Goal: Information Seeking & Learning: Learn about a topic

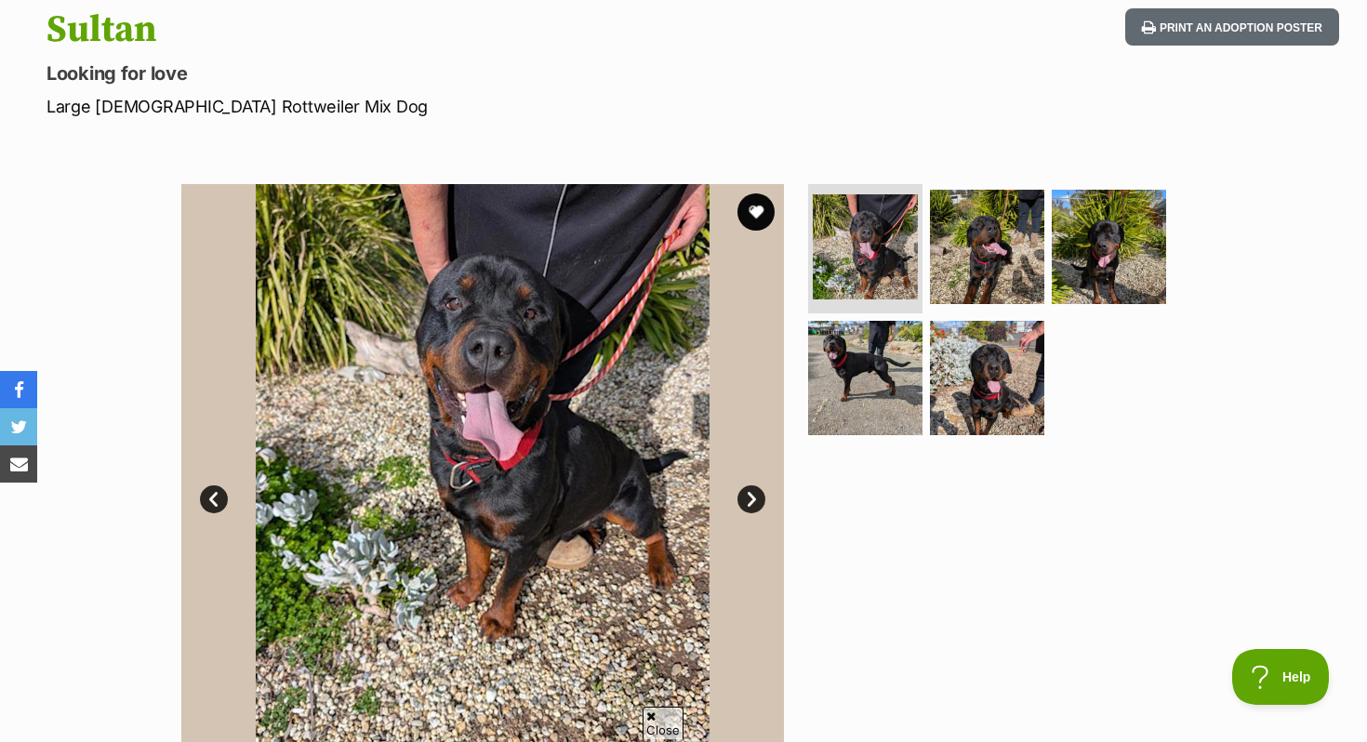
scroll to position [197, 0]
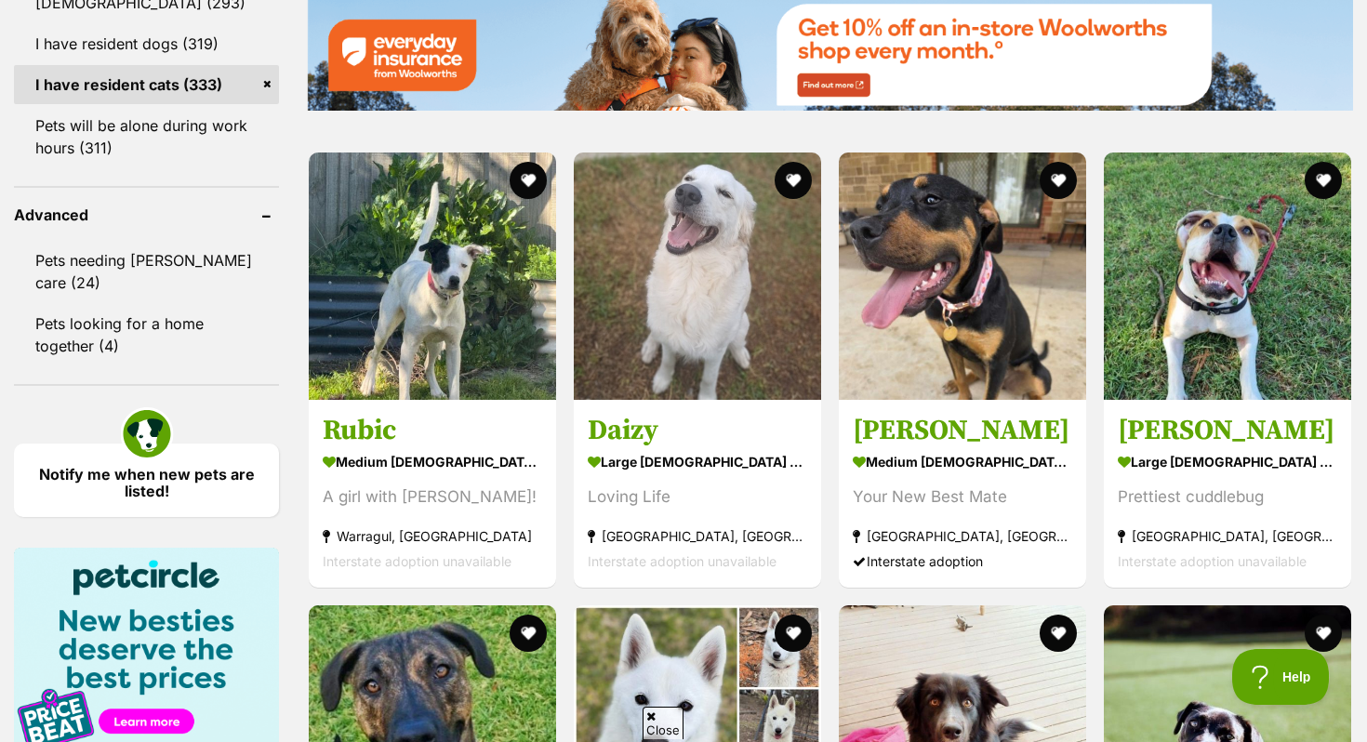
scroll to position [2316, 0]
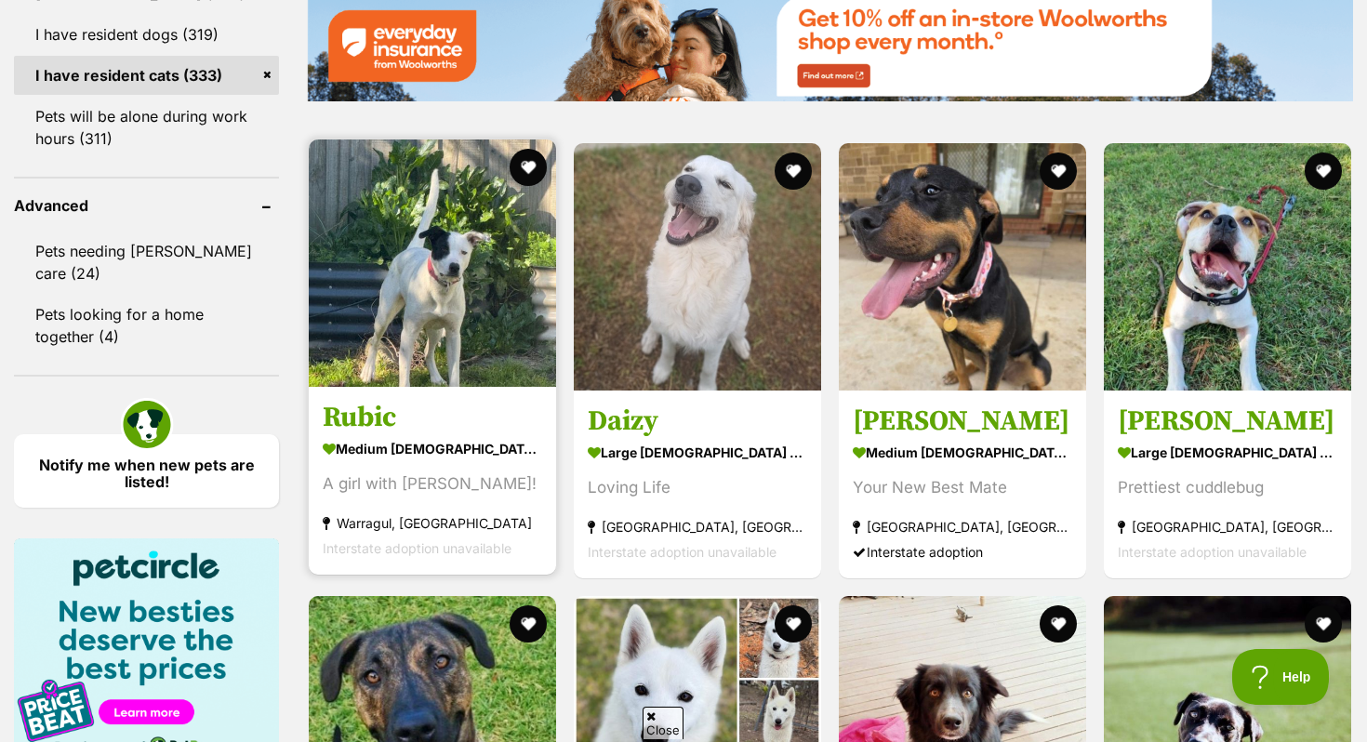
click at [431, 332] on img at bounding box center [432, 263] width 247 height 247
click at [420, 412] on h3 "Rubic" at bounding box center [433, 417] width 220 height 35
click at [524, 178] on button "favourite" at bounding box center [528, 167] width 41 height 41
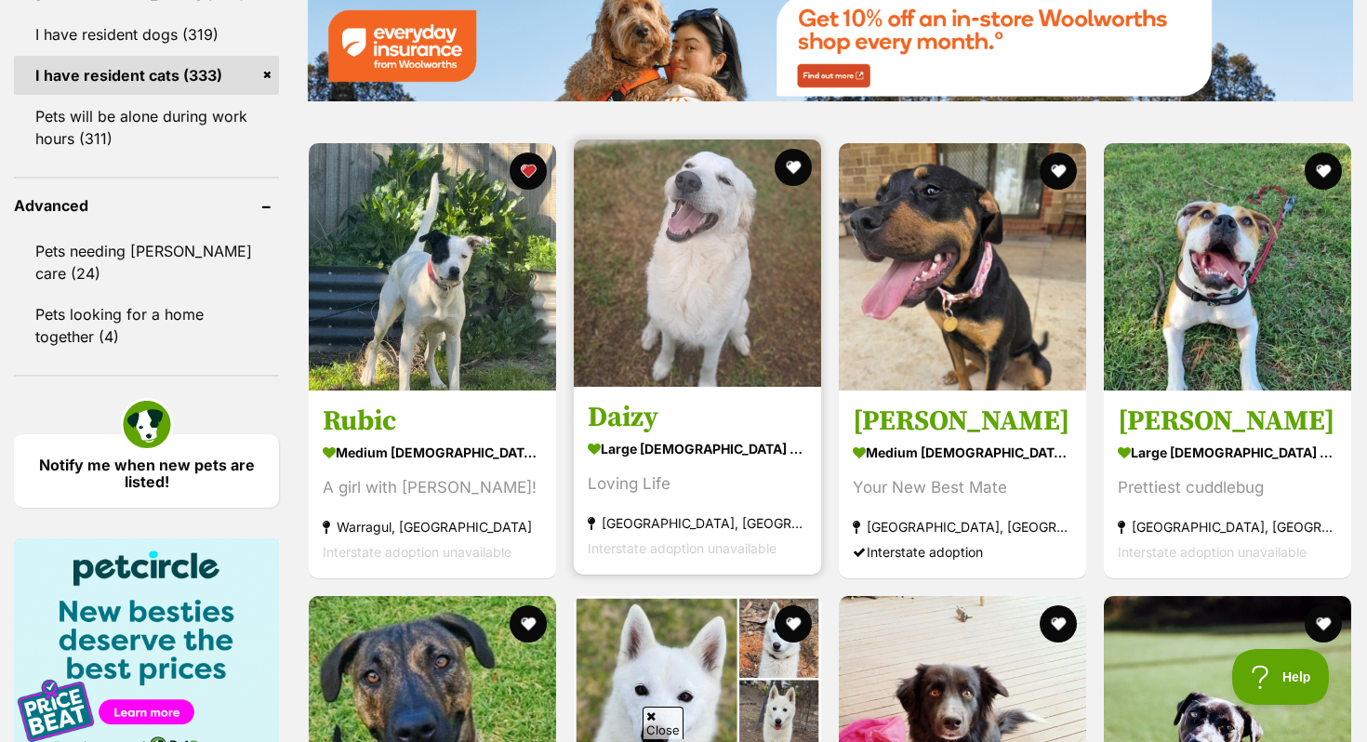
scroll to position [0, 0]
click at [673, 394] on article "Daizy large female Dog Loving Life Wyndham Vale, VIC Interstate adoption unavai…" at bounding box center [697, 357] width 251 height 439
click at [660, 460] on strong "large female Dog" at bounding box center [698, 448] width 220 height 27
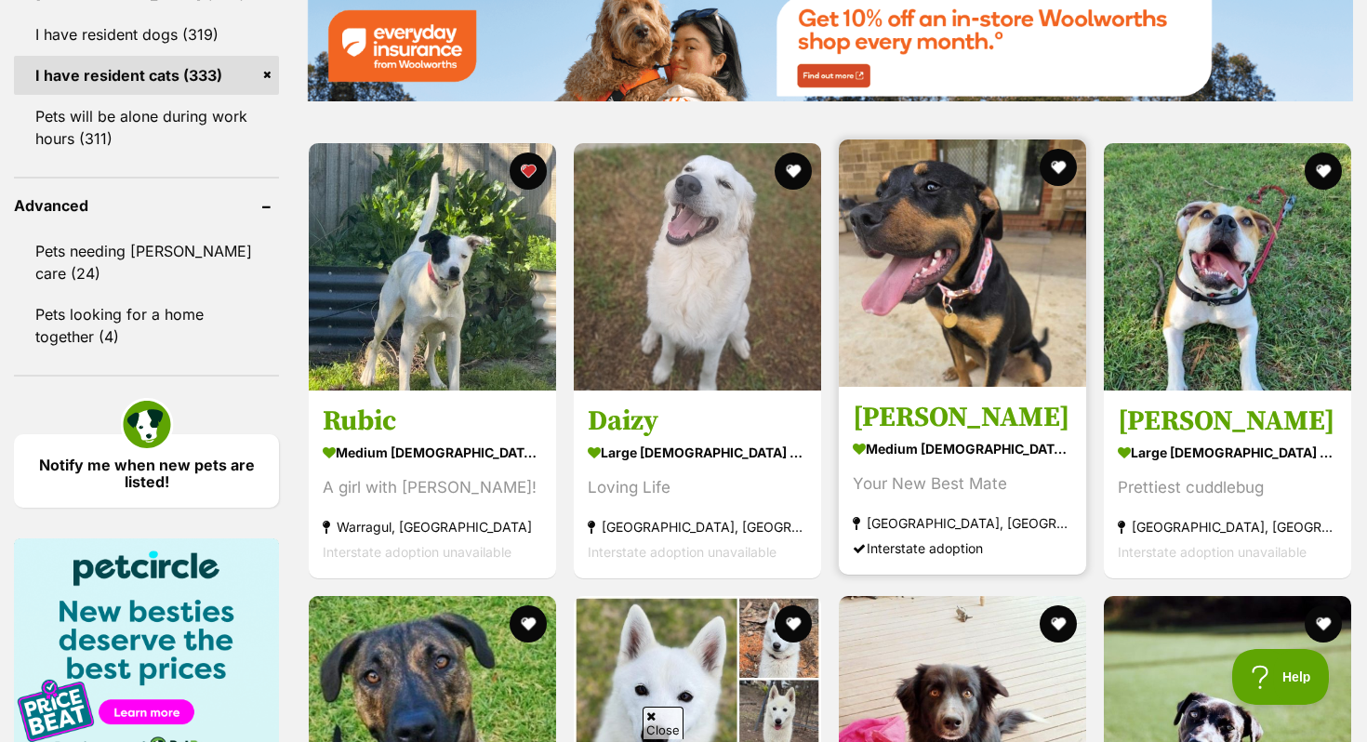
click at [954, 435] on h3 "Carla" at bounding box center [963, 417] width 220 height 35
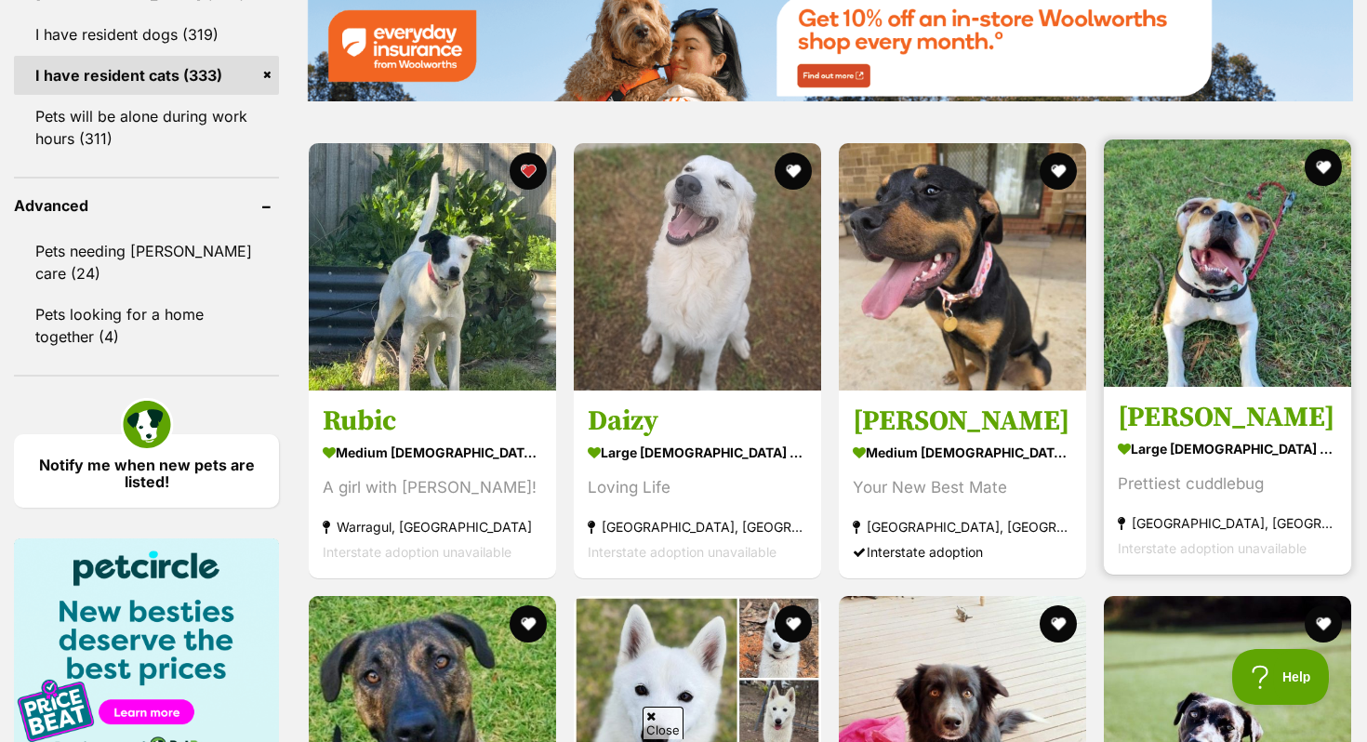
click at [1190, 426] on h3 "Yoko Newhaven" at bounding box center [1228, 417] width 220 height 35
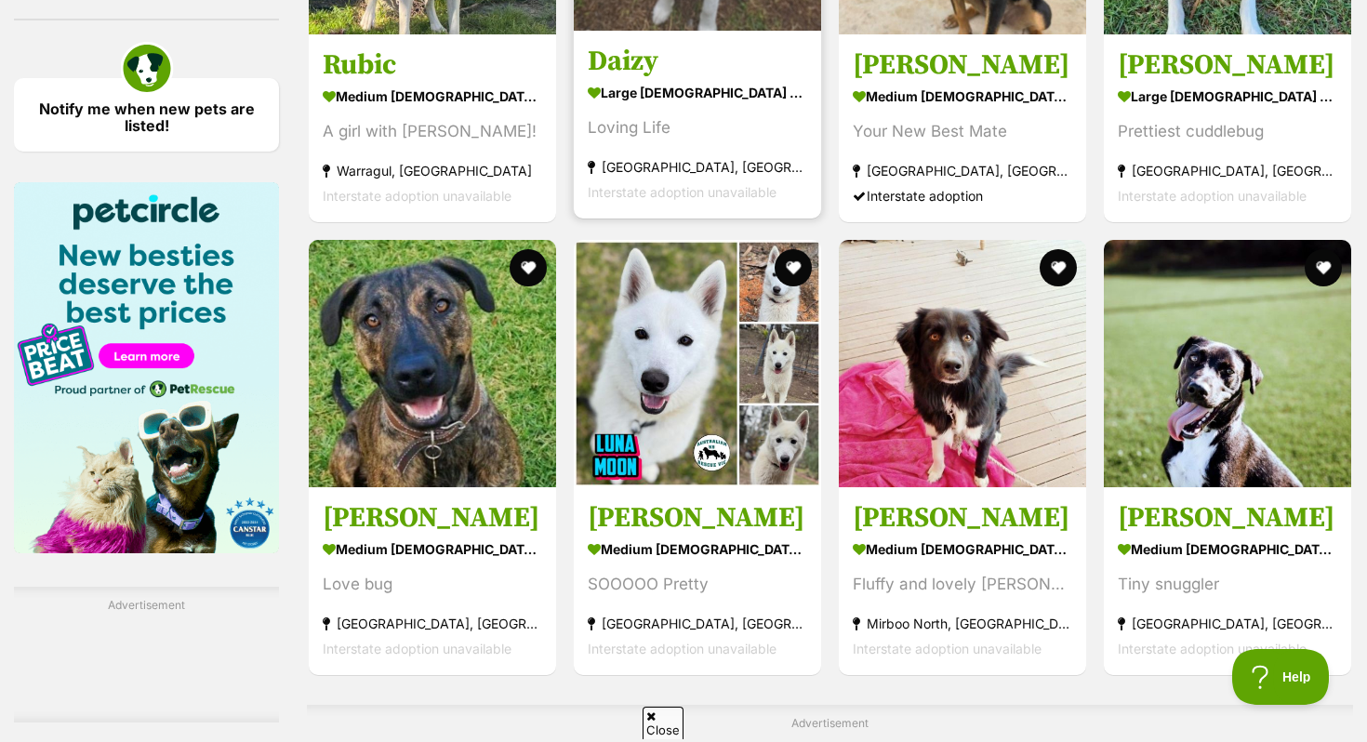
scroll to position [2684, 0]
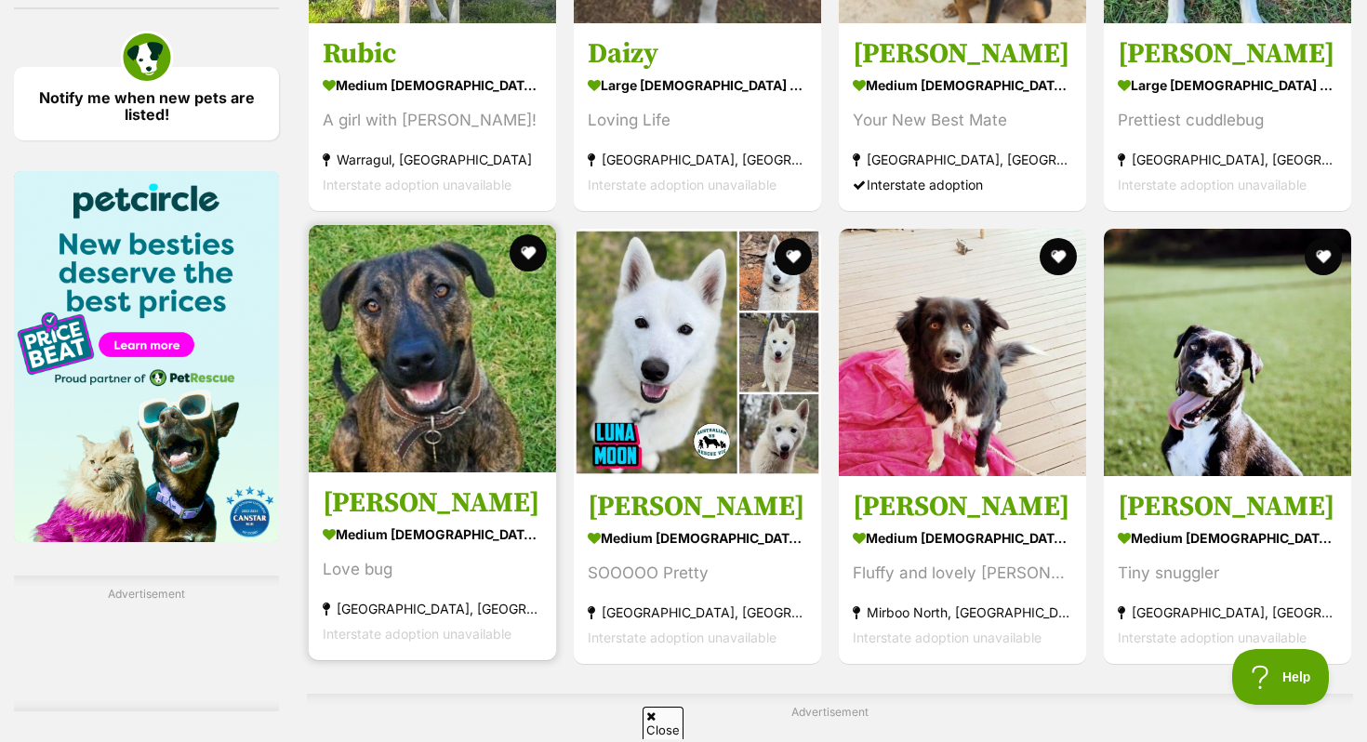
click at [479, 378] on img at bounding box center [432, 348] width 247 height 247
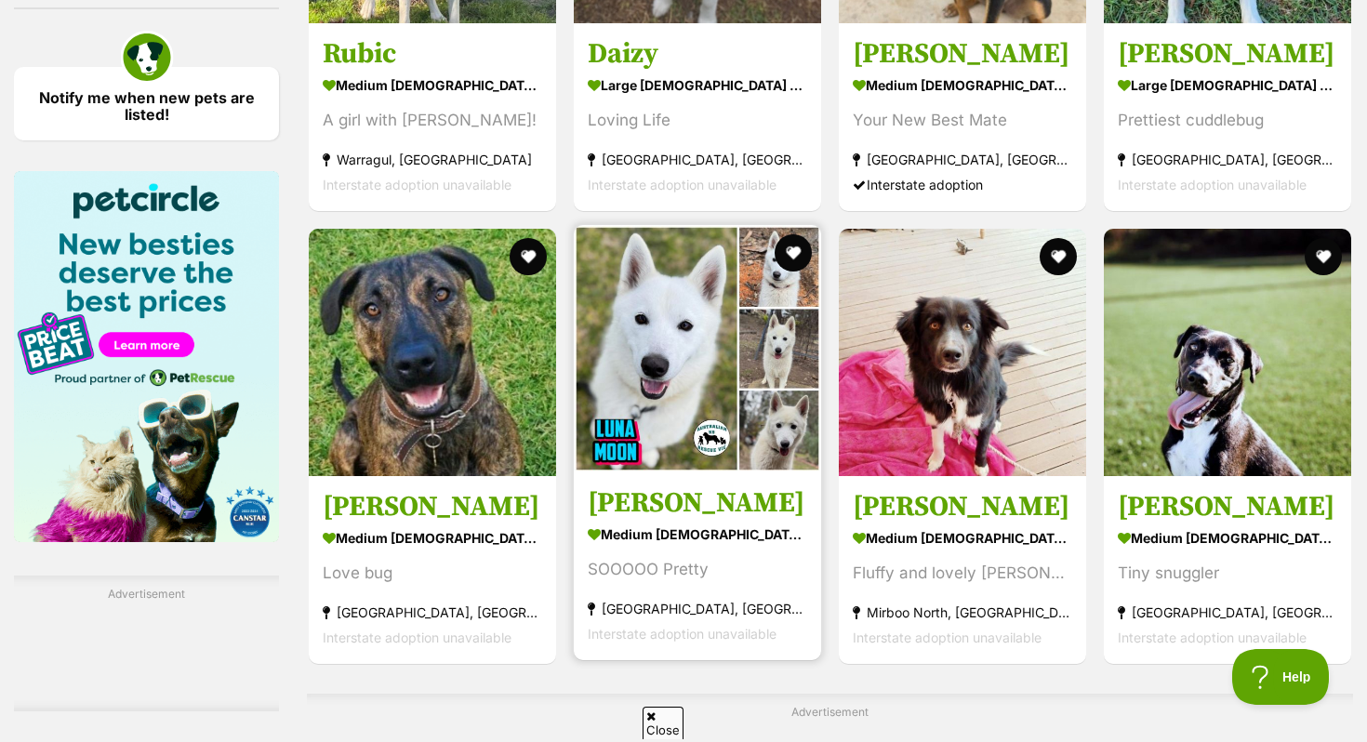
click at [763, 540] on strong "medium [DEMOGRAPHIC_DATA] Dog" at bounding box center [698, 534] width 220 height 27
click at [789, 251] on button "favourite" at bounding box center [793, 253] width 41 height 41
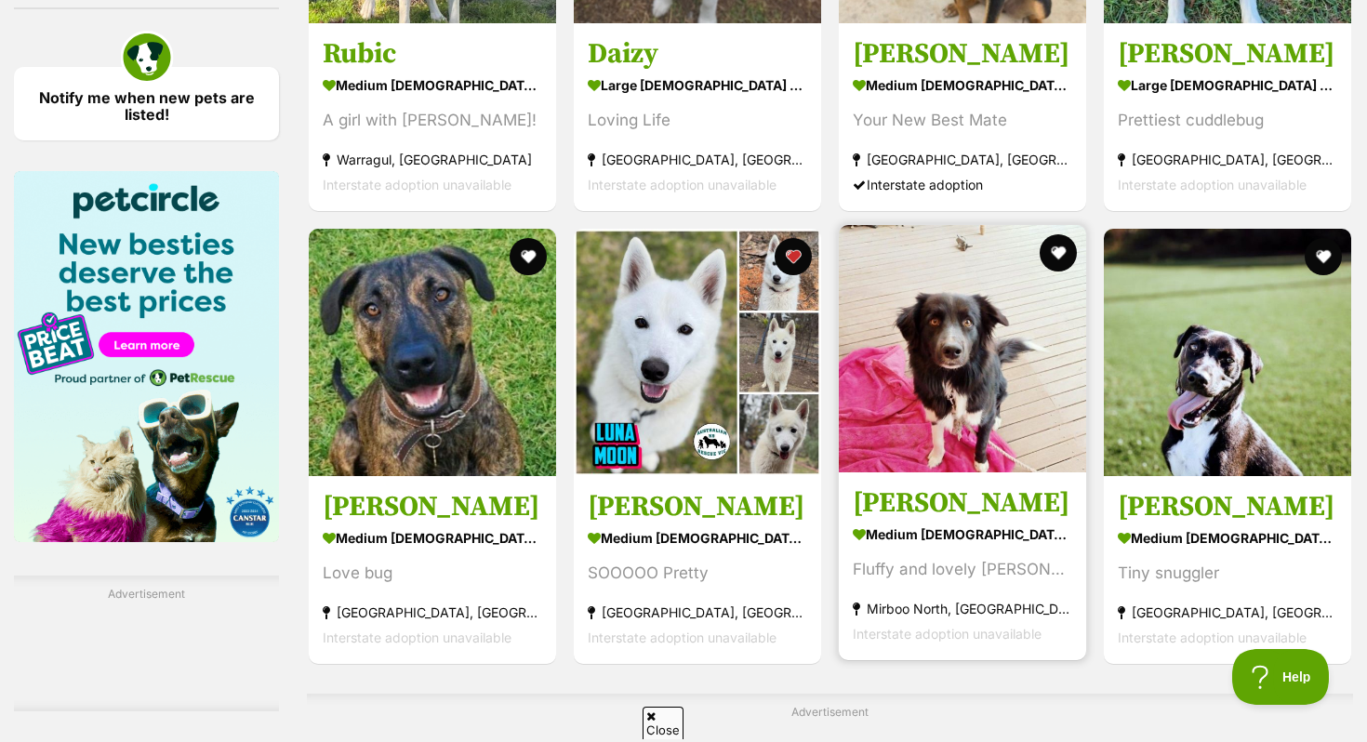
click at [927, 473] on img at bounding box center [962, 348] width 247 height 247
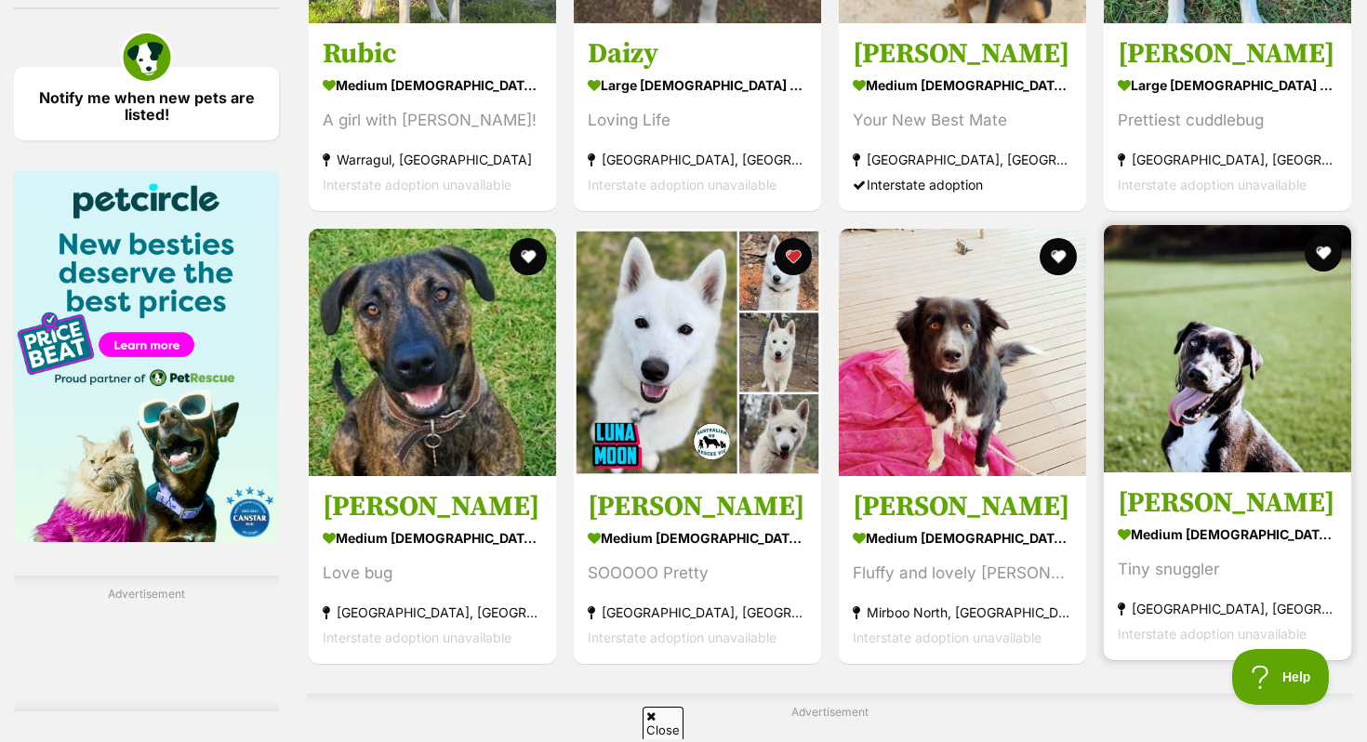
click at [1287, 504] on h3 "Toby Kumara" at bounding box center [1228, 503] width 220 height 35
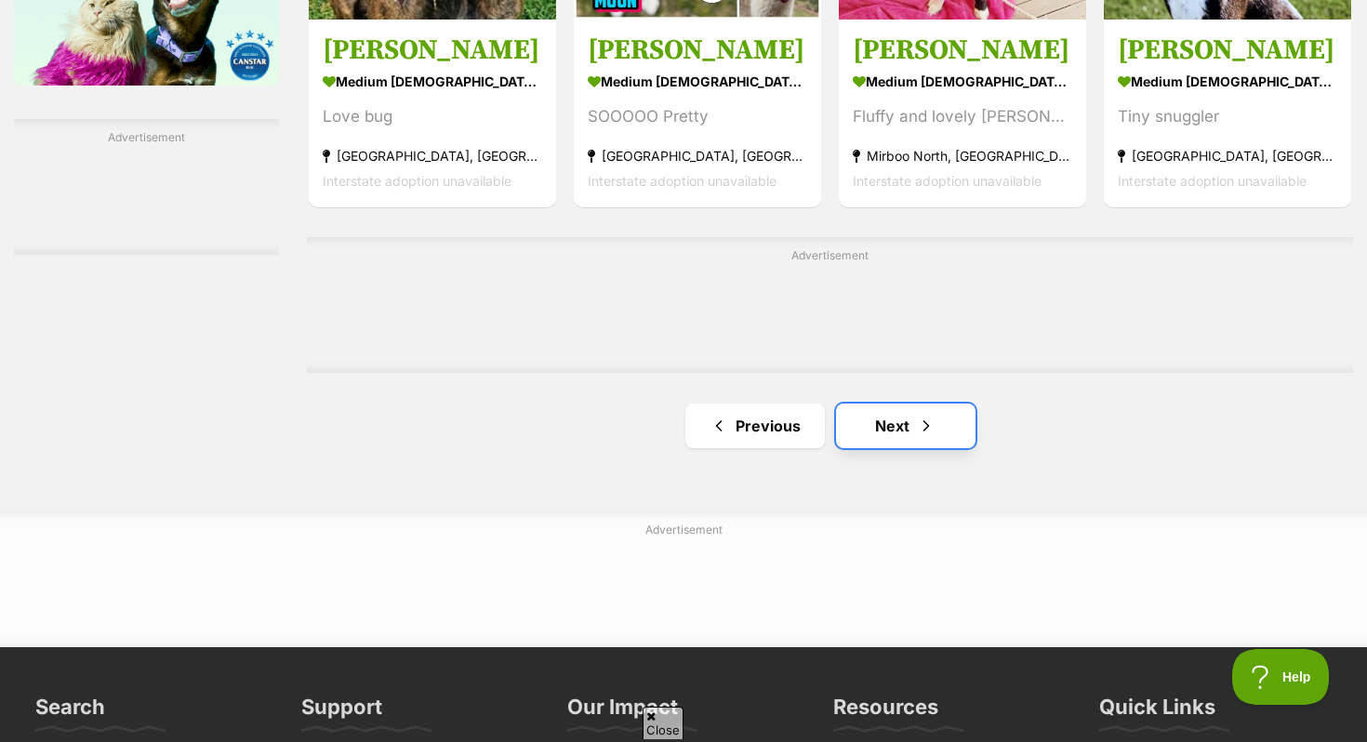
scroll to position [0, 0]
click at [882, 438] on link "Next" at bounding box center [906, 426] width 140 height 45
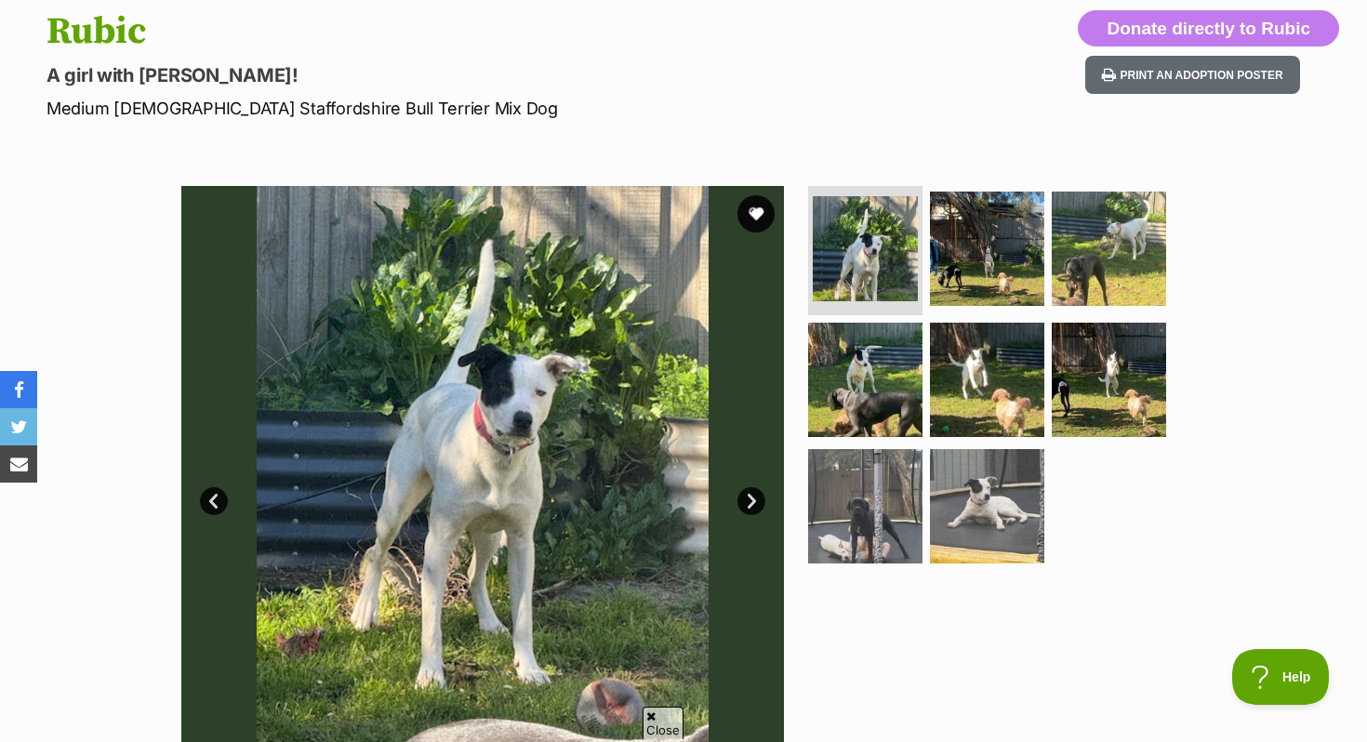
scroll to position [185, 0]
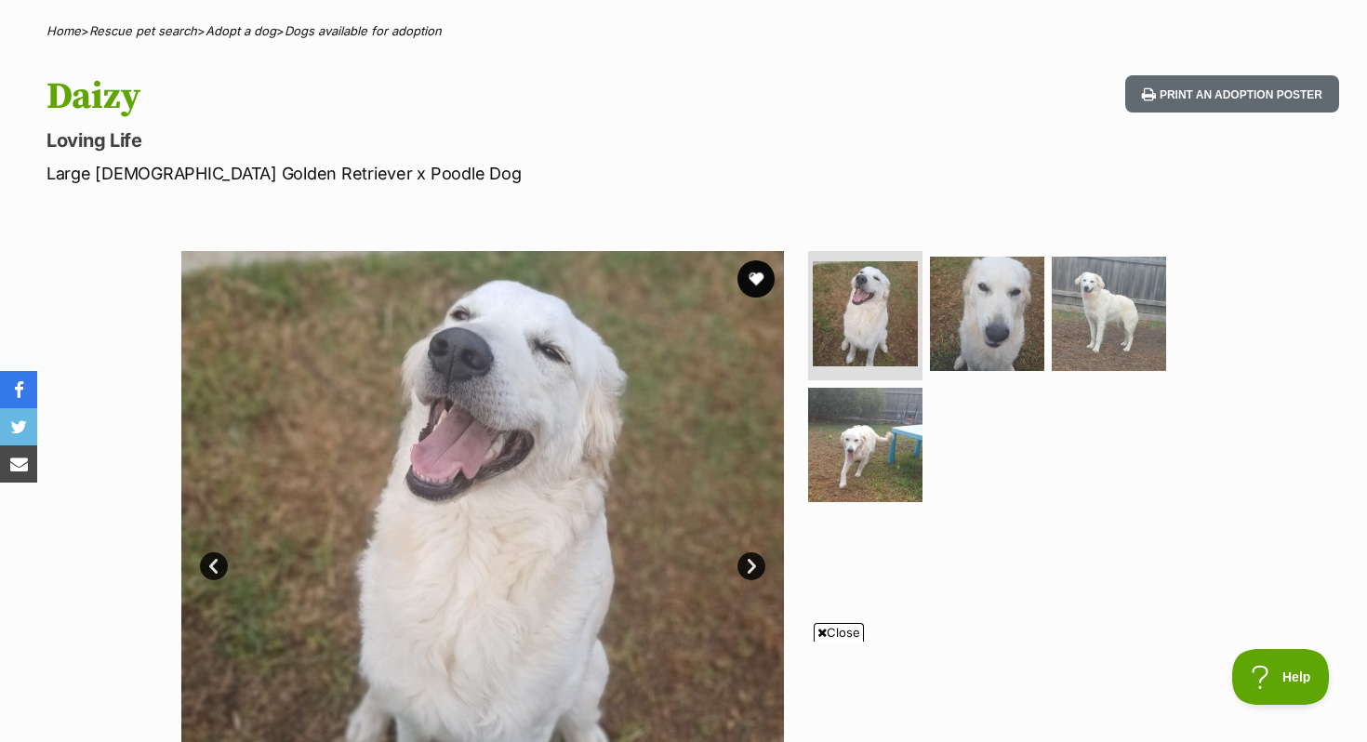
scroll to position [134, 0]
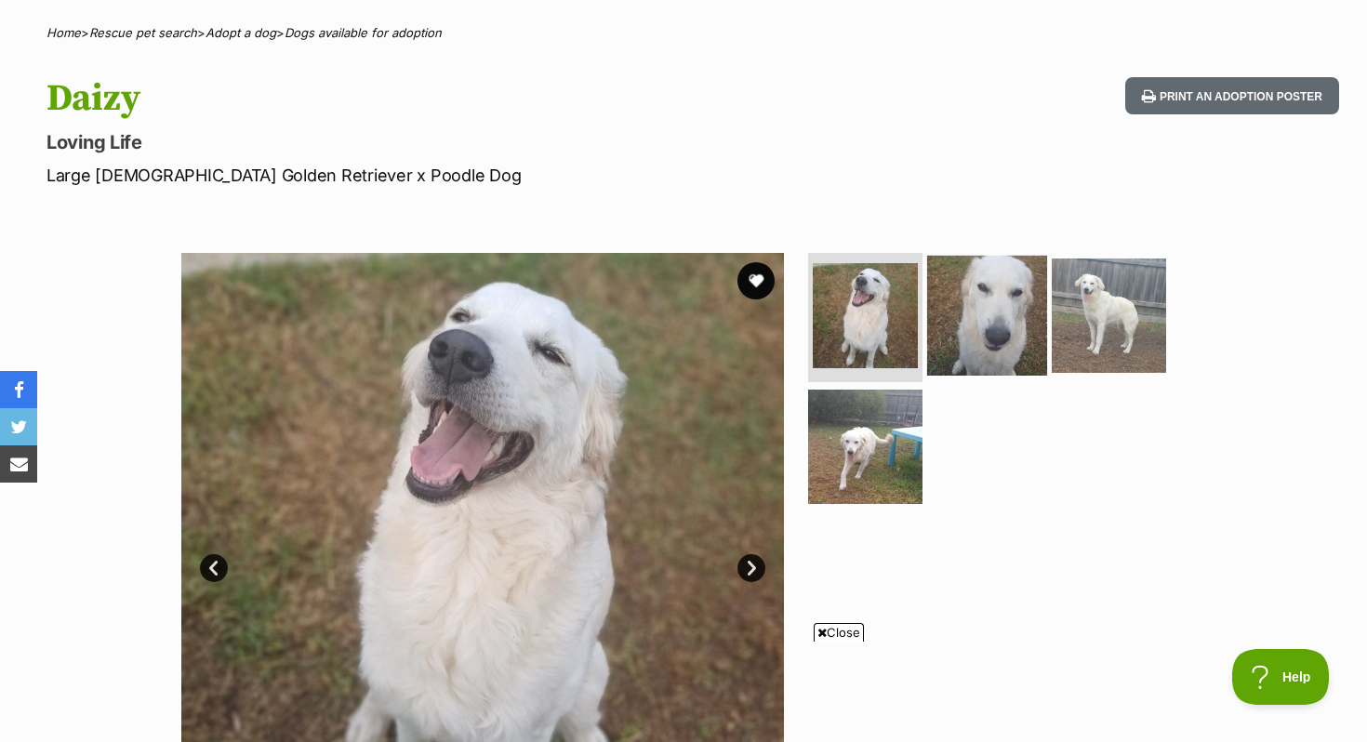
click at [998, 315] on img at bounding box center [987, 315] width 120 height 120
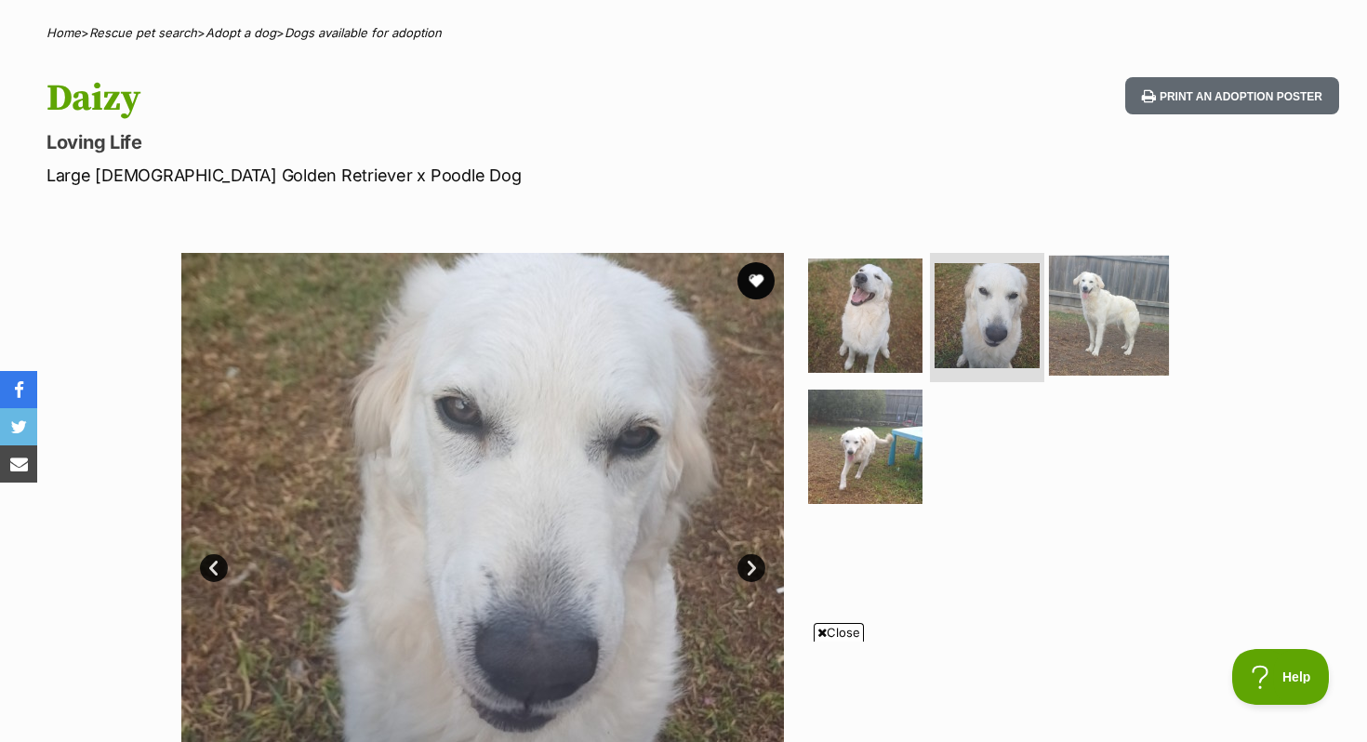
click at [1097, 303] on img at bounding box center [1109, 315] width 120 height 120
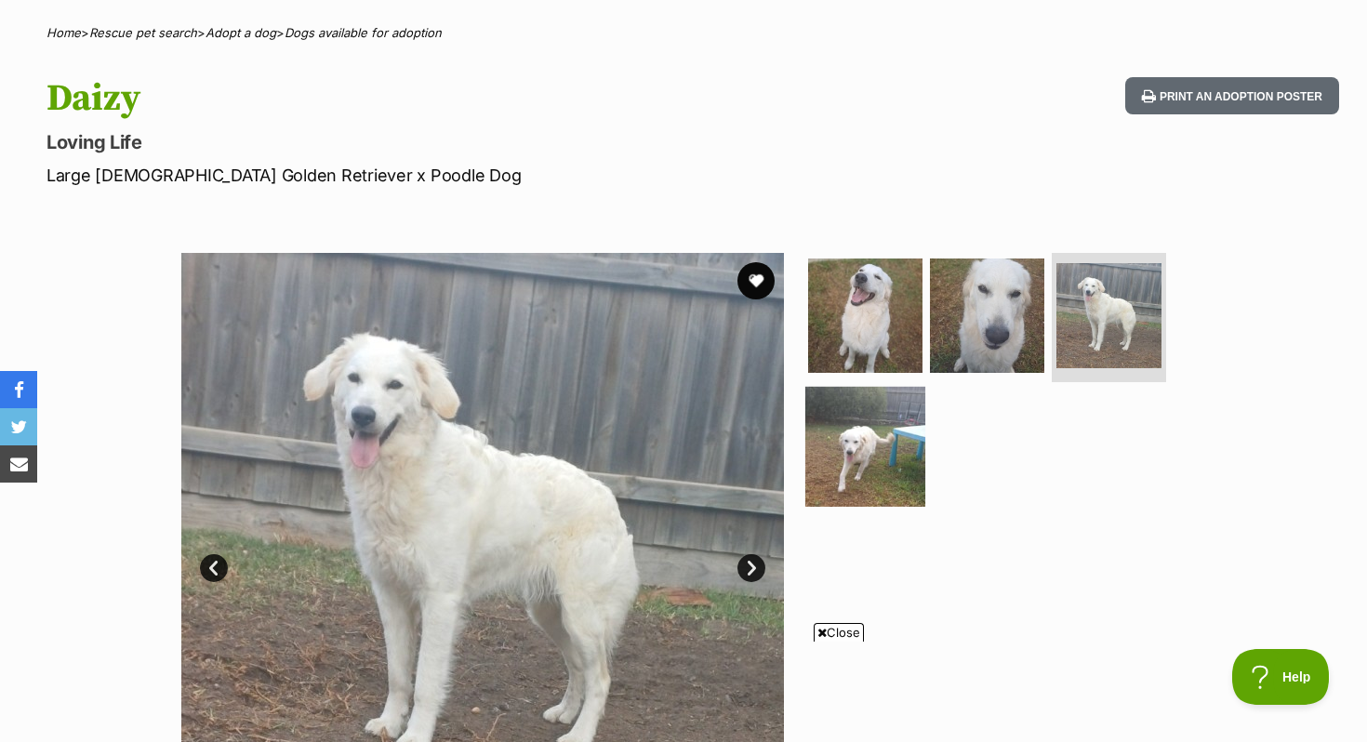
click at [860, 408] on img at bounding box center [866, 447] width 120 height 120
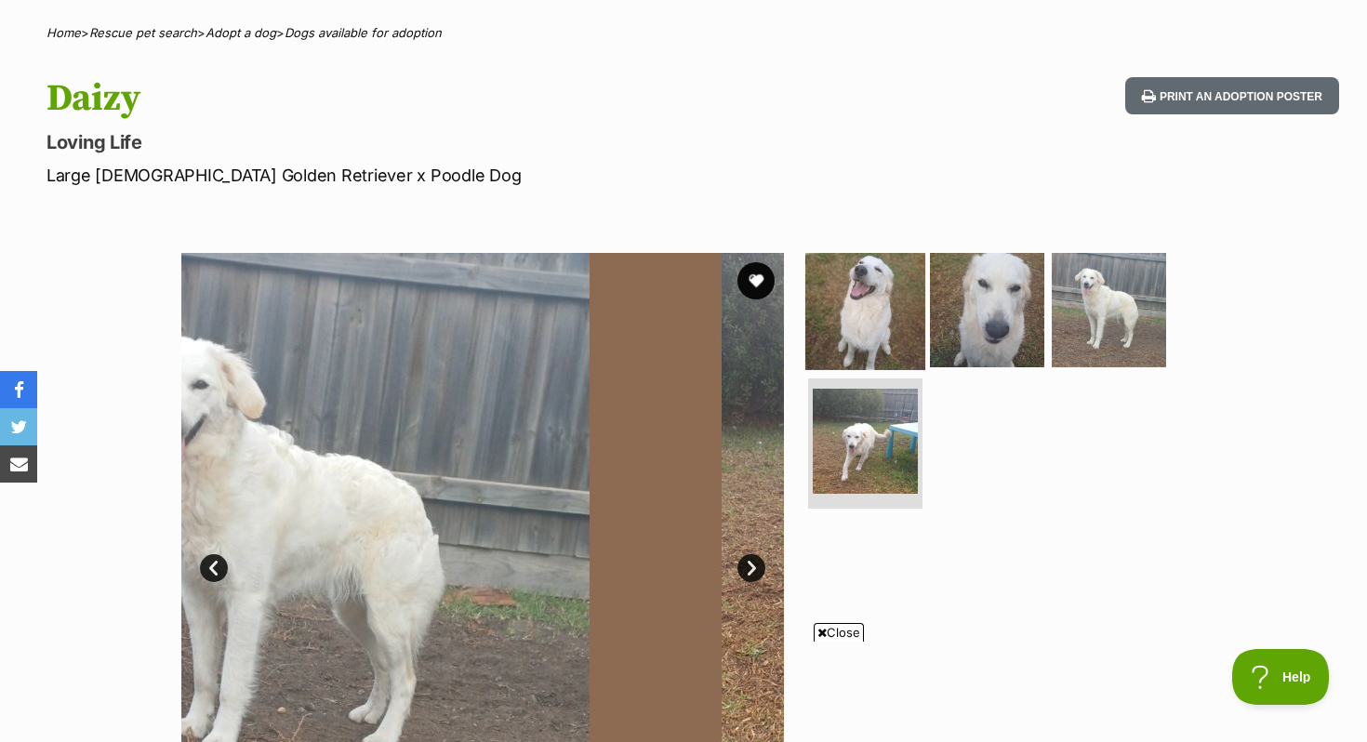
click at [857, 303] on img at bounding box center [866, 309] width 120 height 120
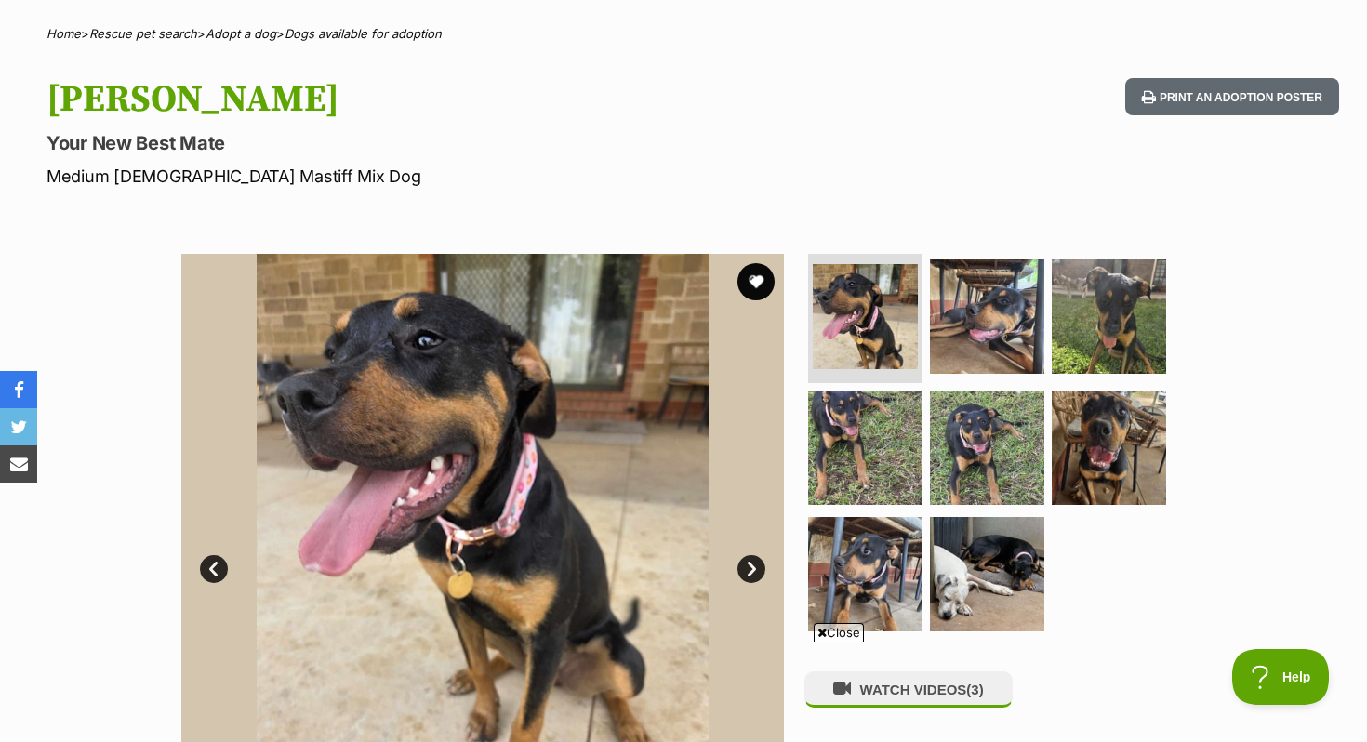
scroll to position [130, 0]
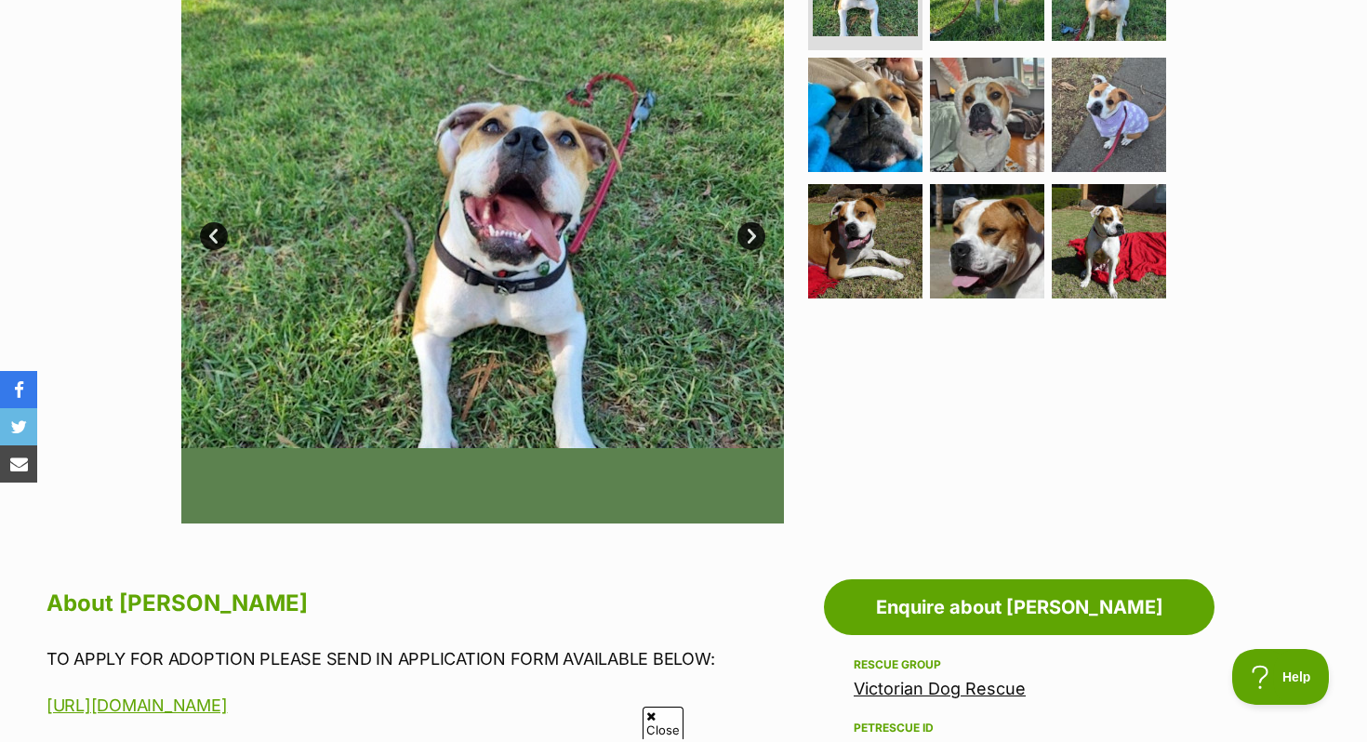
scroll to position [244, 0]
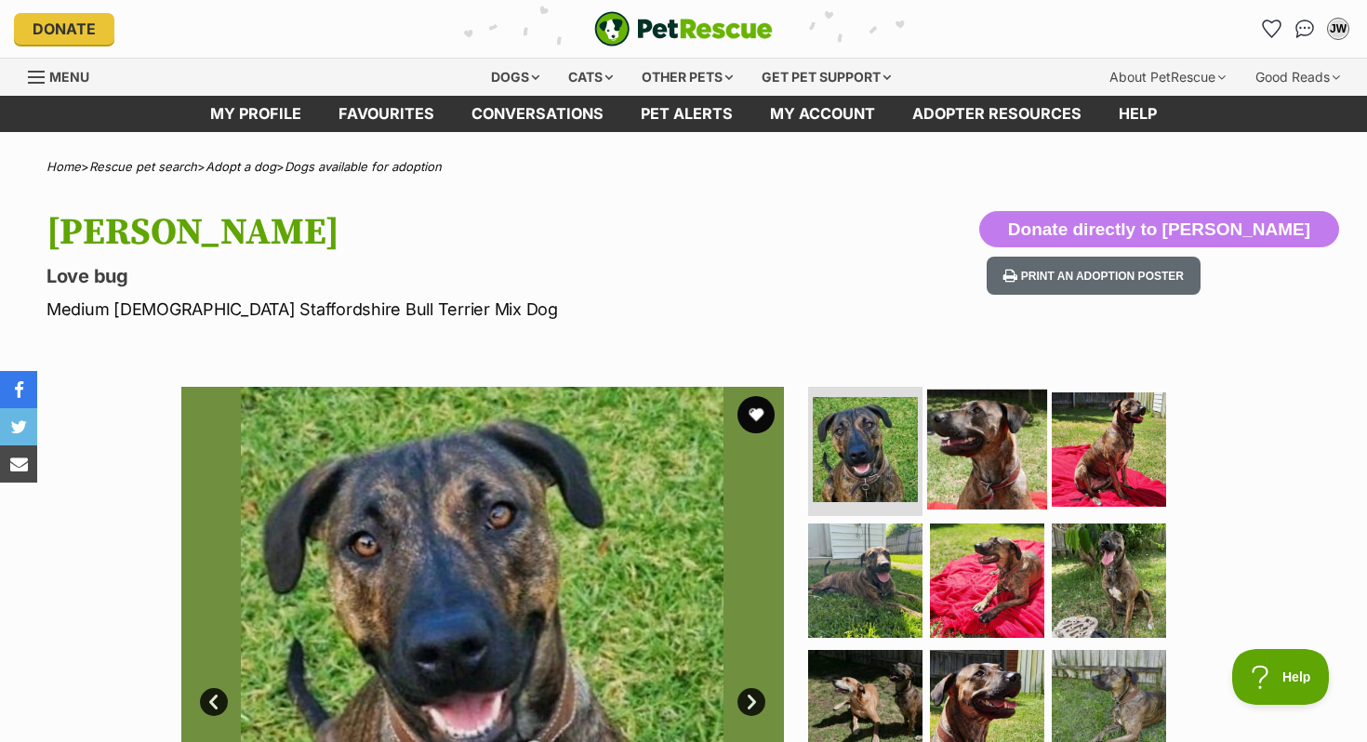
click at [934, 457] on img at bounding box center [987, 449] width 120 height 120
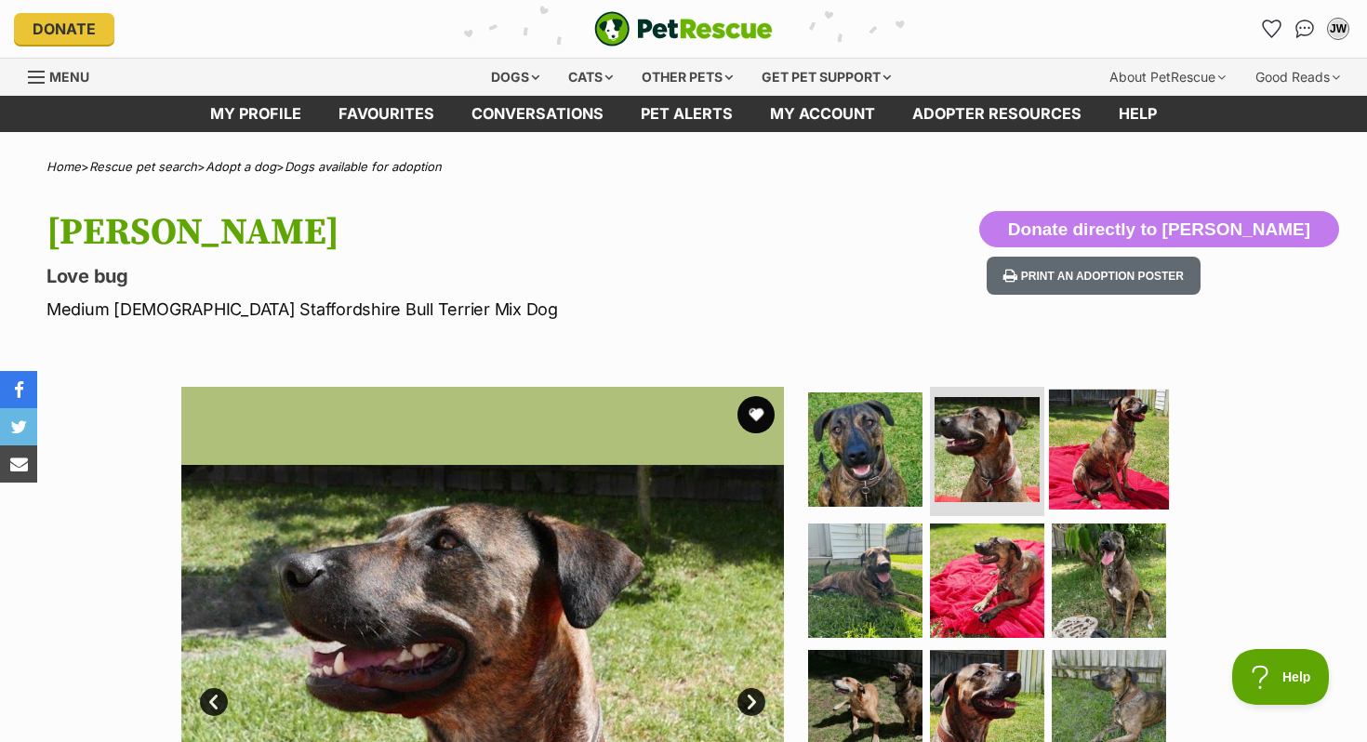
click at [1080, 448] on img at bounding box center [1109, 449] width 120 height 120
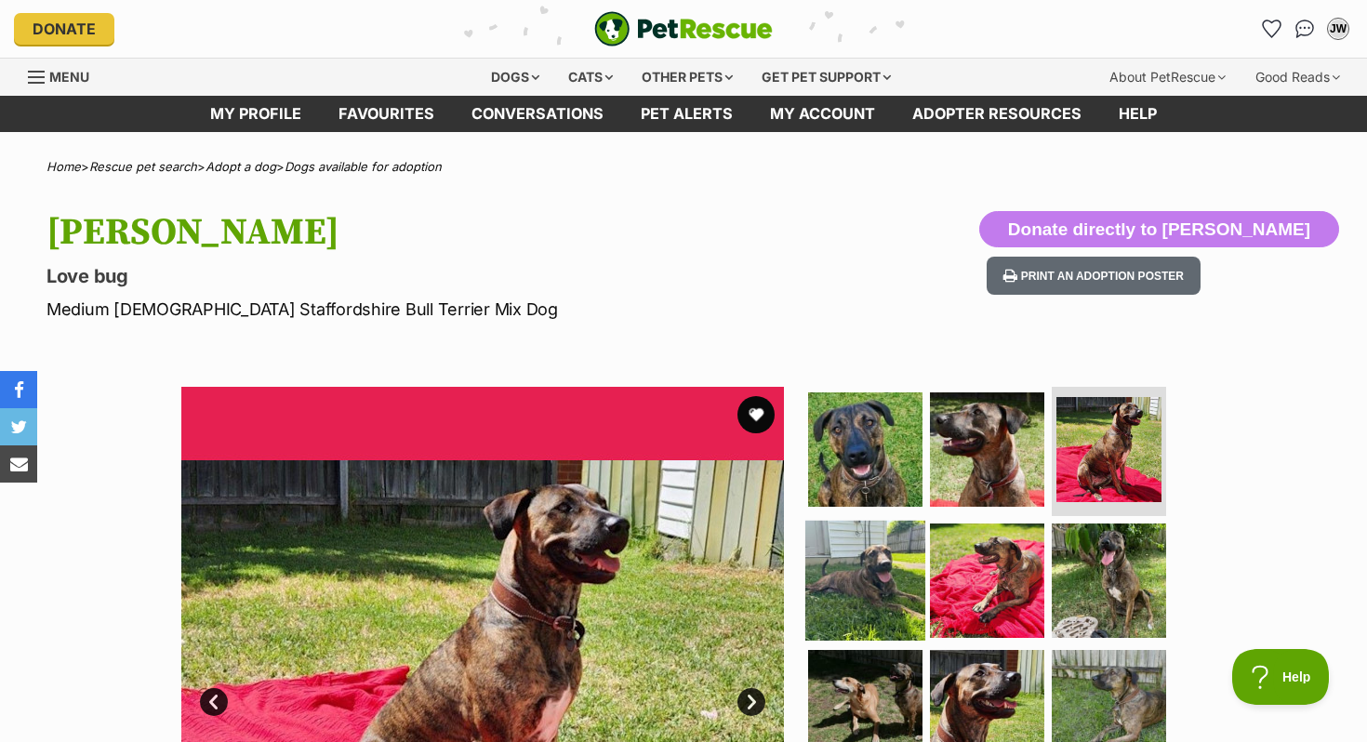
click at [879, 587] on img at bounding box center [866, 581] width 120 height 120
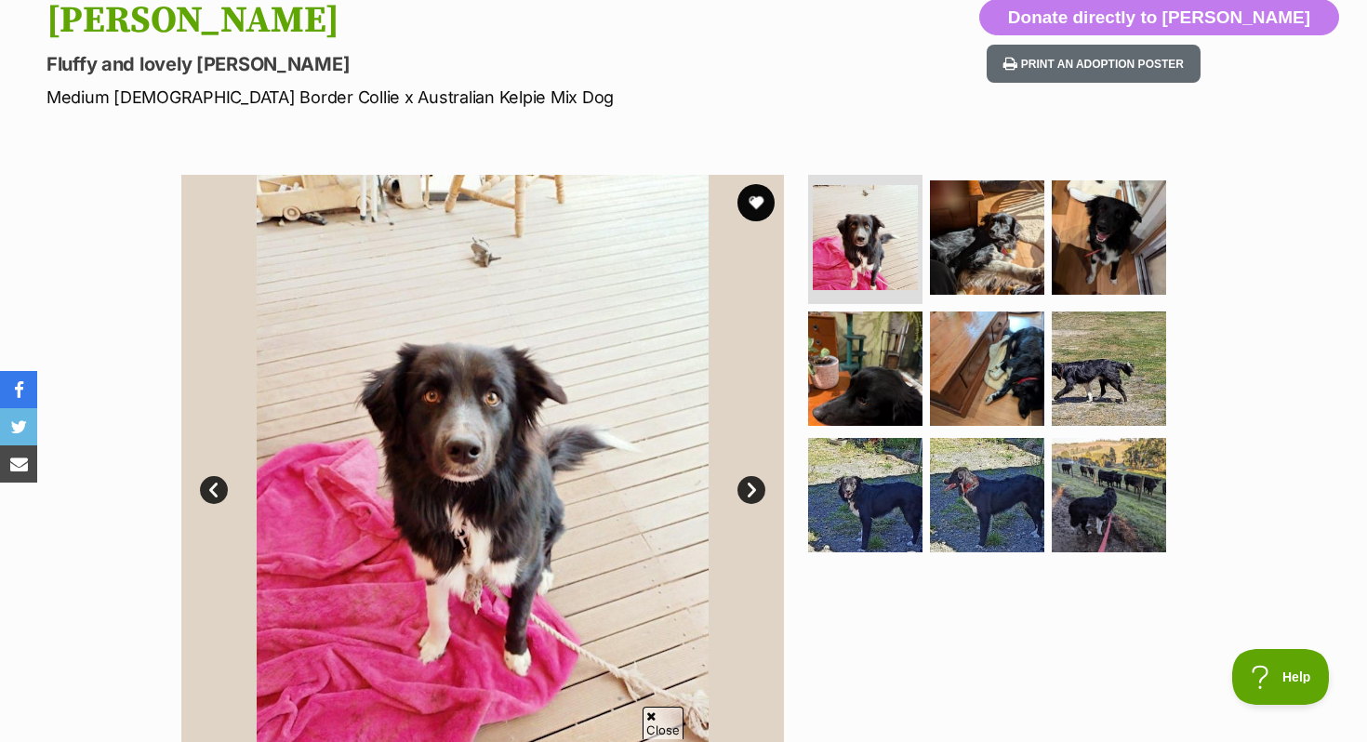
scroll to position [142, 0]
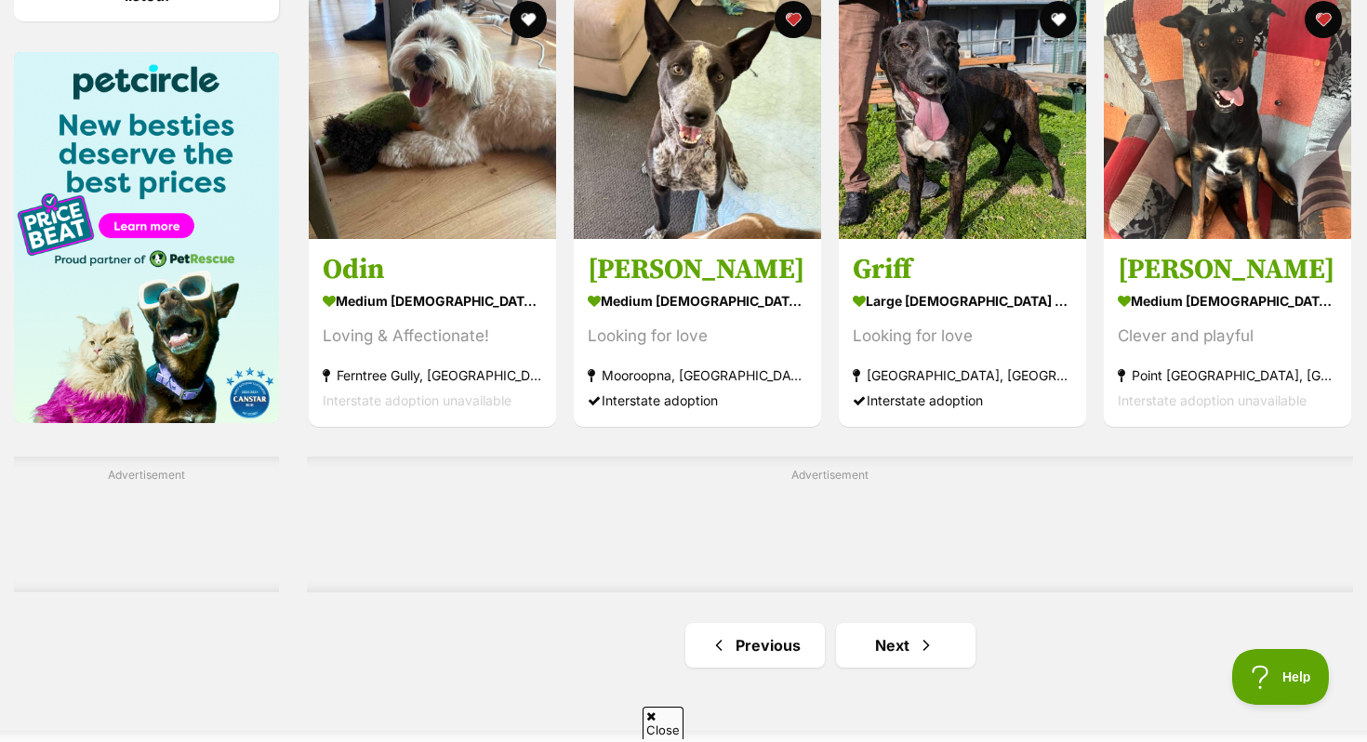
scroll to position [2827, 0]
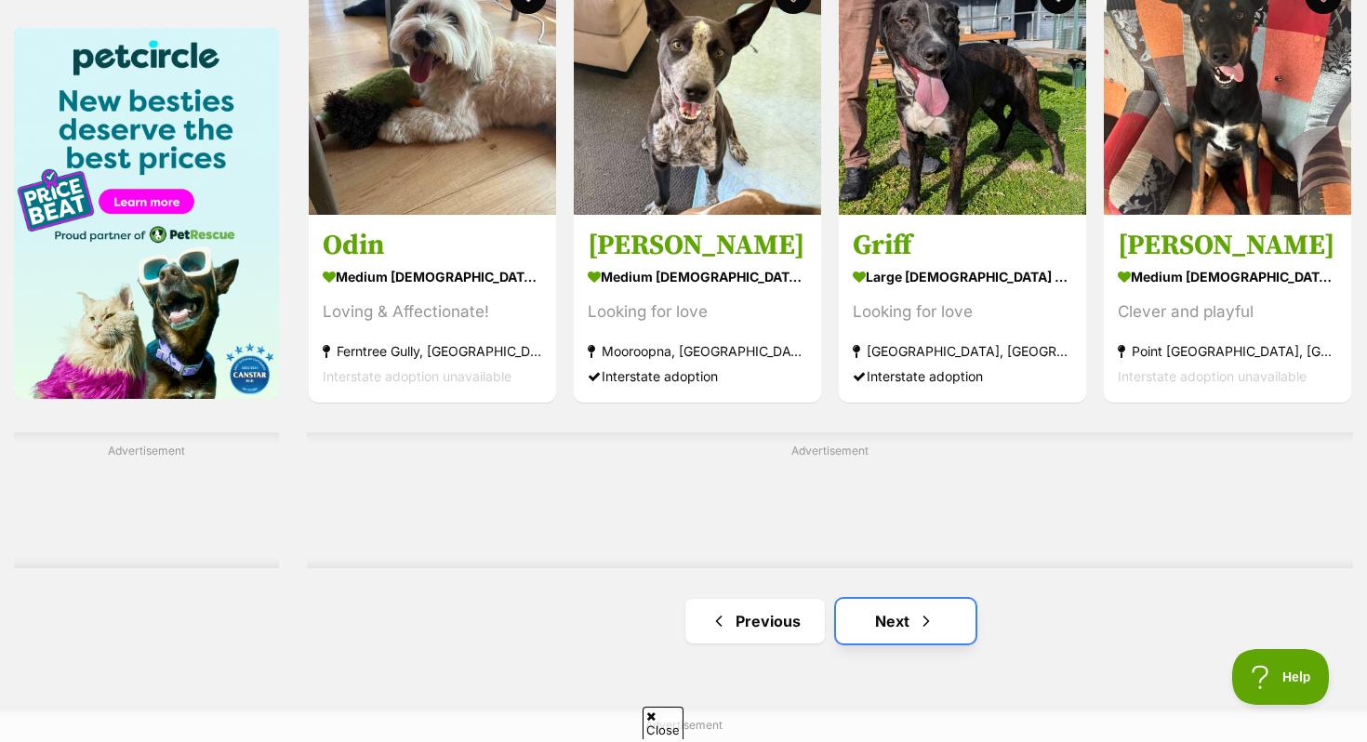
click at [858, 617] on link "Next" at bounding box center [906, 621] width 140 height 45
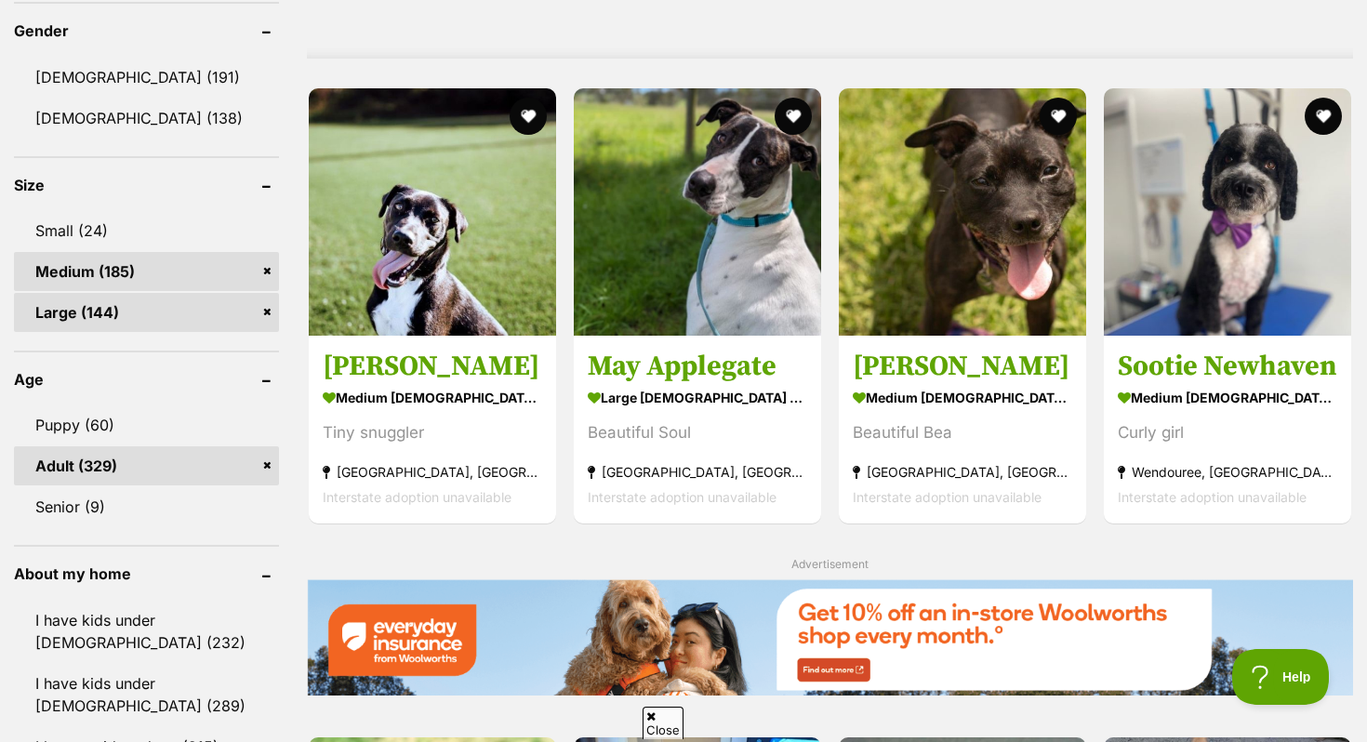
scroll to position [1607, 0]
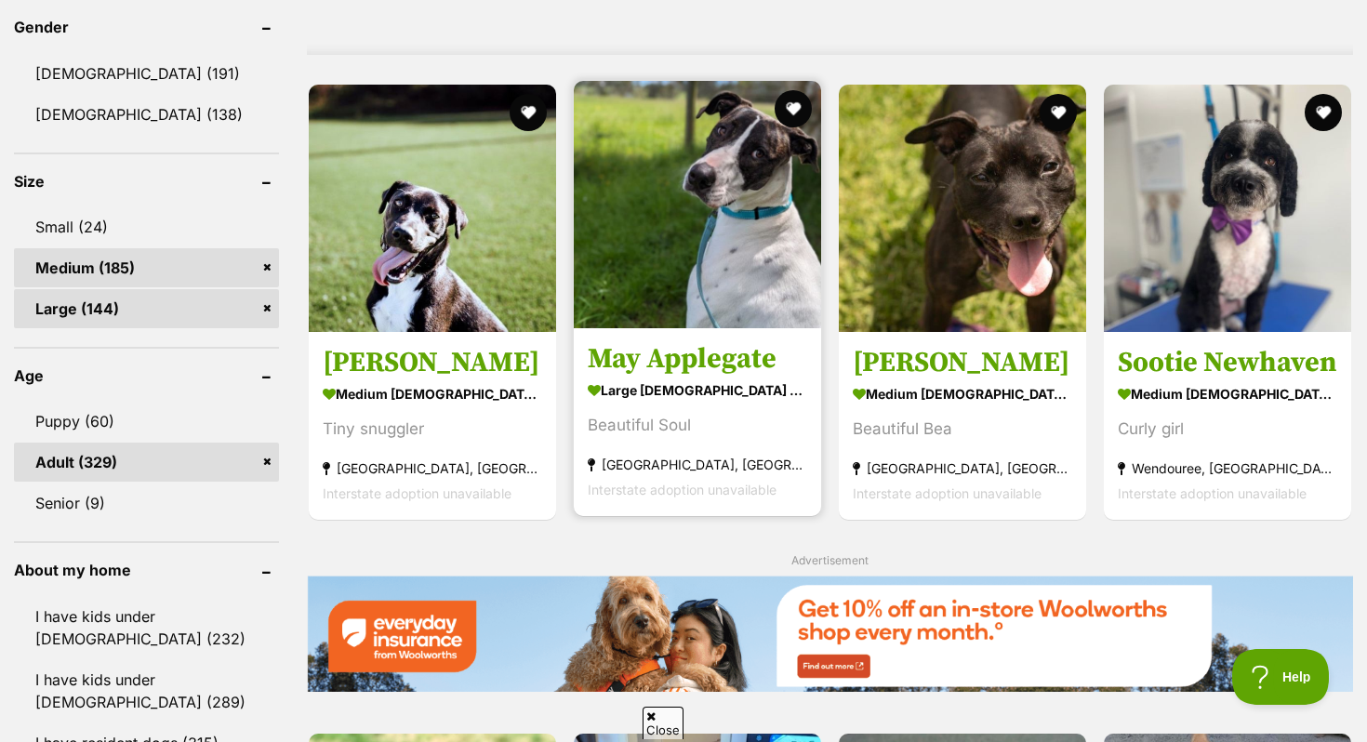
click at [677, 393] on strong "large female Dog" at bounding box center [698, 390] width 220 height 27
click at [793, 115] on button "favourite" at bounding box center [793, 108] width 41 height 41
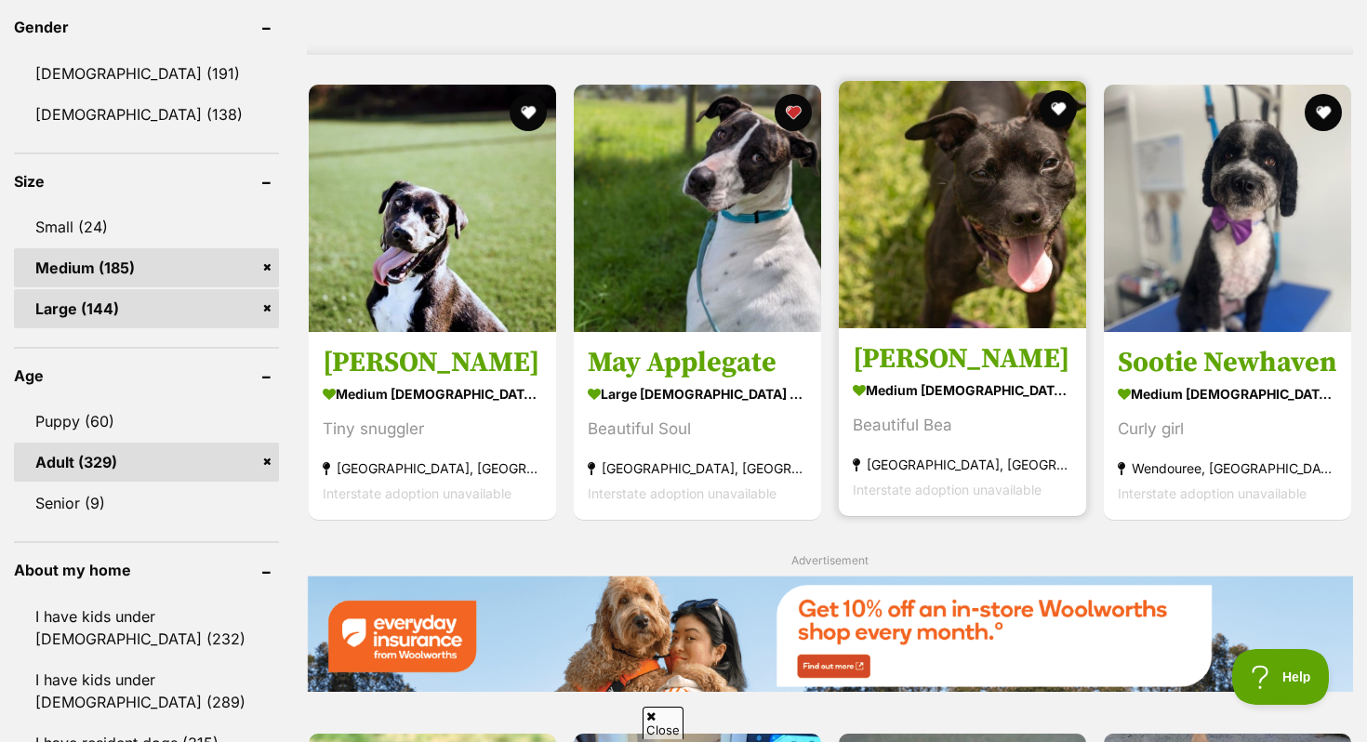
scroll to position [0, 0]
click at [970, 374] on h3 "Beatrice Lozano" at bounding box center [963, 358] width 220 height 35
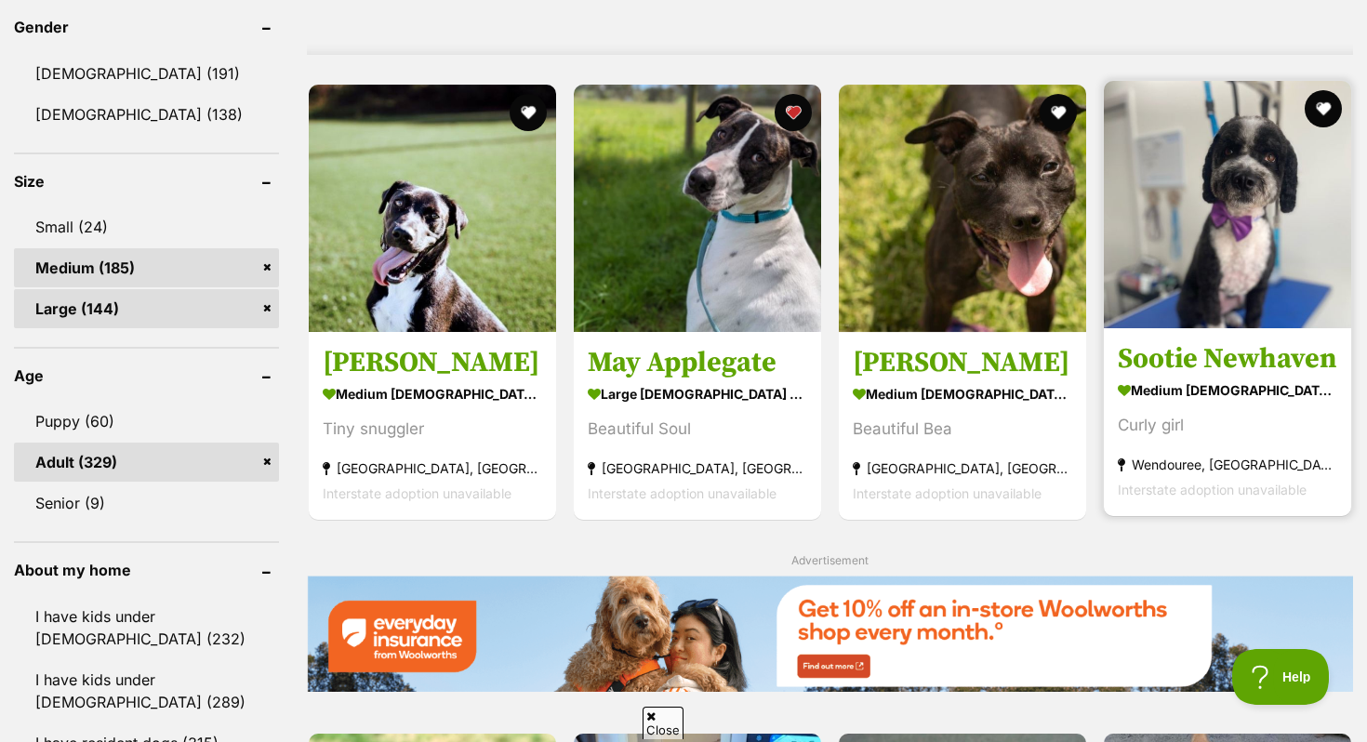
click at [1151, 368] on h3 "Sootie Newhaven" at bounding box center [1228, 358] width 220 height 35
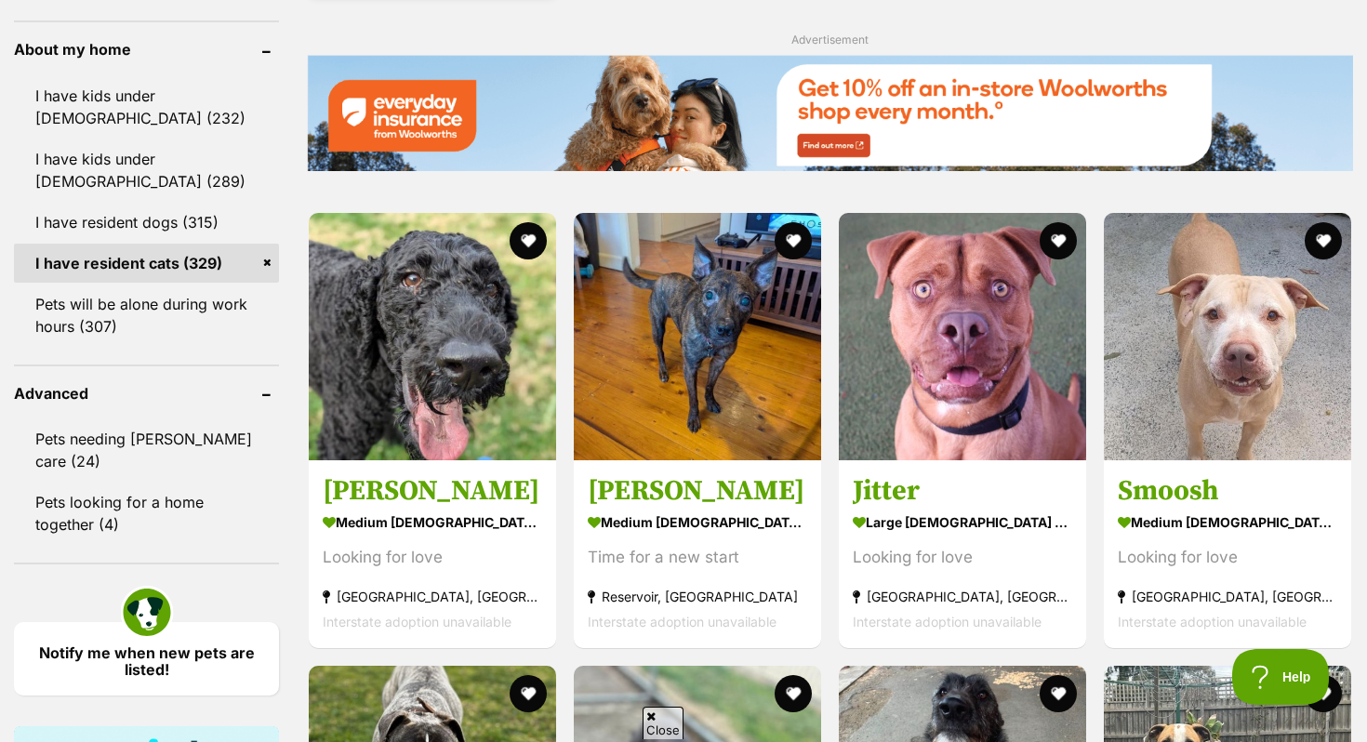
scroll to position [2129, 0]
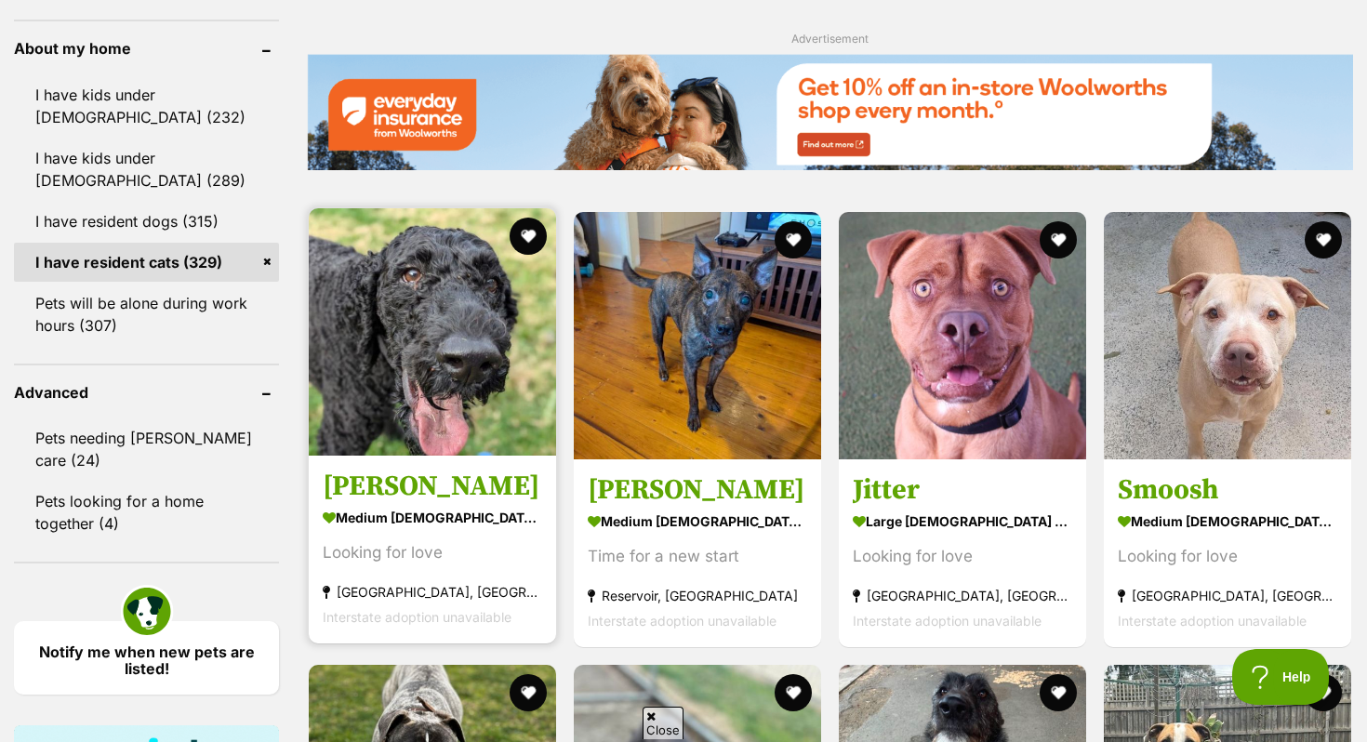
click at [458, 484] on h3 "Arthur Russelton" at bounding box center [433, 486] width 220 height 35
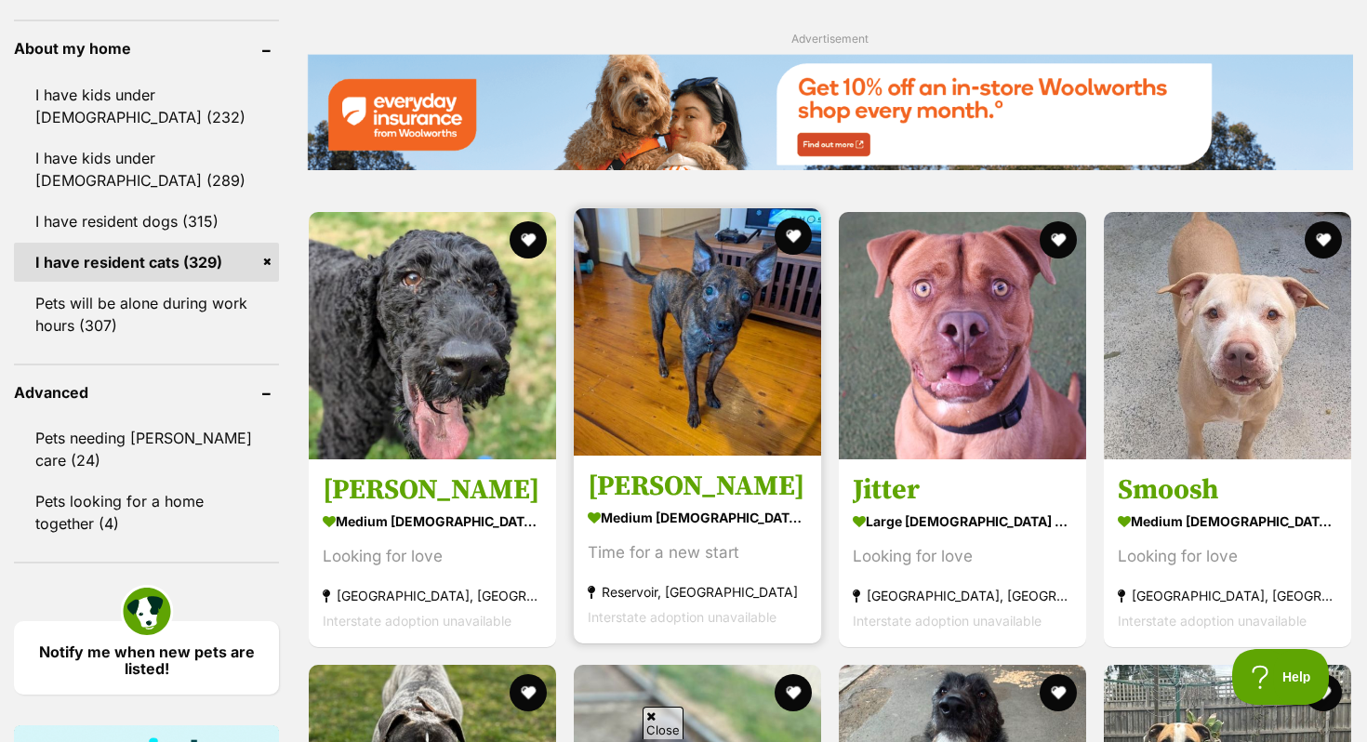
click at [656, 469] on link "Horace Silvanus medium male Dog Time for a new start Reservoir, VIC Interstate …" at bounding box center [697, 549] width 247 height 189
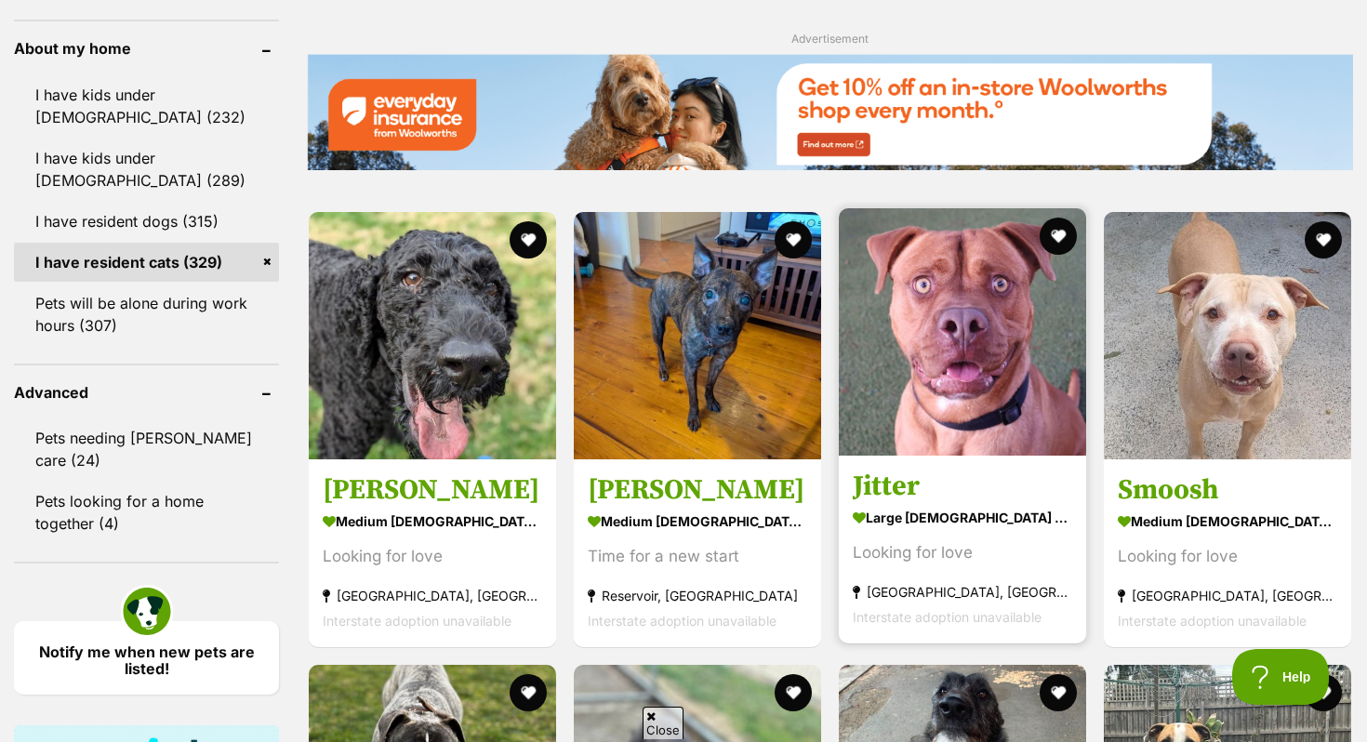
click at [882, 474] on link "Jitter large male Dog Looking for love North Melbourne, VIC Interstate adoption…" at bounding box center [962, 549] width 247 height 189
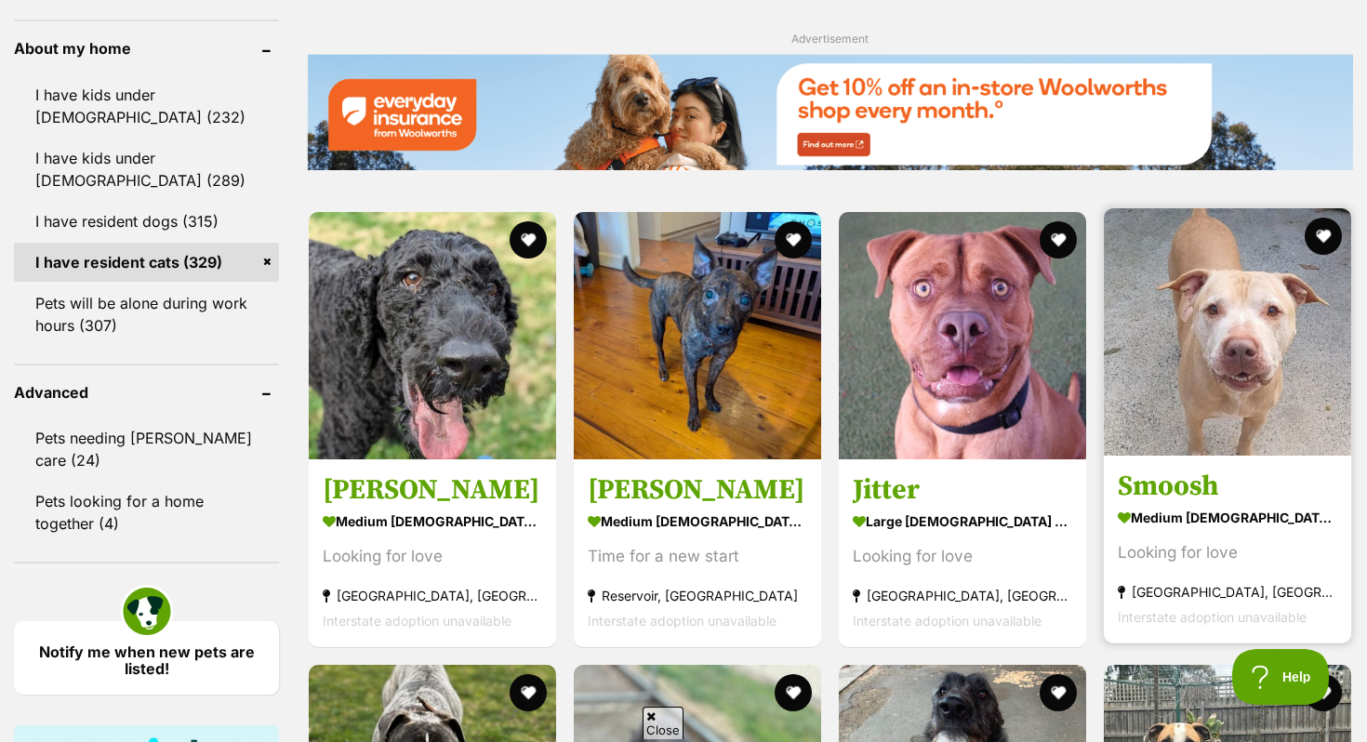
click at [1170, 427] on img at bounding box center [1227, 331] width 247 height 247
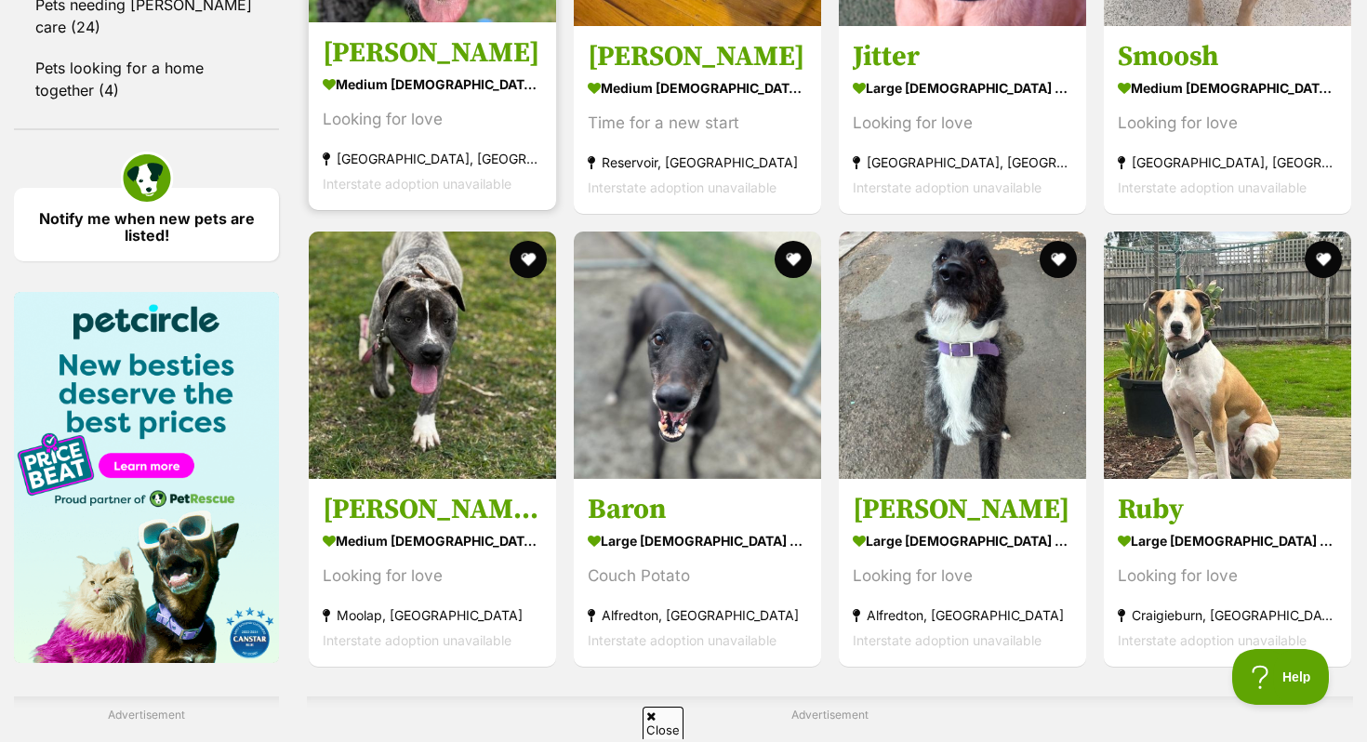
scroll to position [2580, 0]
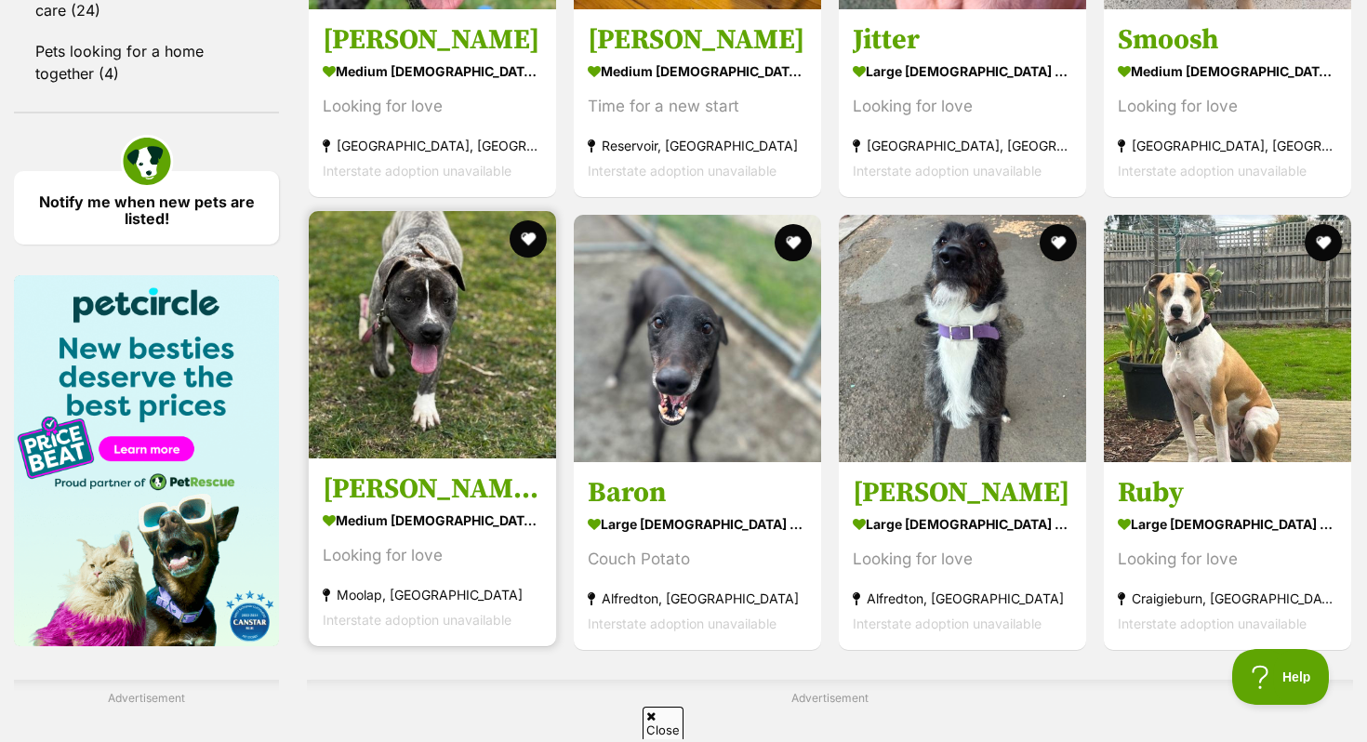
click at [408, 431] on img at bounding box center [432, 334] width 247 height 247
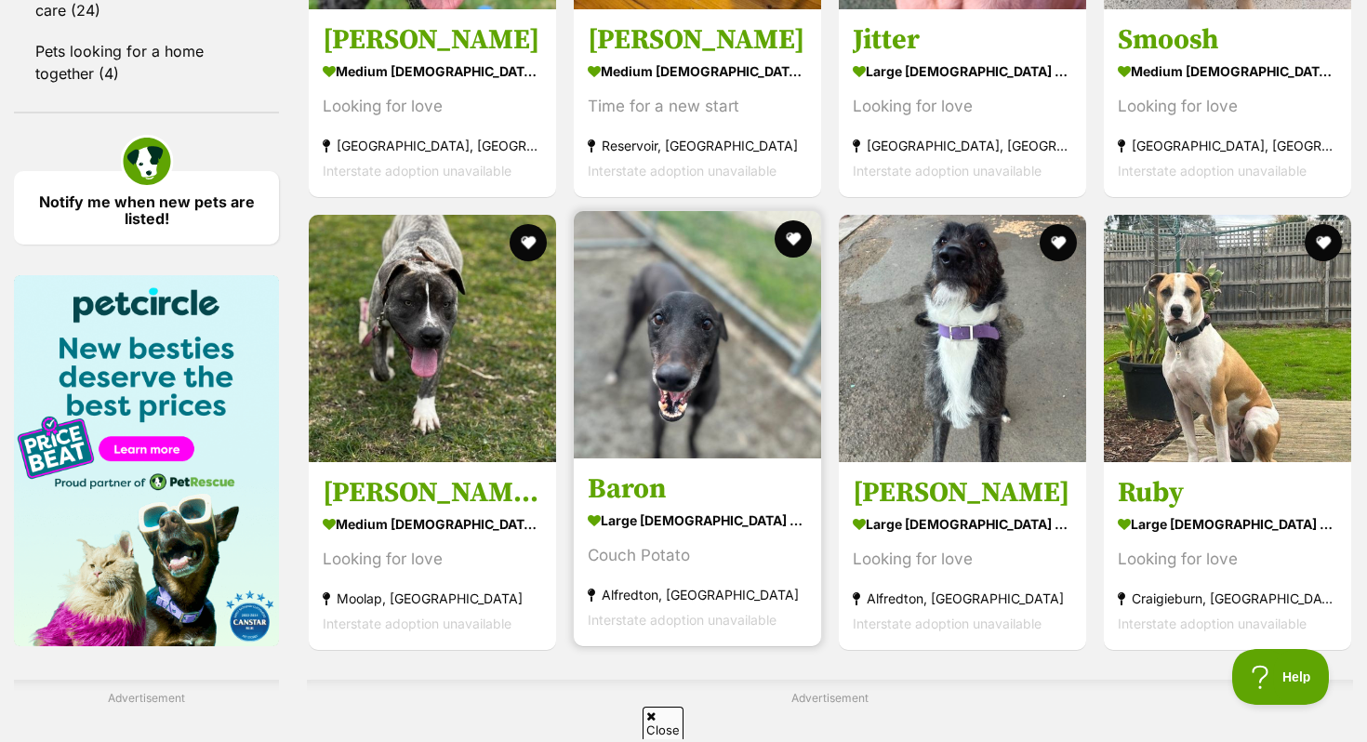
click at [697, 459] on img at bounding box center [697, 334] width 247 height 247
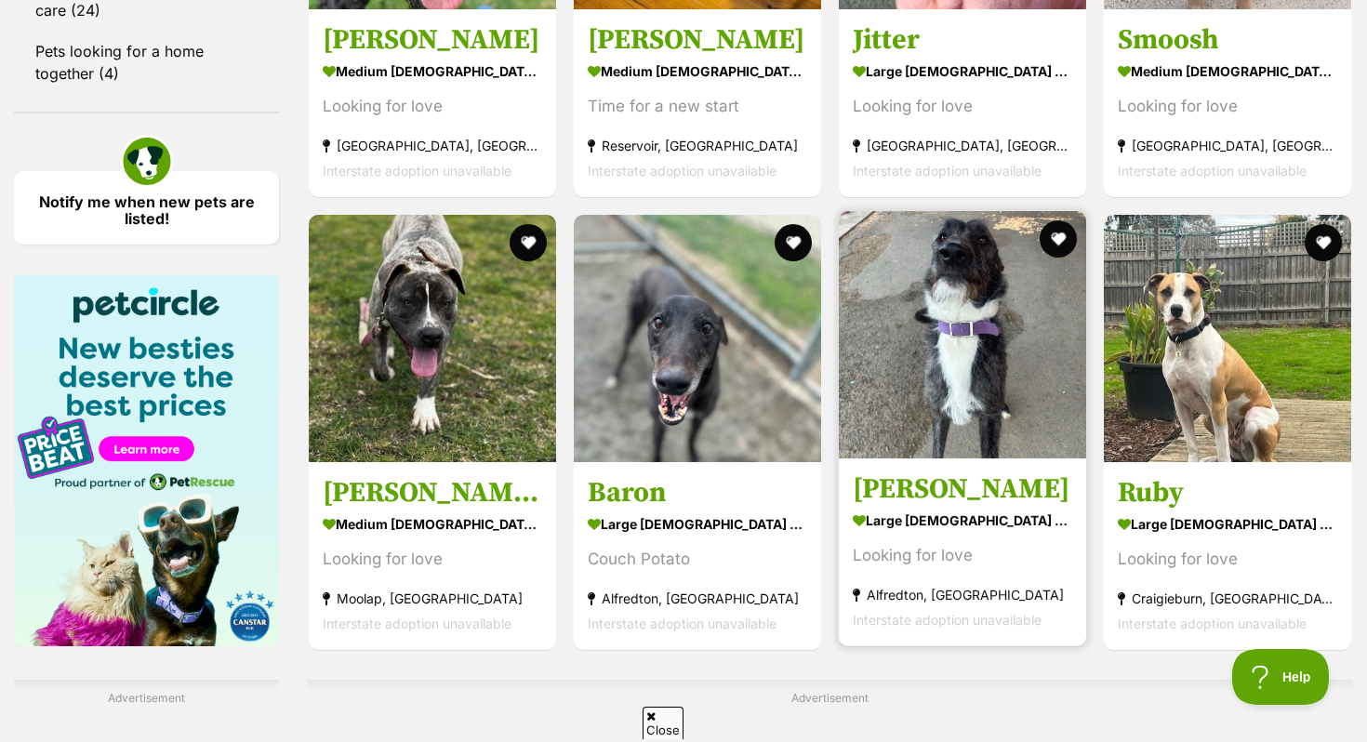
scroll to position [0, 0]
click at [909, 500] on h3 "Walter" at bounding box center [963, 489] width 220 height 35
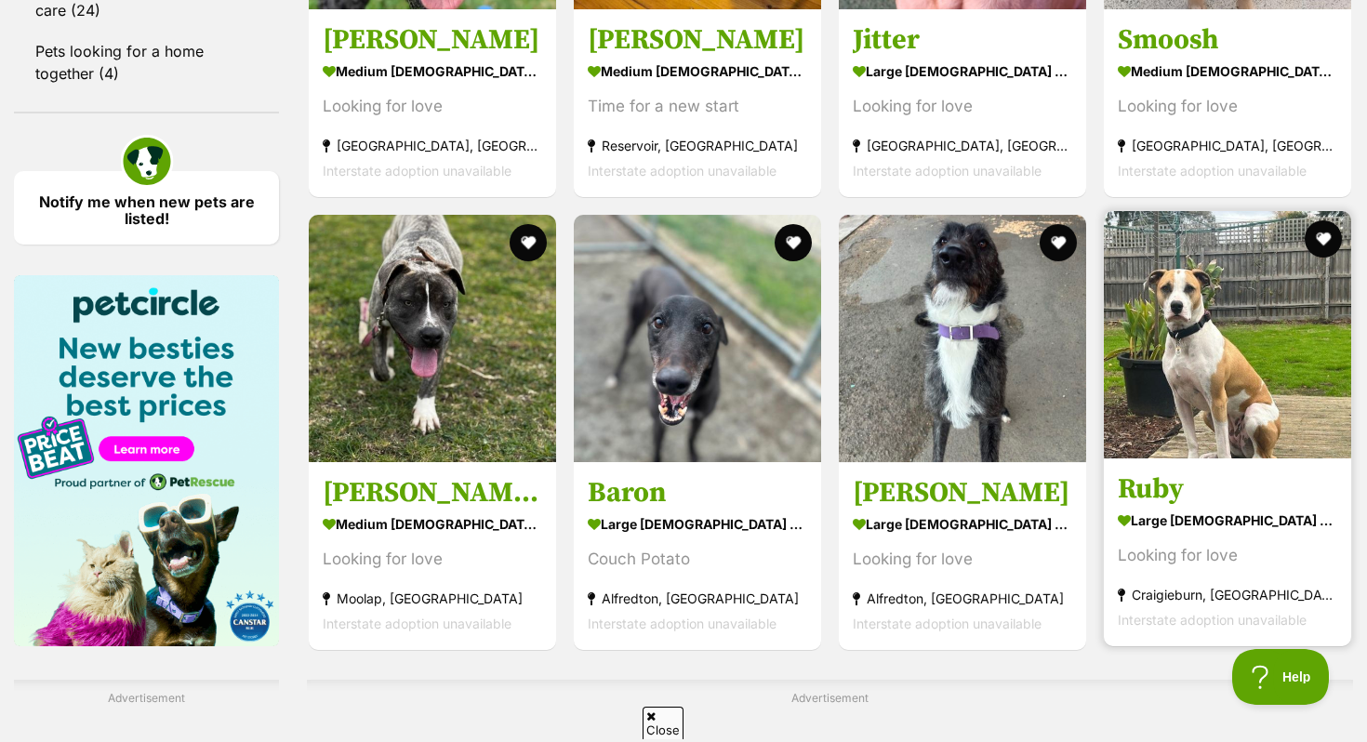
click at [1179, 486] on h3 "Ruby" at bounding box center [1228, 489] width 220 height 35
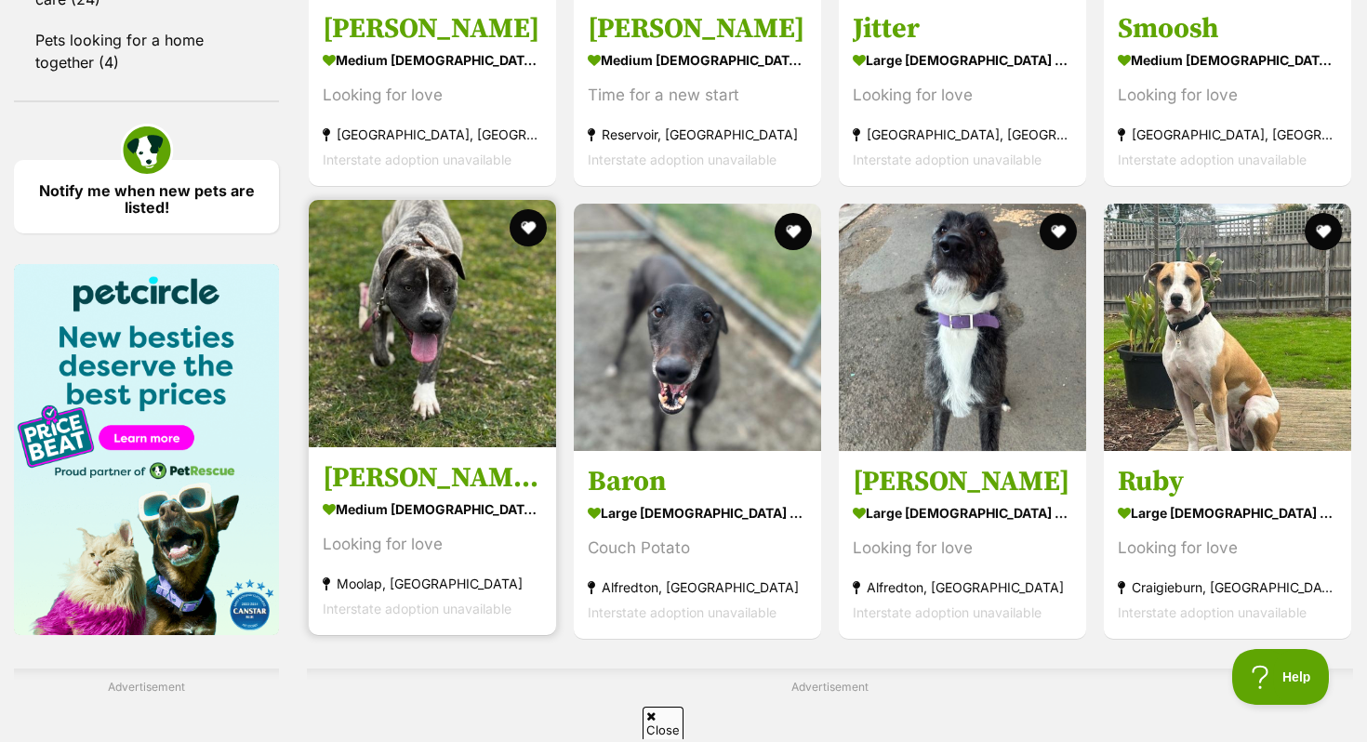
scroll to position [2593, 0]
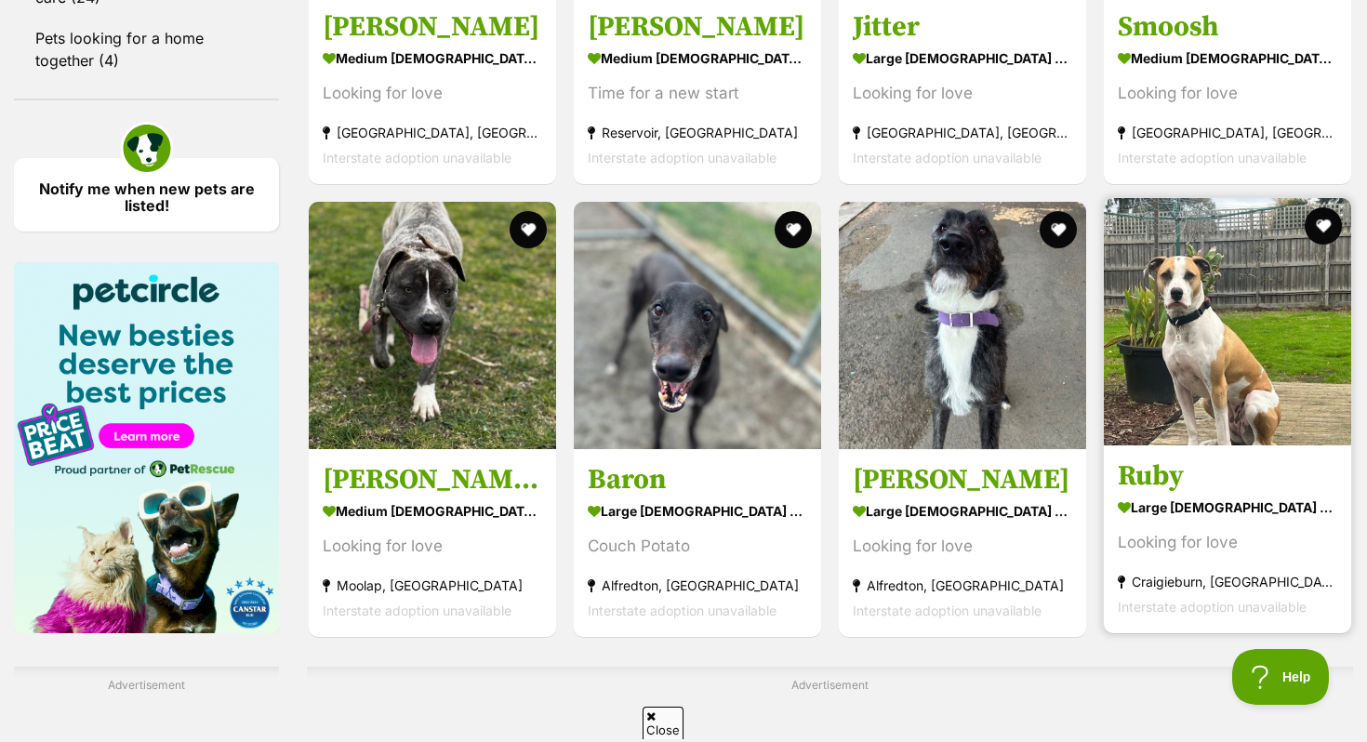
click at [1168, 501] on strong "large female Dog" at bounding box center [1228, 507] width 220 height 27
click at [1333, 235] on button "favourite" at bounding box center [1323, 226] width 41 height 41
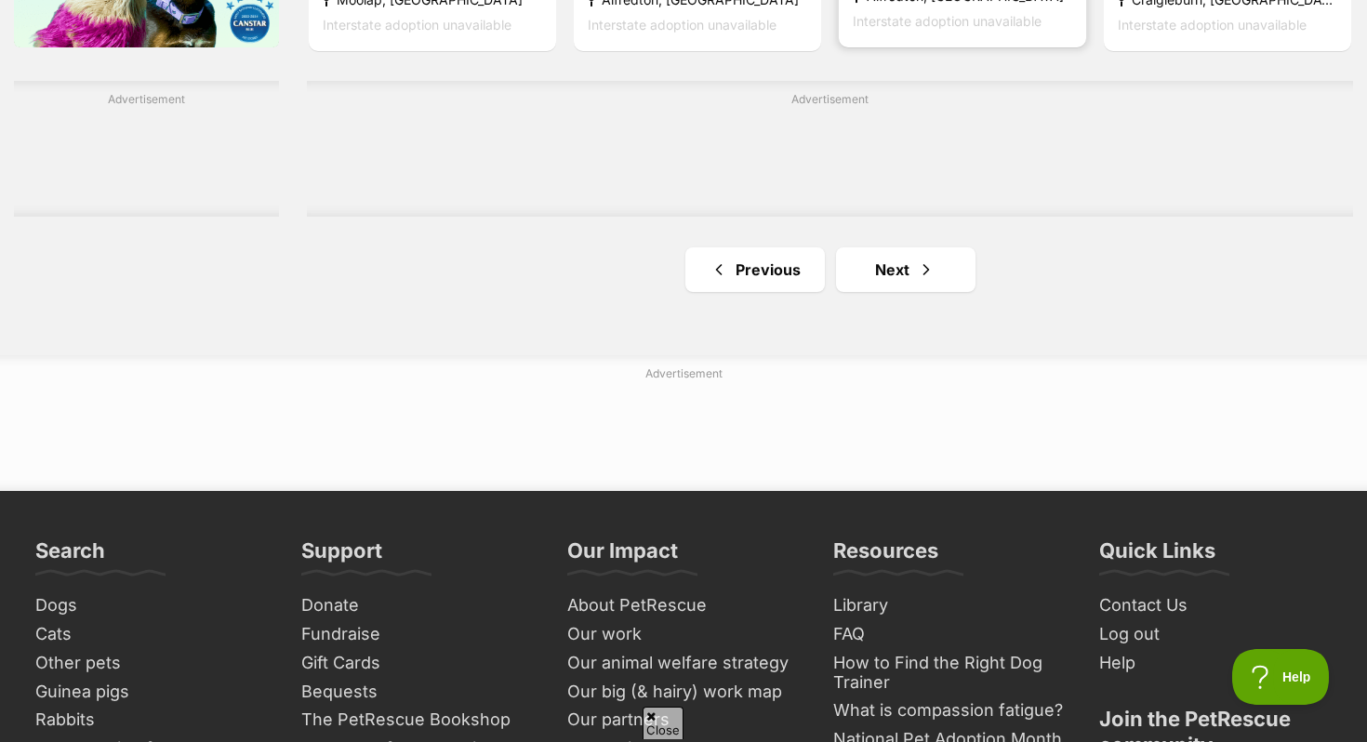
scroll to position [3117, 0]
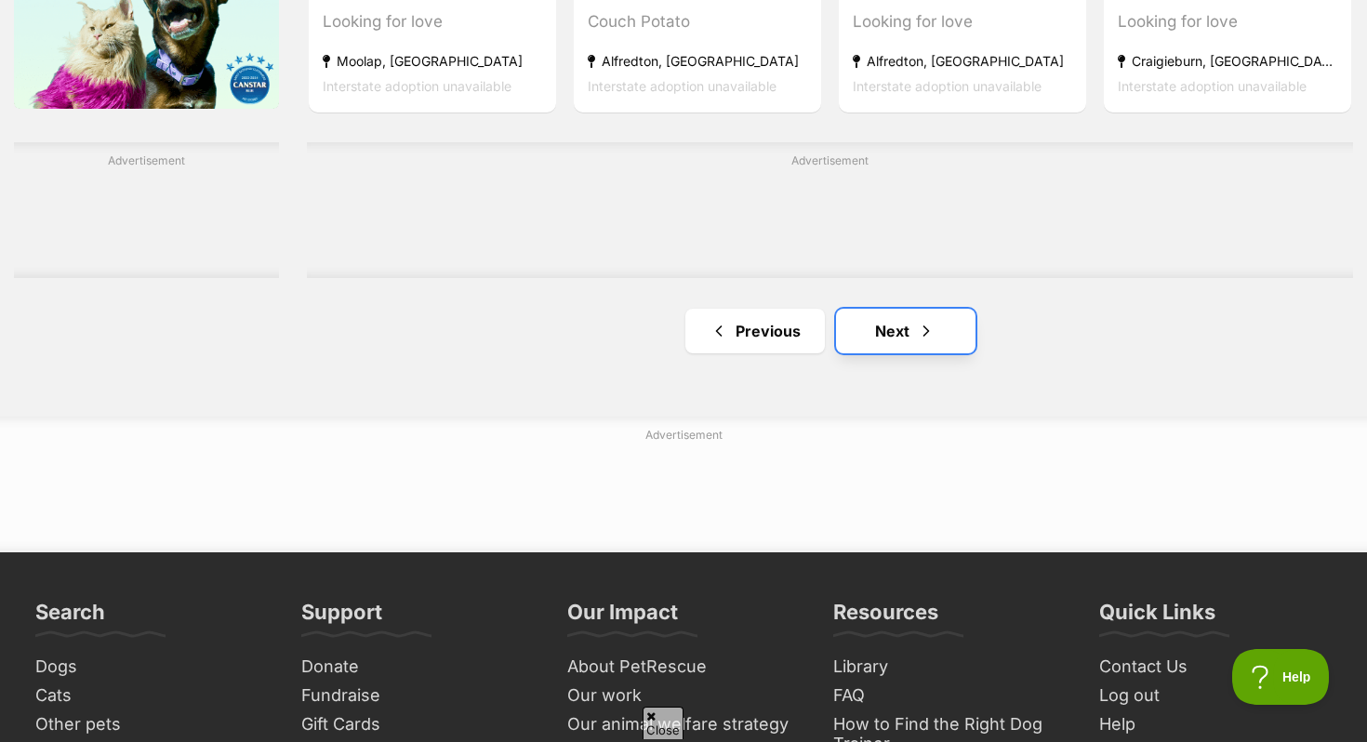
click at [904, 342] on link "Next" at bounding box center [906, 331] width 140 height 45
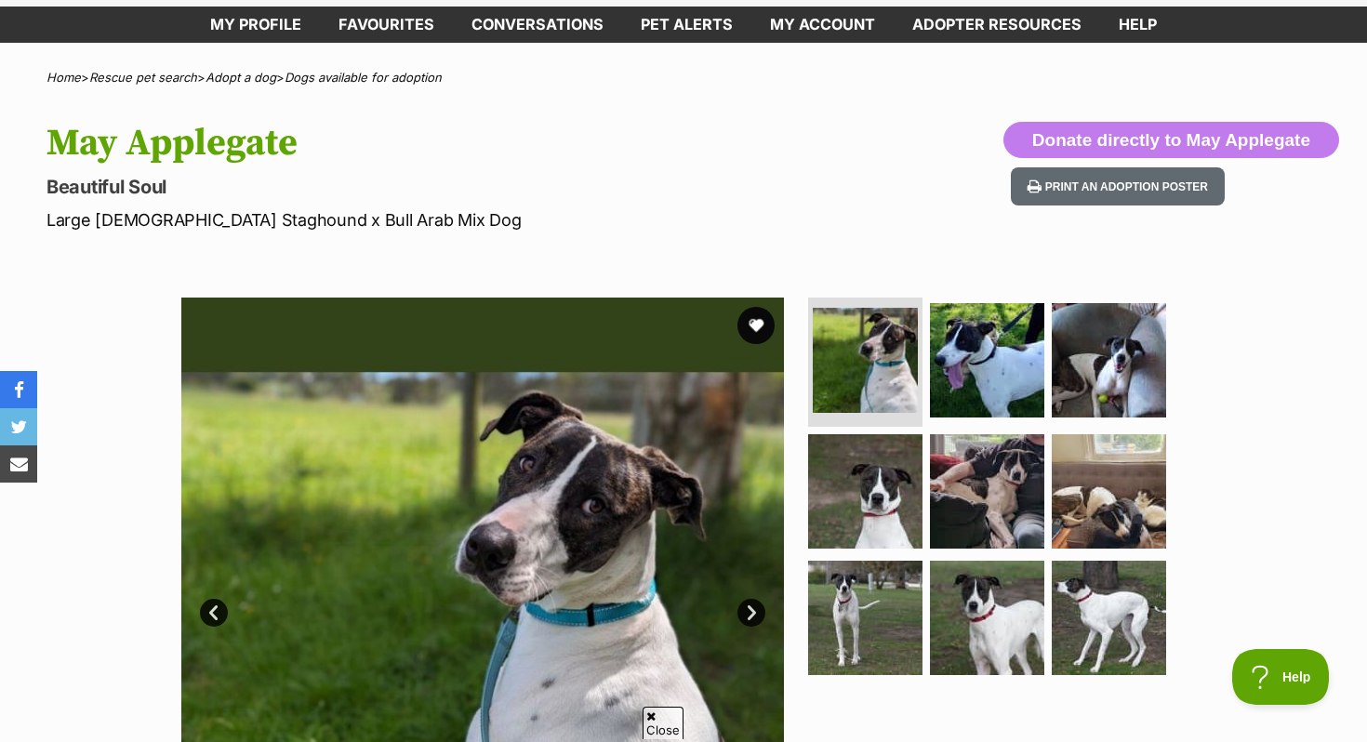
scroll to position [115, 0]
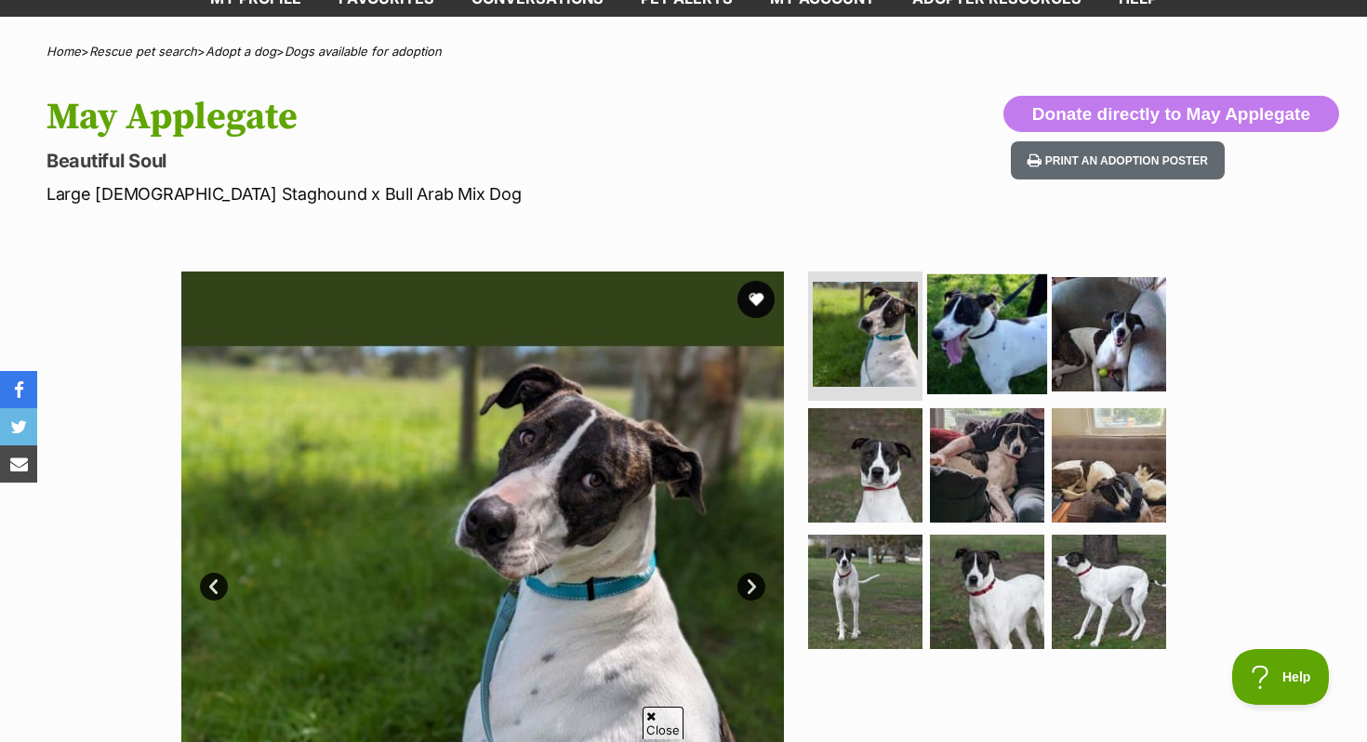
click at [989, 357] on img at bounding box center [987, 333] width 120 height 120
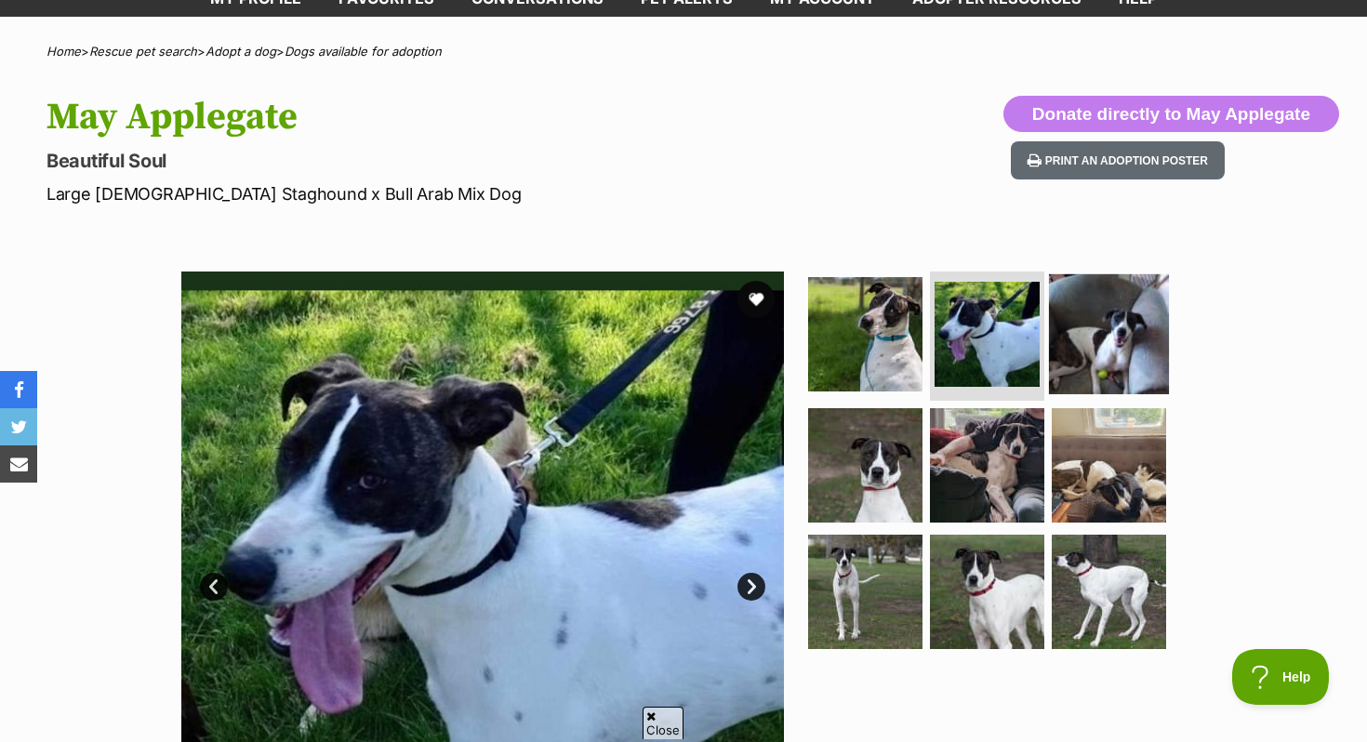
click at [1117, 351] on img at bounding box center [1109, 333] width 120 height 120
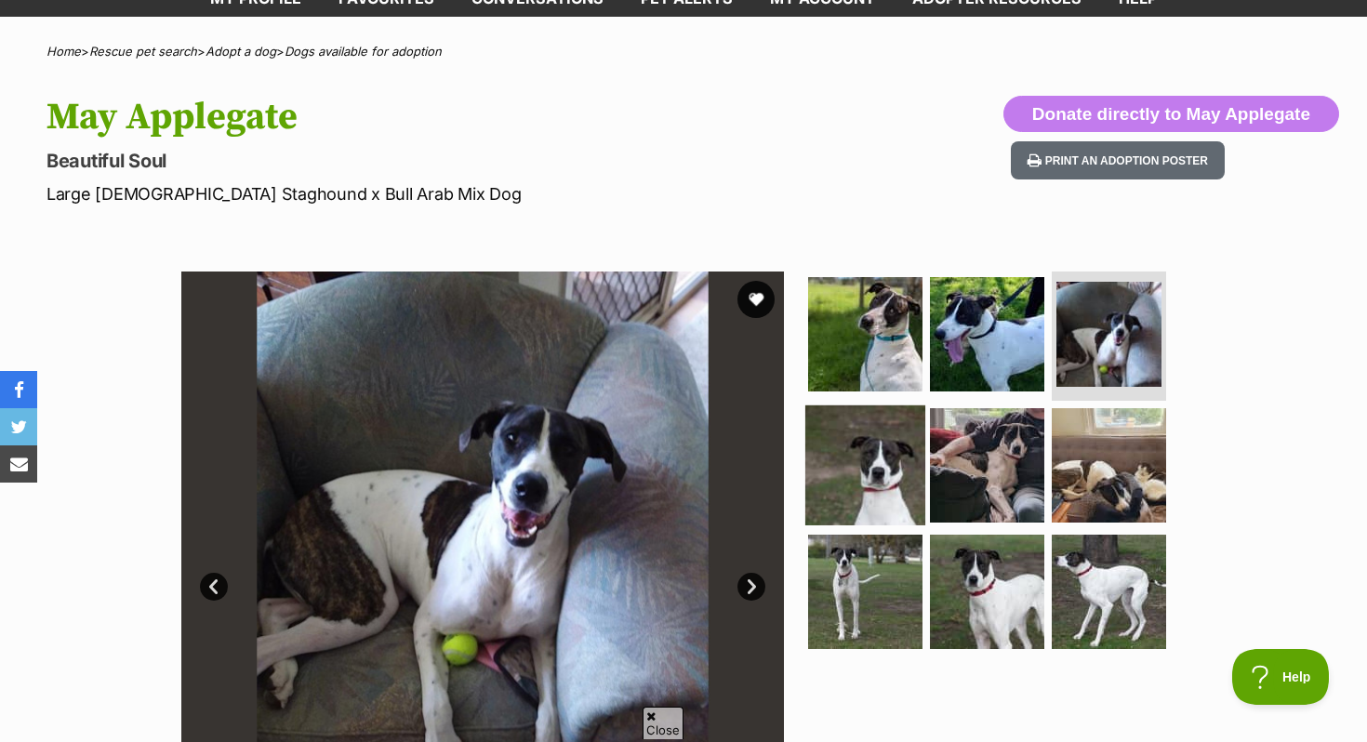
click at [900, 451] on img at bounding box center [866, 466] width 120 height 120
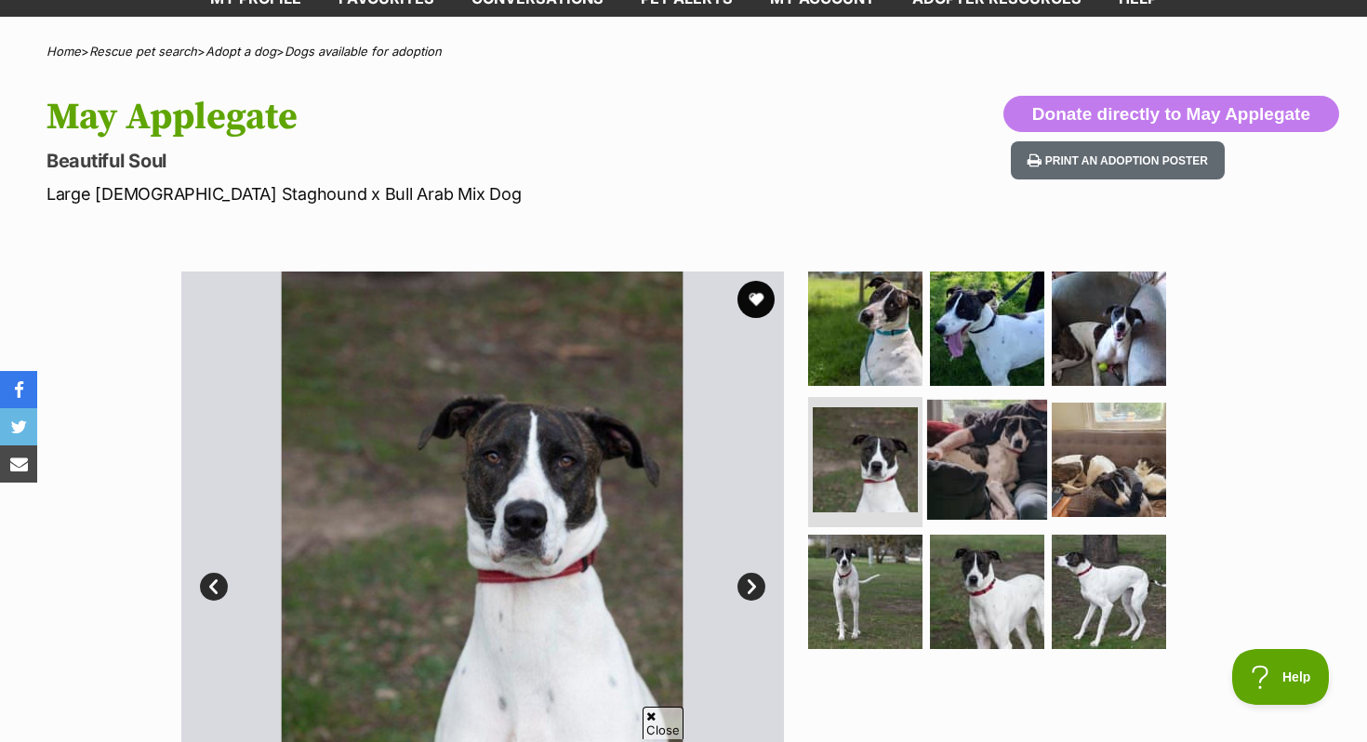
click at [962, 452] on img at bounding box center [987, 460] width 120 height 120
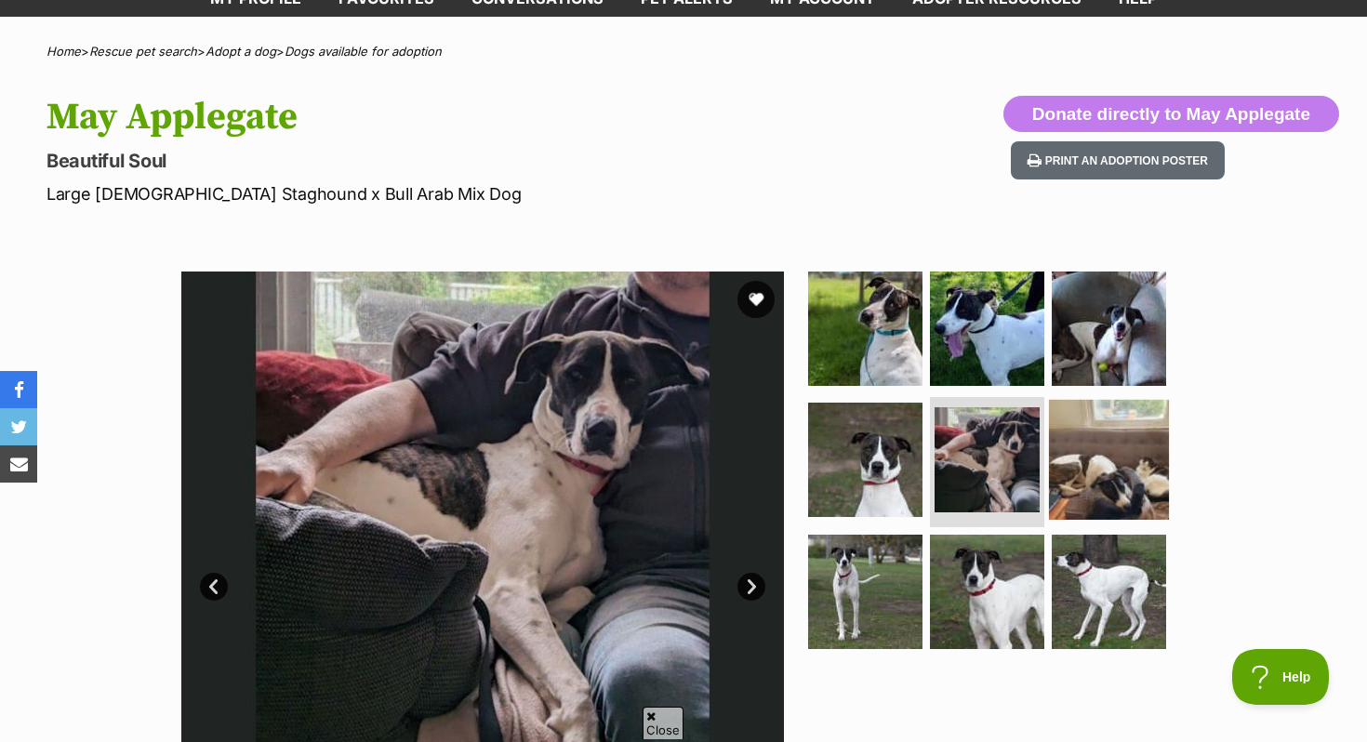
click at [1112, 447] on img at bounding box center [1109, 460] width 120 height 120
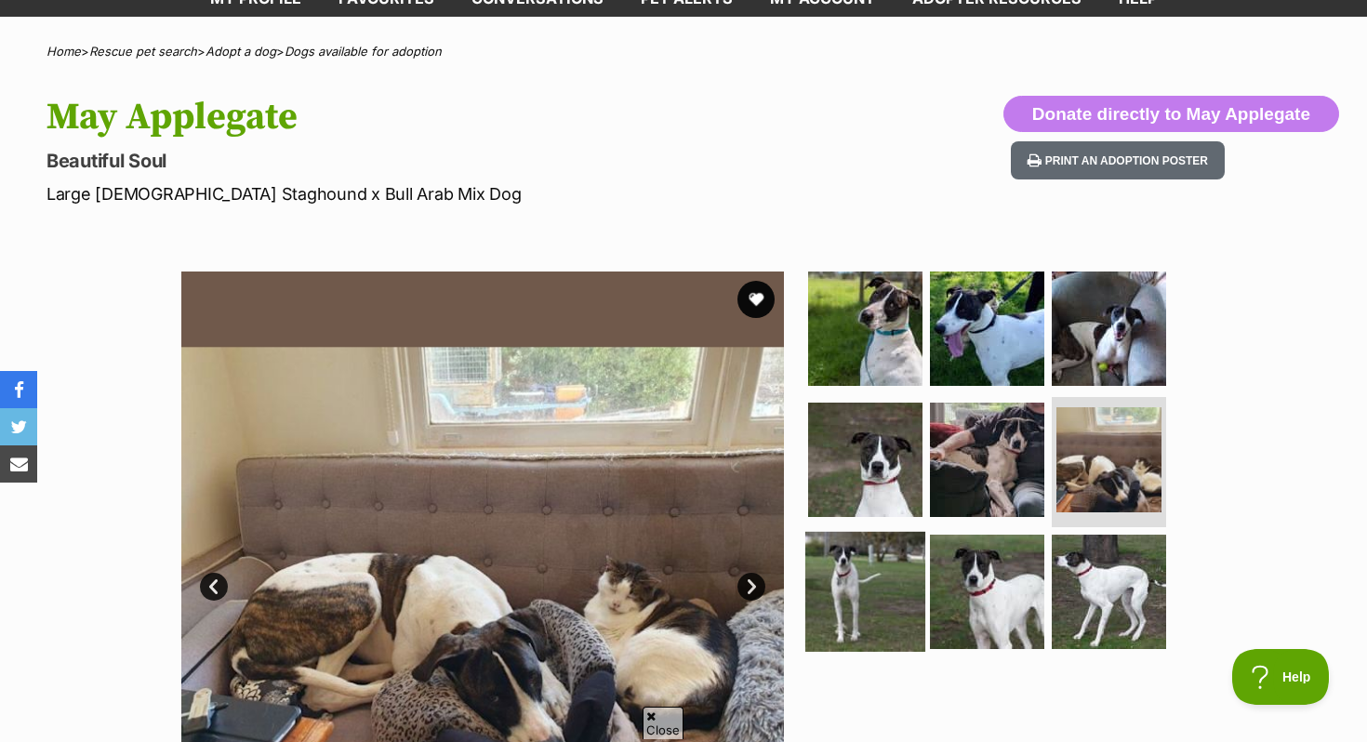
click at [865, 559] on img at bounding box center [866, 592] width 120 height 120
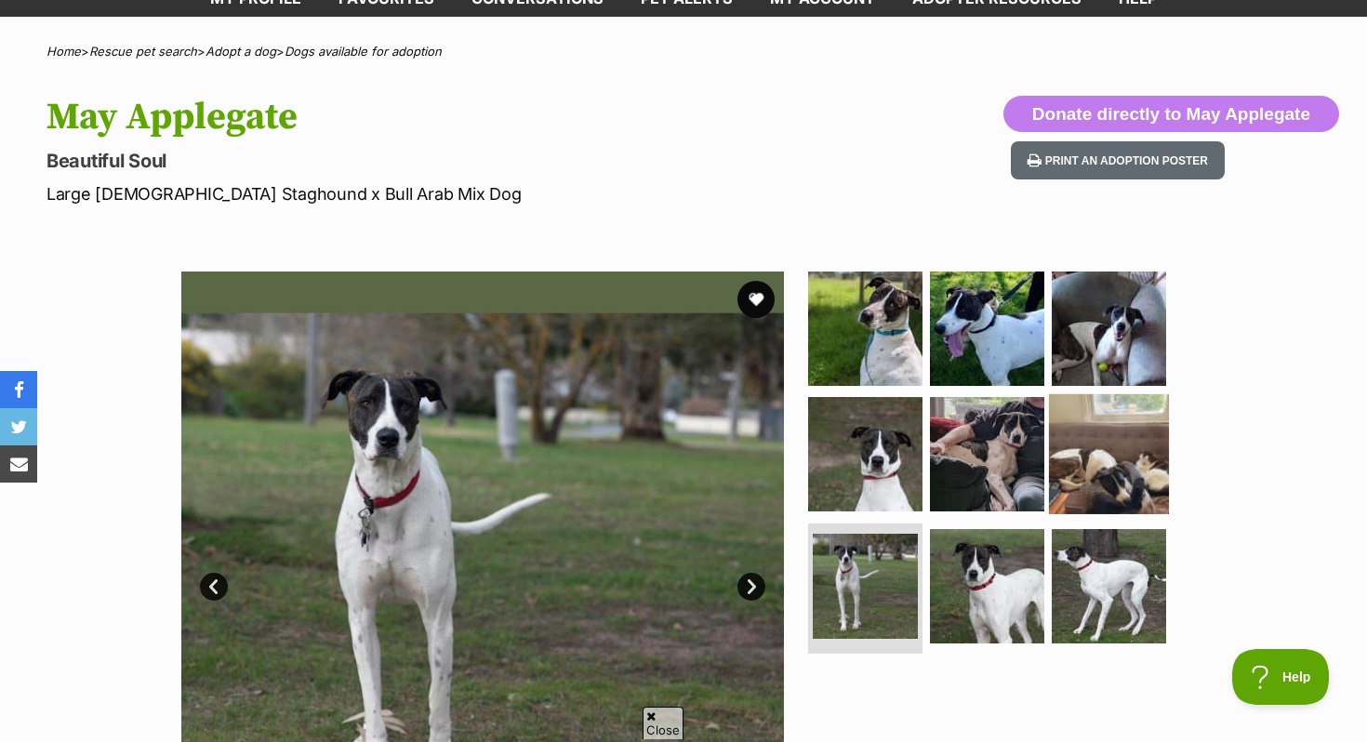
click at [1094, 493] on img at bounding box center [1109, 454] width 120 height 120
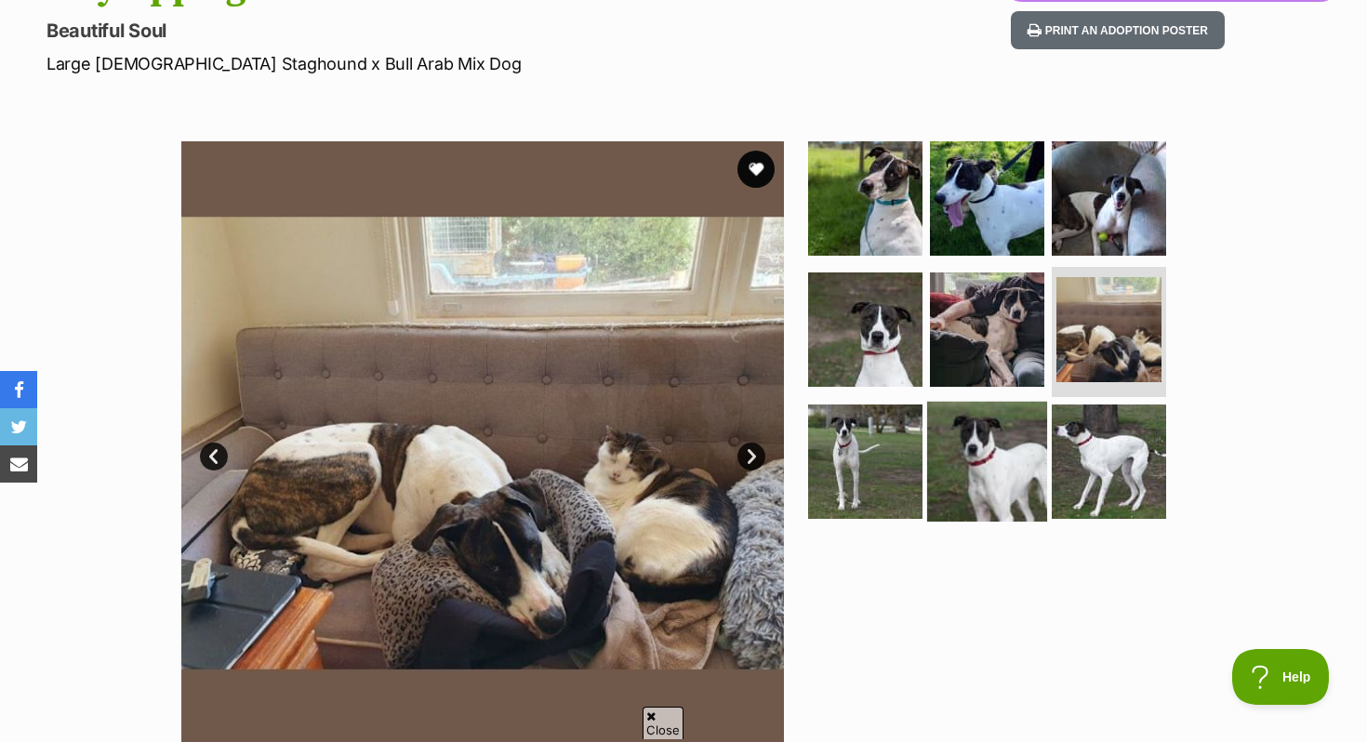
scroll to position [0, 0]
click at [993, 458] on img at bounding box center [987, 462] width 120 height 120
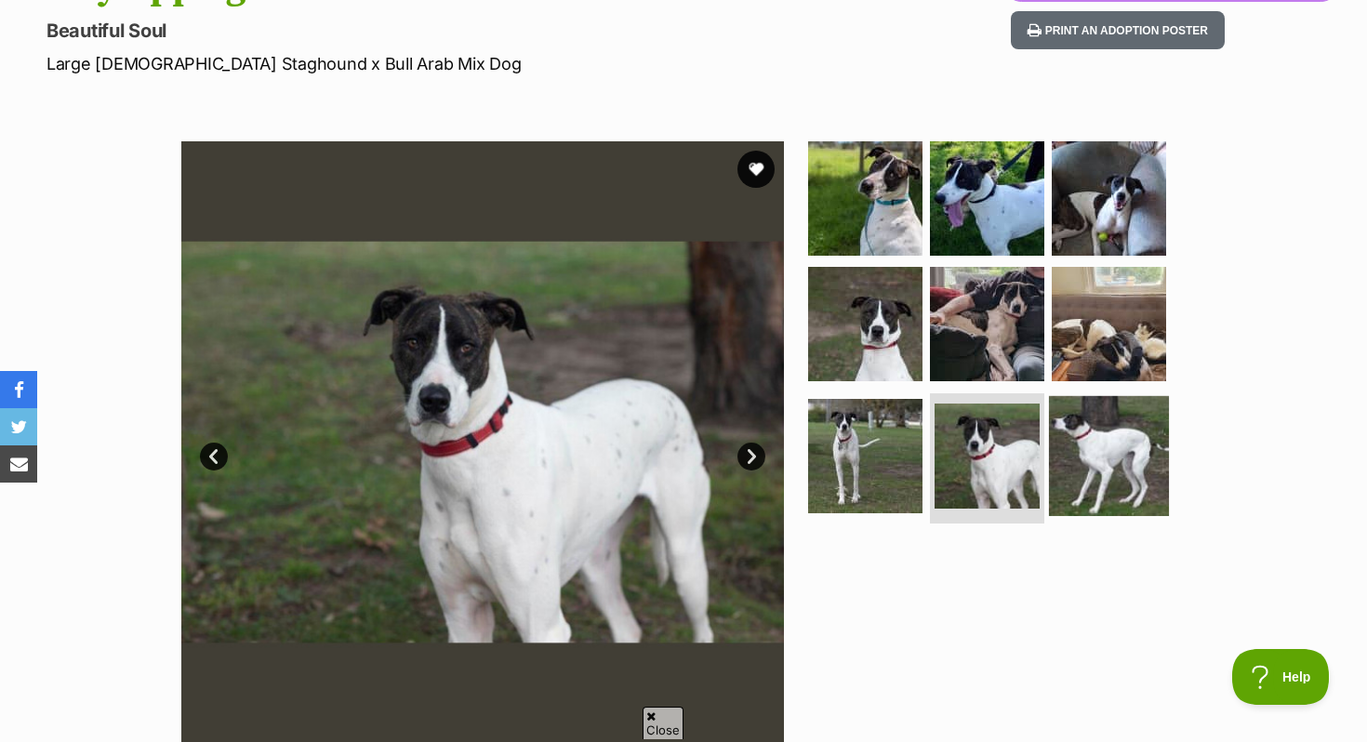
click at [1096, 458] on img at bounding box center [1109, 456] width 120 height 120
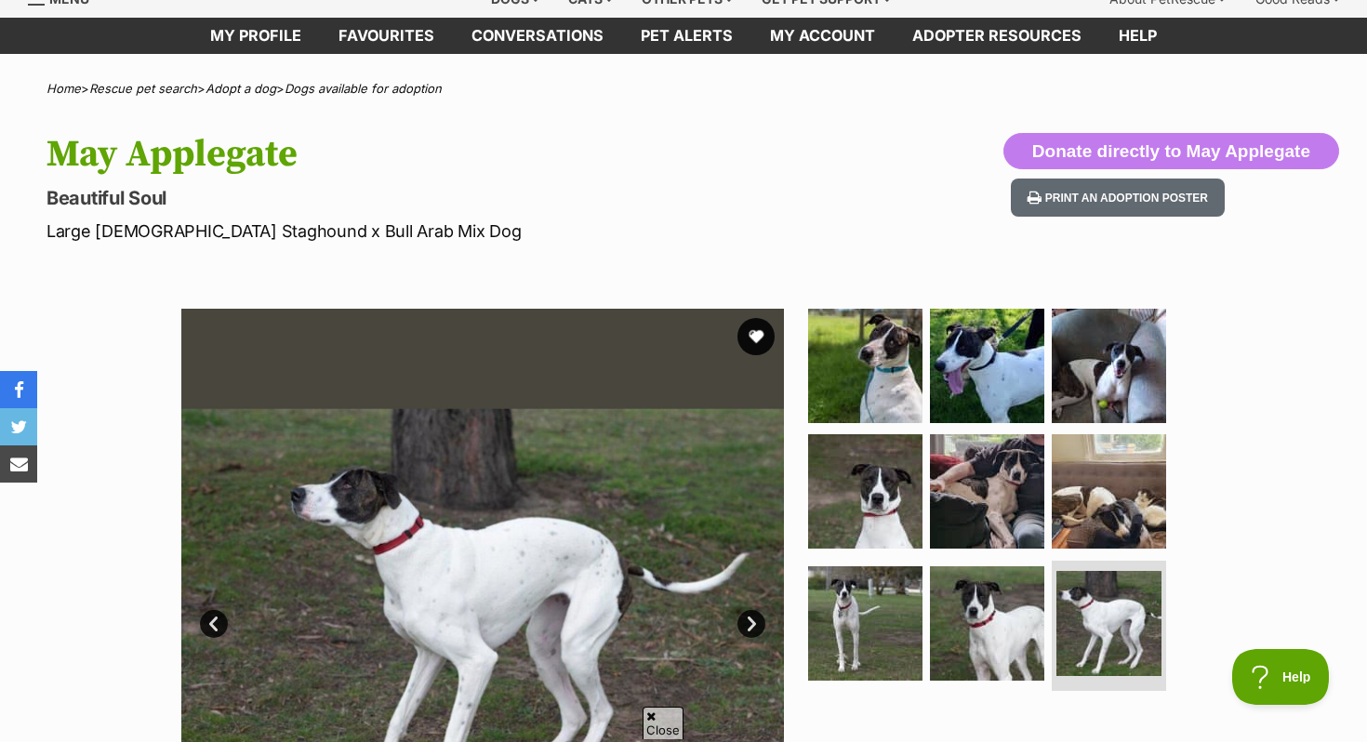
scroll to position [73, 0]
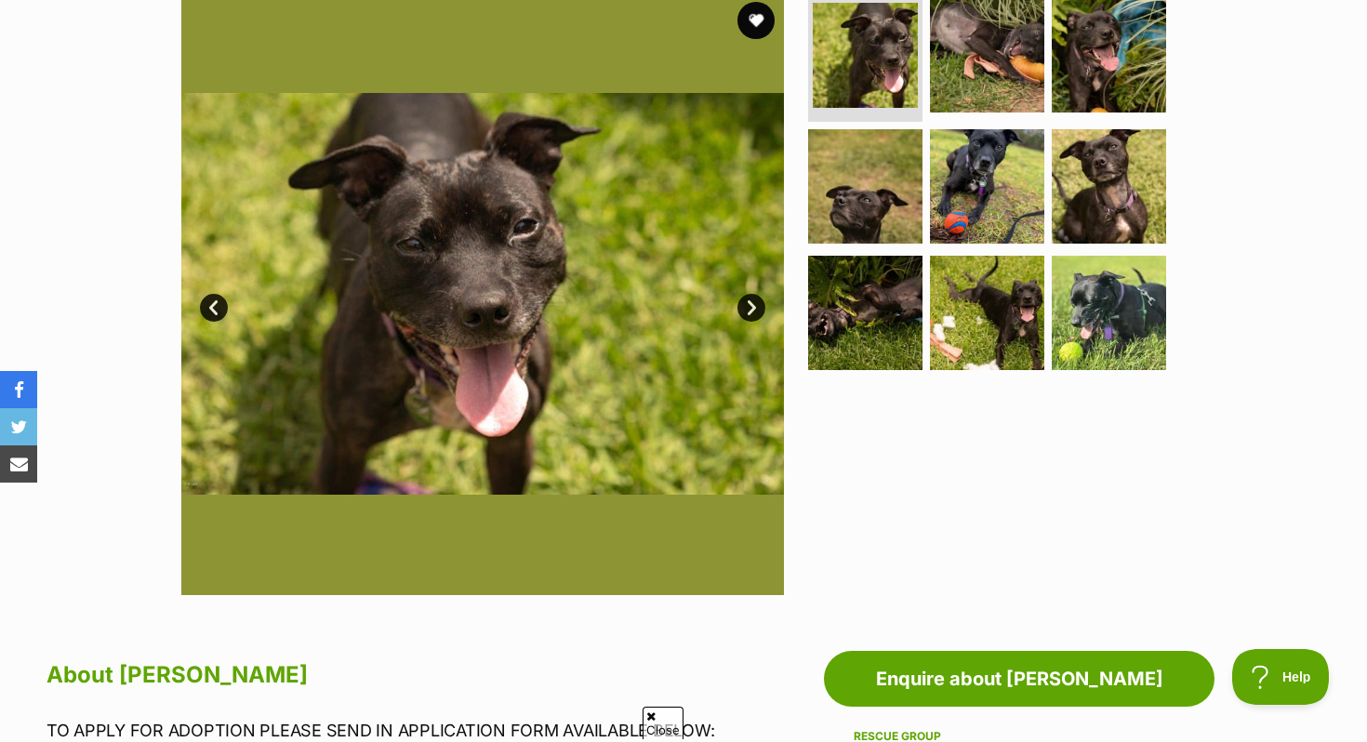
scroll to position [364, 0]
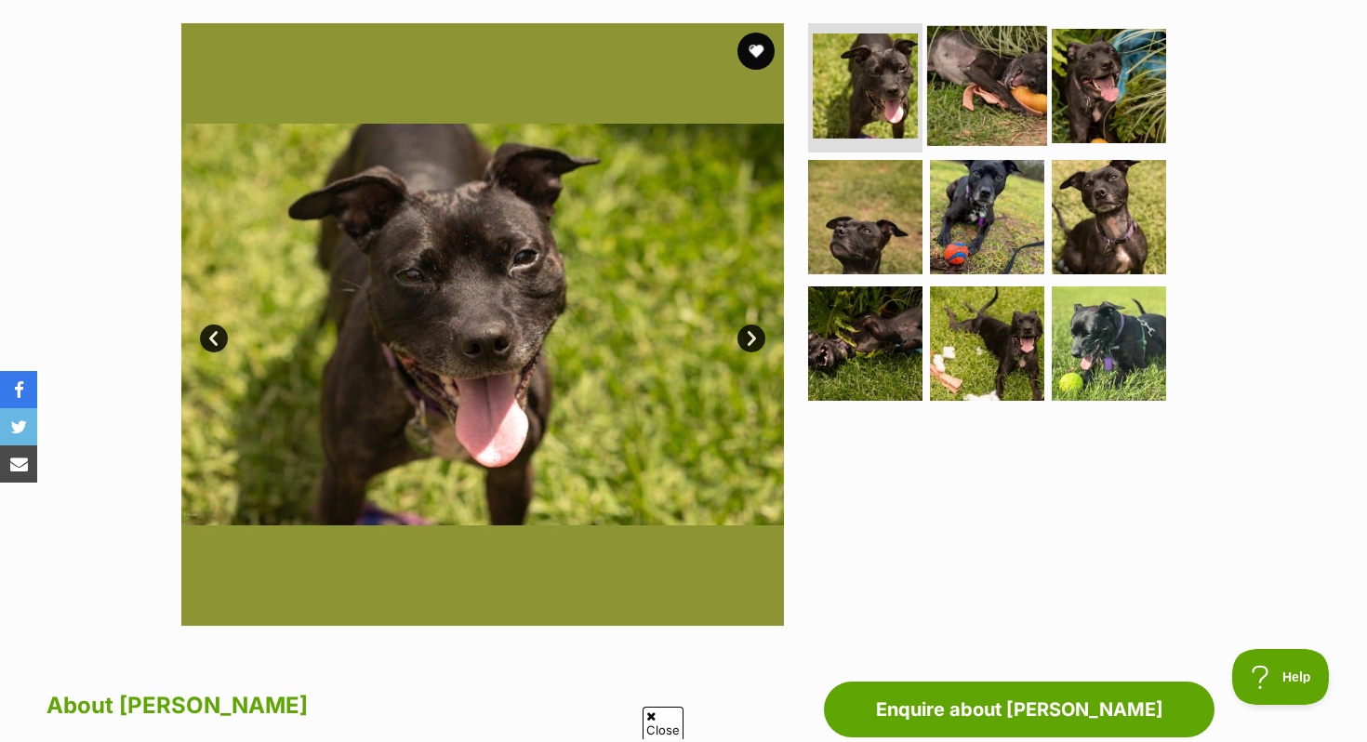
click at [977, 98] on img at bounding box center [987, 85] width 120 height 120
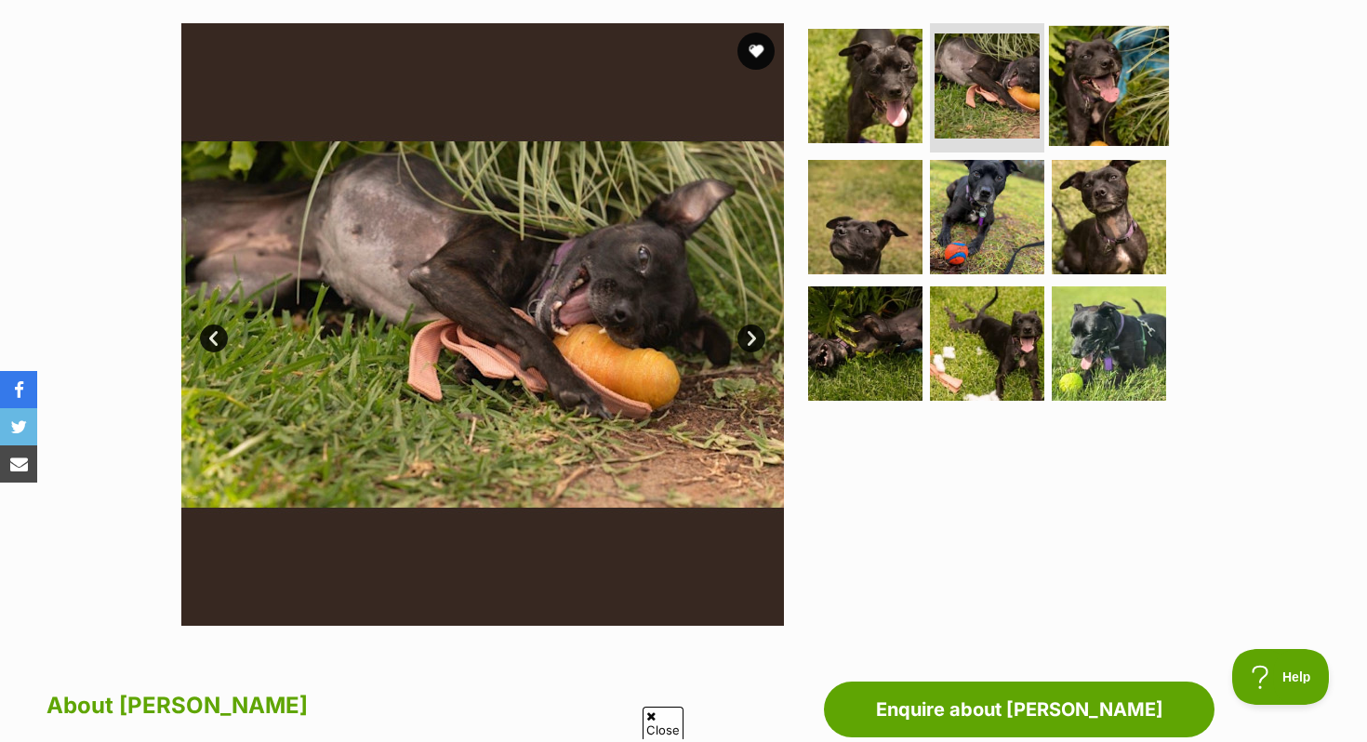
click at [1085, 100] on img at bounding box center [1109, 85] width 120 height 120
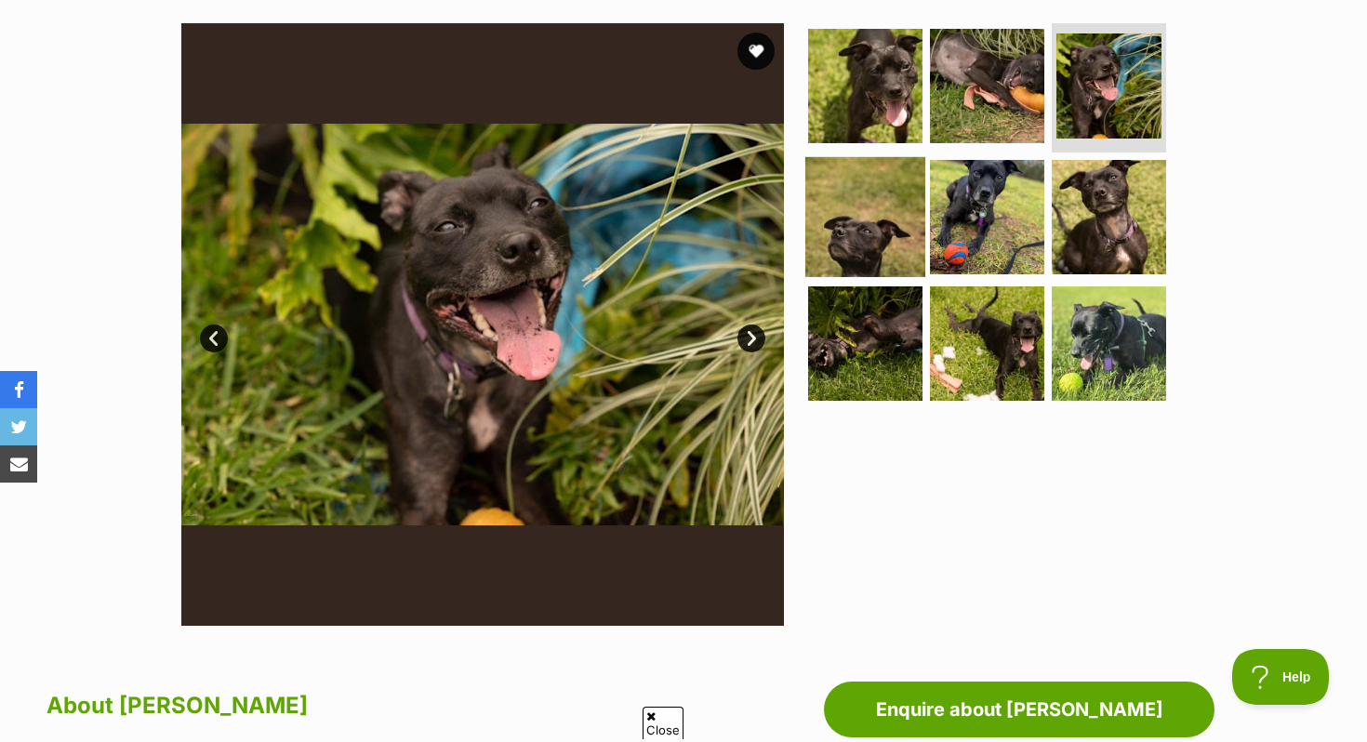
click at [896, 213] on img at bounding box center [866, 217] width 120 height 120
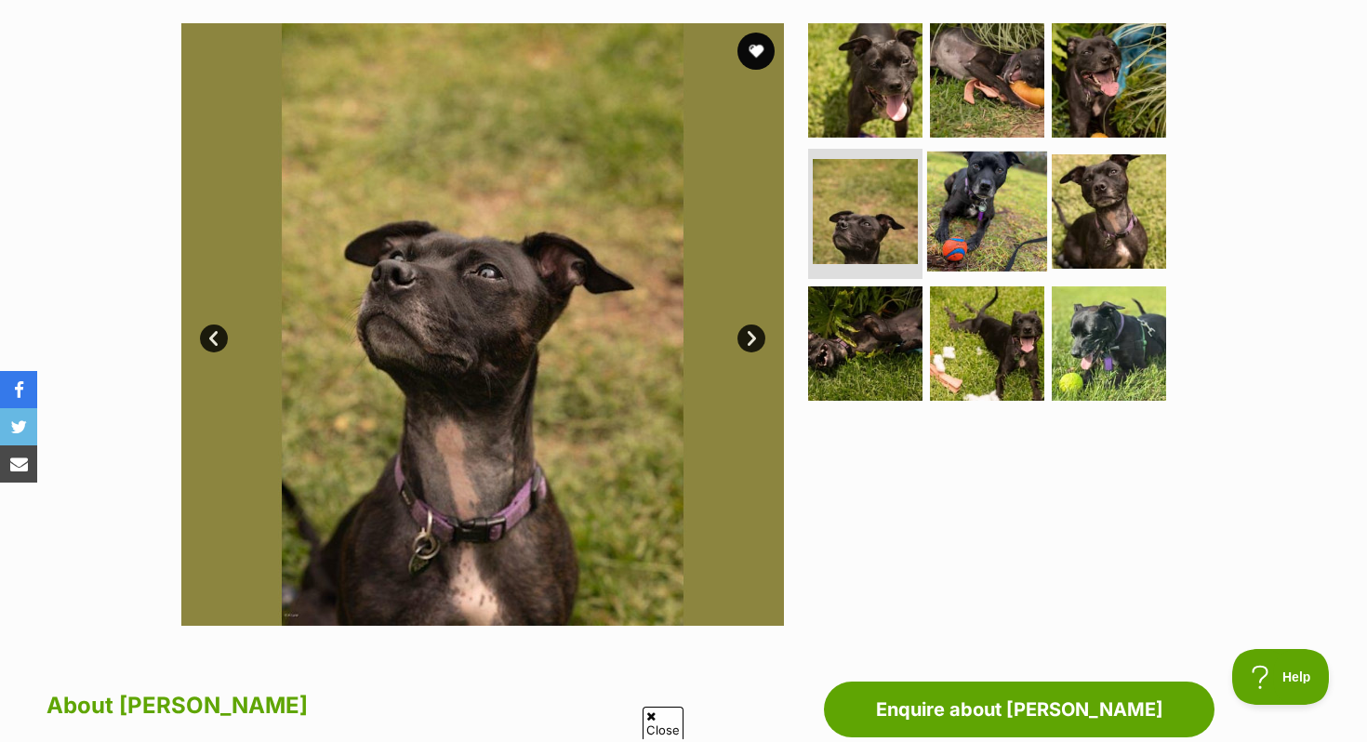
click at [967, 218] on img at bounding box center [987, 212] width 120 height 120
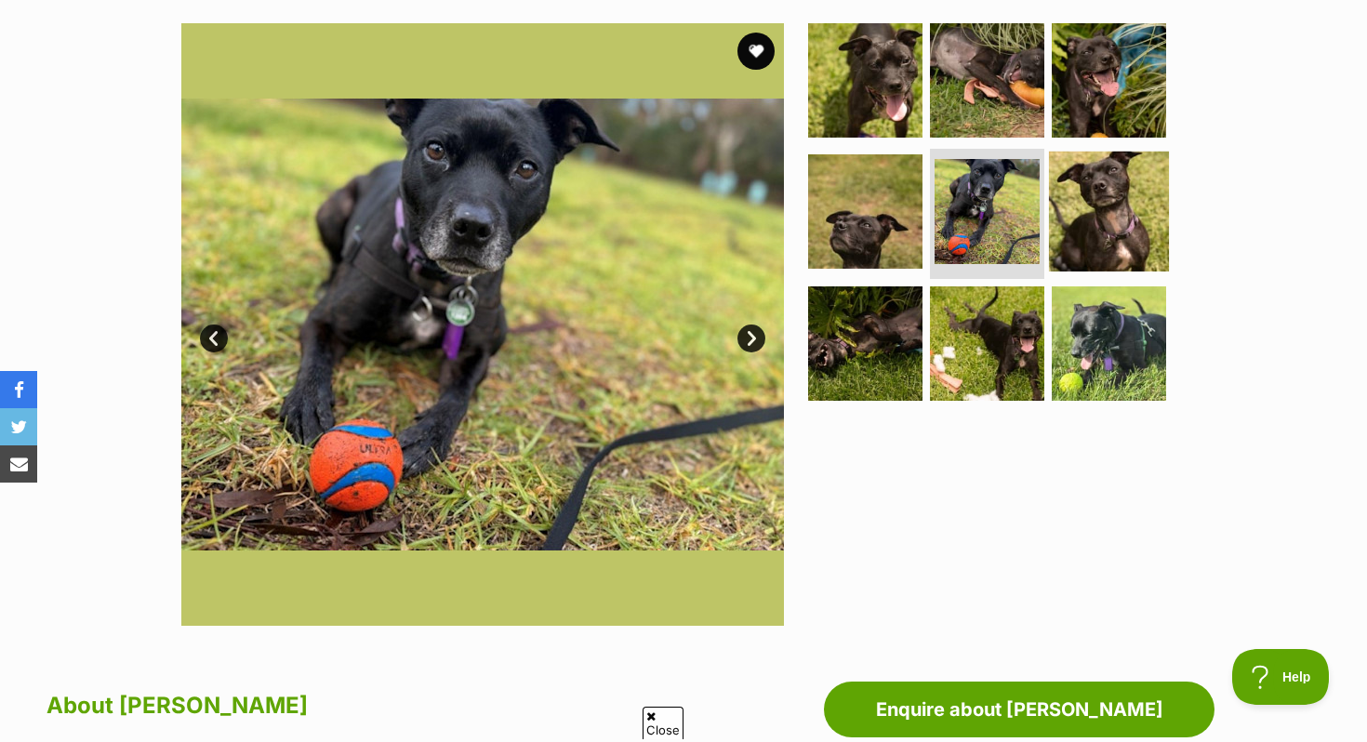
click at [1123, 222] on img at bounding box center [1109, 212] width 120 height 120
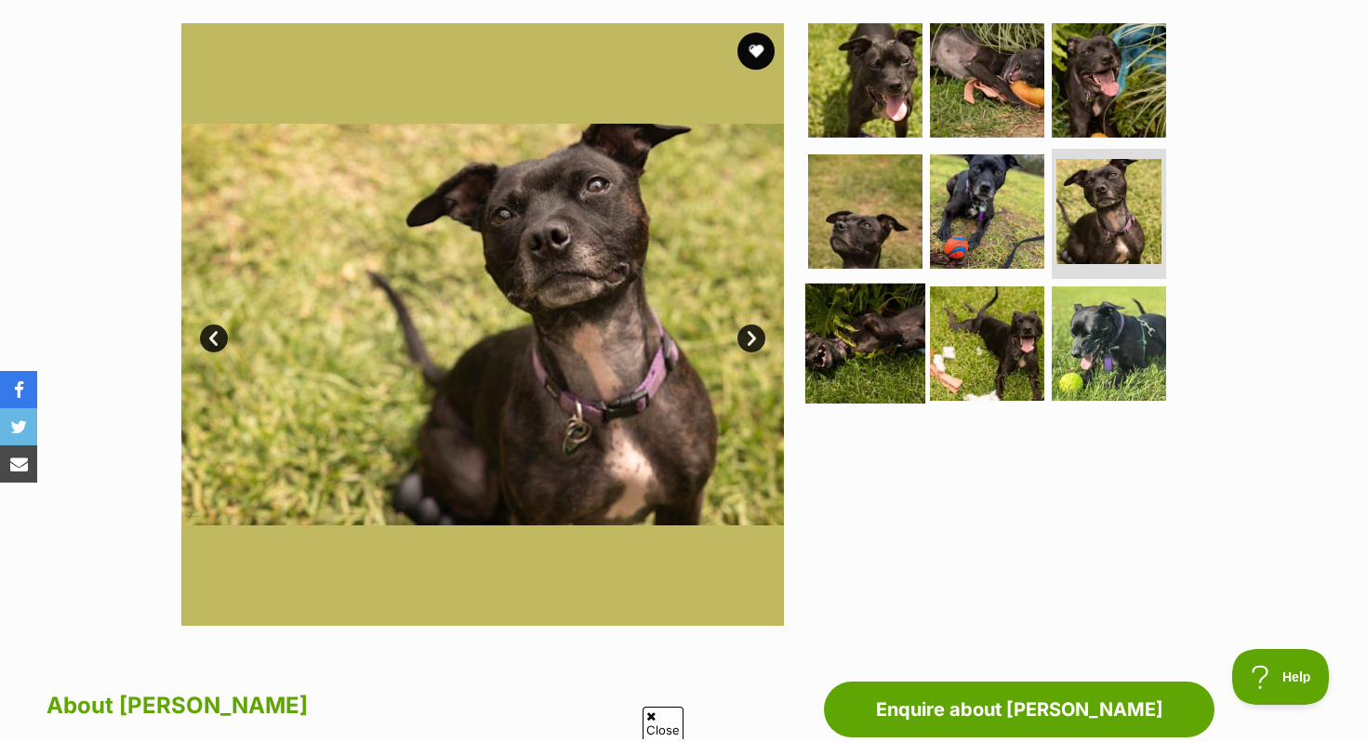
click at [870, 324] on img at bounding box center [866, 344] width 120 height 120
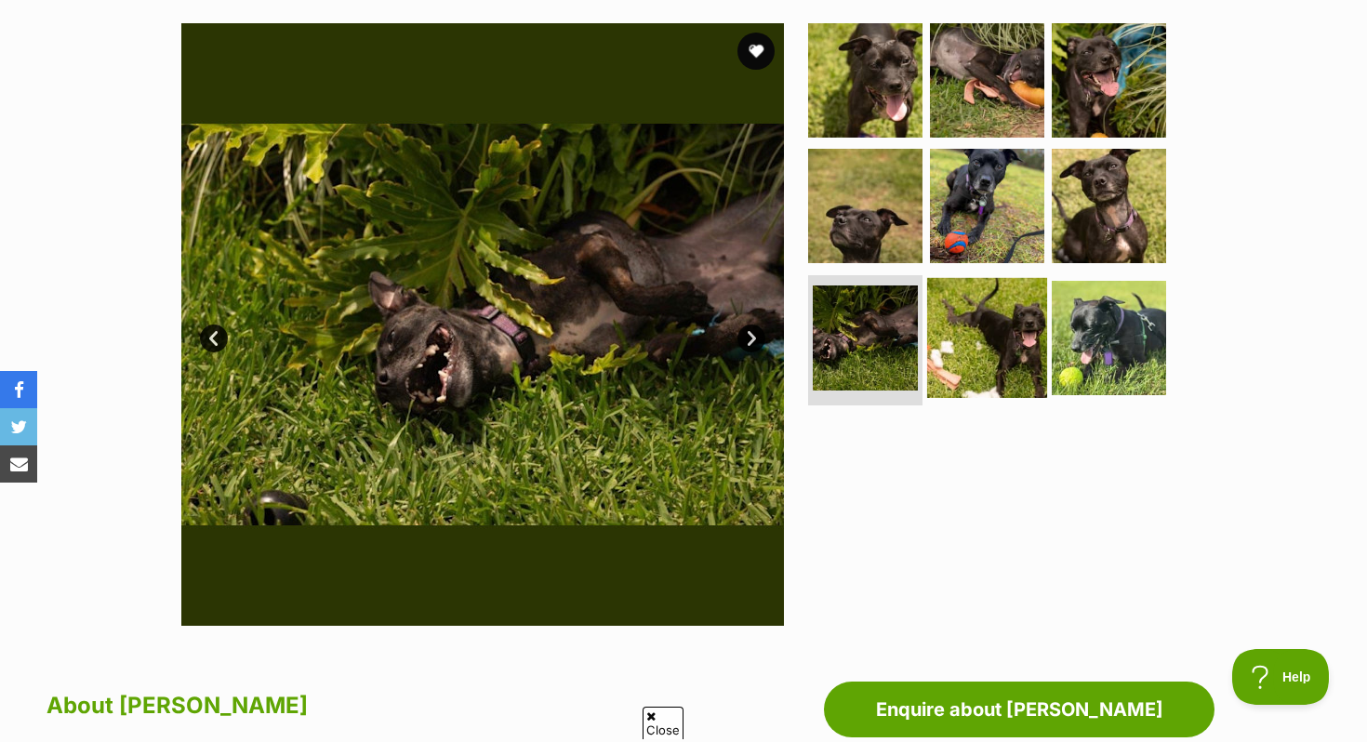
click at [985, 322] on img at bounding box center [987, 338] width 120 height 120
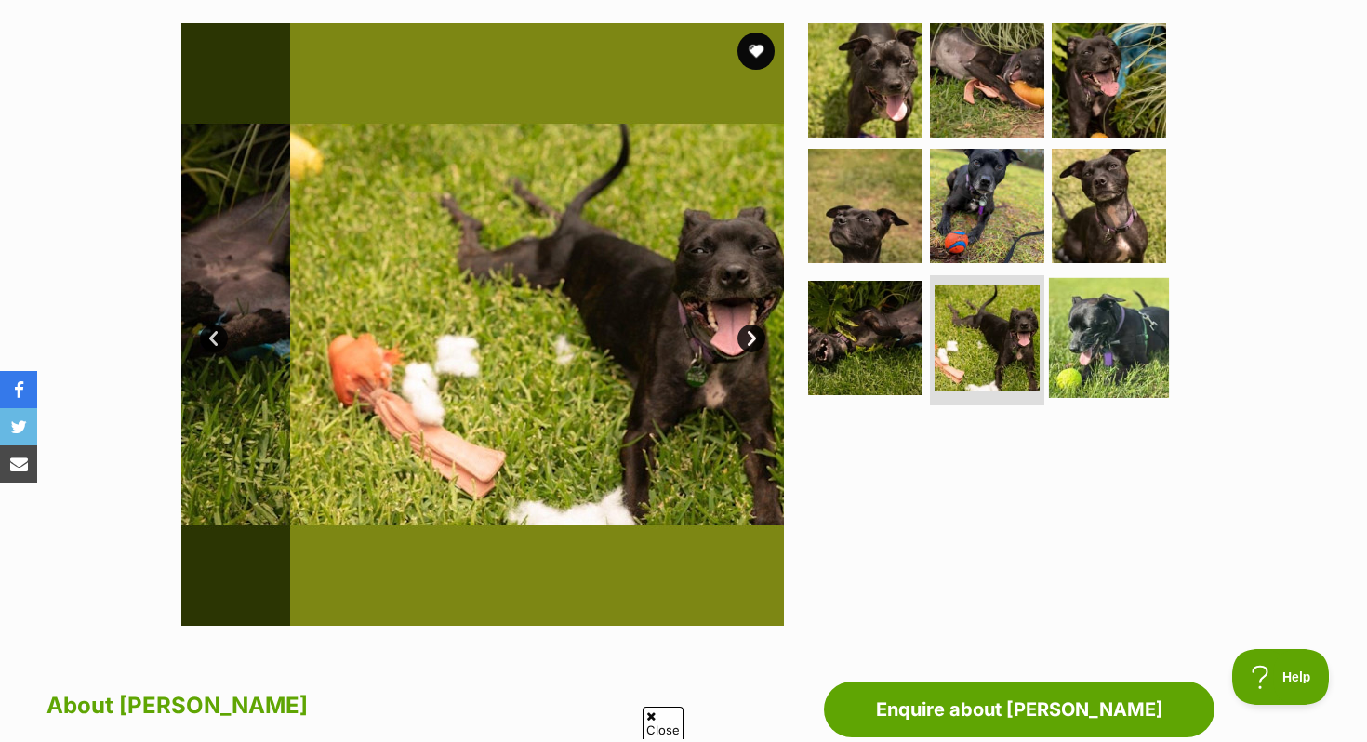
click at [1103, 326] on img at bounding box center [1109, 338] width 120 height 120
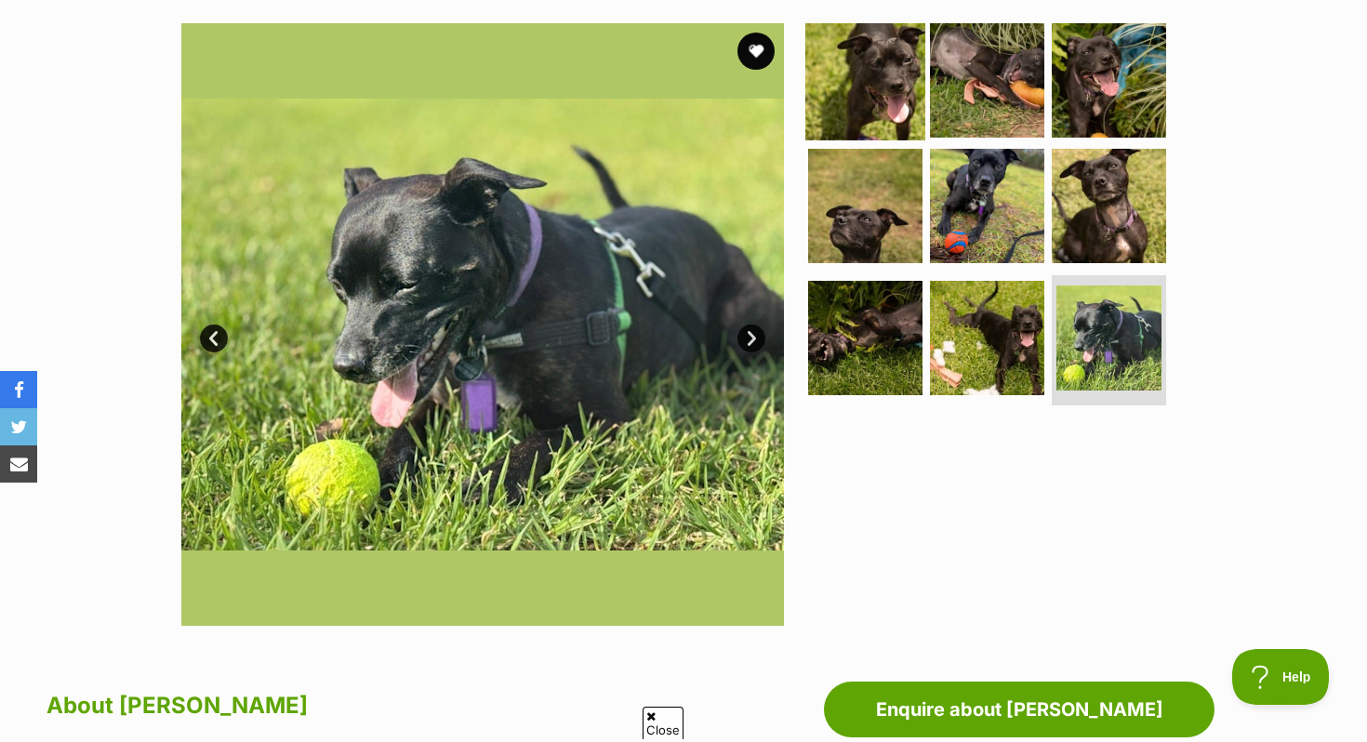
click at [860, 50] on img at bounding box center [866, 80] width 120 height 120
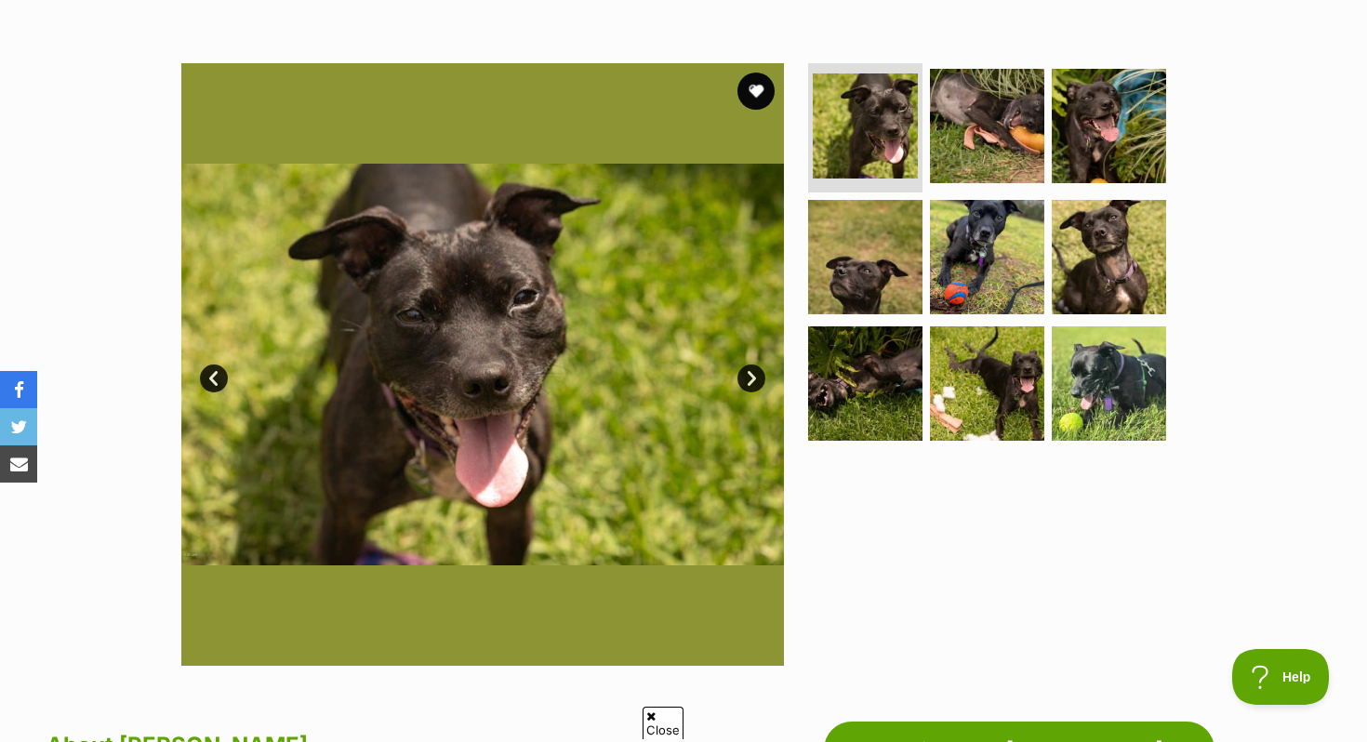
scroll to position [0, 0]
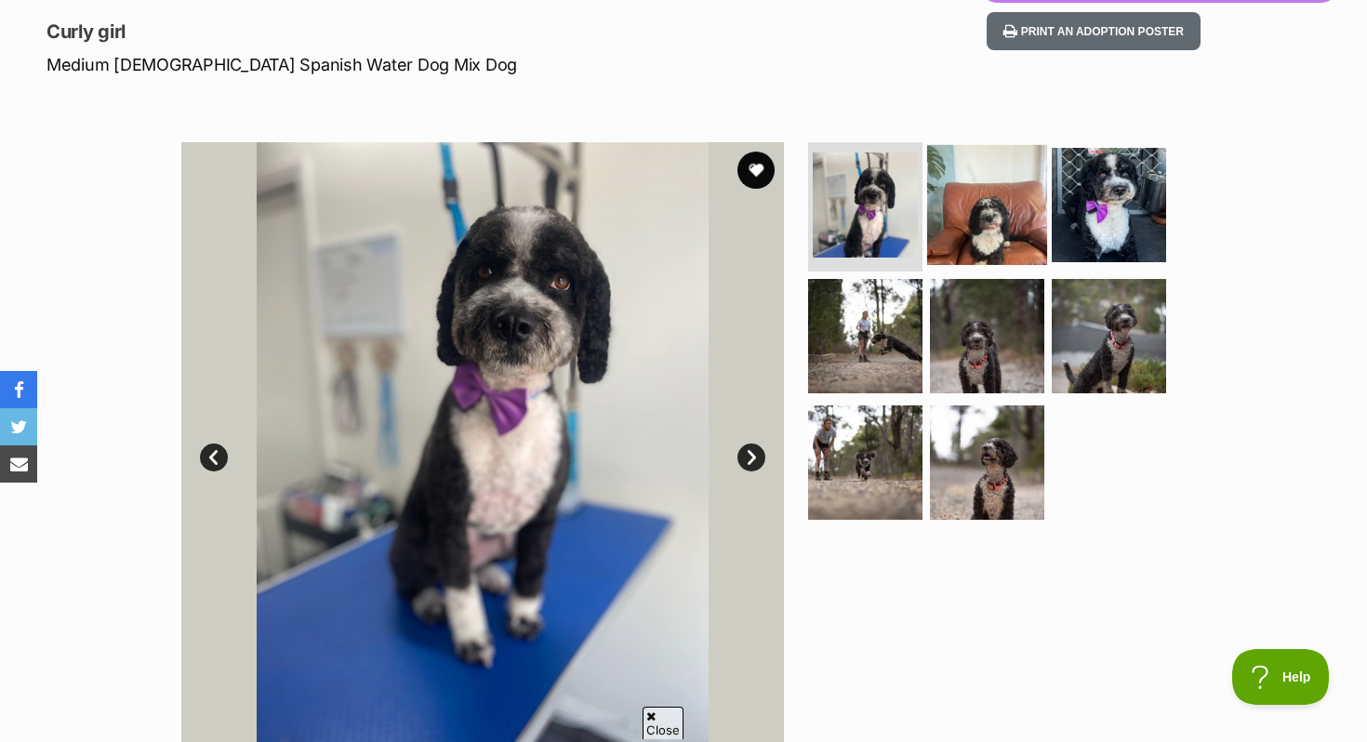
click at [982, 240] on img at bounding box center [987, 204] width 120 height 120
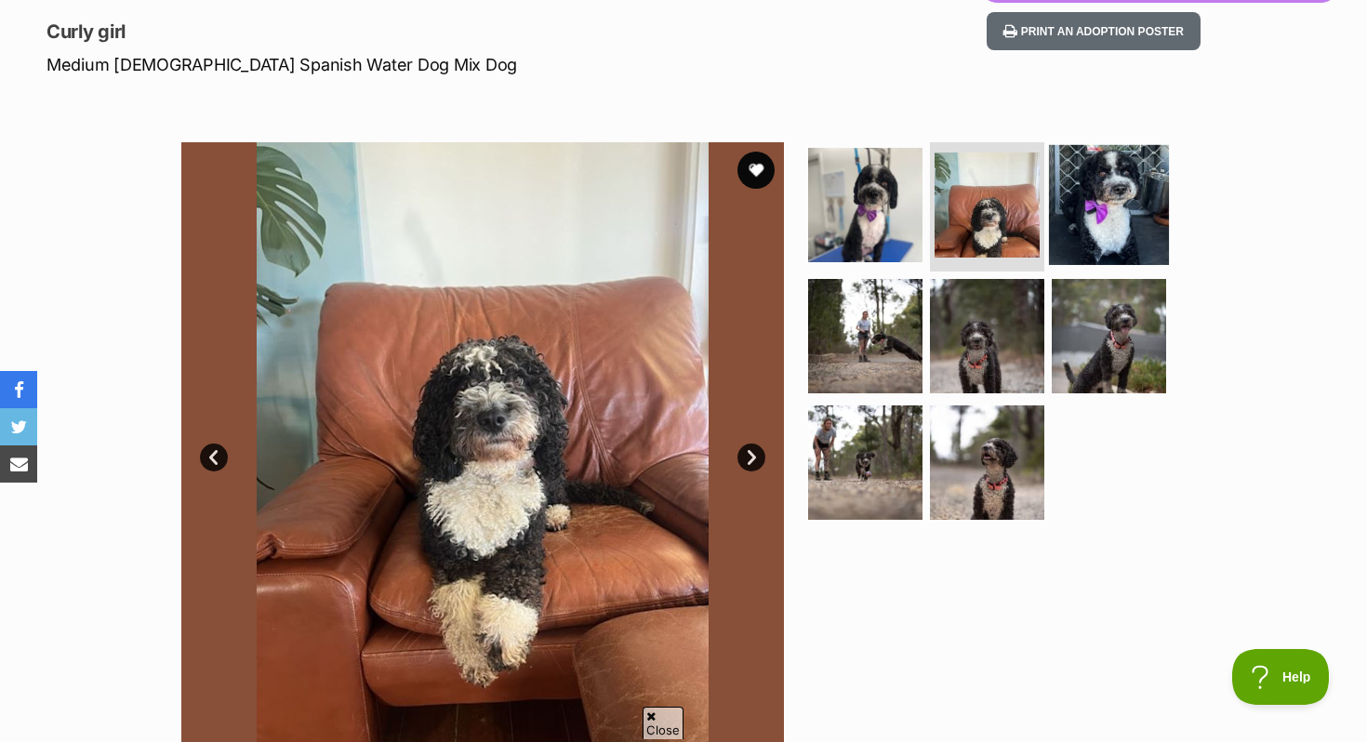
click at [1117, 218] on img at bounding box center [1109, 204] width 120 height 120
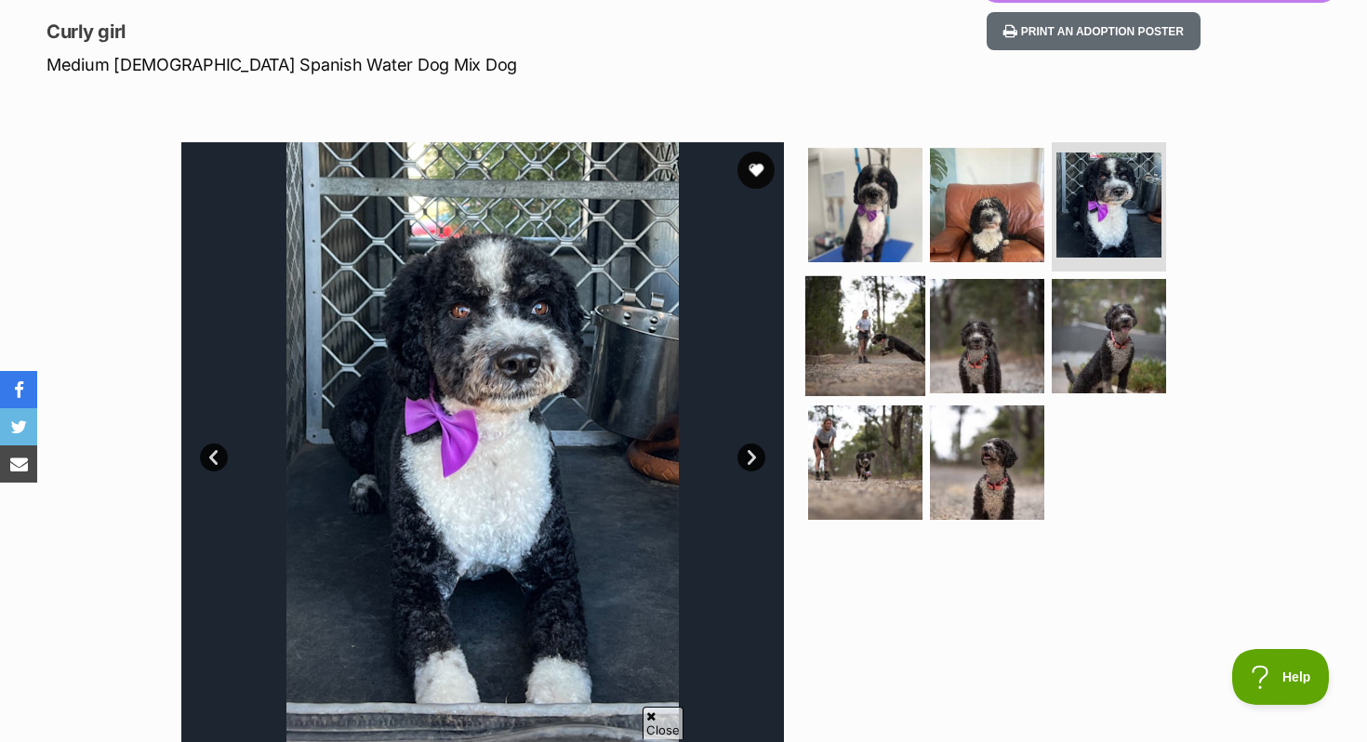
click at [914, 321] on img at bounding box center [866, 336] width 120 height 120
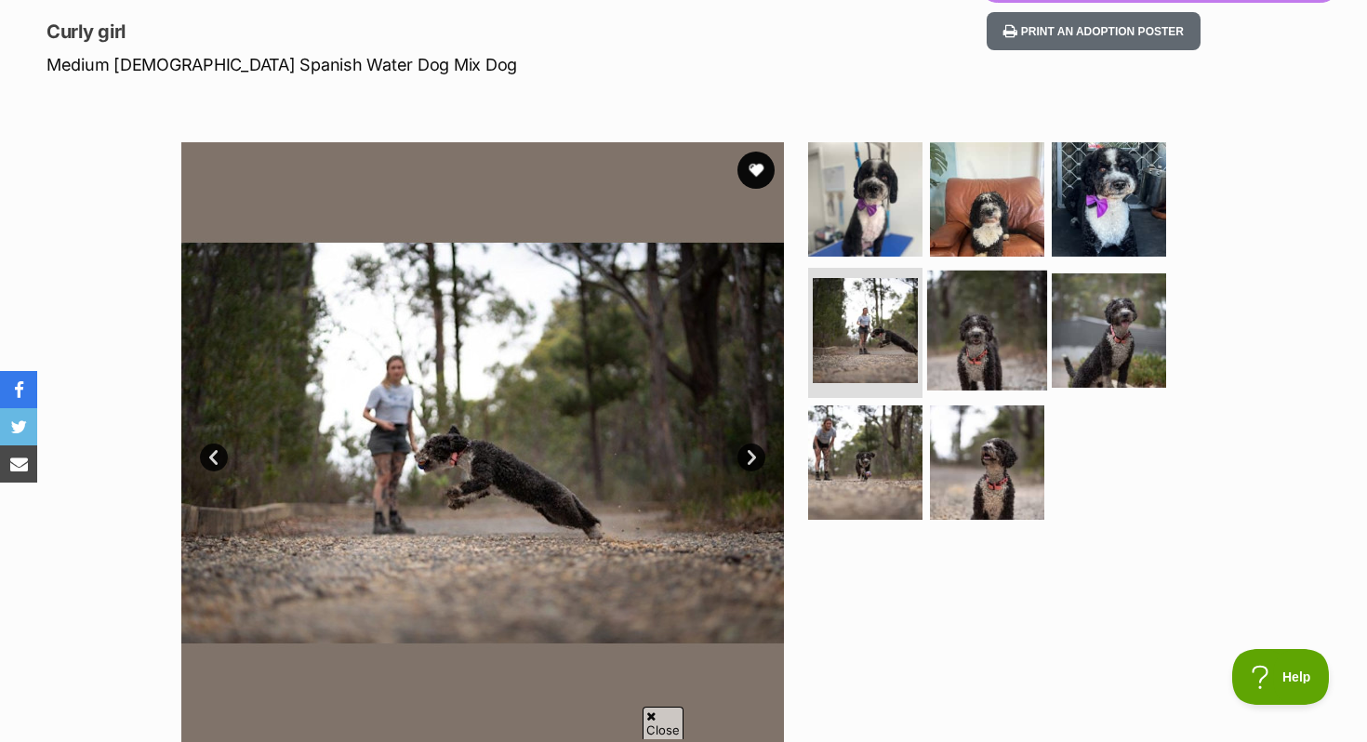
click at [997, 326] on img at bounding box center [987, 331] width 120 height 120
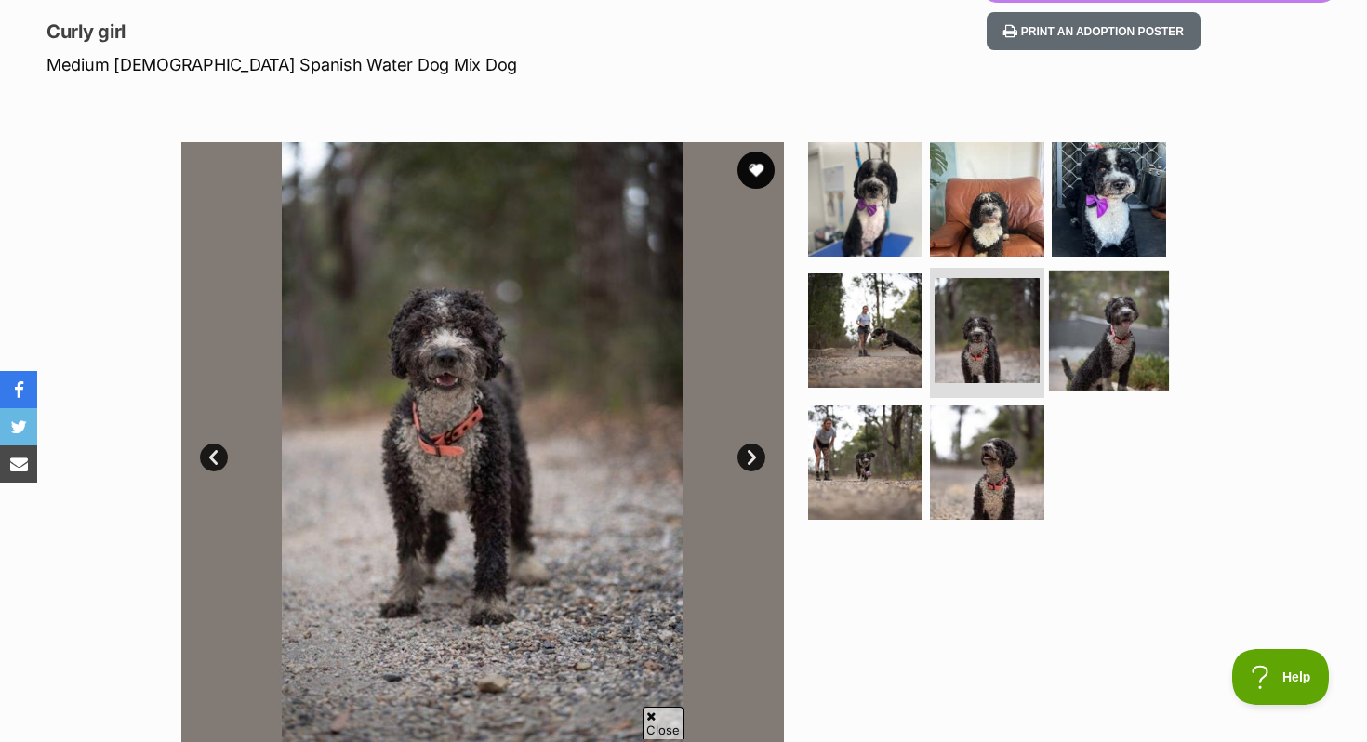
click at [1117, 326] on img at bounding box center [1109, 331] width 120 height 120
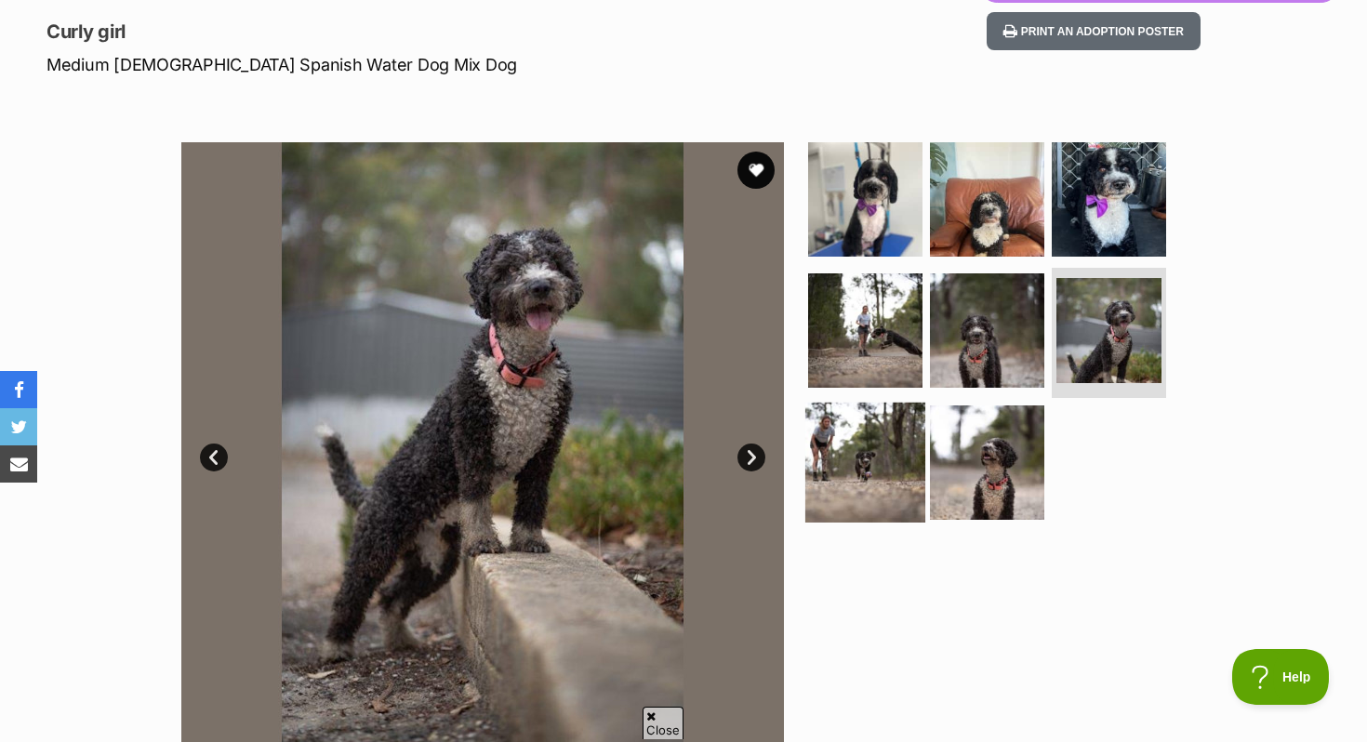
click at [864, 472] on img at bounding box center [866, 463] width 120 height 120
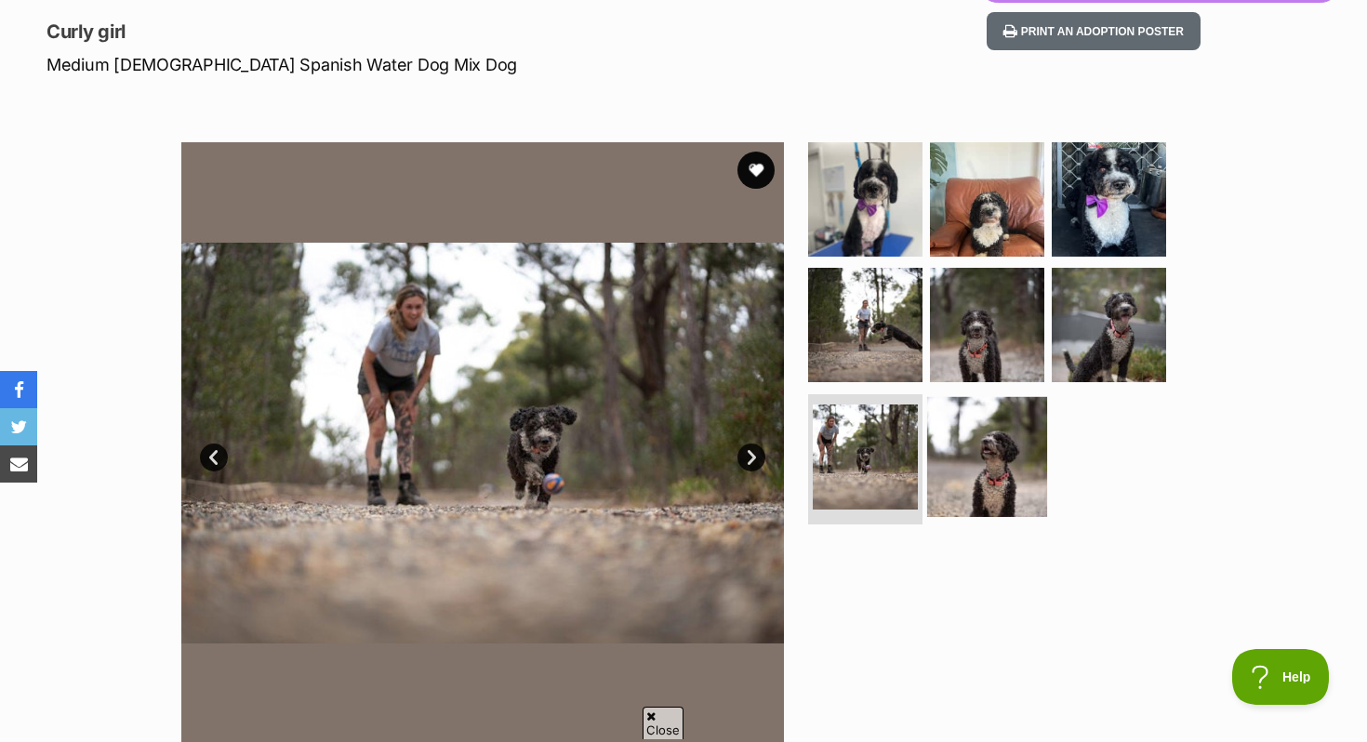
click at [972, 497] on img at bounding box center [987, 457] width 120 height 120
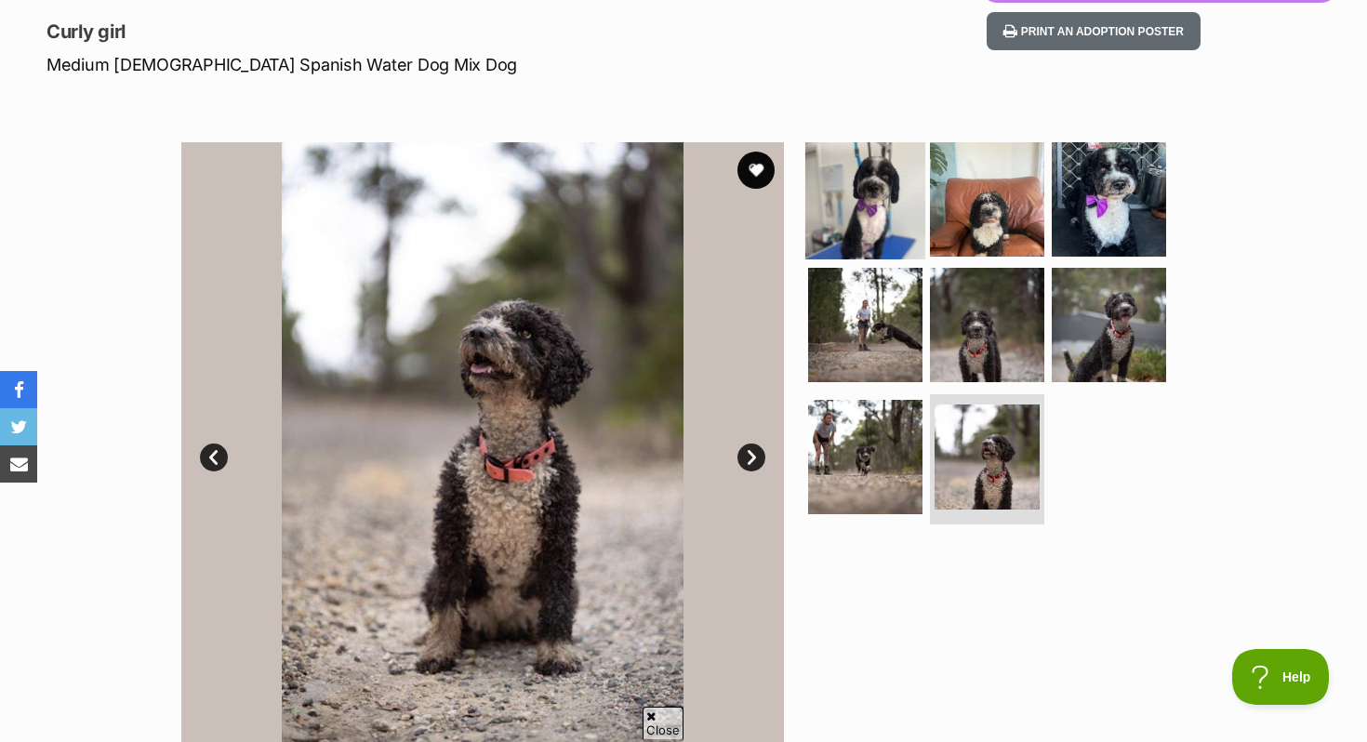
click at [898, 206] on img at bounding box center [866, 199] width 120 height 120
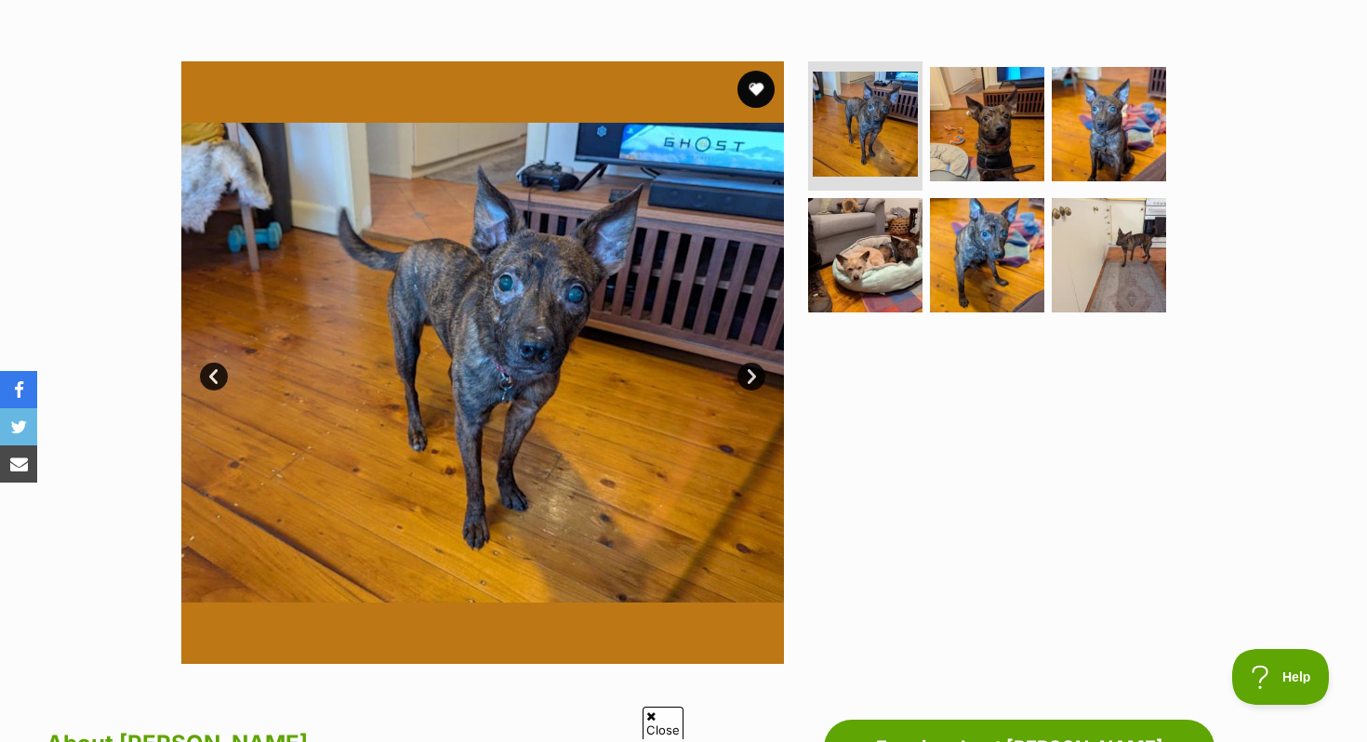
scroll to position [313, 0]
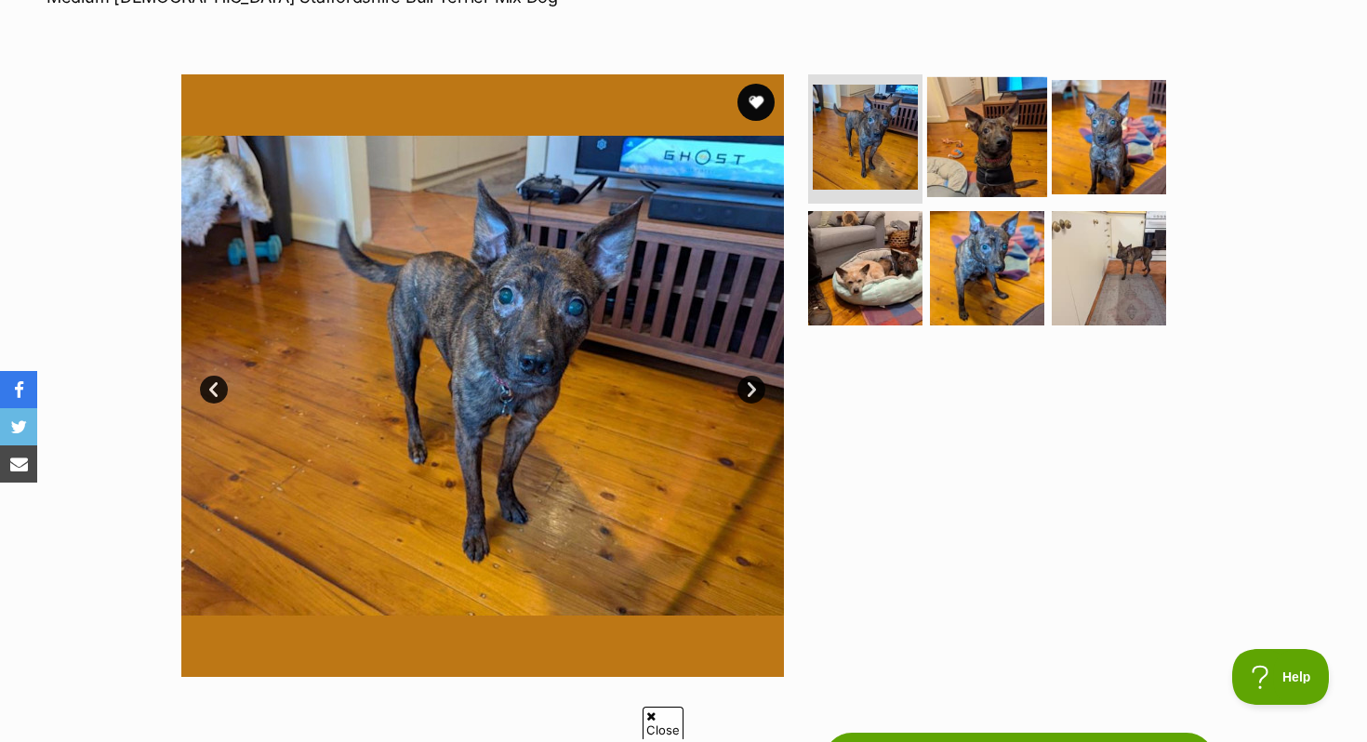
click at [994, 146] on img at bounding box center [987, 136] width 120 height 120
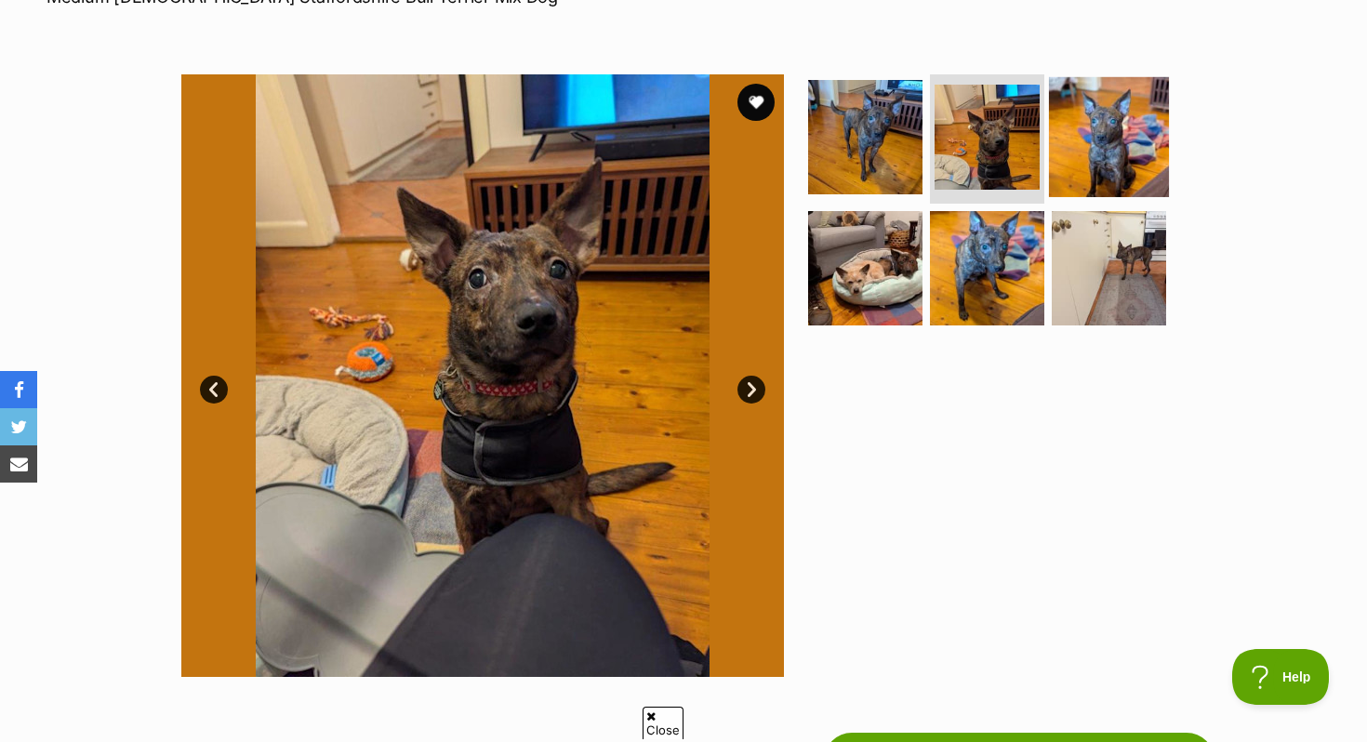
click at [1108, 140] on img at bounding box center [1109, 136] width 120 height 120
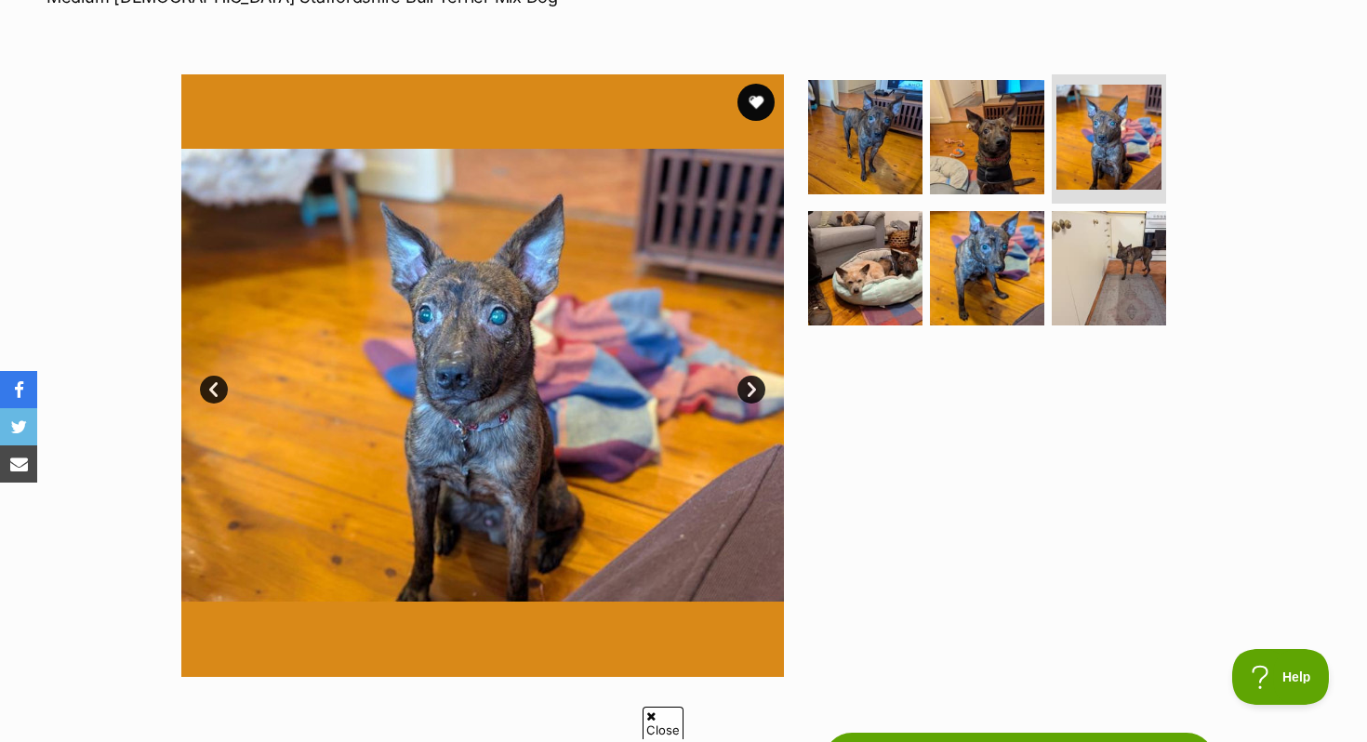
click at [923, 248] on ul at bounding box center [995, 206] width 381 height 264
click at [896, 248] on img at bounding box center [866, 268] width 120 height 120
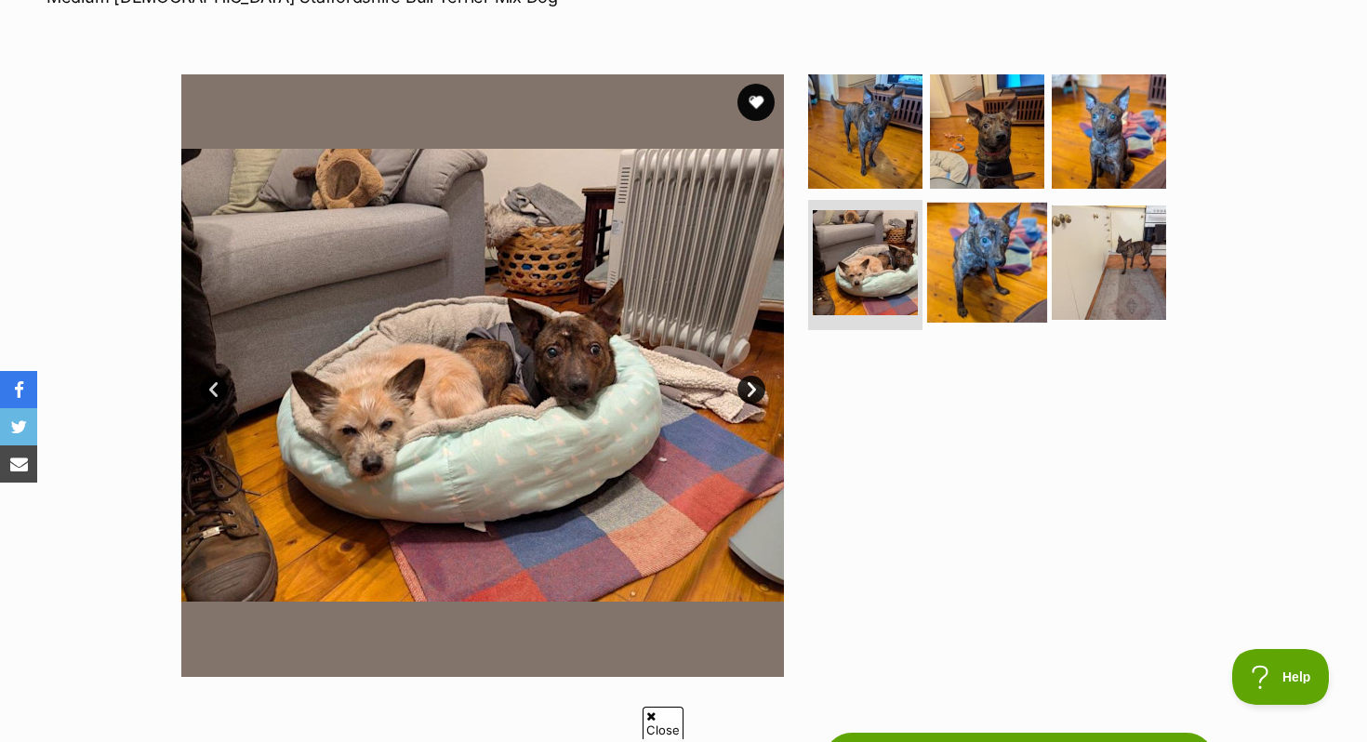
click at [967, 241] on img at bounding box center [987, 263] width 120 height 120
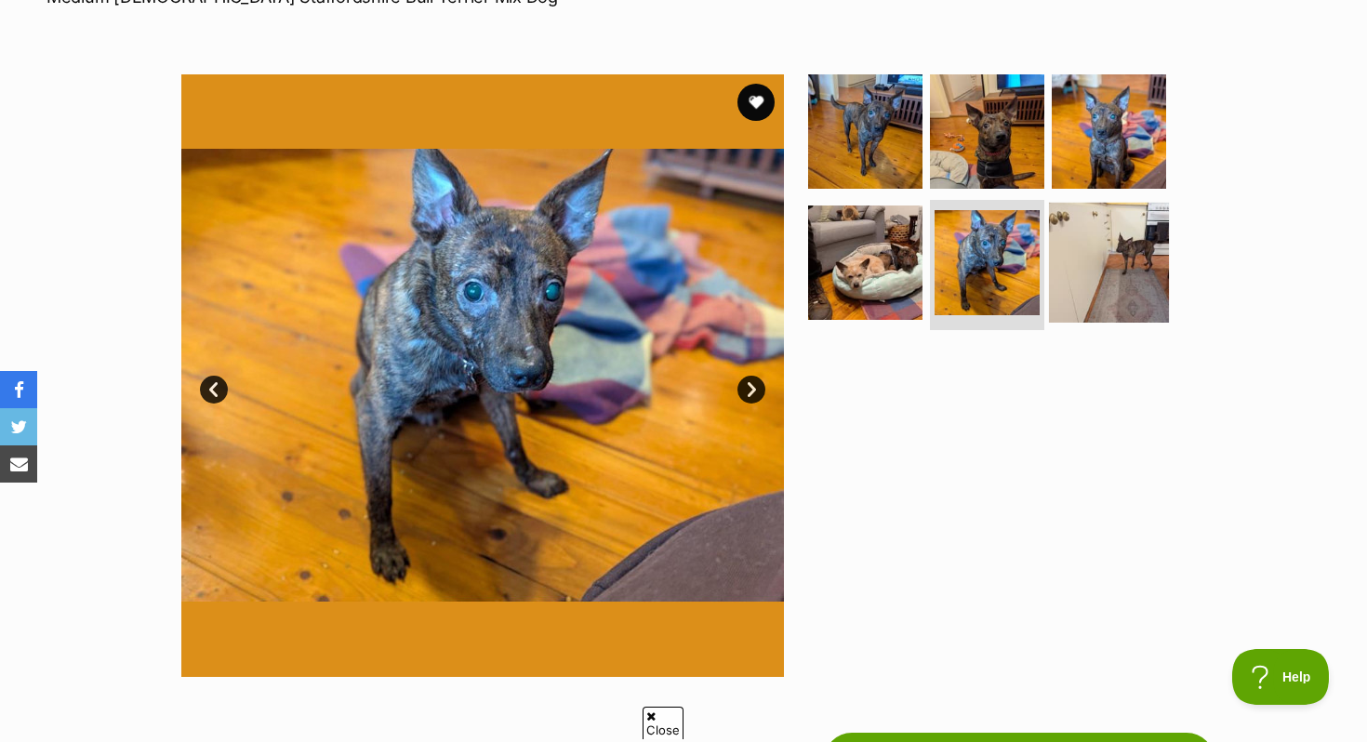
click at [1101, 239] on img at bounding box center [1109, 263] width 120 height 120
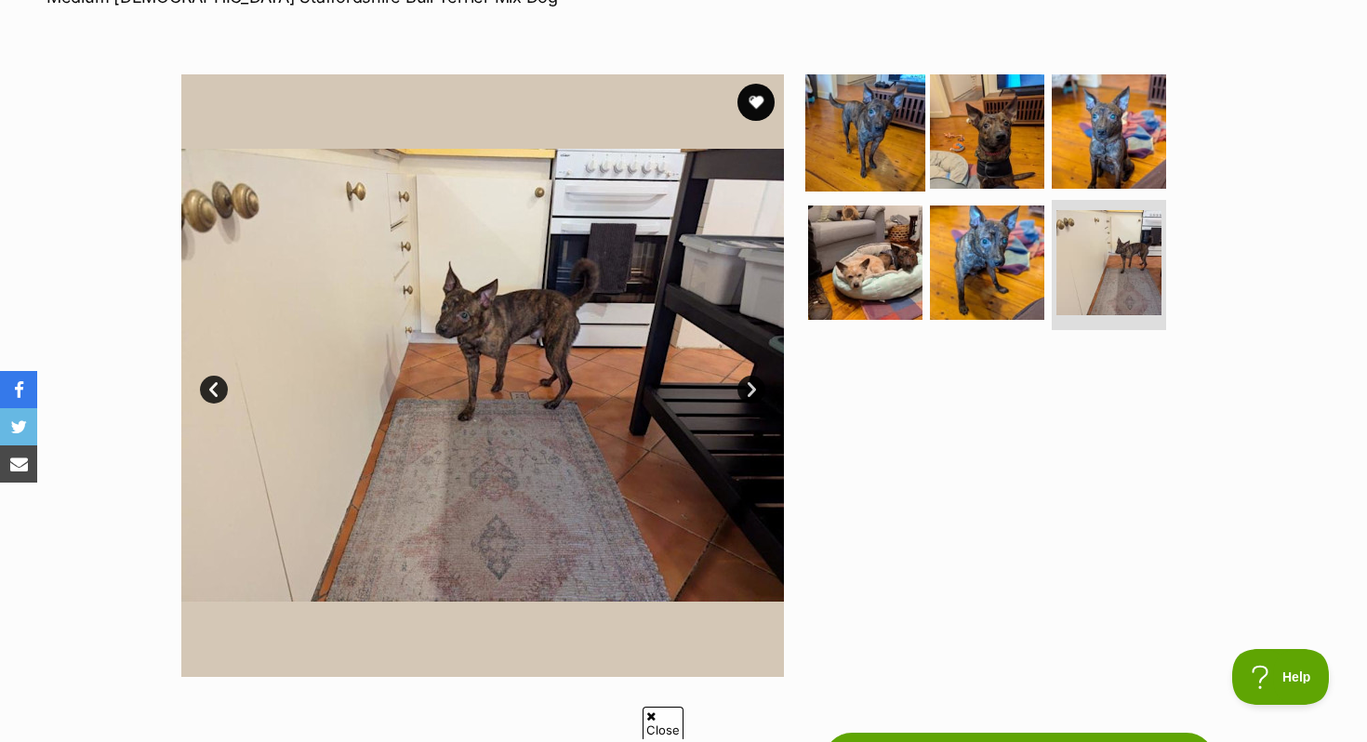
click at [888, 146] on img at bounding box center [866, 131] width 120 height 120
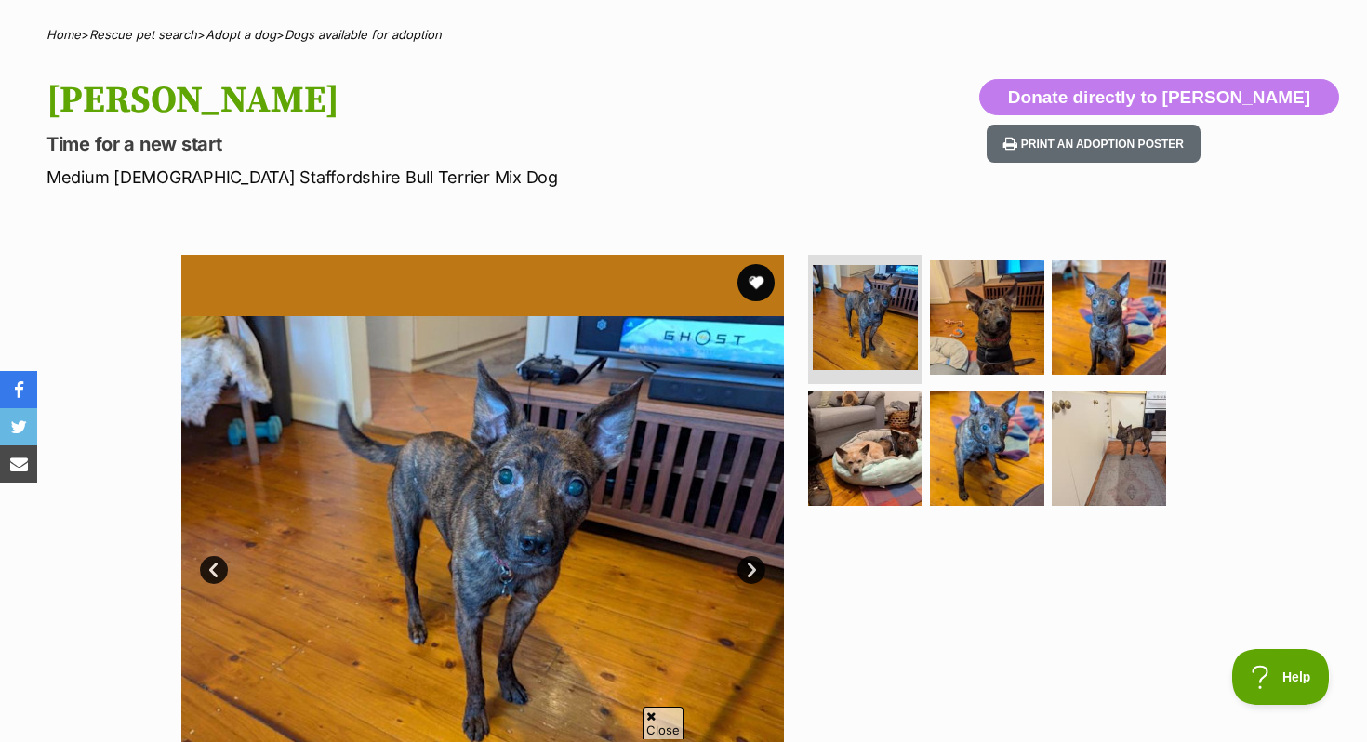
scroll to position [124, 0]
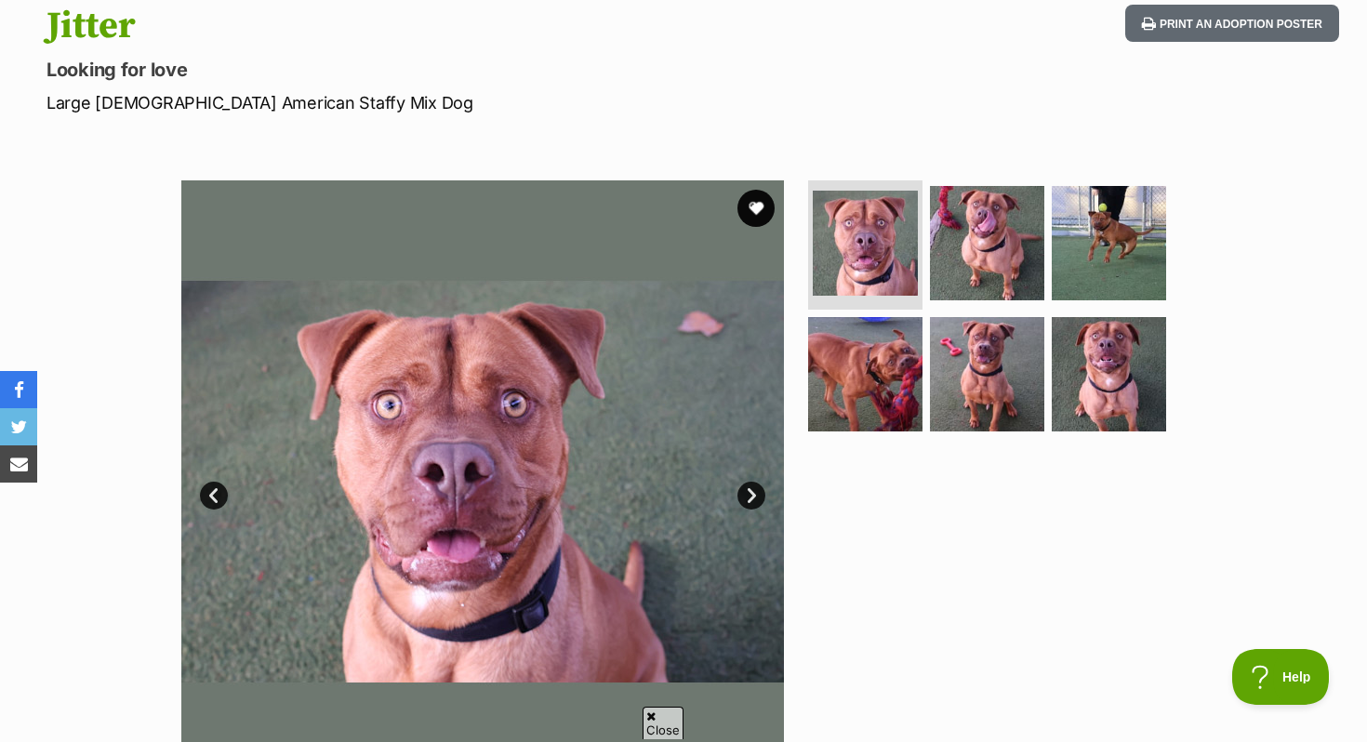
scroll to position [205, 0]
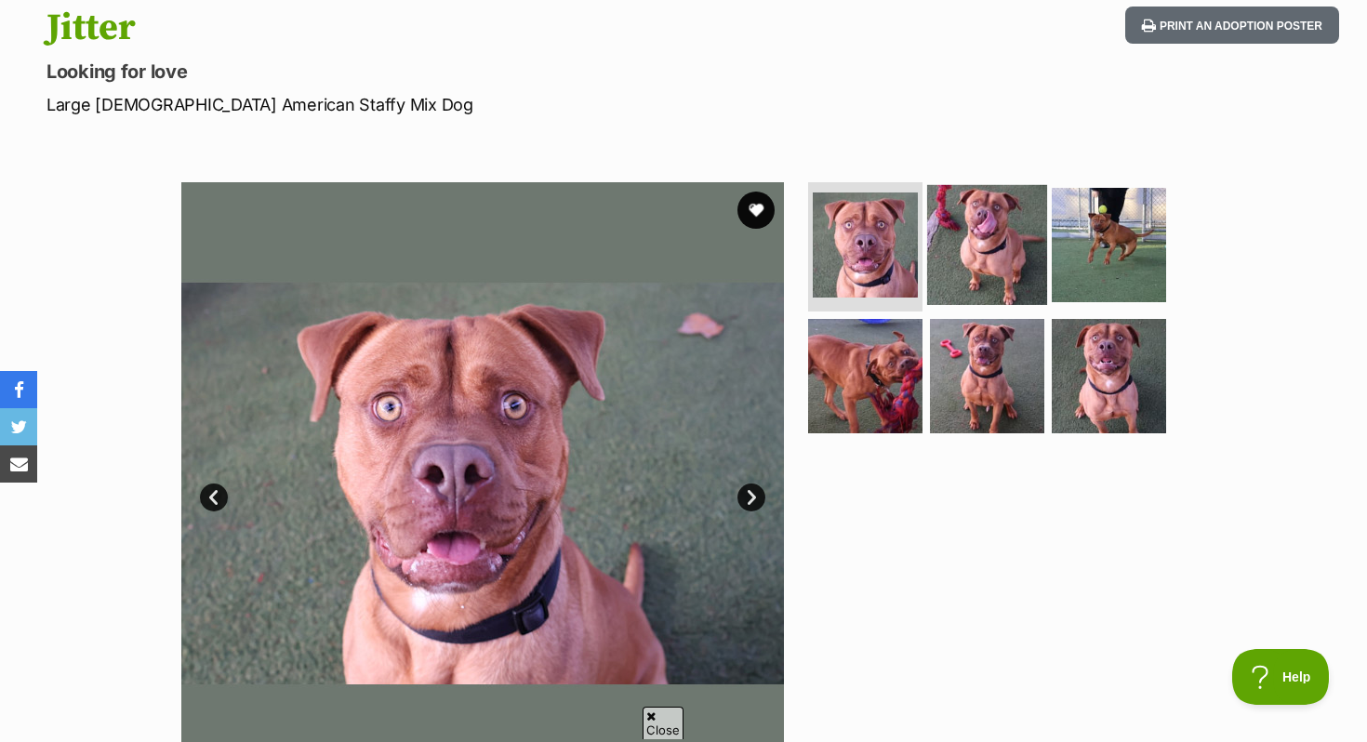
click at [976, 226] on img at bounding box center [987, 244] width 120 height 120
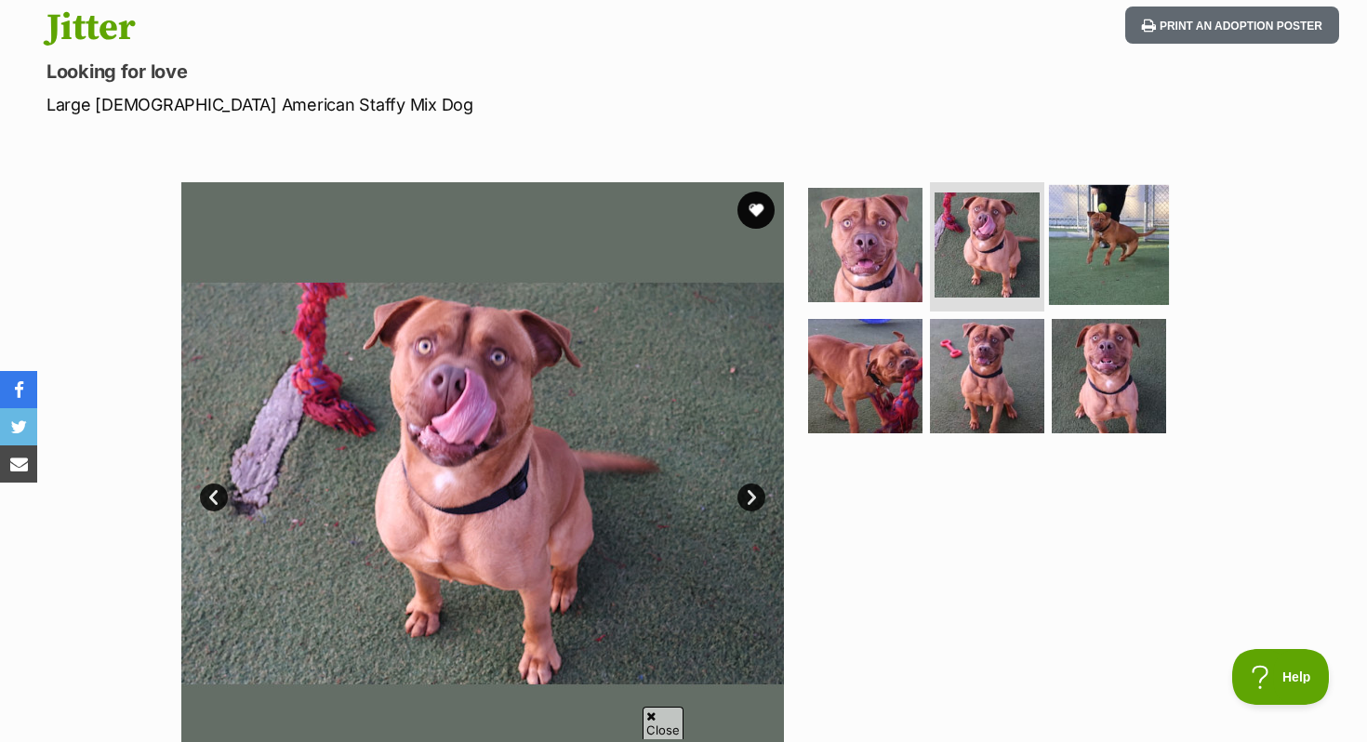
click at [1104, 235] on img at bounding box center [1109, 244] width 120 height 120
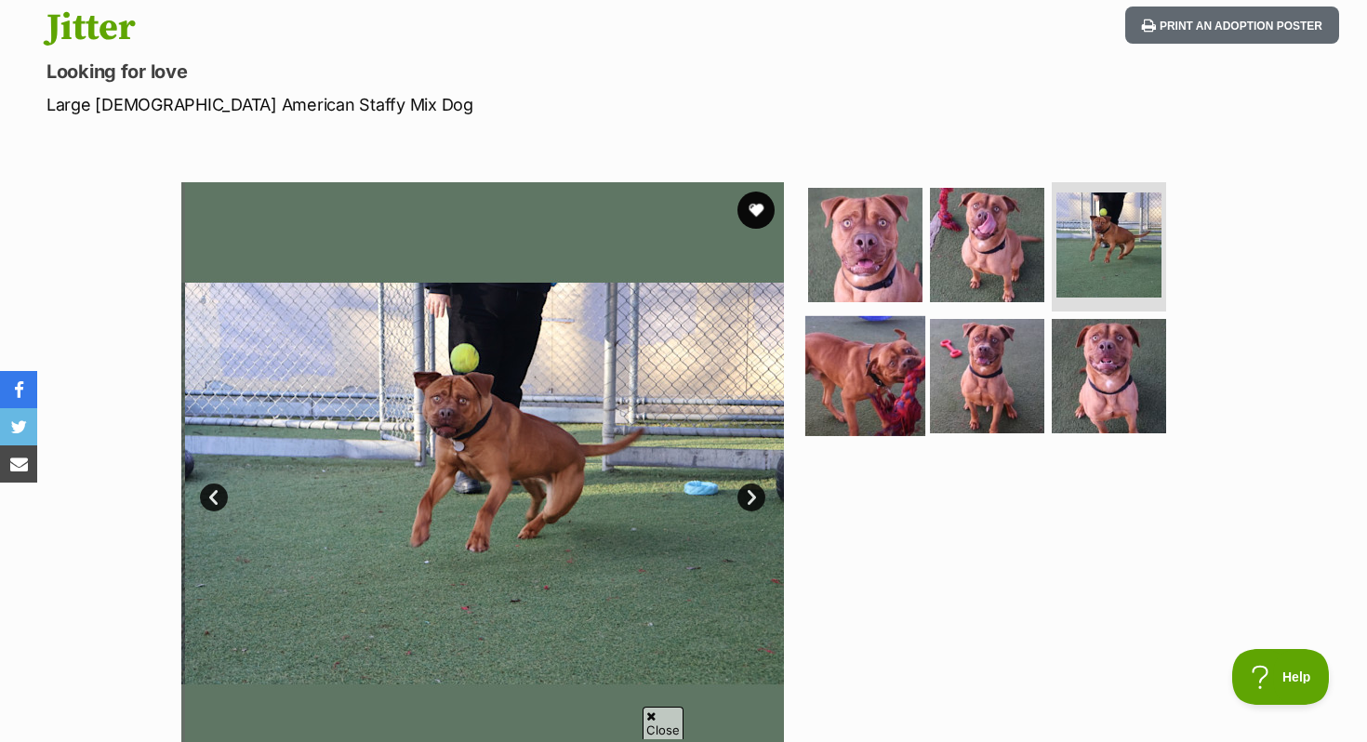
click at [885, 383] on img at bounding box center [866, 376] width 120 height 120
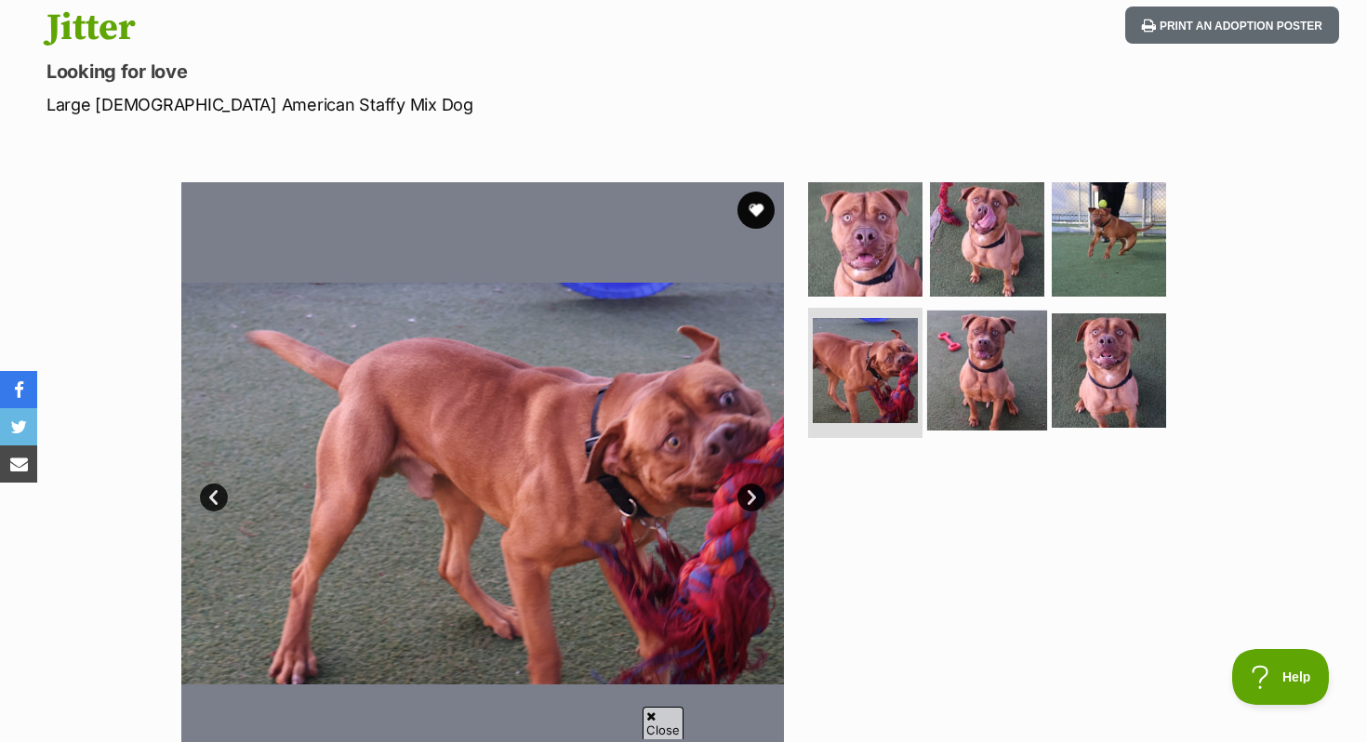
click at [961, 385] on img at bounding box center [987, 371] width 120 height 120
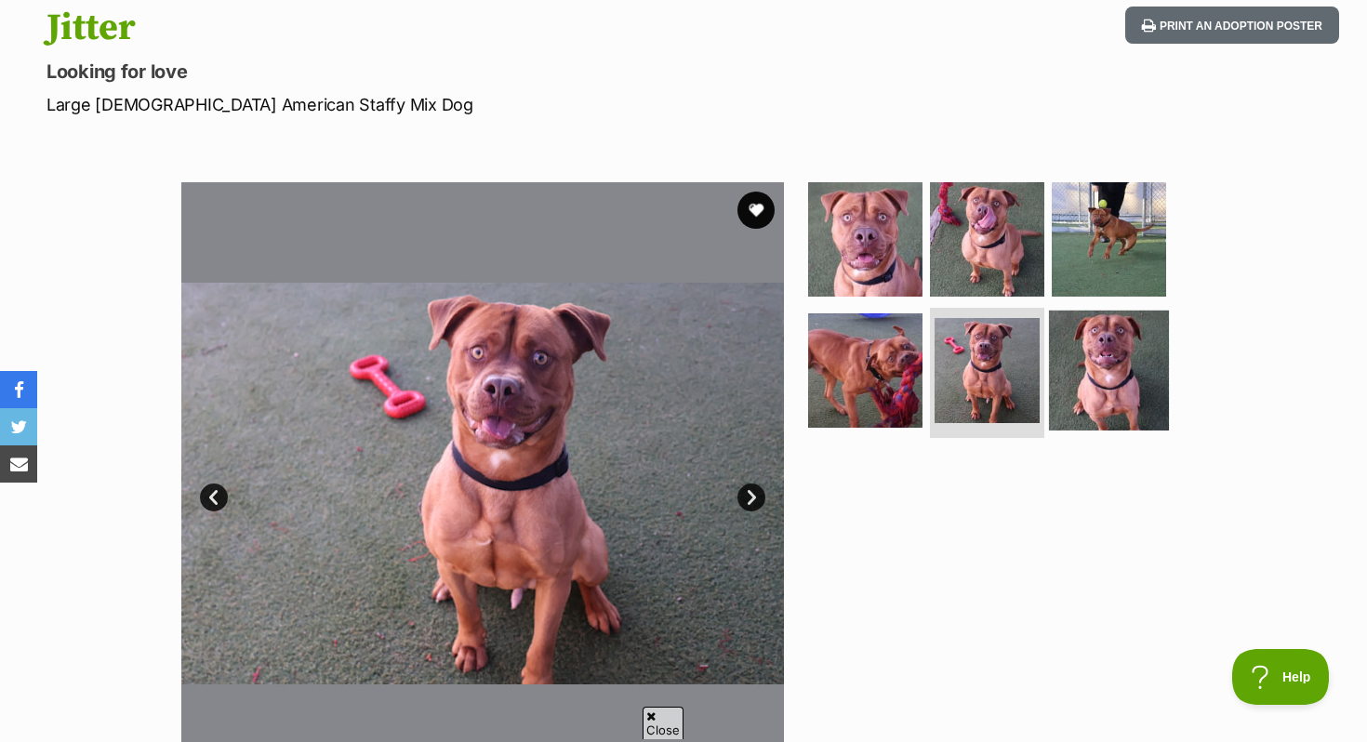
click at [1075, 380] on img at bounding box center [1109, 371] width 120 height 120
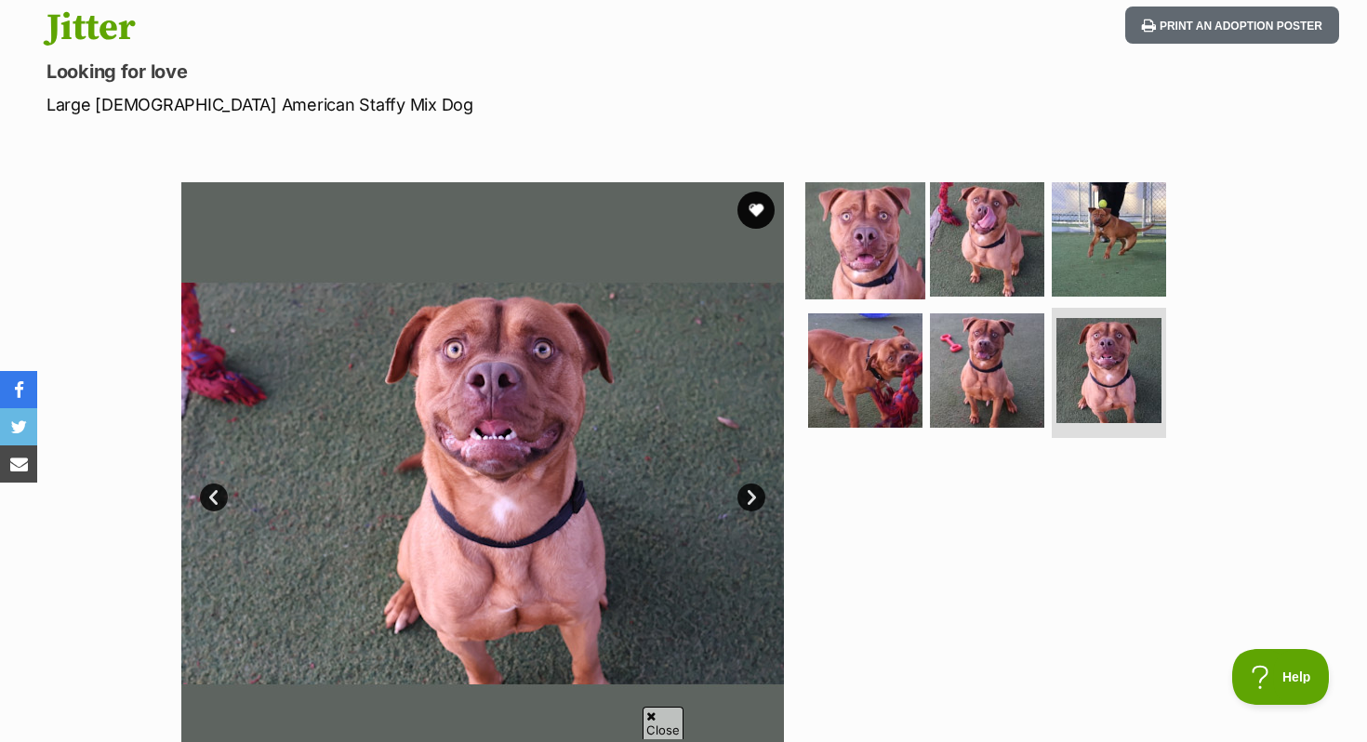
click at [879, 249] on img at bounding box center [866, 239] width 120 height 120
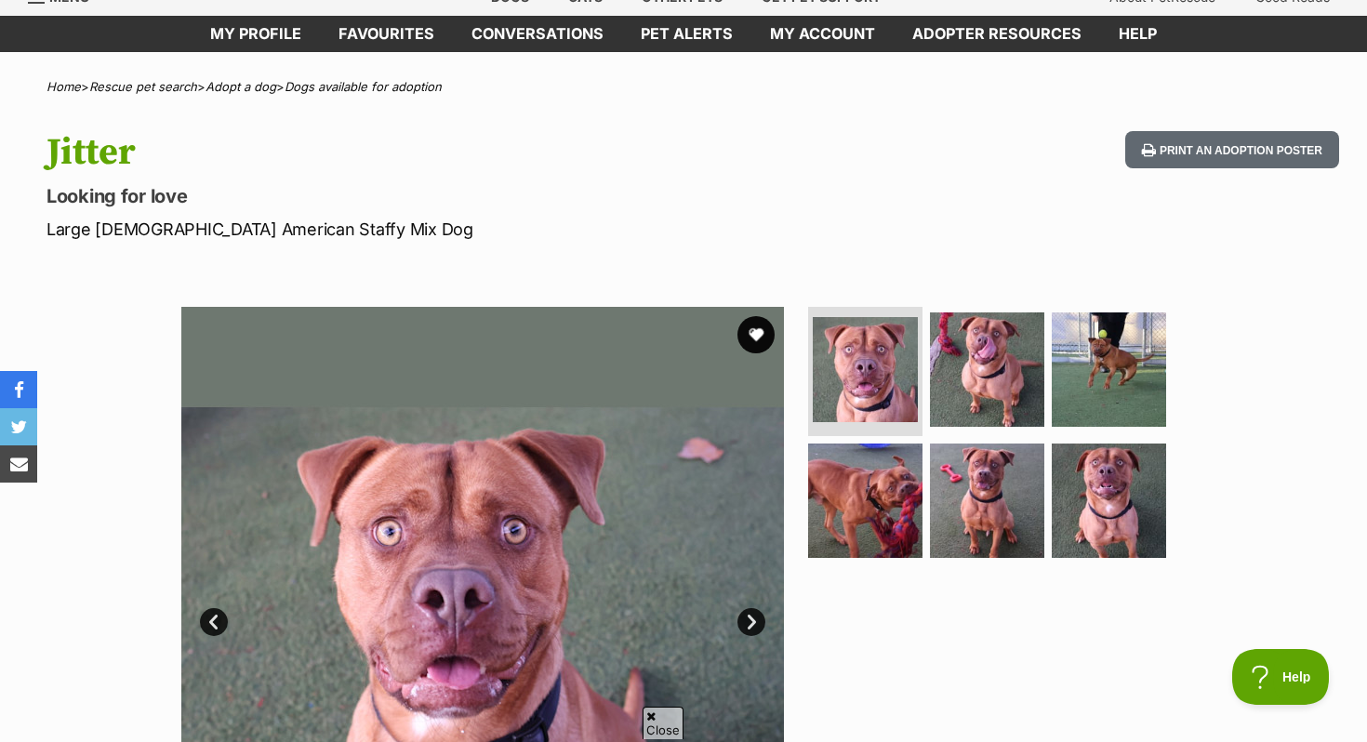
scroll to position [0, 0]
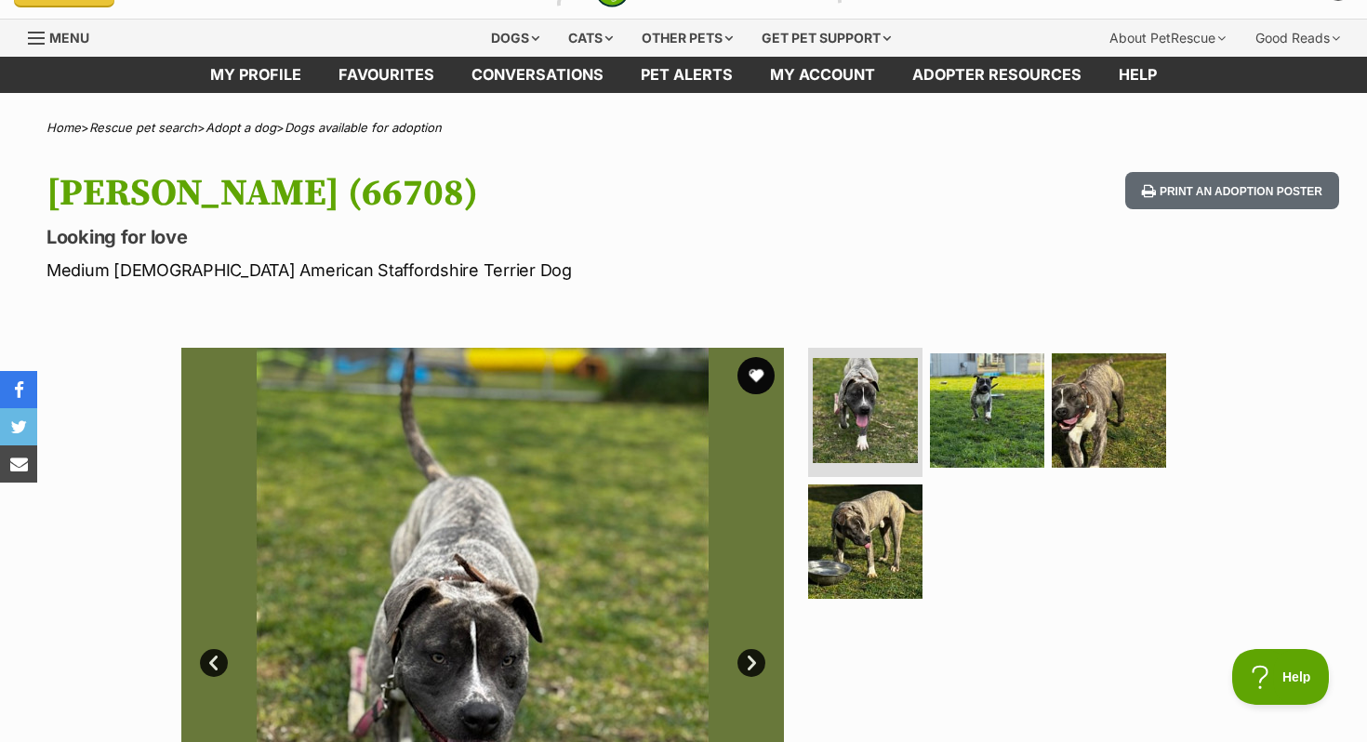
scroll to position [20, 0]
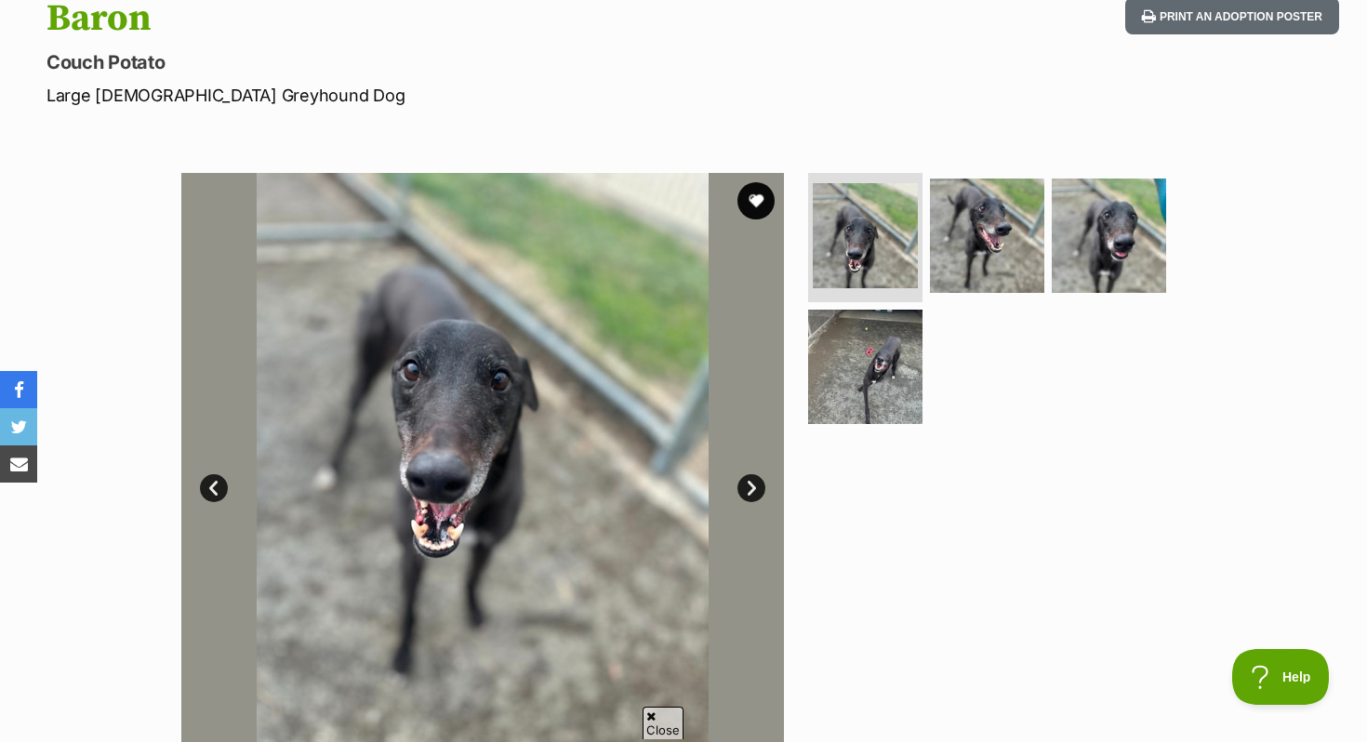
scroll to position [256, 0]
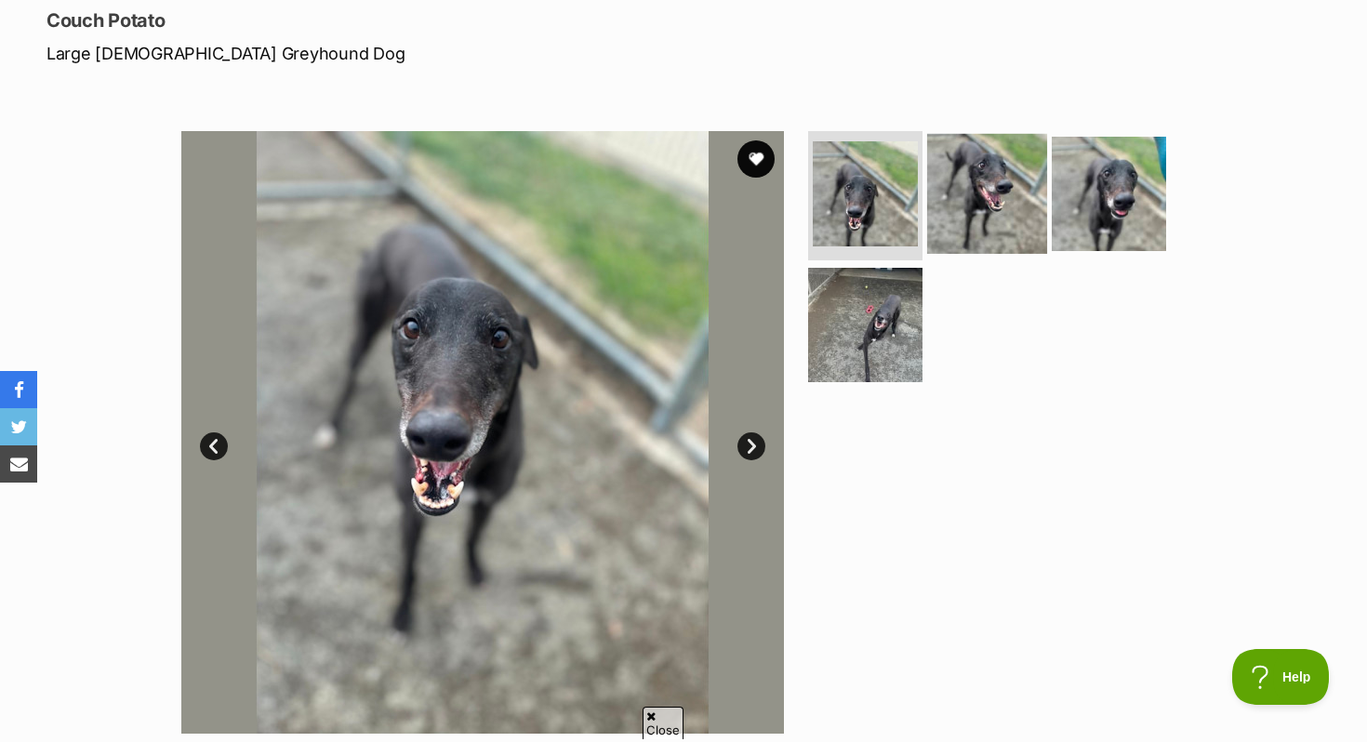
click at [1038, 214] on img at bounding box center [987, 193] width 120 height 120
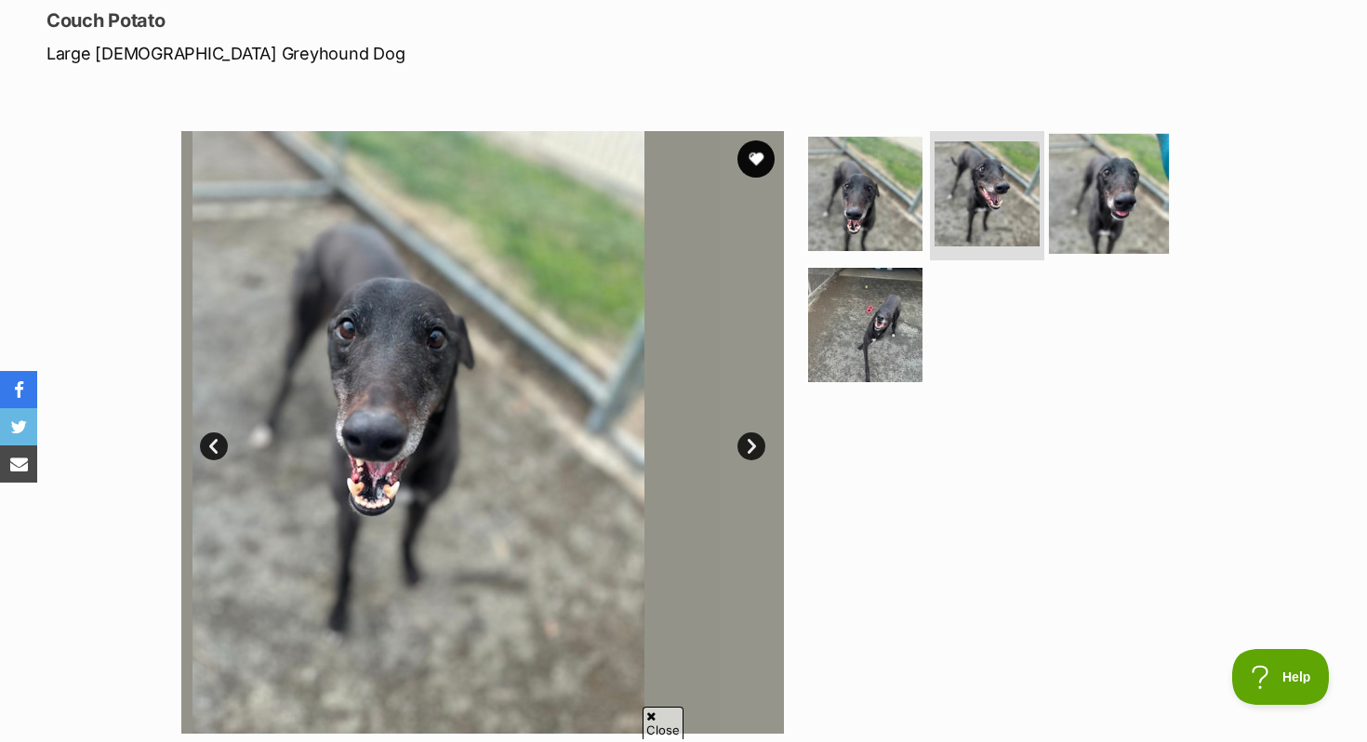
scroll to position [0, 0]
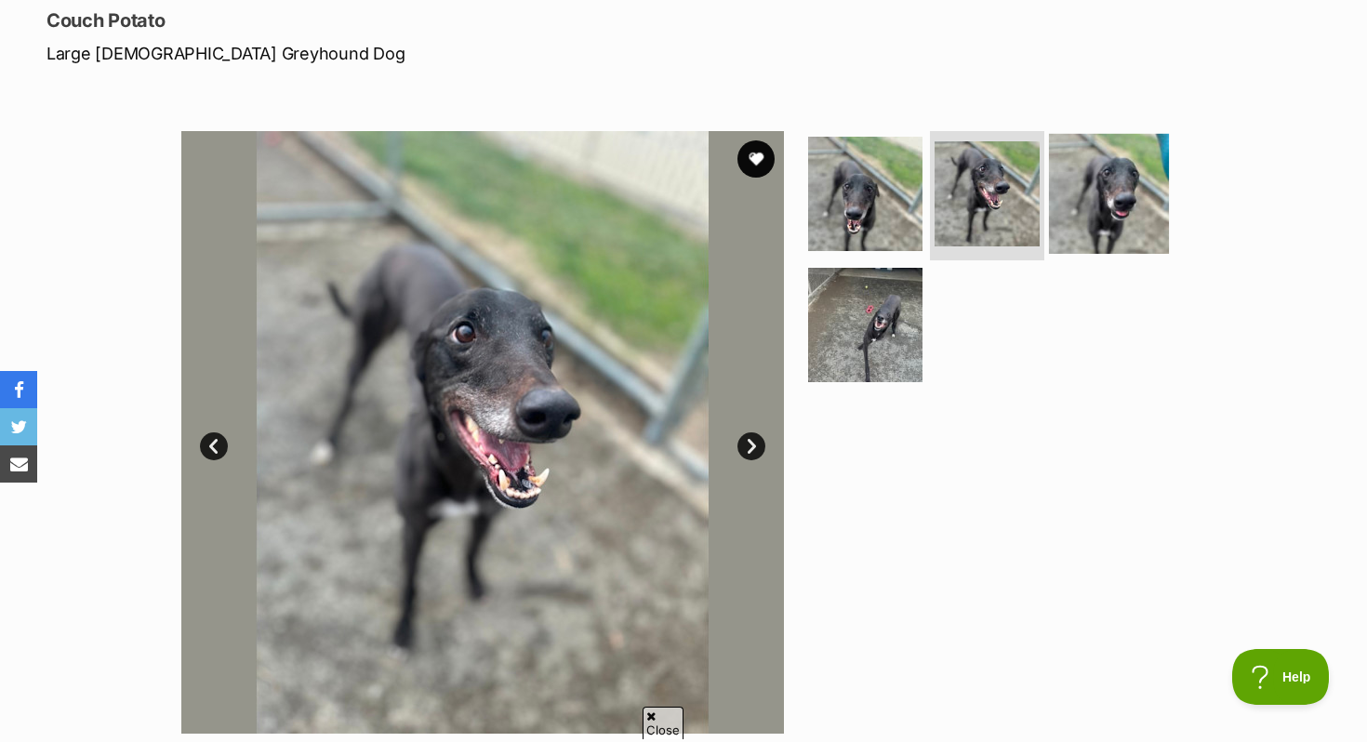
click at [1110, 211] on img at bounding box center [1109, 193] width 120 height 120
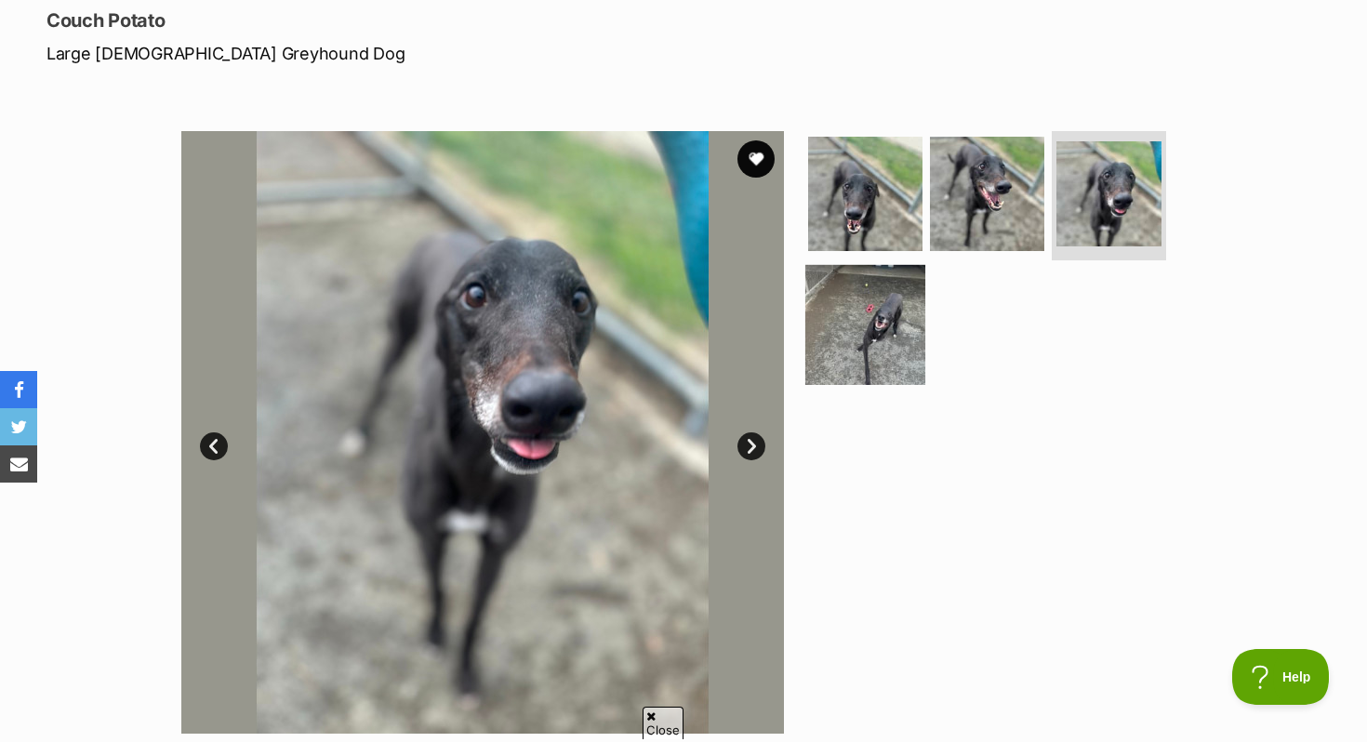
click at [878, 338] on img at bounding box center [866, 325] width 120 height 120
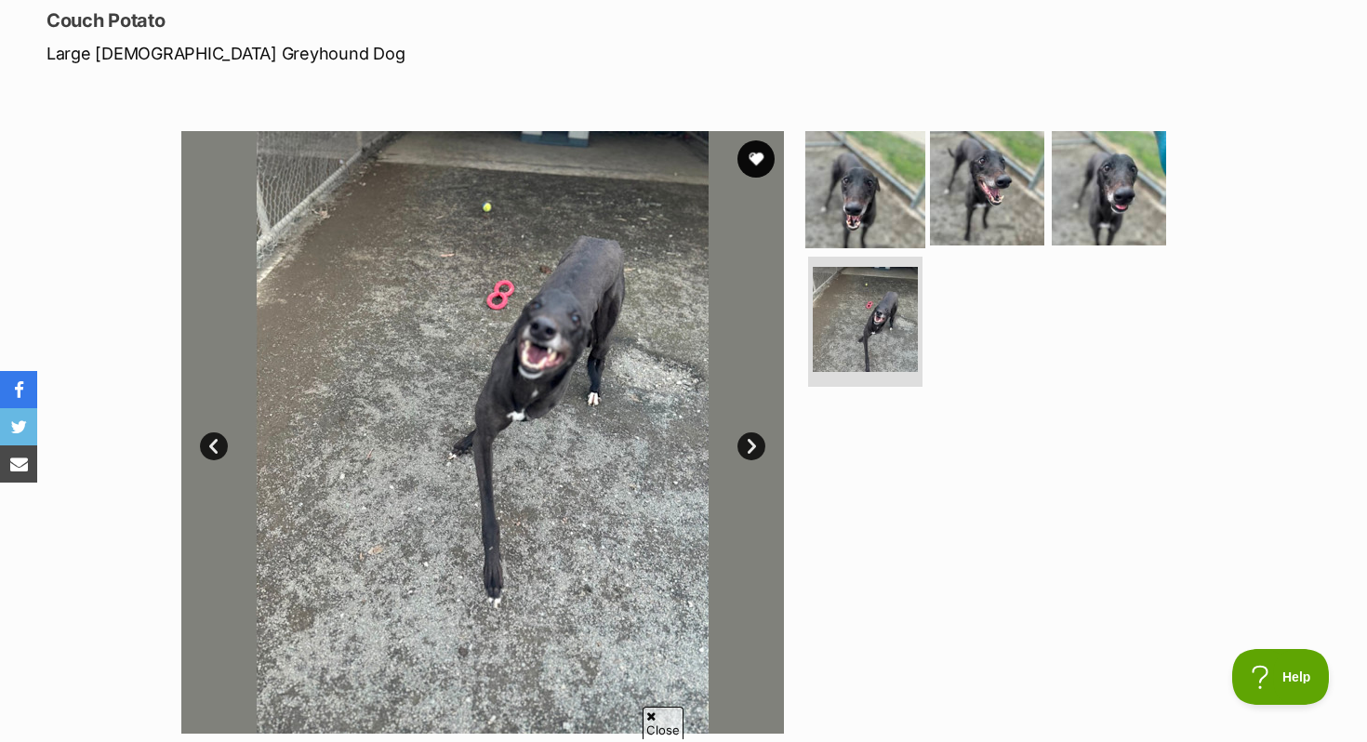
click at [869, 182] on img at bounding box center [866, 187] width 120 height 120
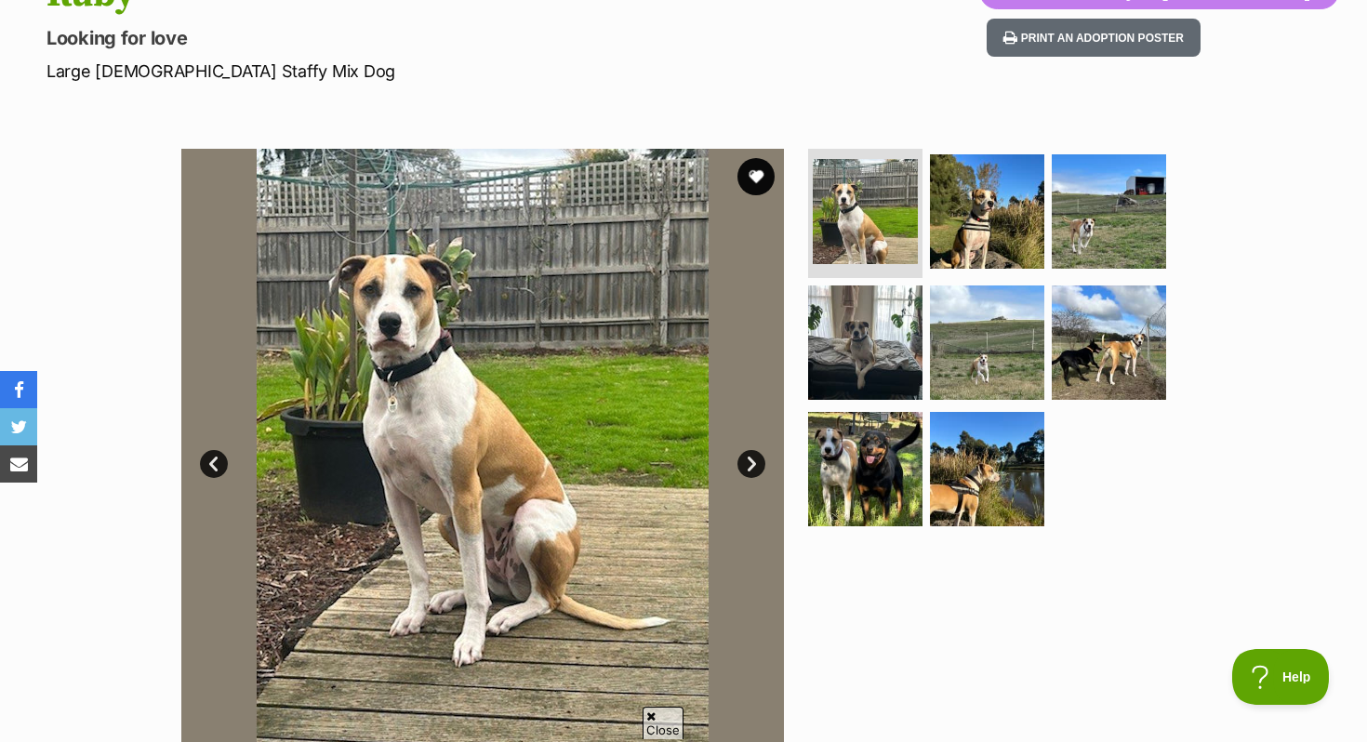
scroll to position [173, 0]
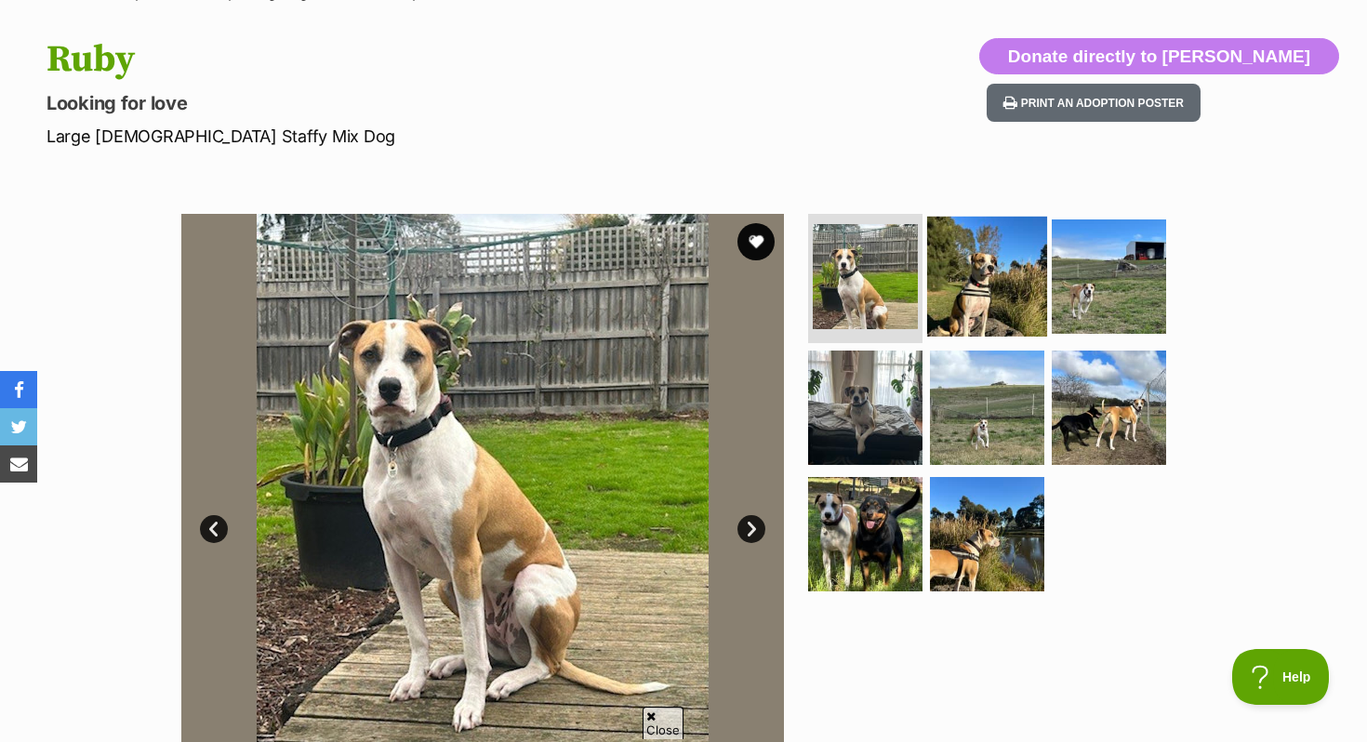
click at [1006, 297] on img at bounding box center [987, 276] width 120 height 120
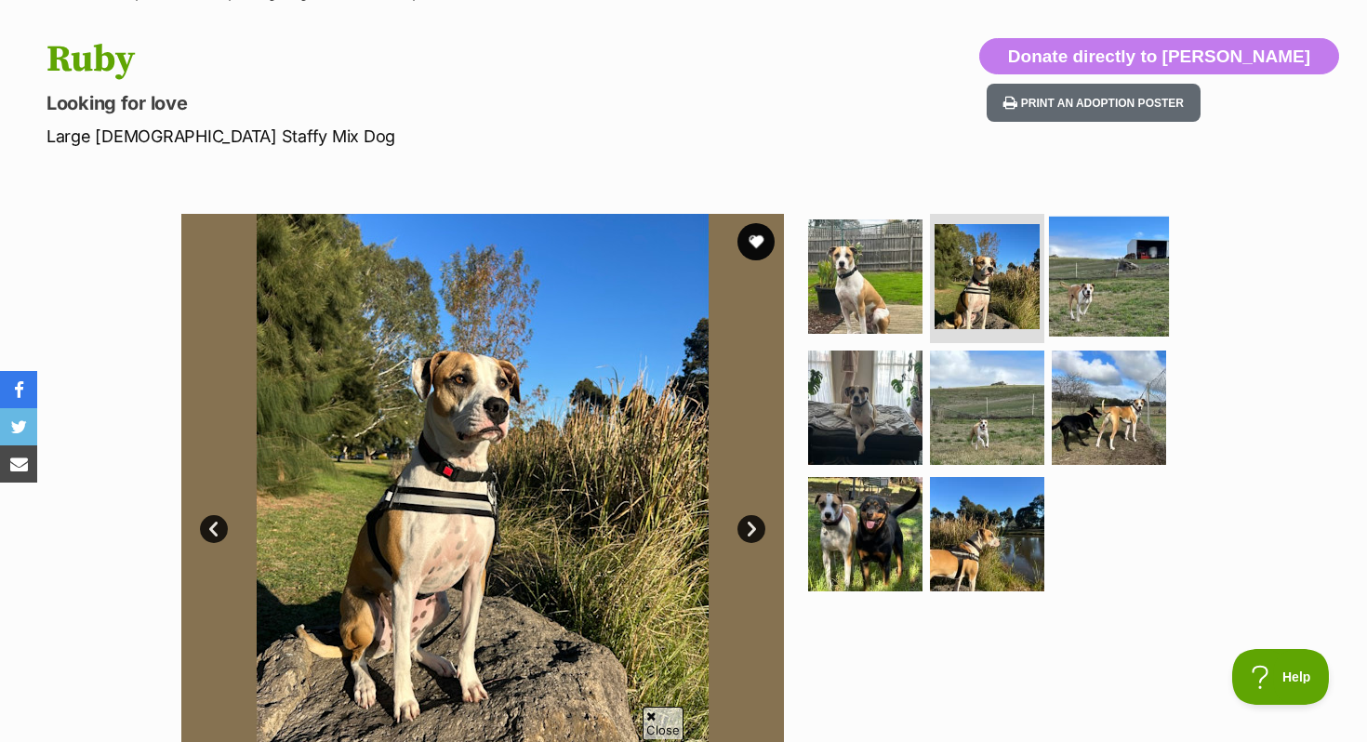
click at [1096, 293] on img at bounding box center [1109, 276] width 120 height 120
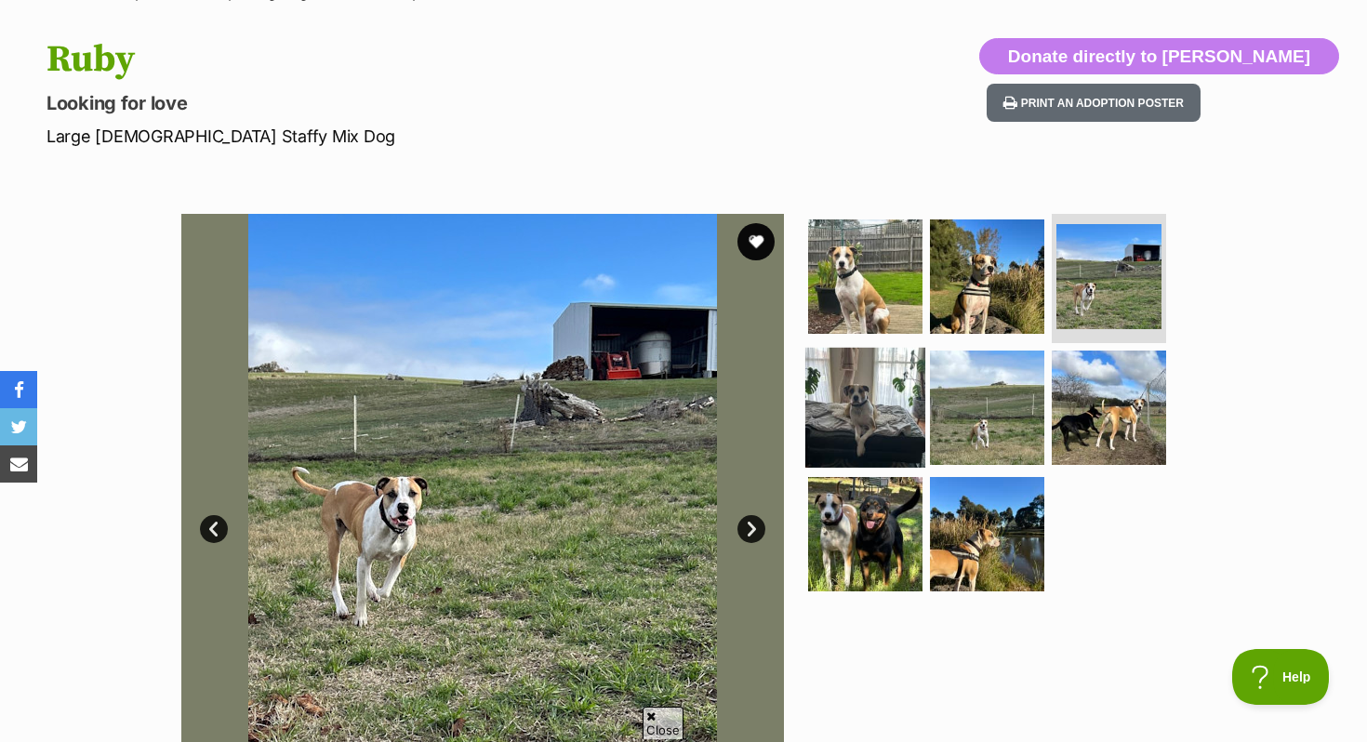
click at [900, 387] on img at bounding box center [866, 408] width 120 height 120
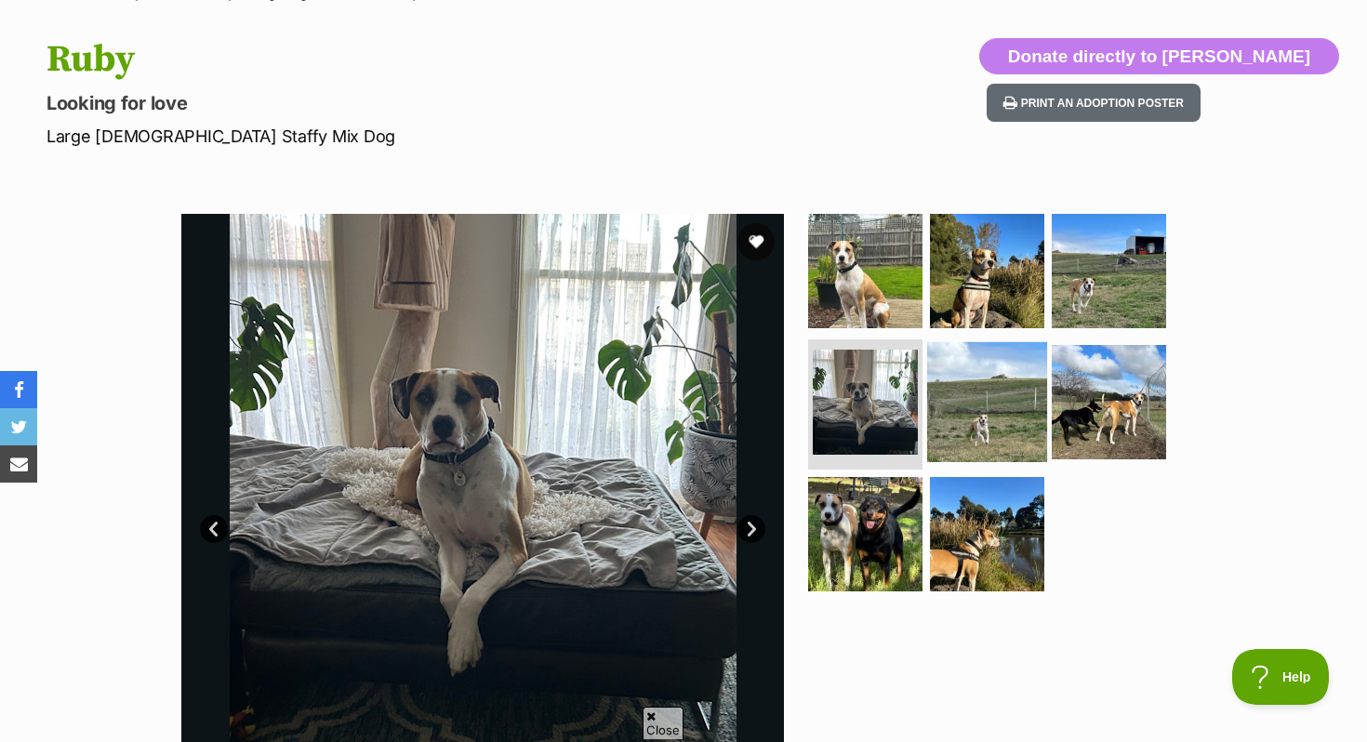
click at [977, 396] on img at bounding box center [987, 402] width 120 height 120
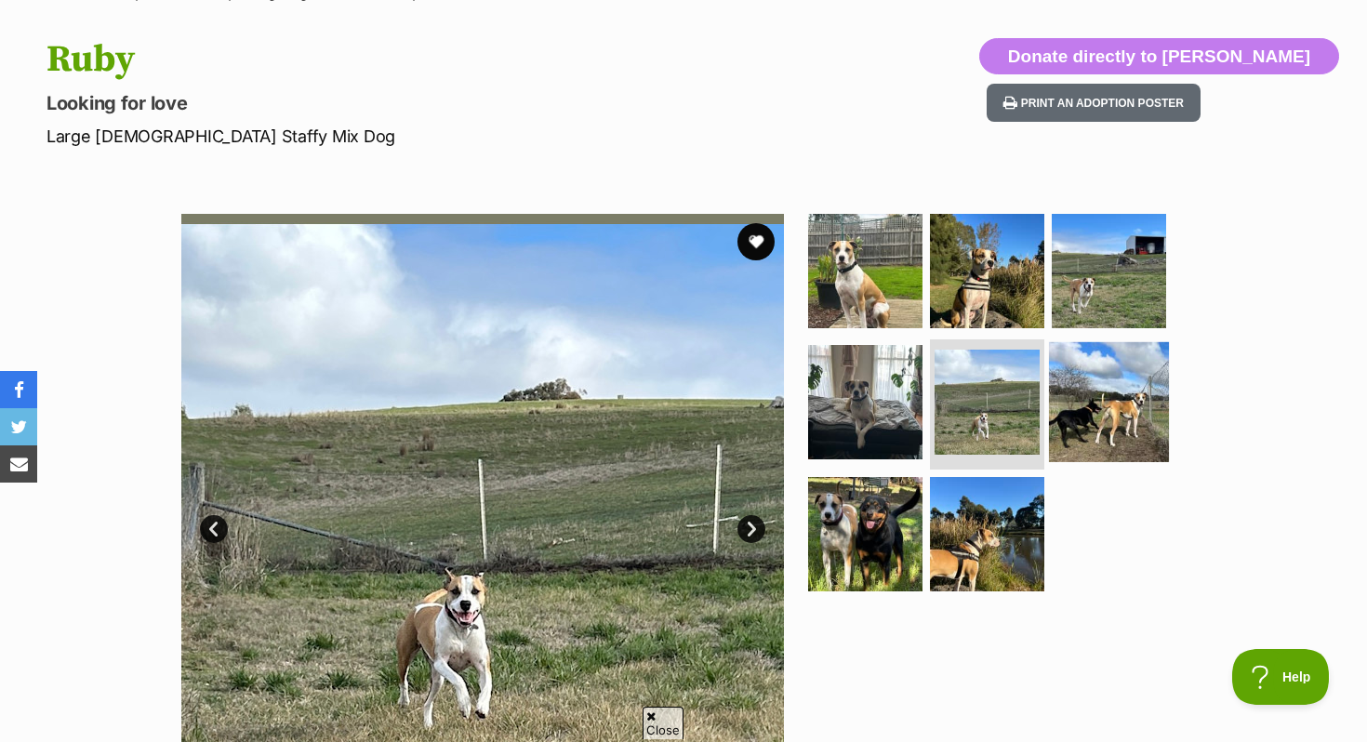
click at [1097, 389] on img at bounding box center [1109, 402] width 120 height 120
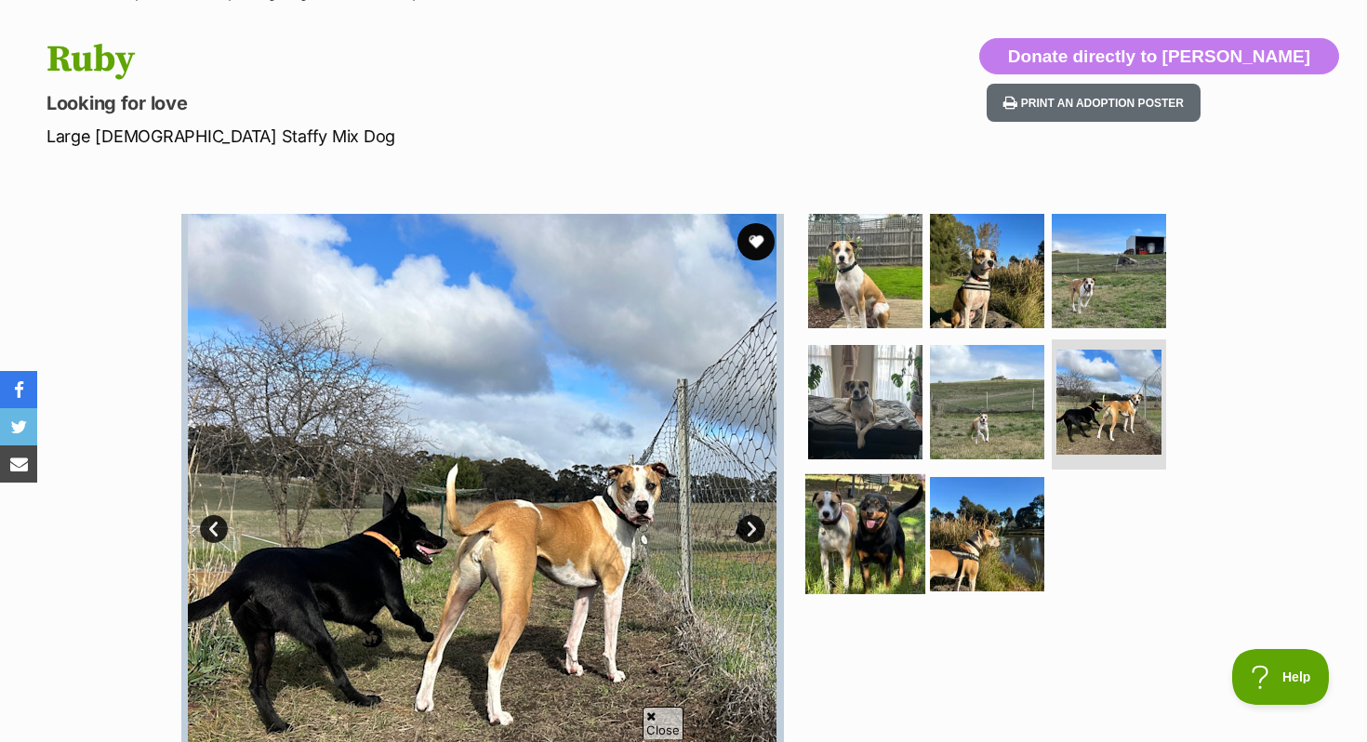
click at [890, 497] on img at bounding box center [866, 534] width 120 height 120
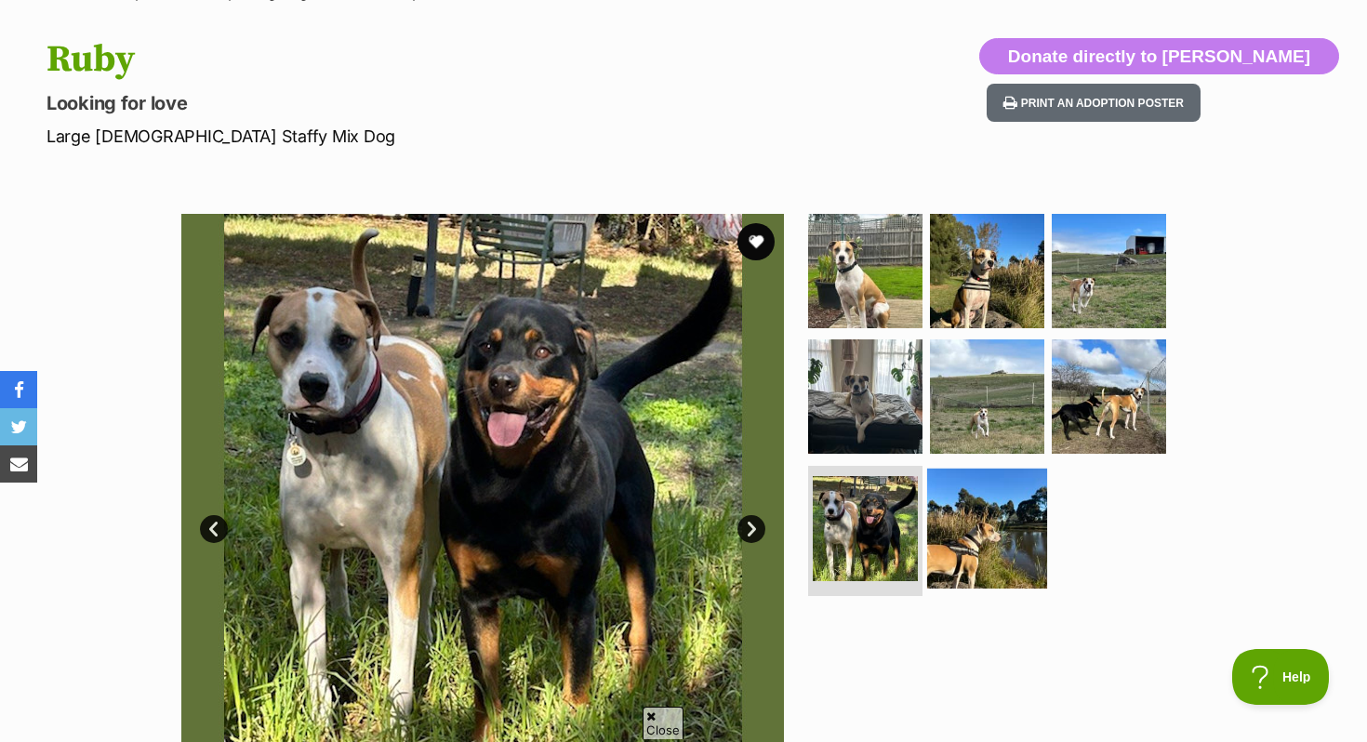
click at [967, 503] on img at bounding box center [987, 529] width 120 height 120
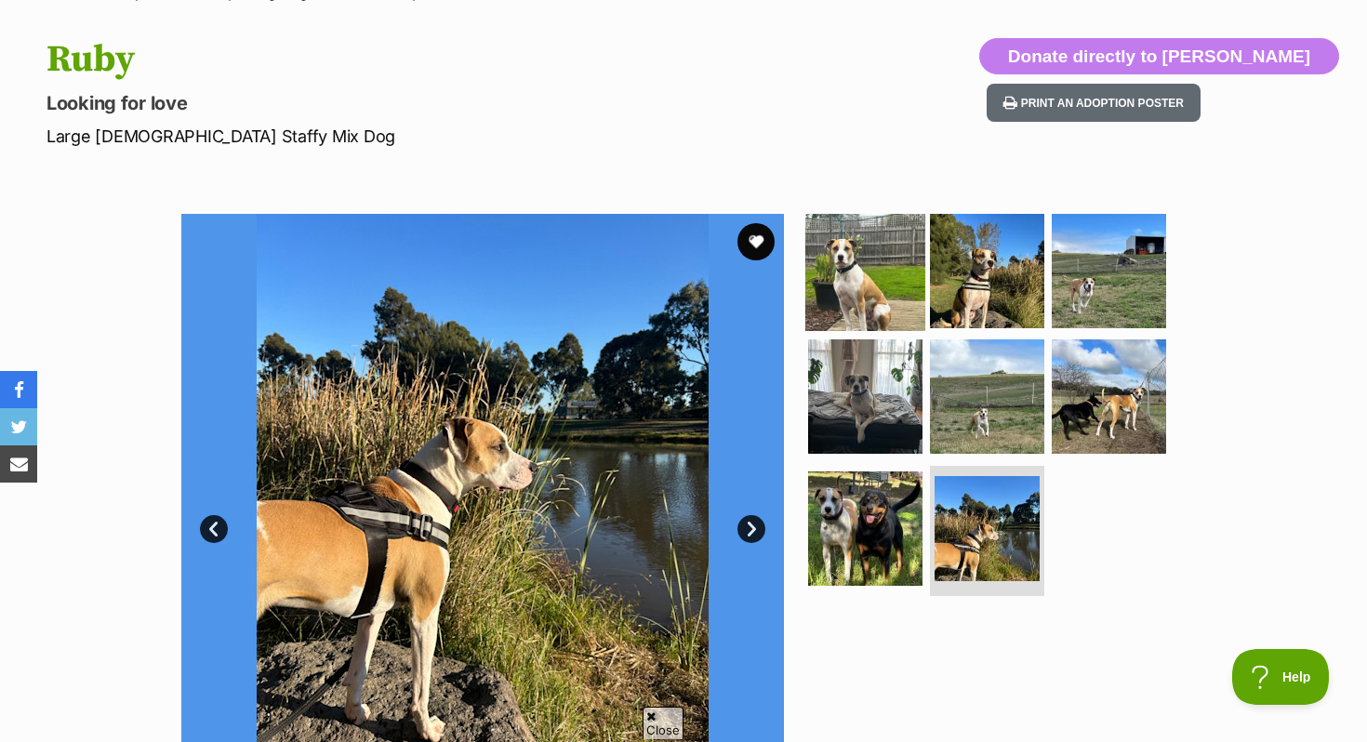
click at [850, 279] on img at bounding box center [866, 270] width 120 height 120
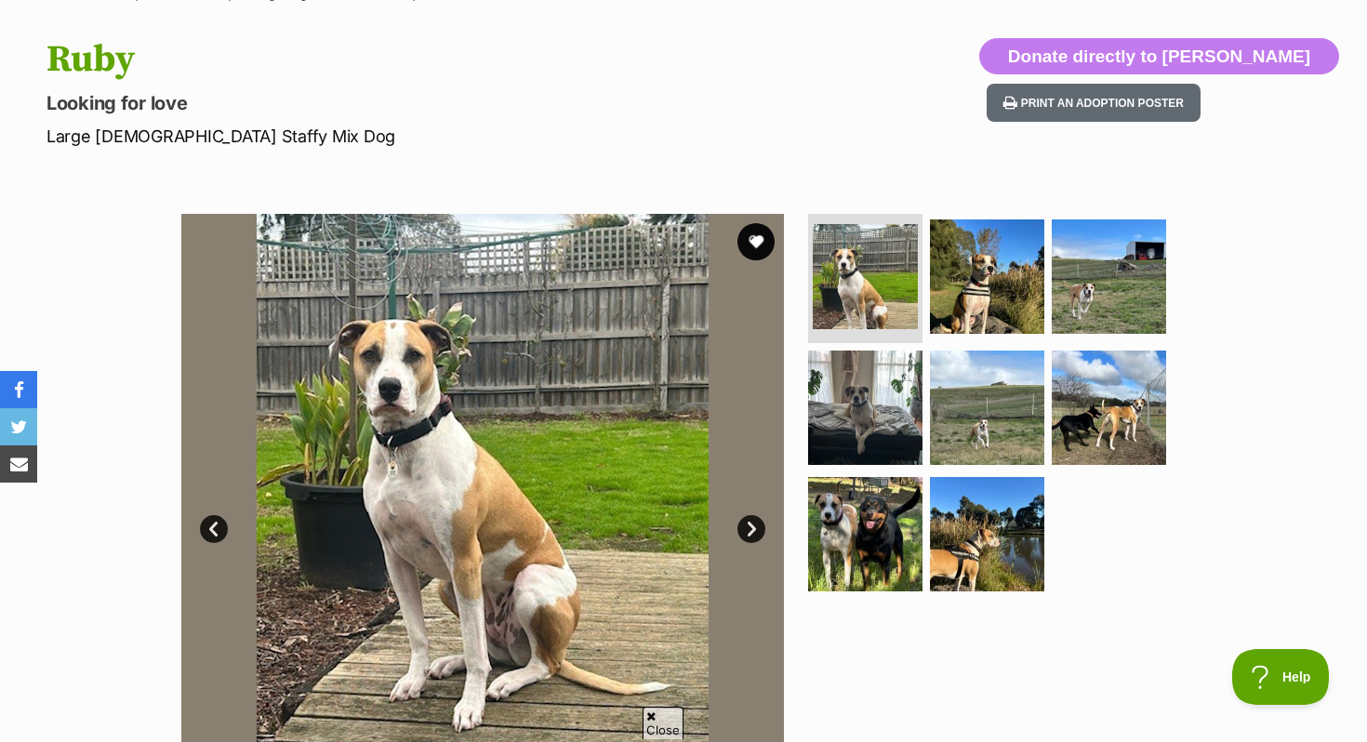
scroll to position [0, 0]
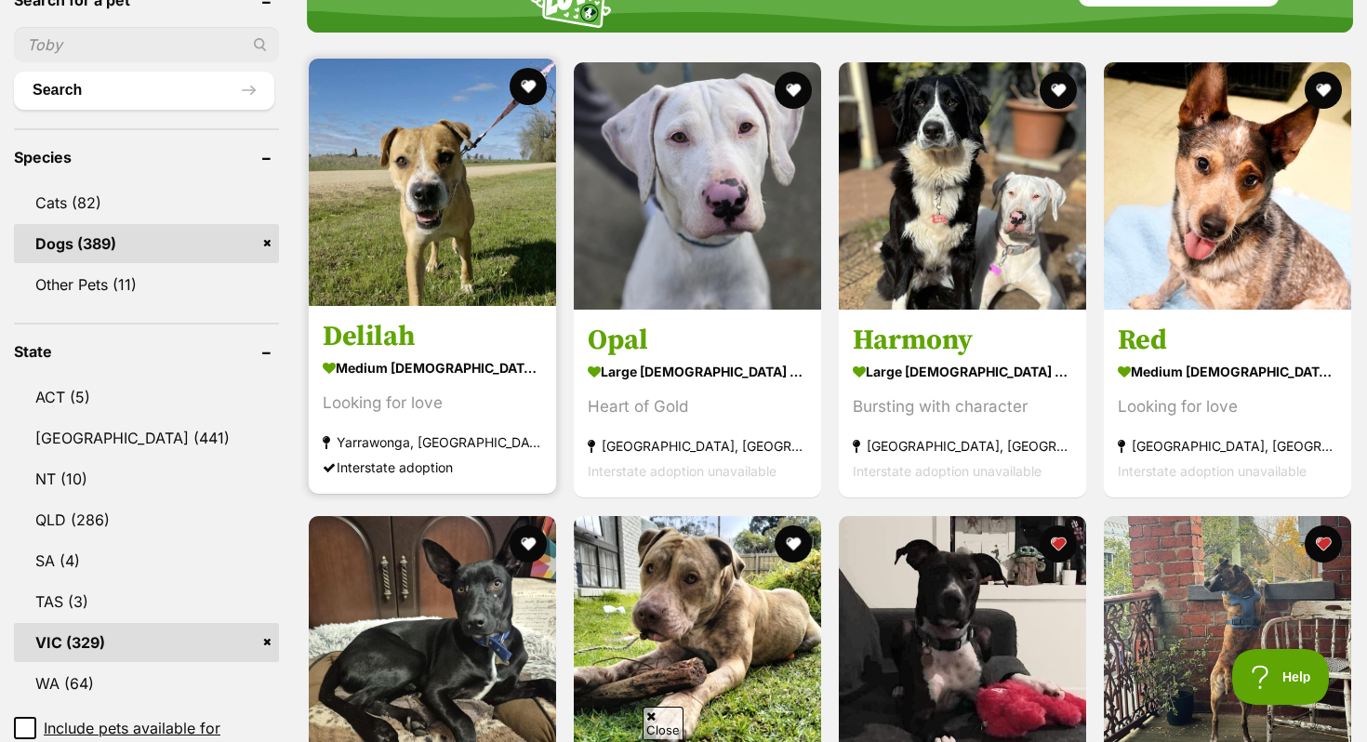
click at [484, 348] on h3 "Delilah" at bounding box center [433, 337] width 220 height 35
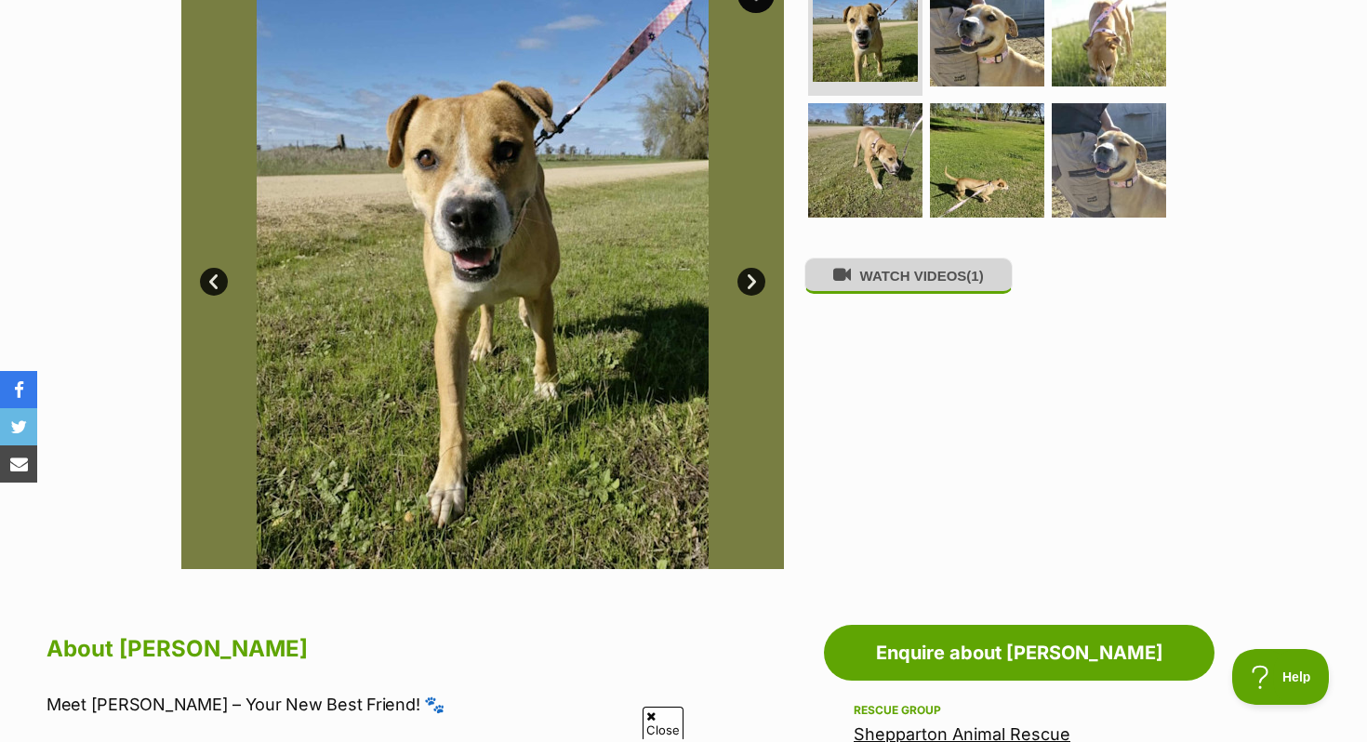
click at [905, 294] on button "WATCH VIDEOS (1)" at bounding box center [909, 276] width 208 height 36
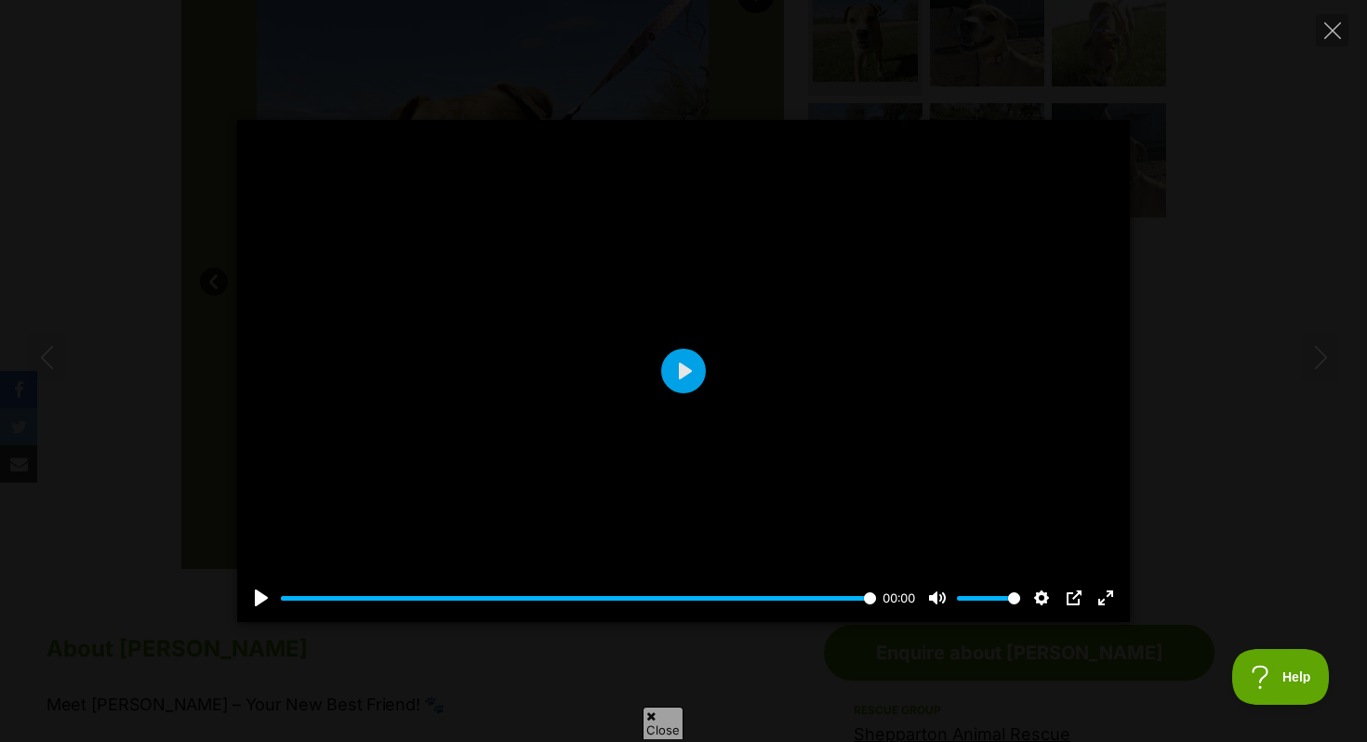
click at [703, 353] on div at bounding box center [683, 371] width 893 height 502
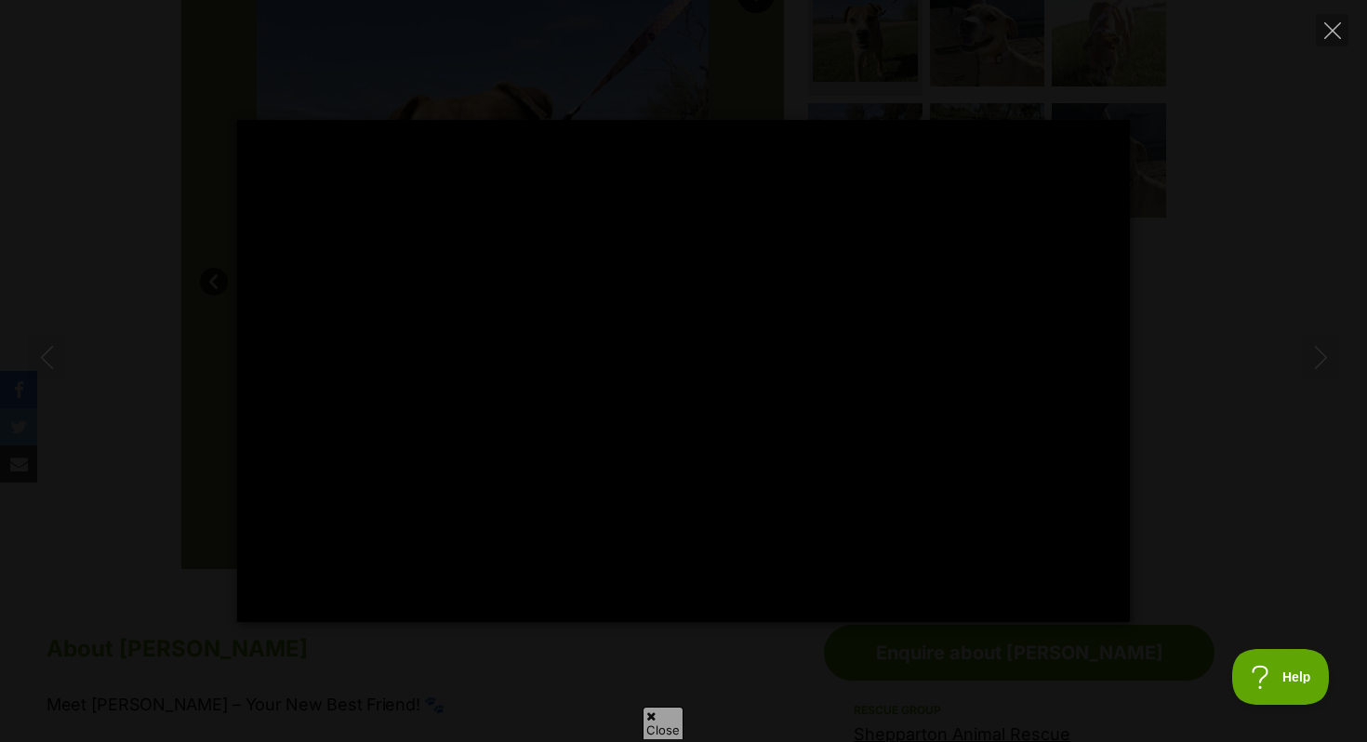
type input "100"
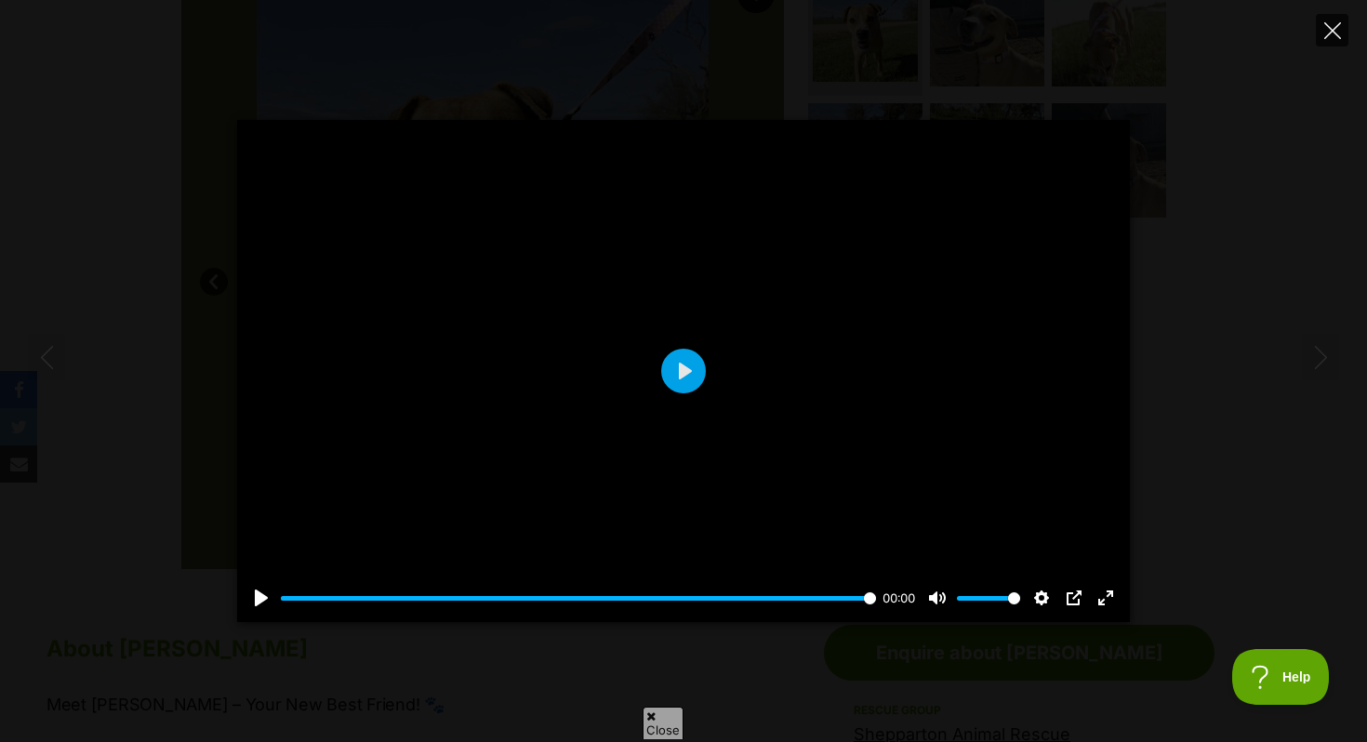
click at [1330, 29] on icon "Close" at bounding box center [1333, 30] width 17 height 17
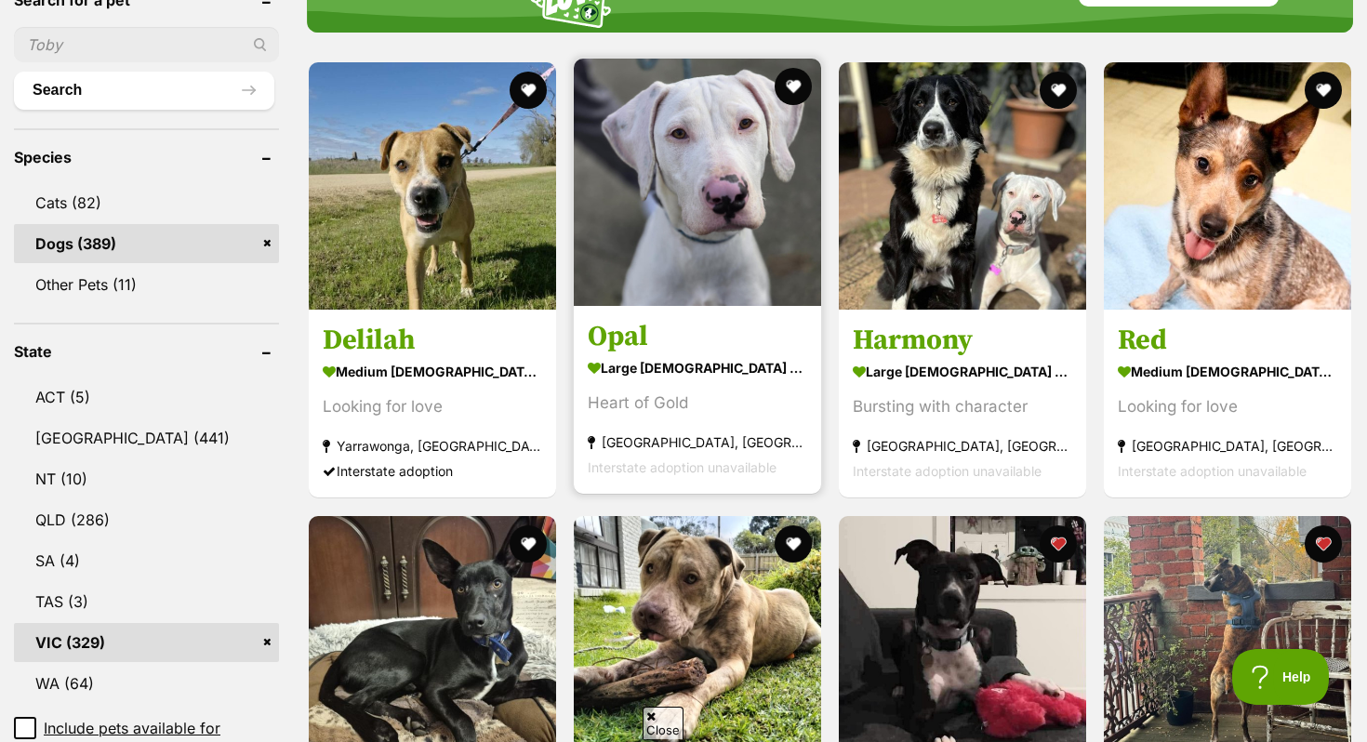
click at [651, 332] on h3 "Opal" at bounding box center [698, 337] width 220 height 35
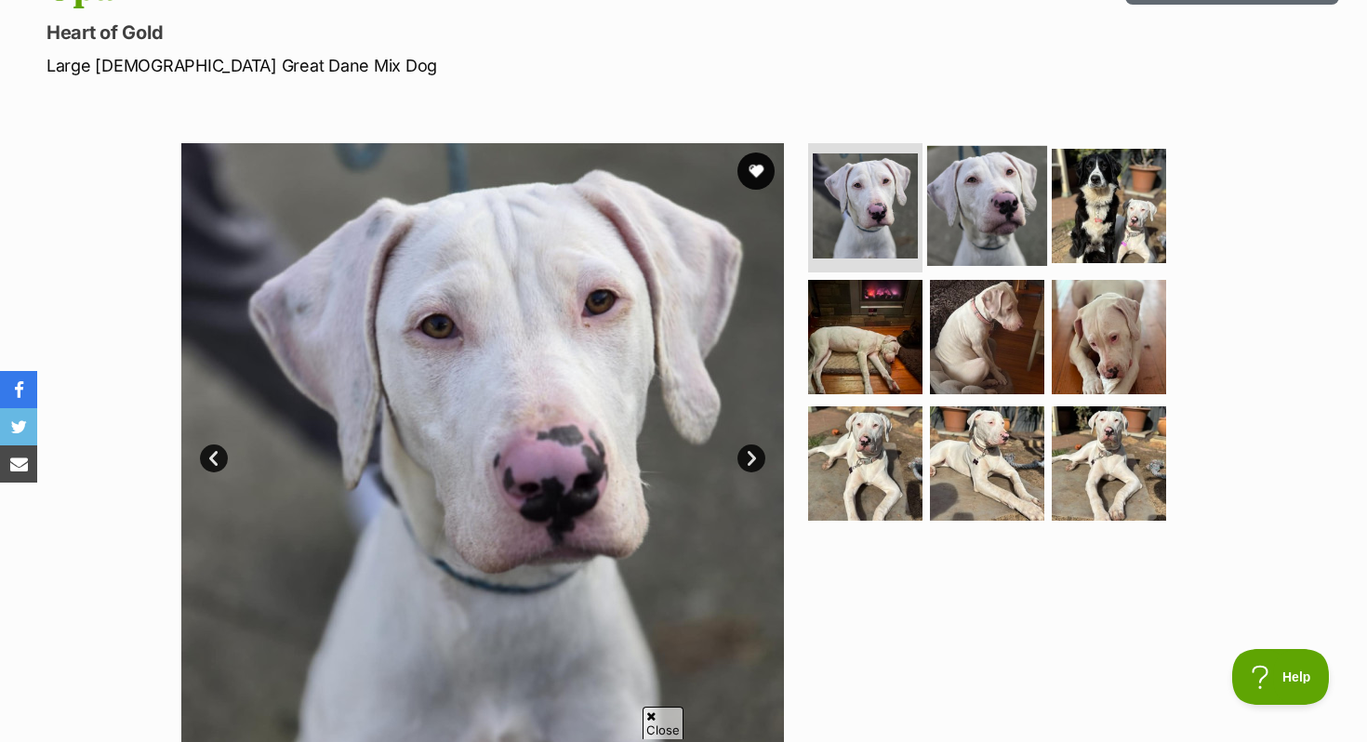
click at [1015, 233] on img at bounding box center [987, 205] width 120 height 120
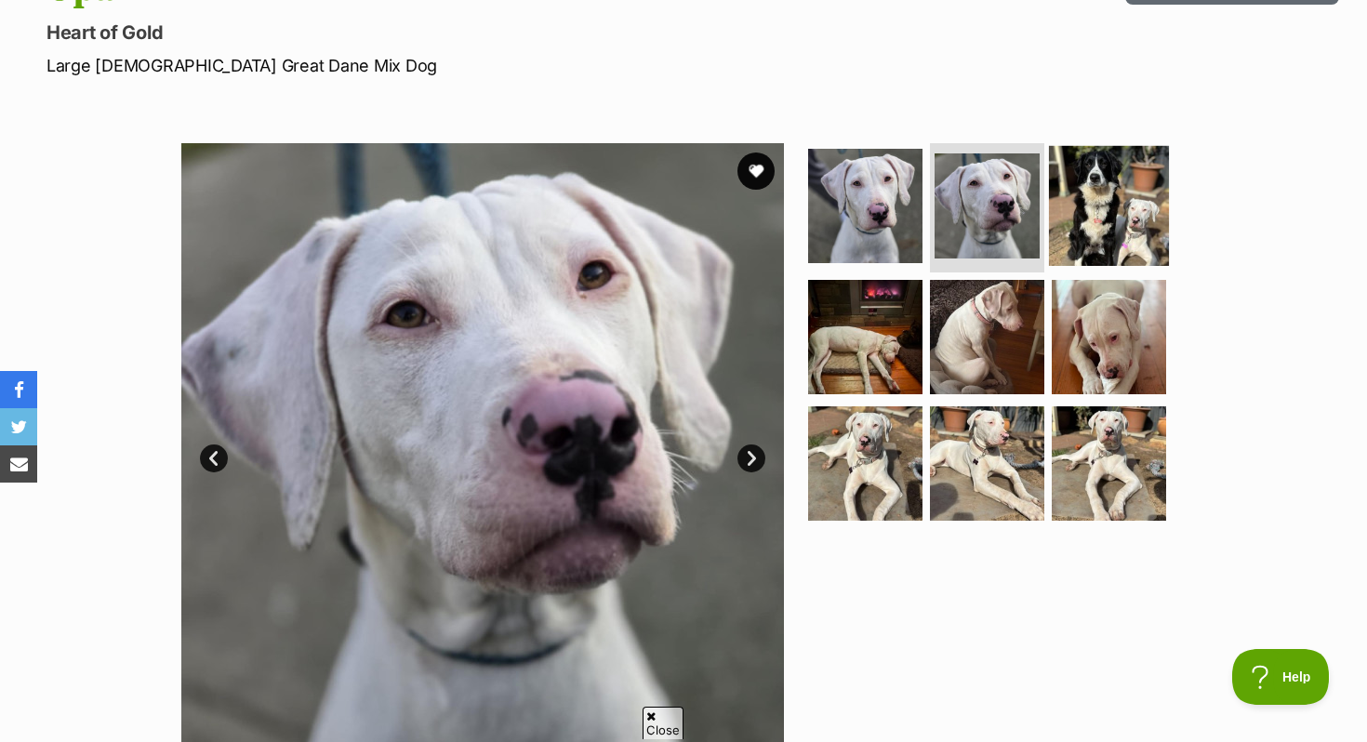
click at [1086, 230] on img at bounding box center [1109, 205] width 120 height 120
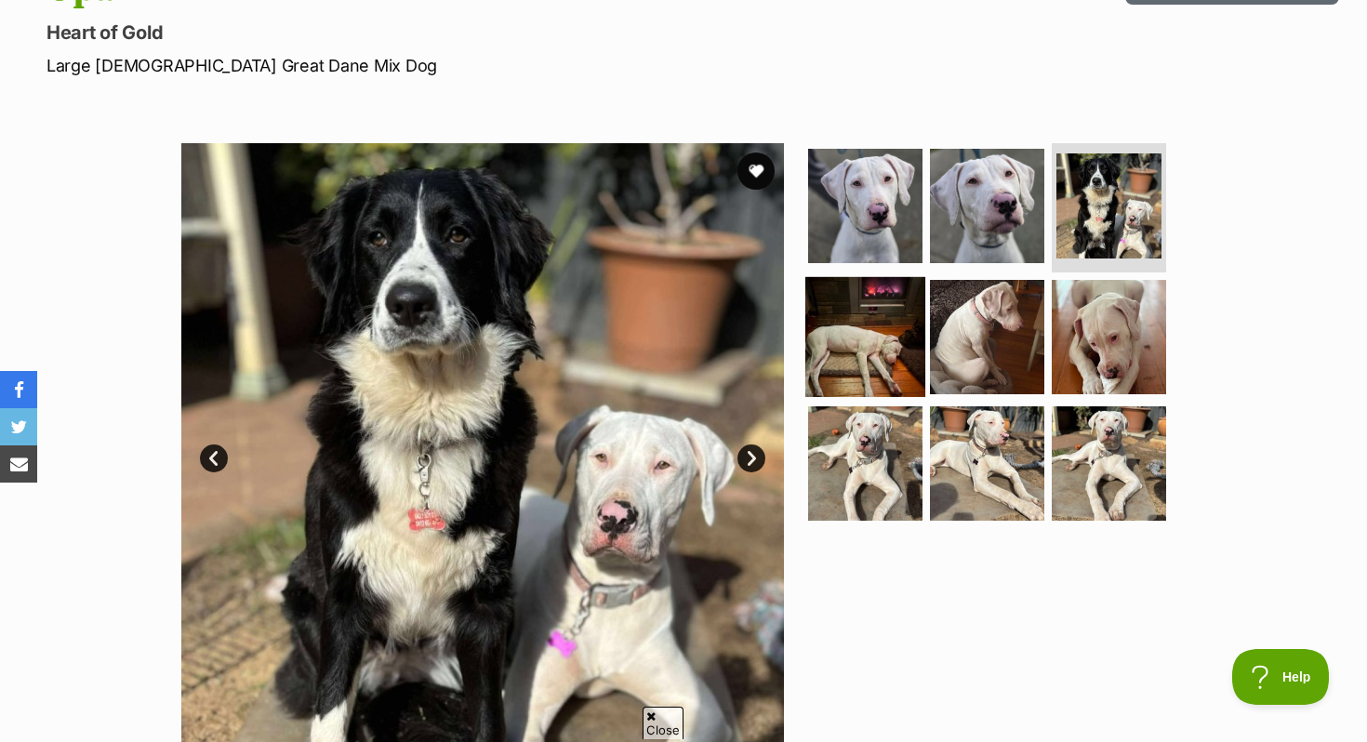
click at [891, 318] on img at bounding box center [866, 337] width 120 height 120
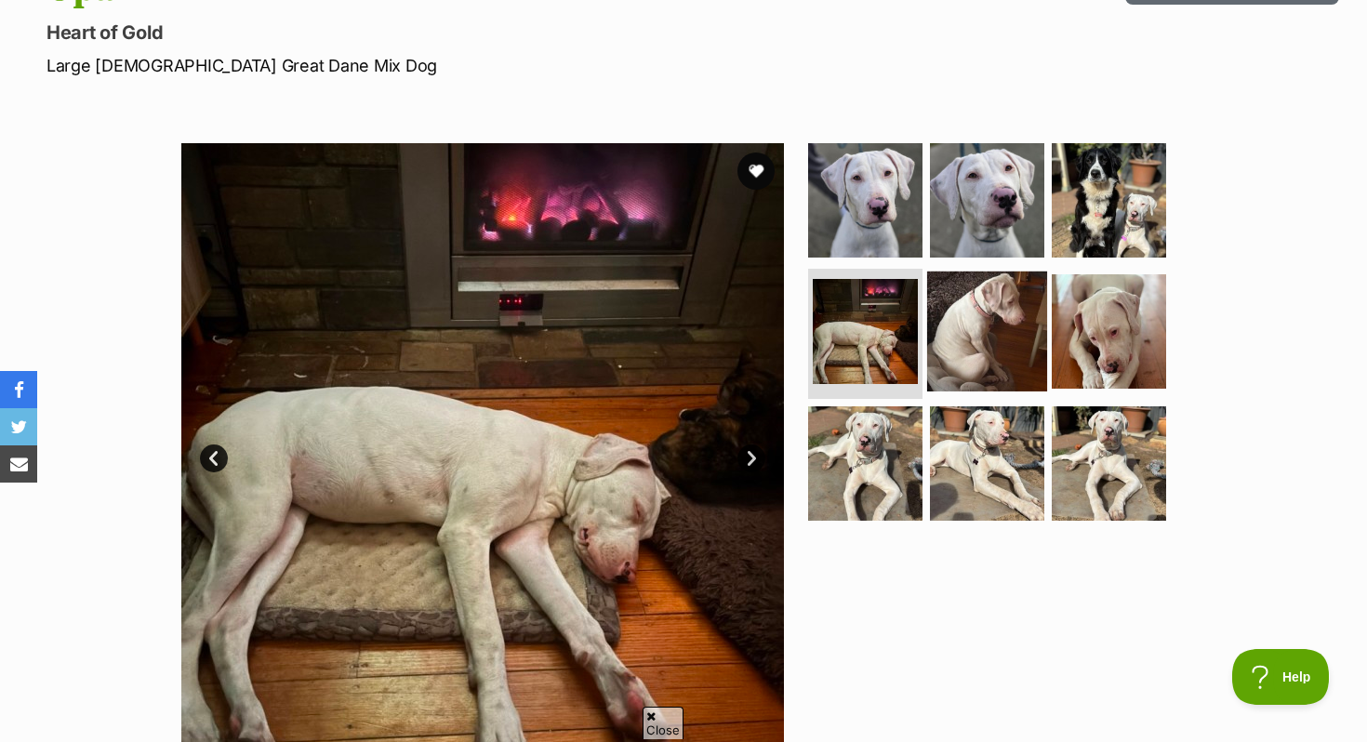
click at [960, 315] on img at bounding box center [987, 332] width 120 height 120
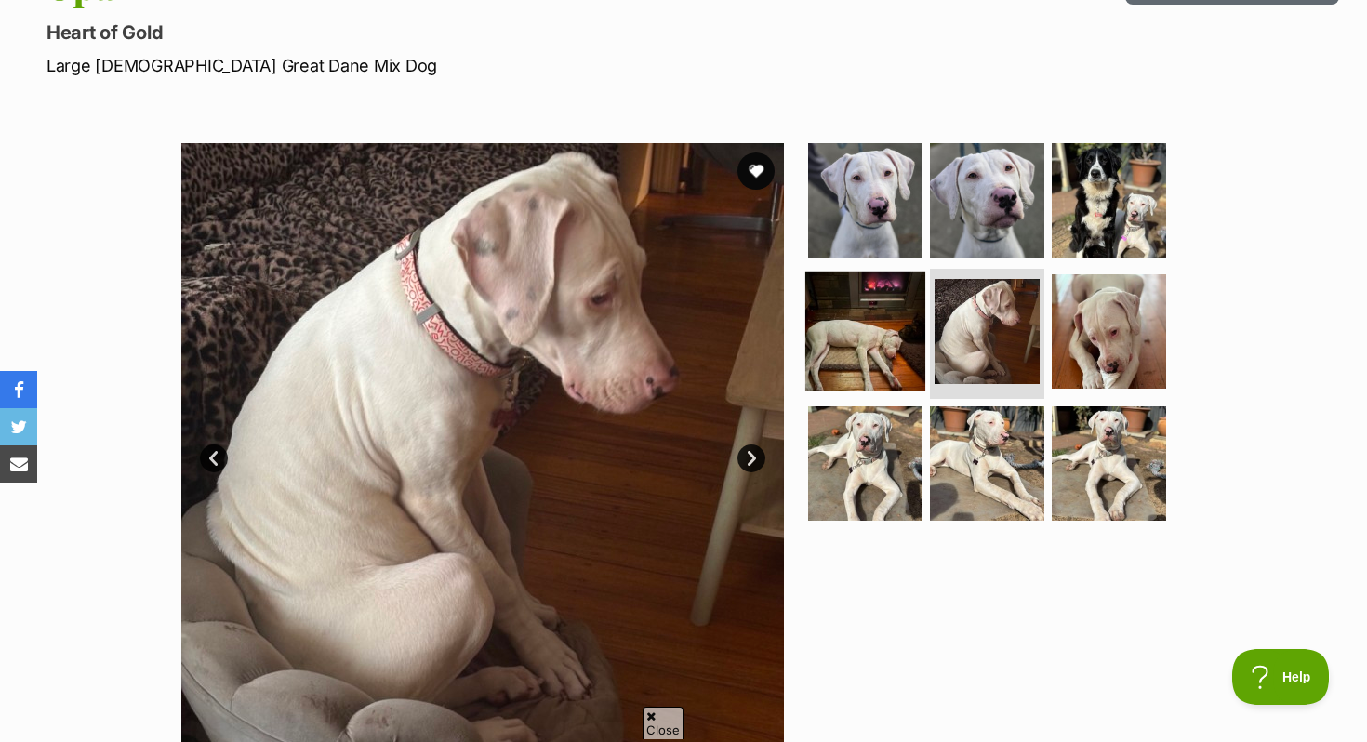
click at [871, 340] on img at bounding box center [866, 332] width 120 height 120
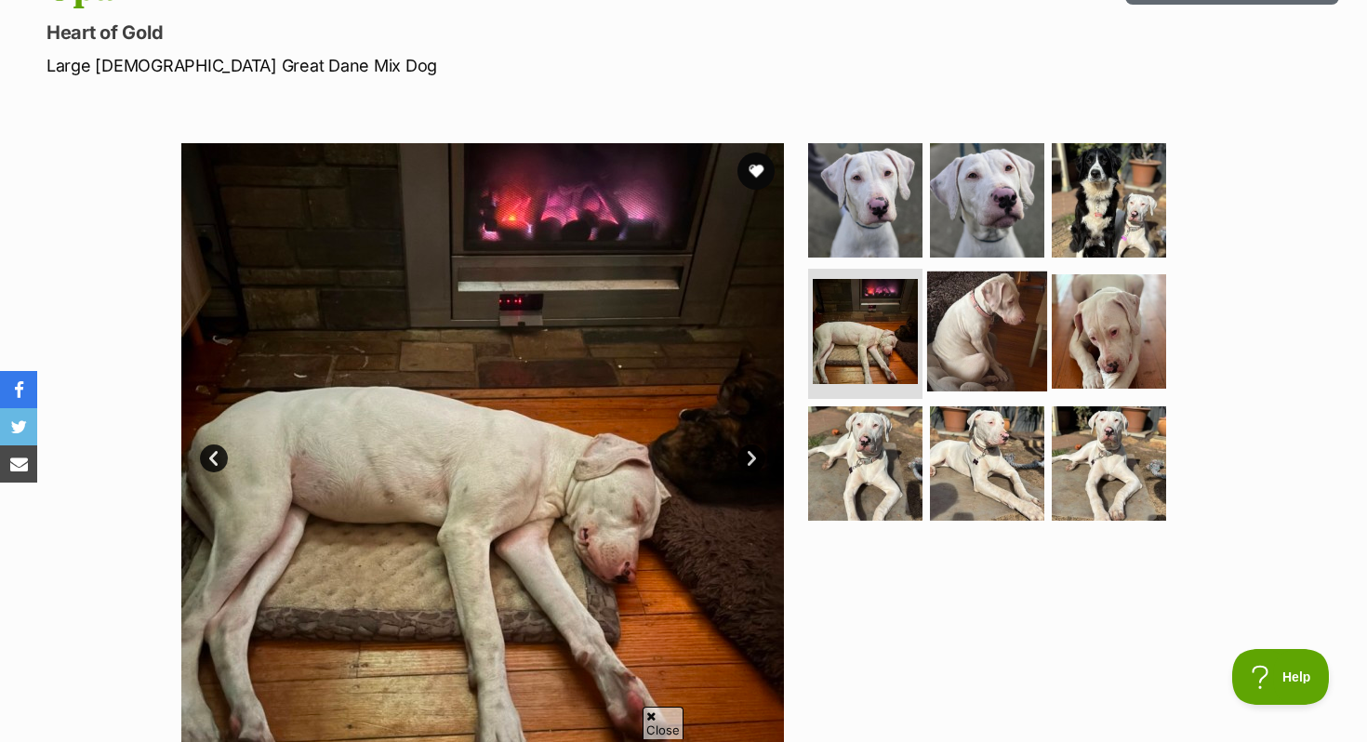
click at [1015, 286] on img at bounding box center [987, 332] width 120 height 120
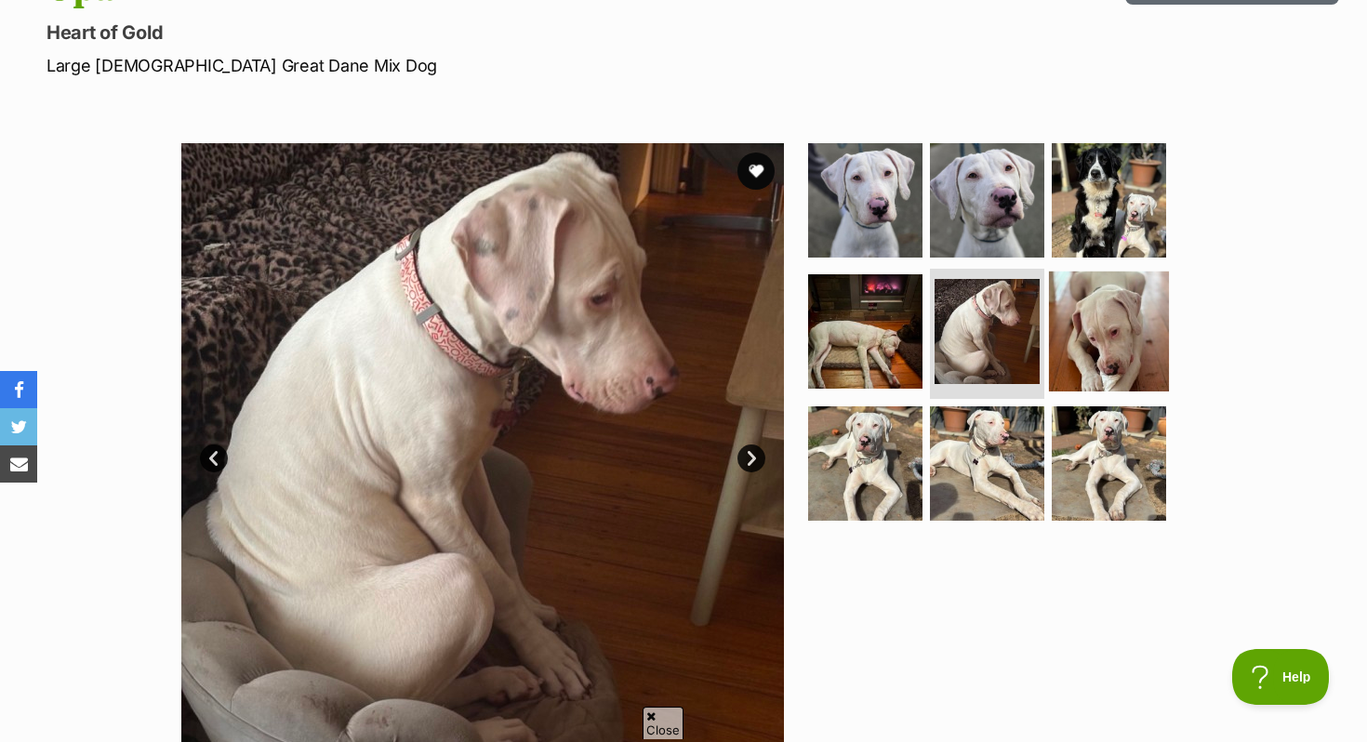
click at [1082, 322] on img at bounding box center [1109, 332] width 120 height 120
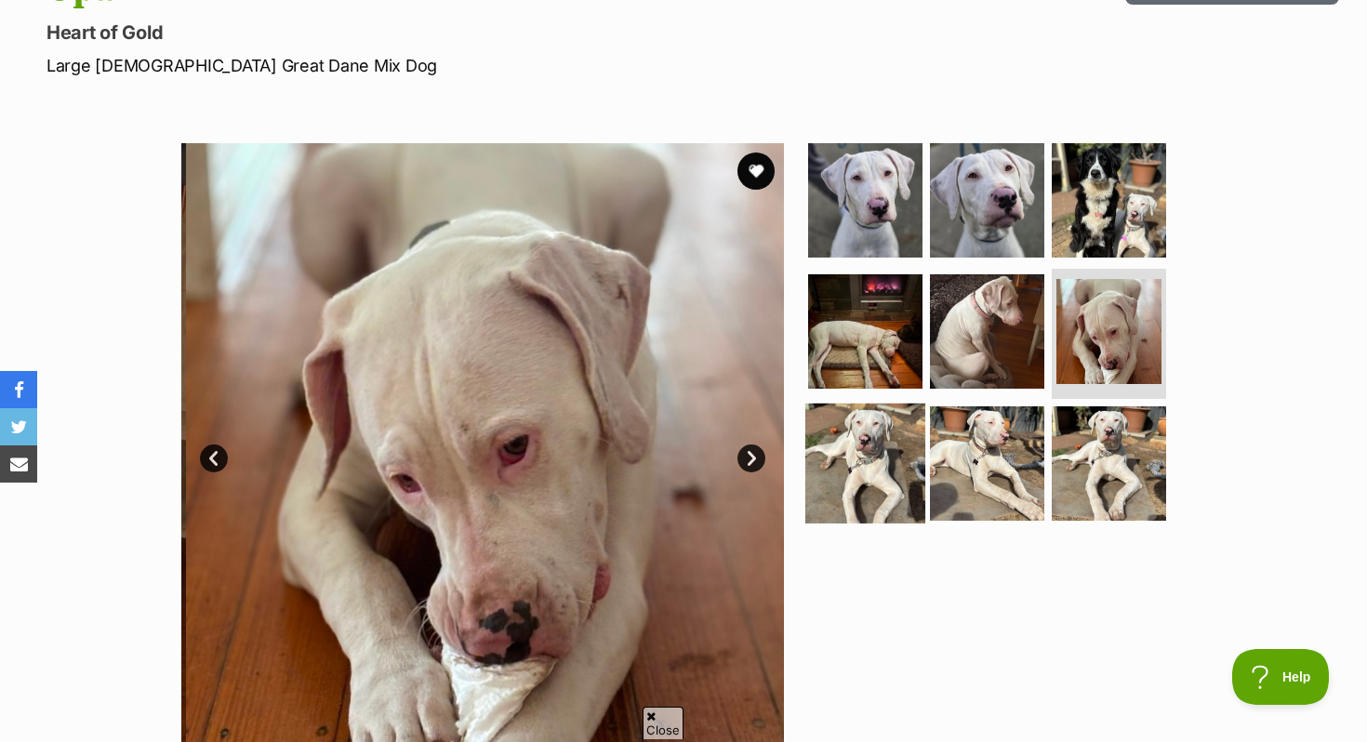
click at [913, 441] on img at bounding box center [866, 464] width 120 height 120
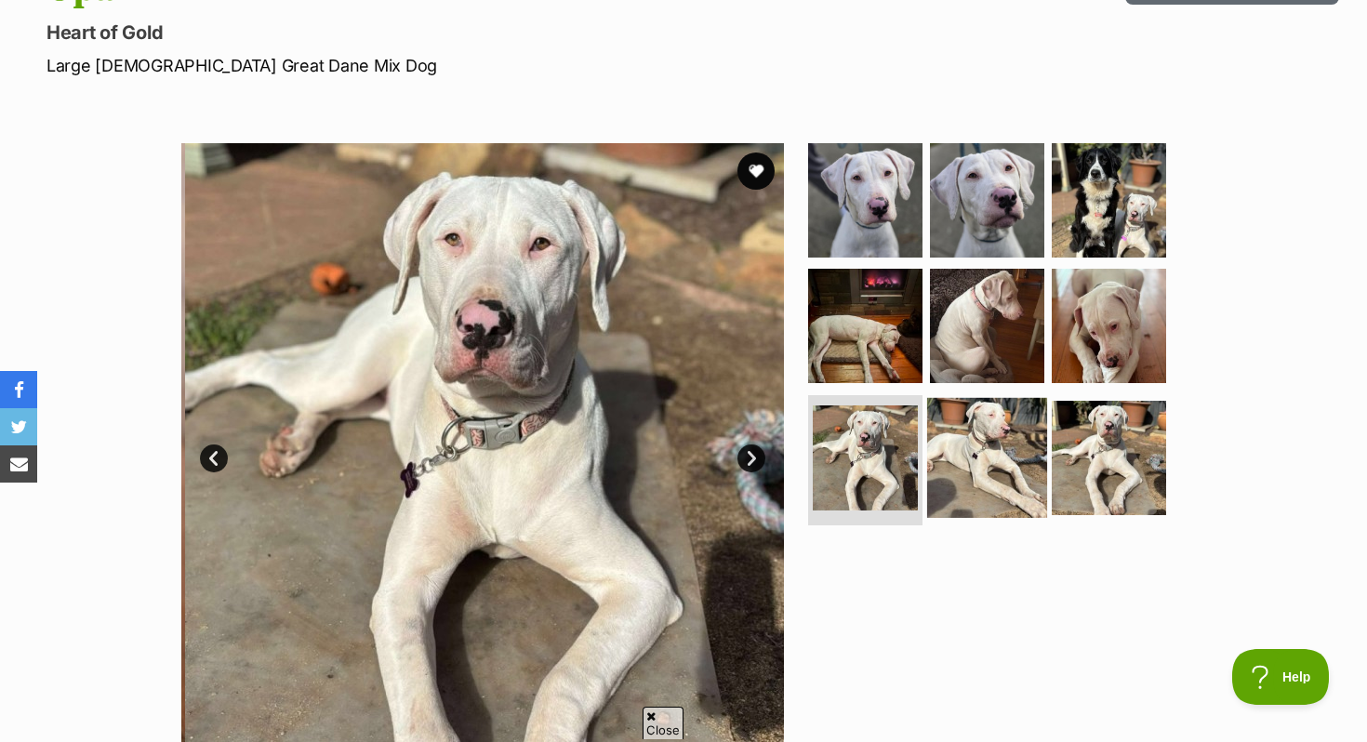
click at [953, 442] on img at bounding box center [987, 458] width 120 height 120
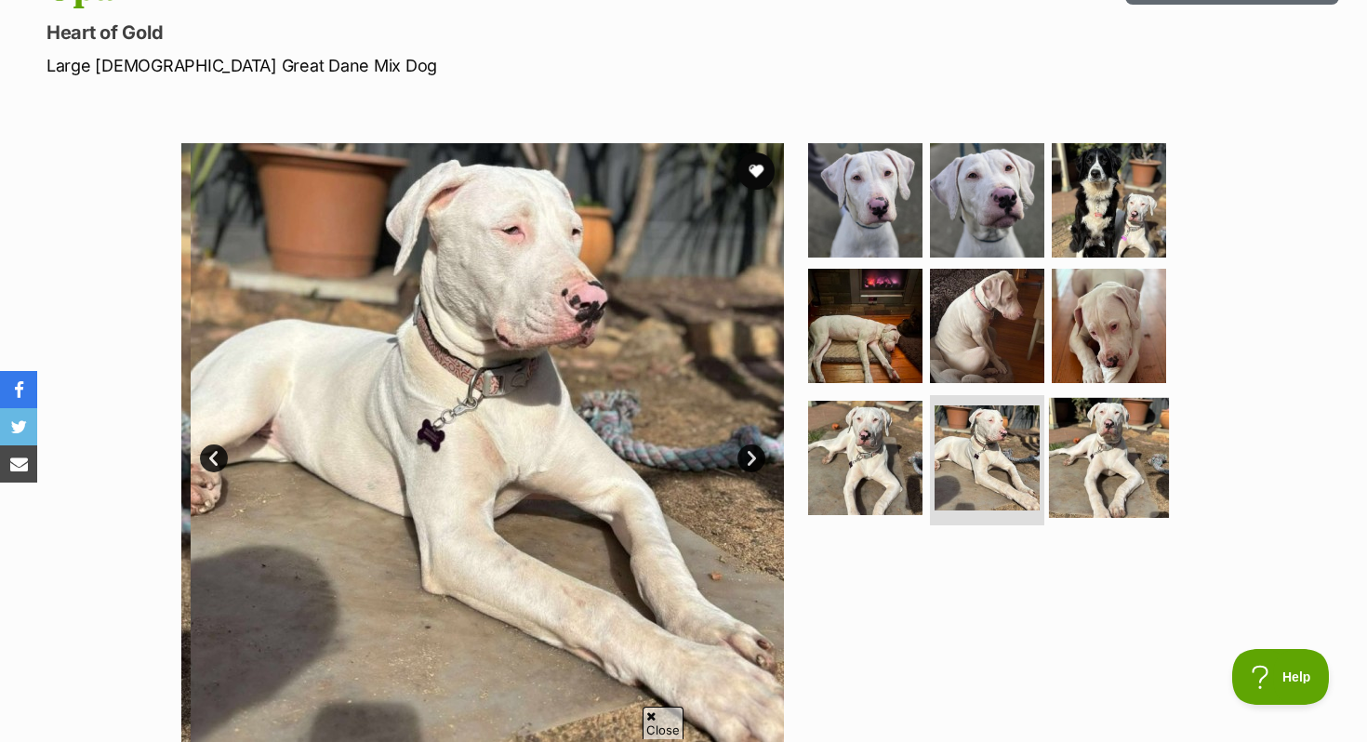
click at [1124, 438] on img at bounding box center [1109, 458] width 120 height 120
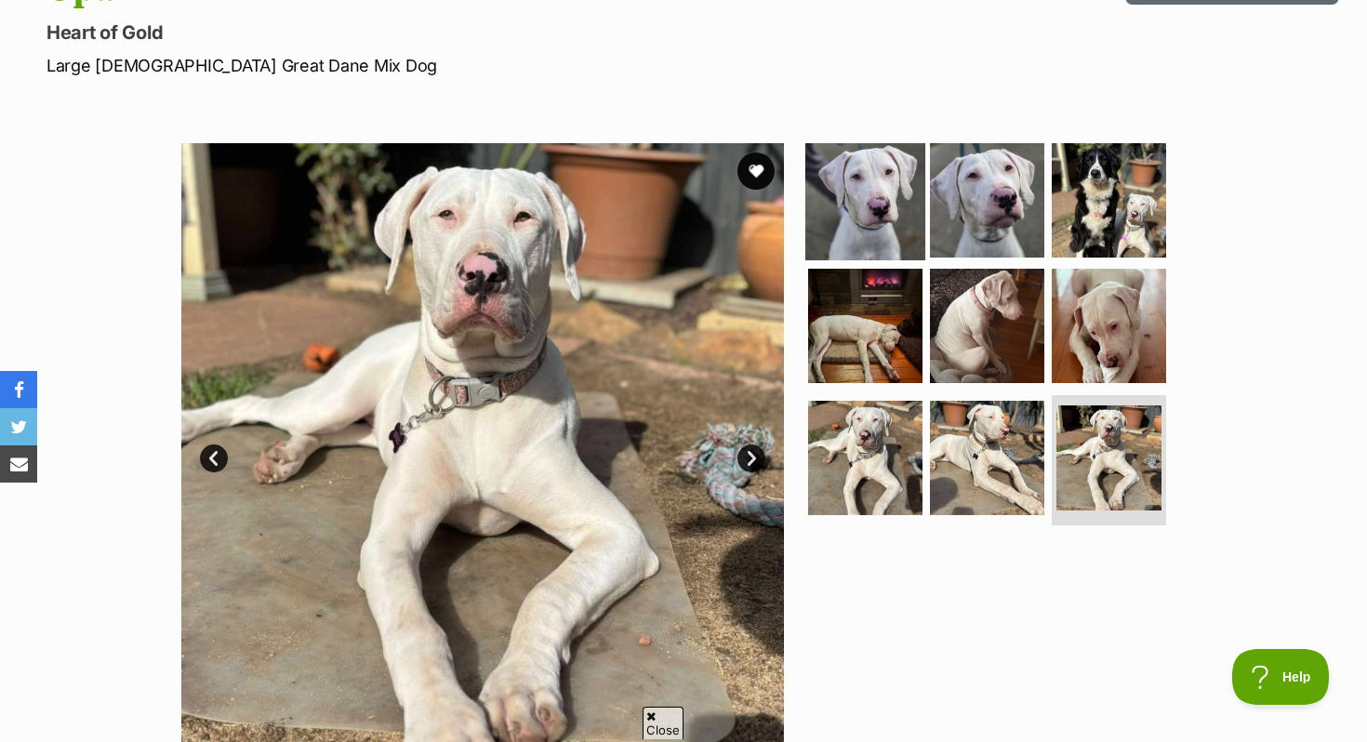
click at [844, 201] on img at bounding box center [866, 200] width 120 height 120
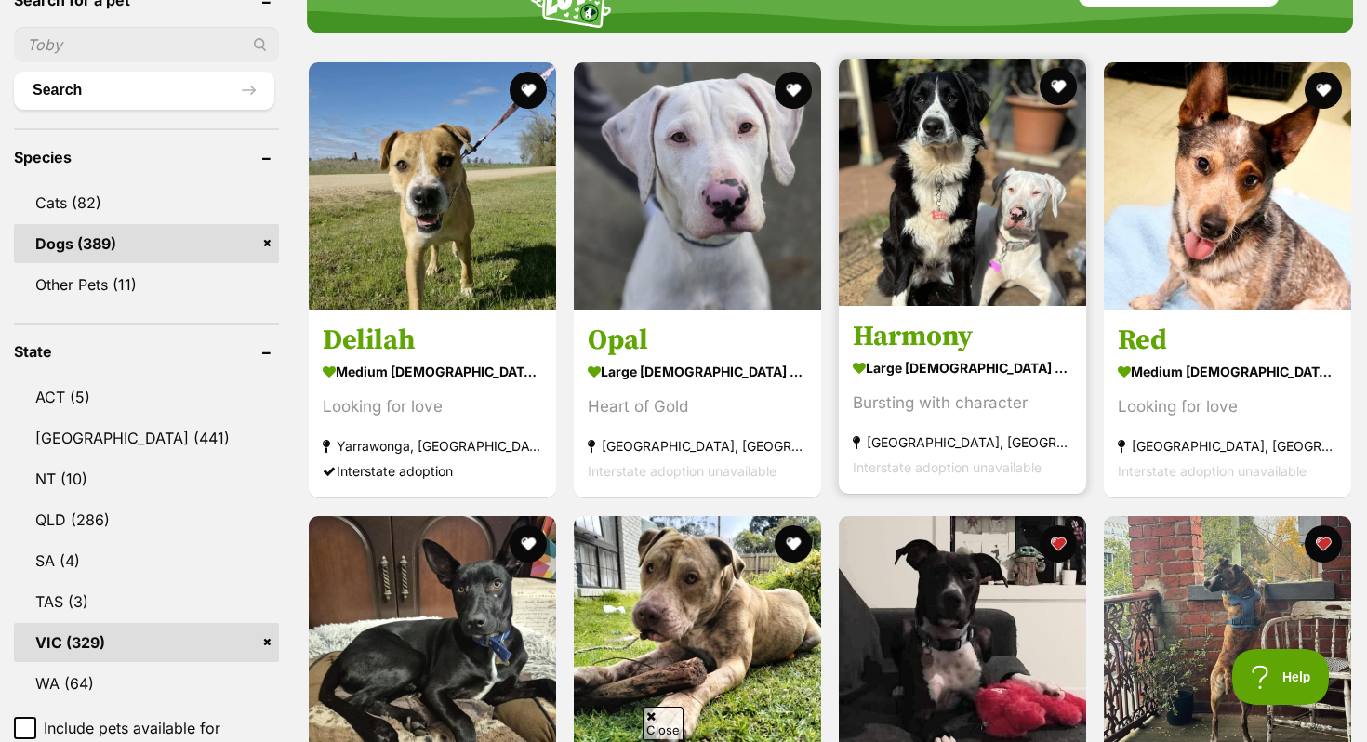
click at [926, 350] on h3 "Harmony" at bounding box center [963, 337] width 220 height 35
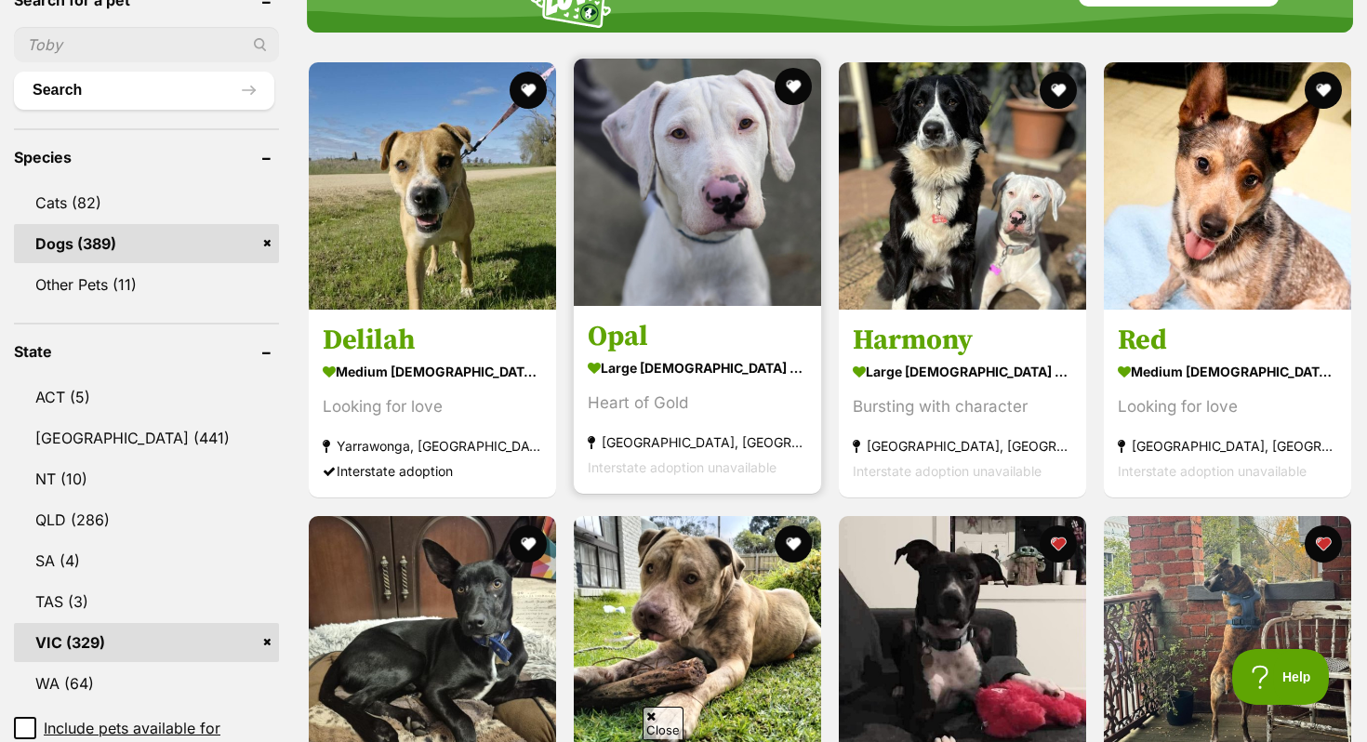
click at [658, 189] on img at bounding box center [697, 182] width 247 height 247
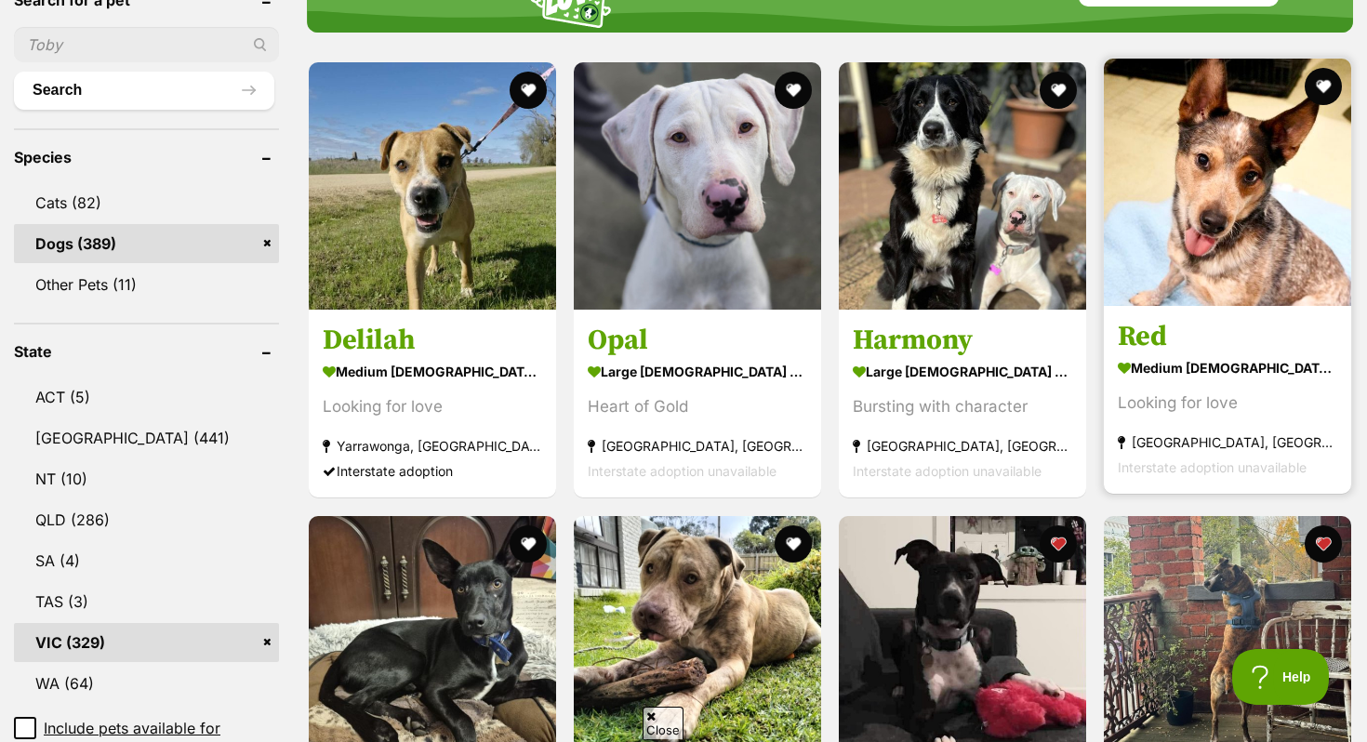
click at [1178, 250] on img at bounding box center [1227, 182] width 247 height 247
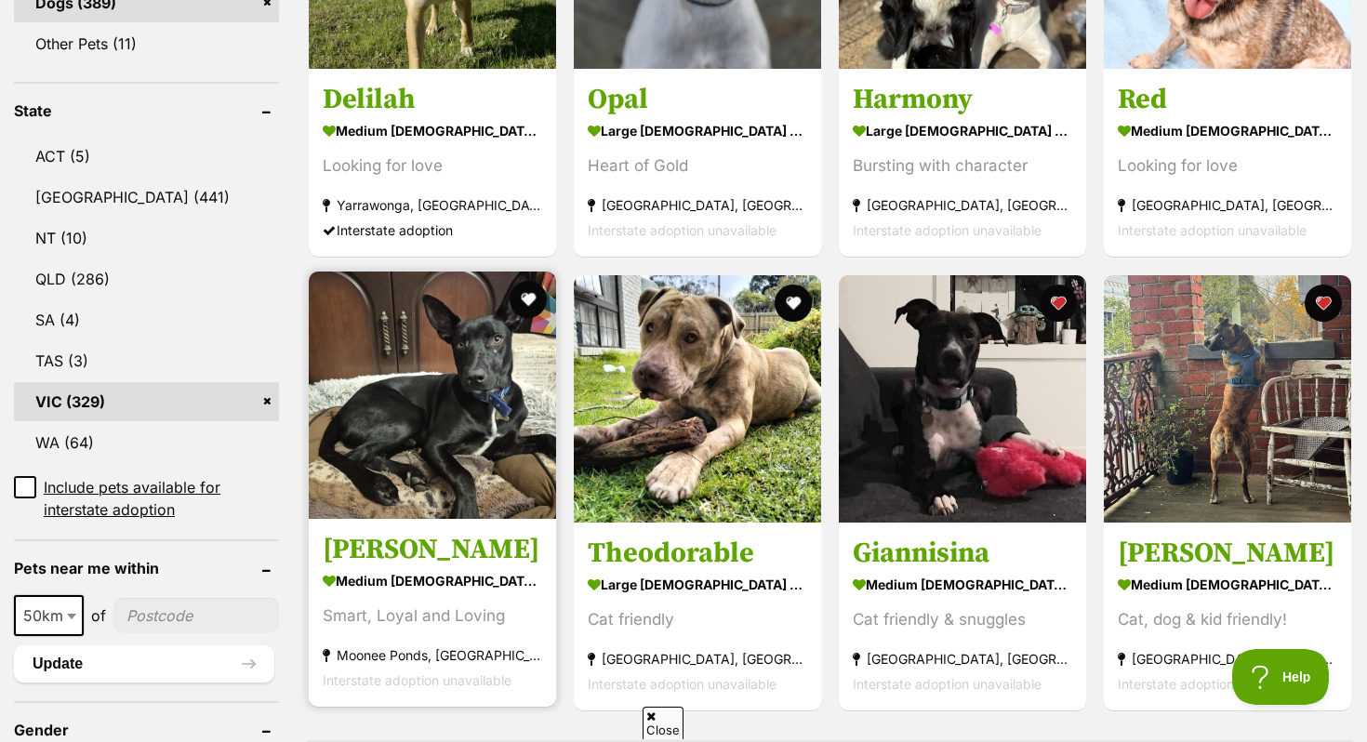
scroll to position [916, 0]
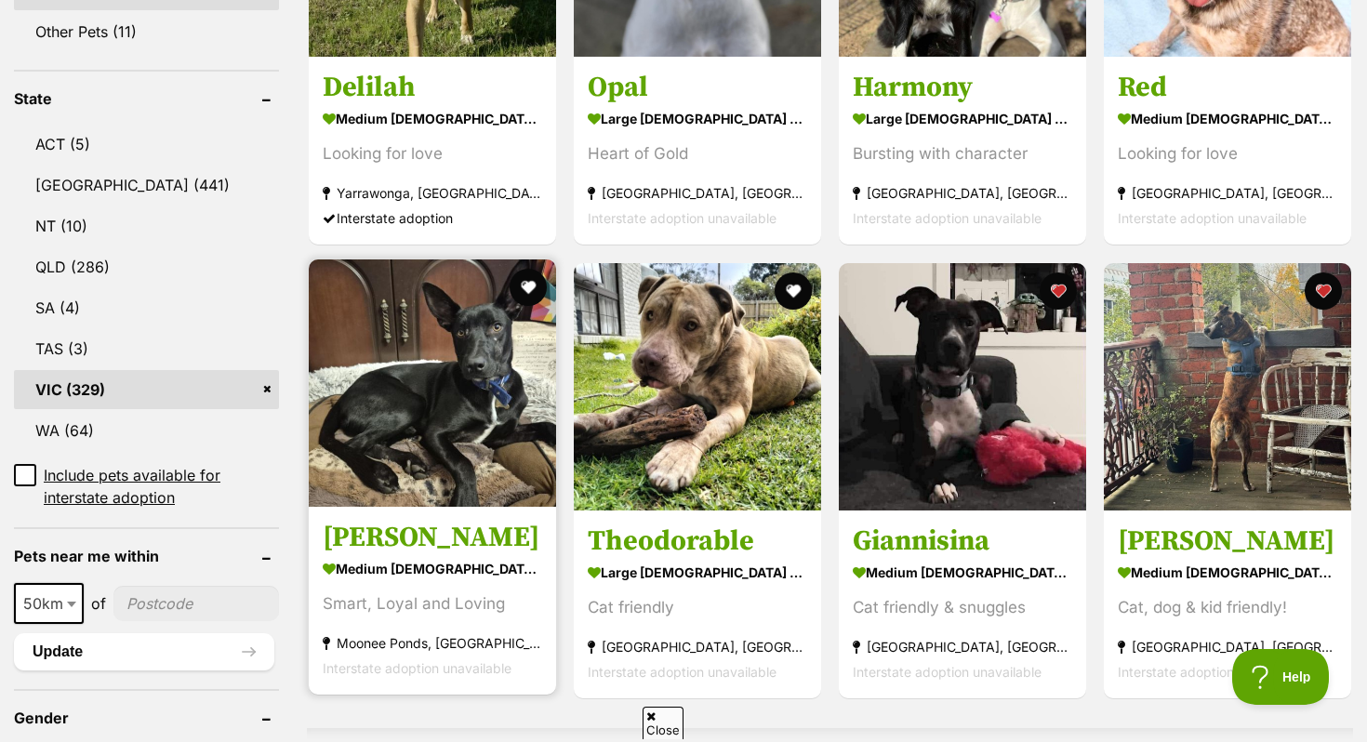
click at [508, 535] on h3 "Valdez" at bounding box center [433, 537] width 220 height 35
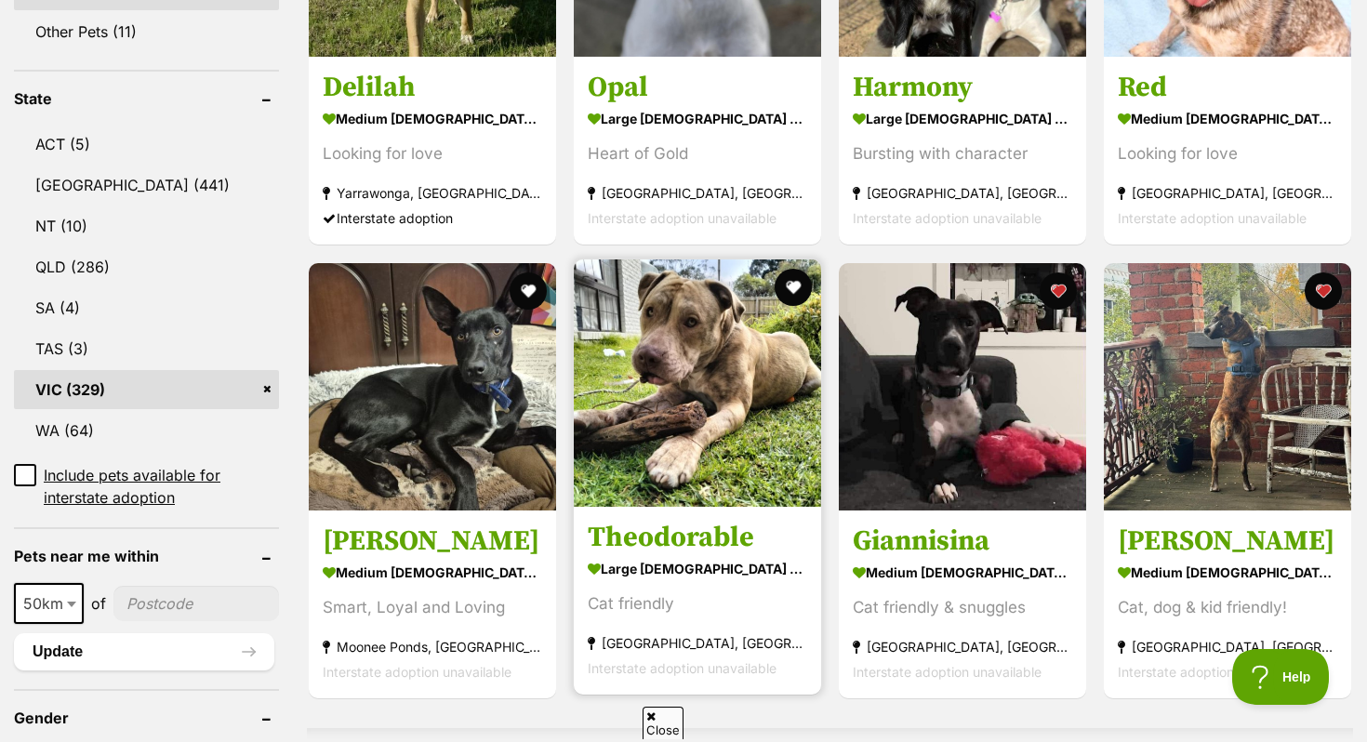
click at [661, 517] on link "Theodorable large male Dog Cat friendly Frankston, VIC Interstate adoption unav…" at bounding box center [697, 600] width 247 height 189
click at [790, 292] on button "favourite" at bounding box center [793, 287] width 41 height 41
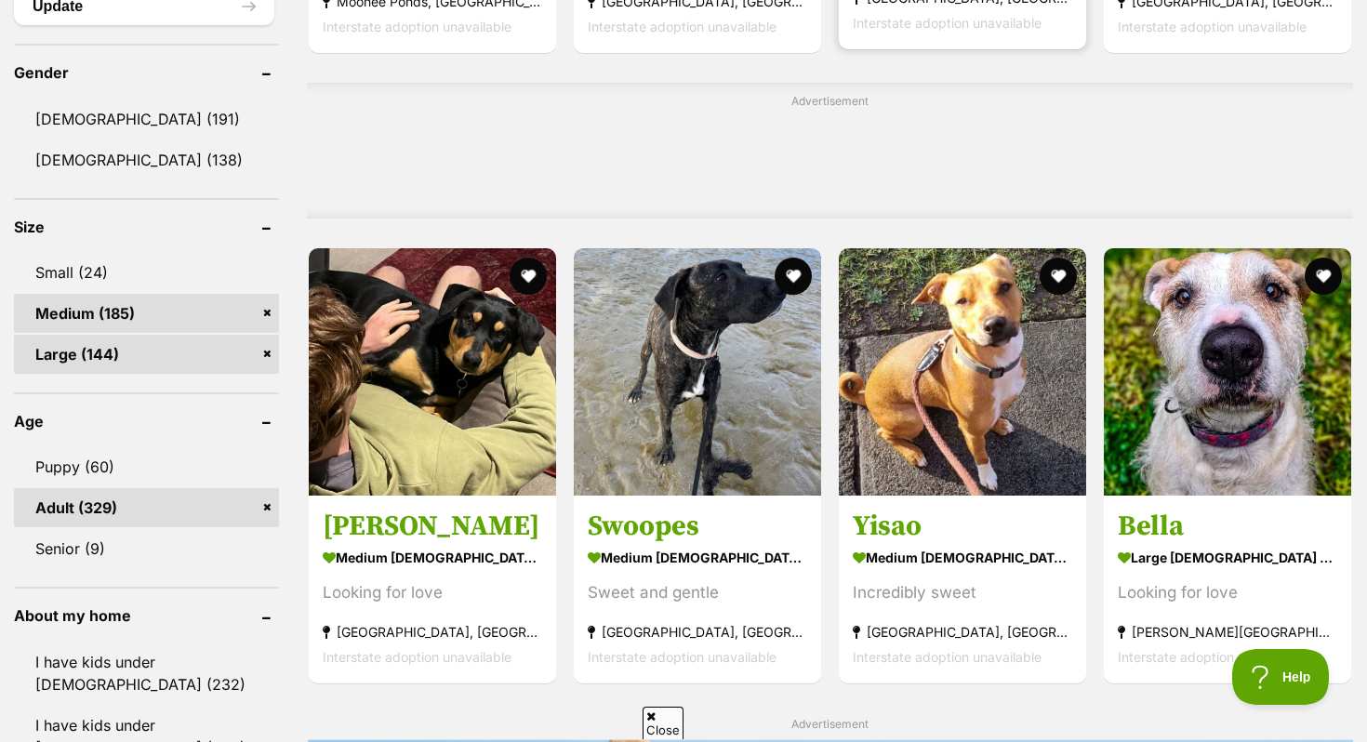
scroll to position [1565, 0]
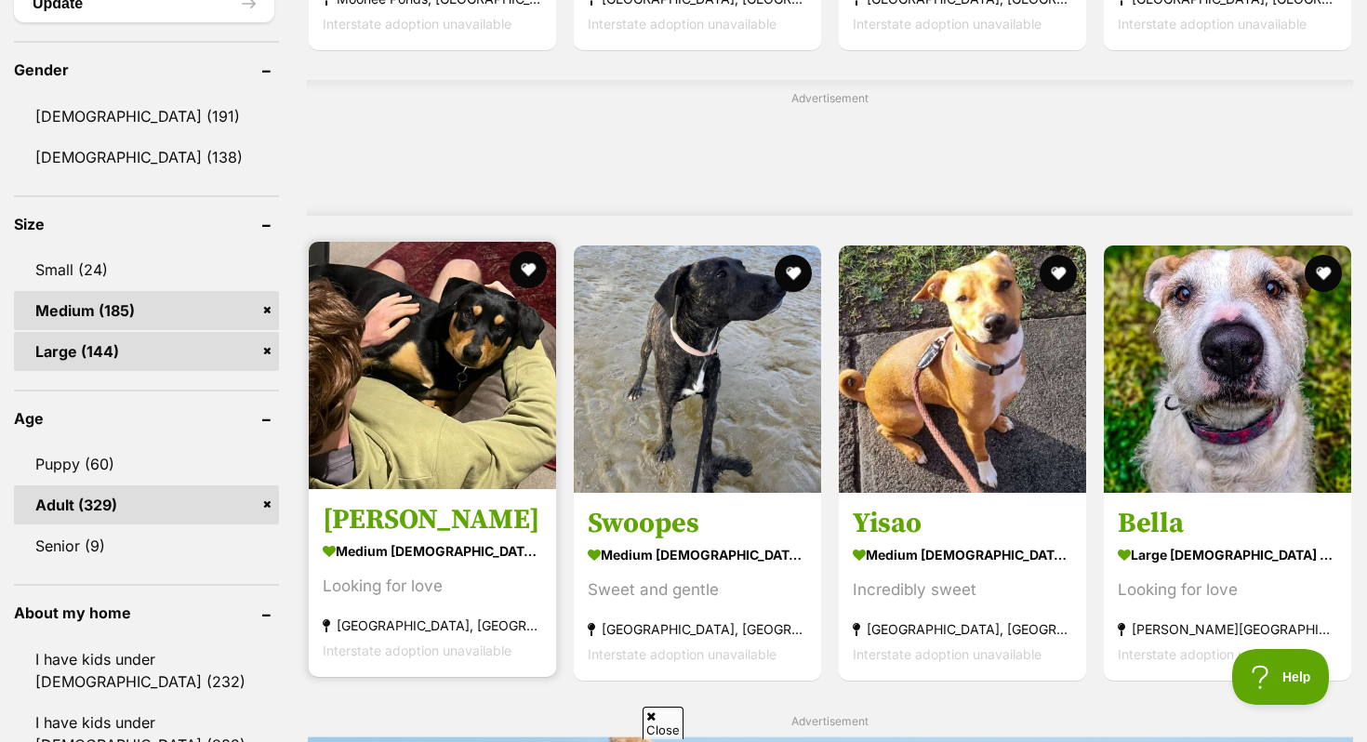
click at [409, 442] on img at bounding box center [432, 365] width 247 height 247
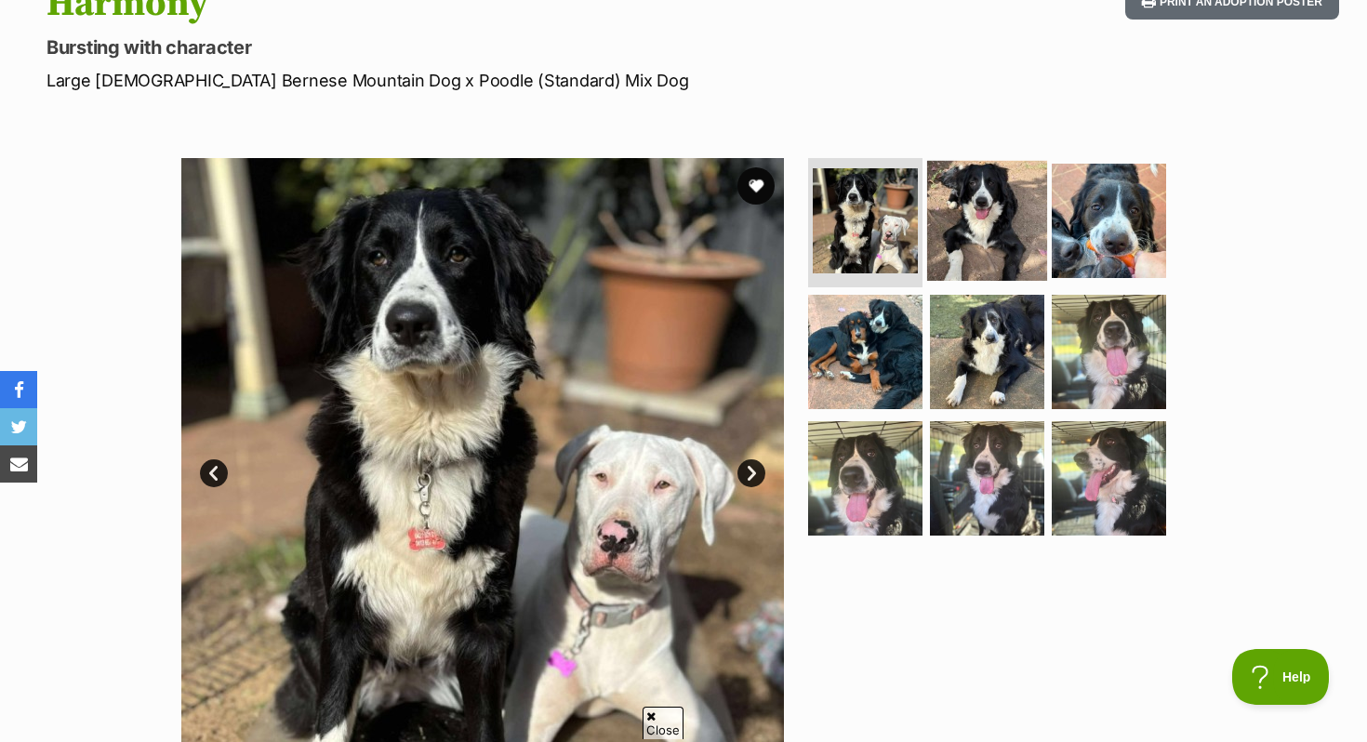
click at [1021, 244] on img at bounding box center [987, 220] width 120 height 120
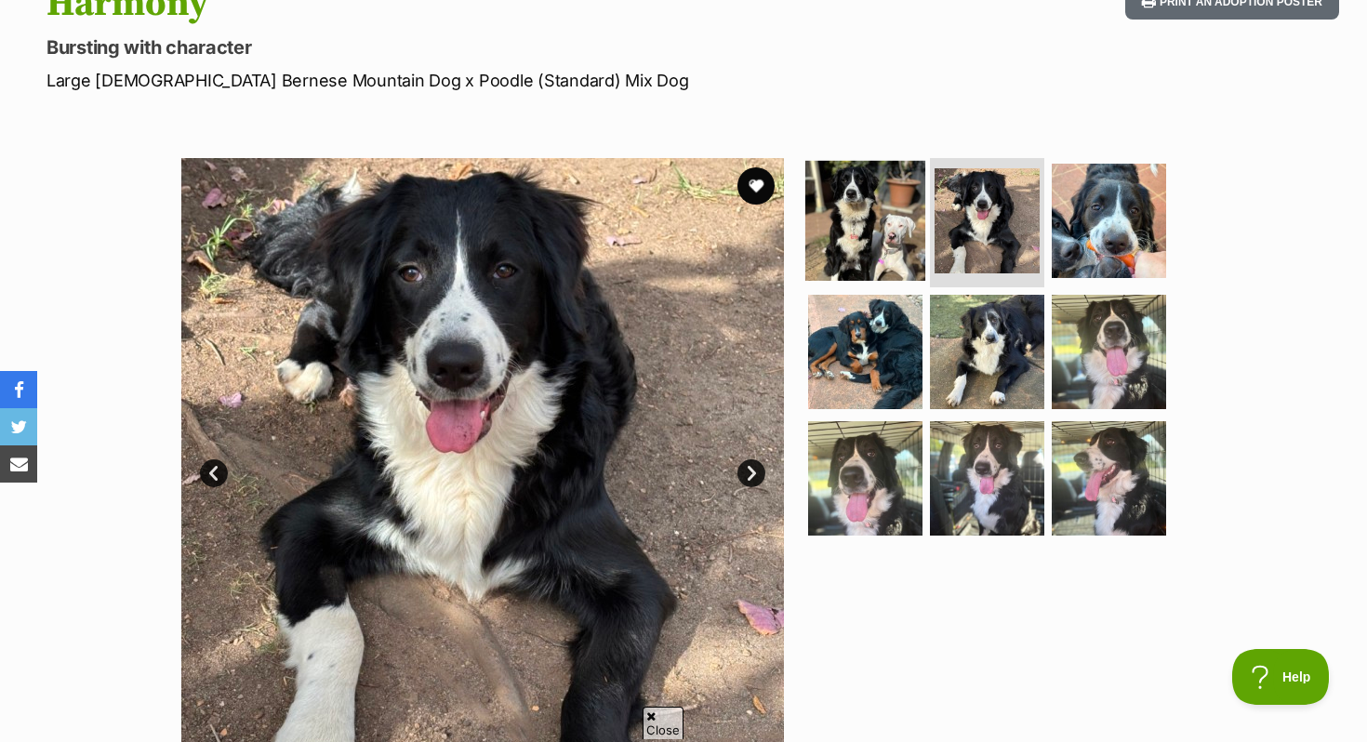
click at [864, 245] on img at bounding box center [866, 220] width 120 height 120
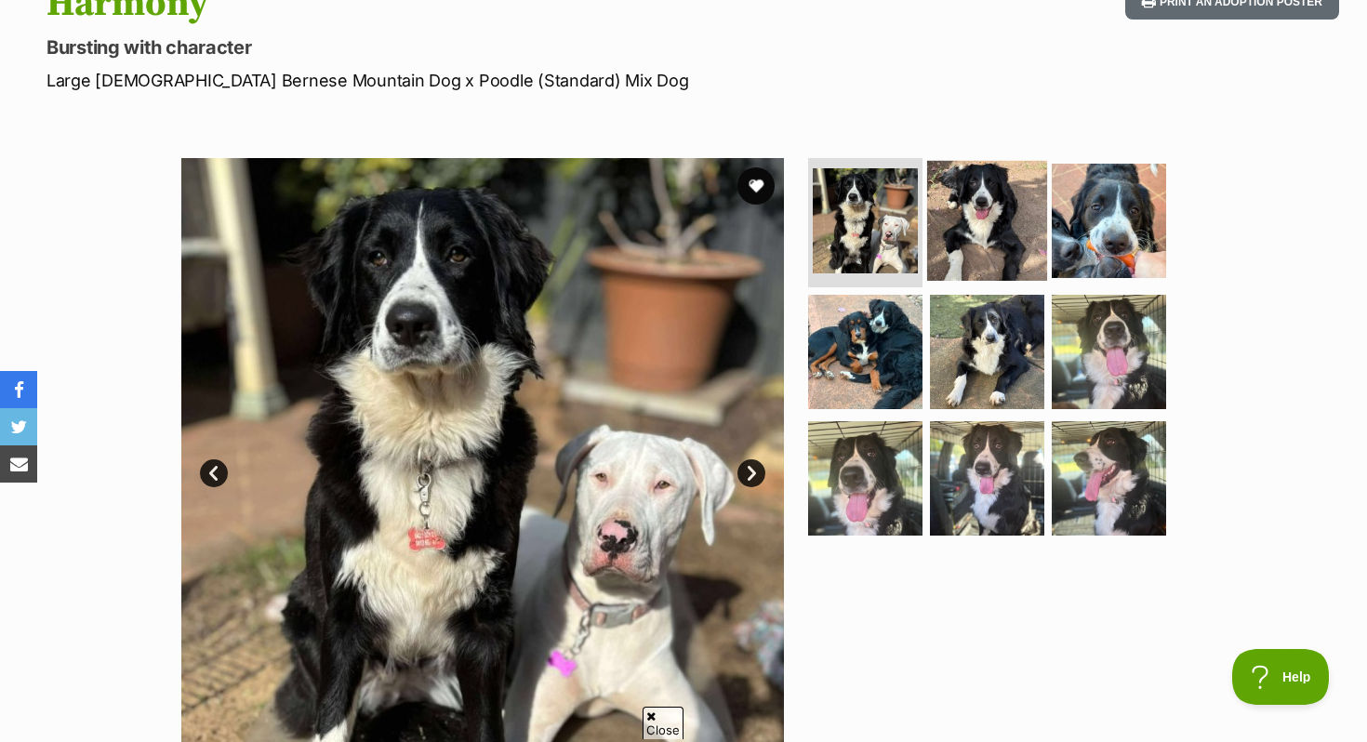
click at [955, 237] on img at bounding box center [987, 220] width 120 height 120
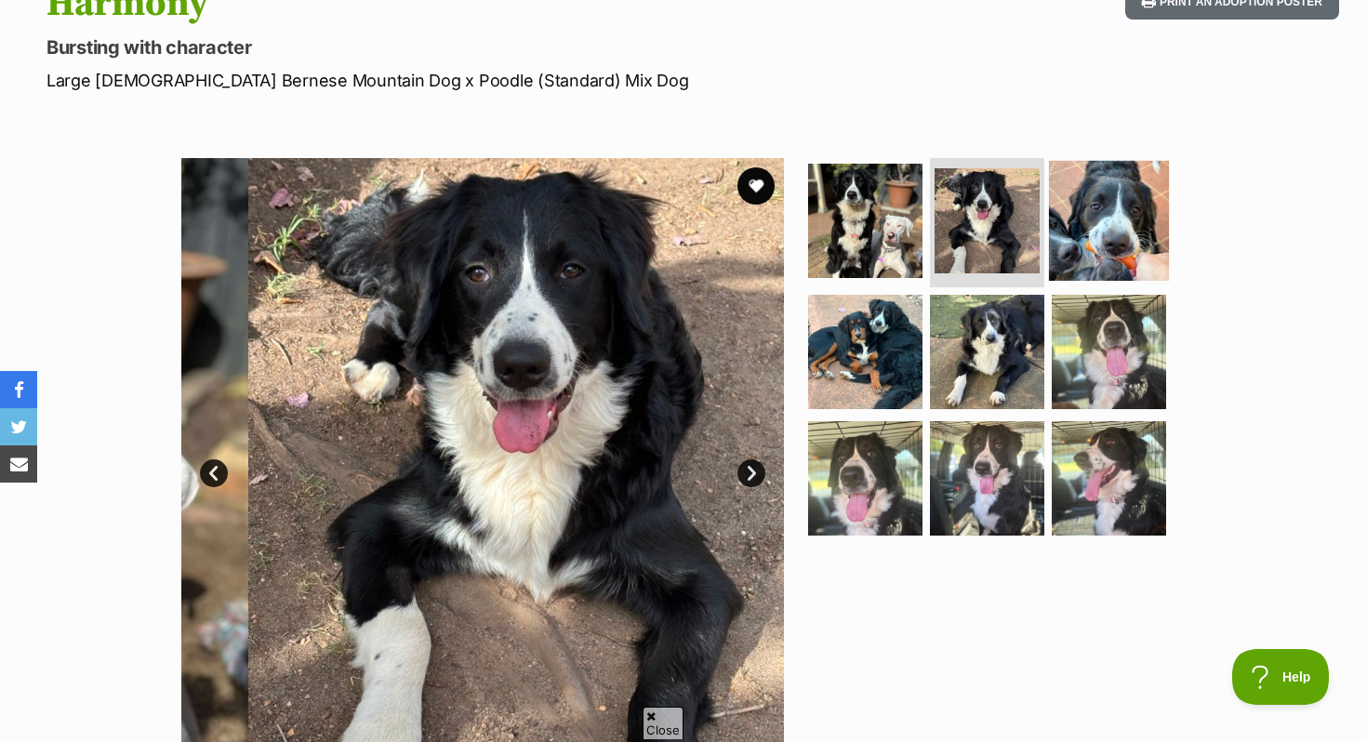
click at [1094, 233] on img at bounding box center [1109, 220] width 120 height 120
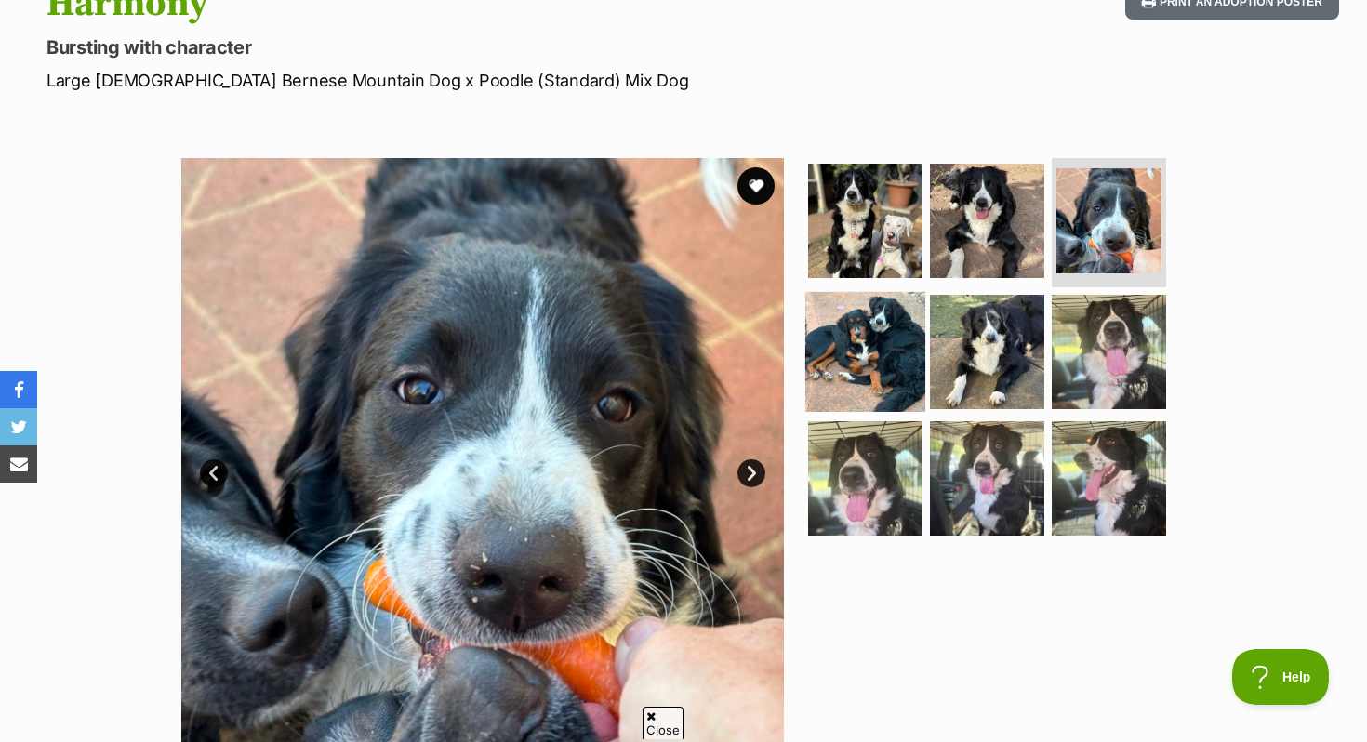
click at [903, 327] on img at bounding box center [866, 352] width 120 height 120
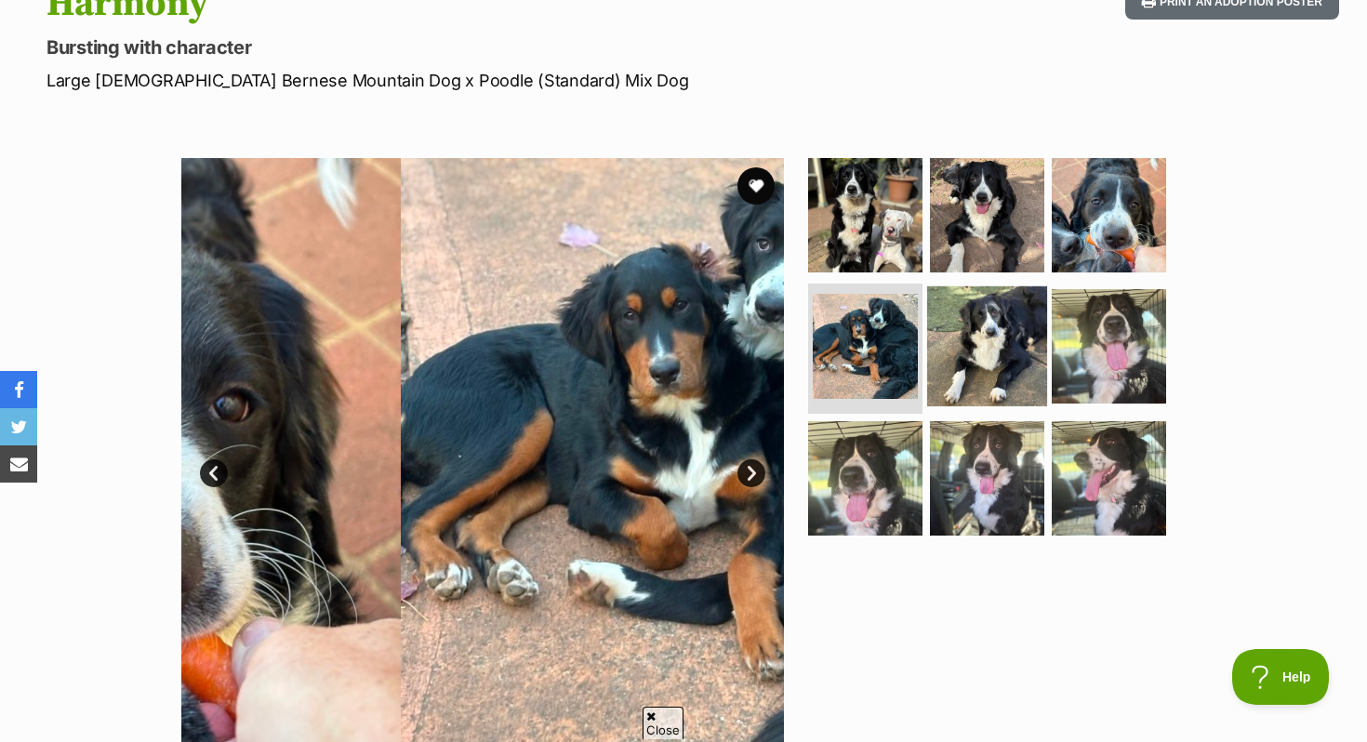
click at [957, 343] on img at bounding box center [987, 347] width 120 height 120
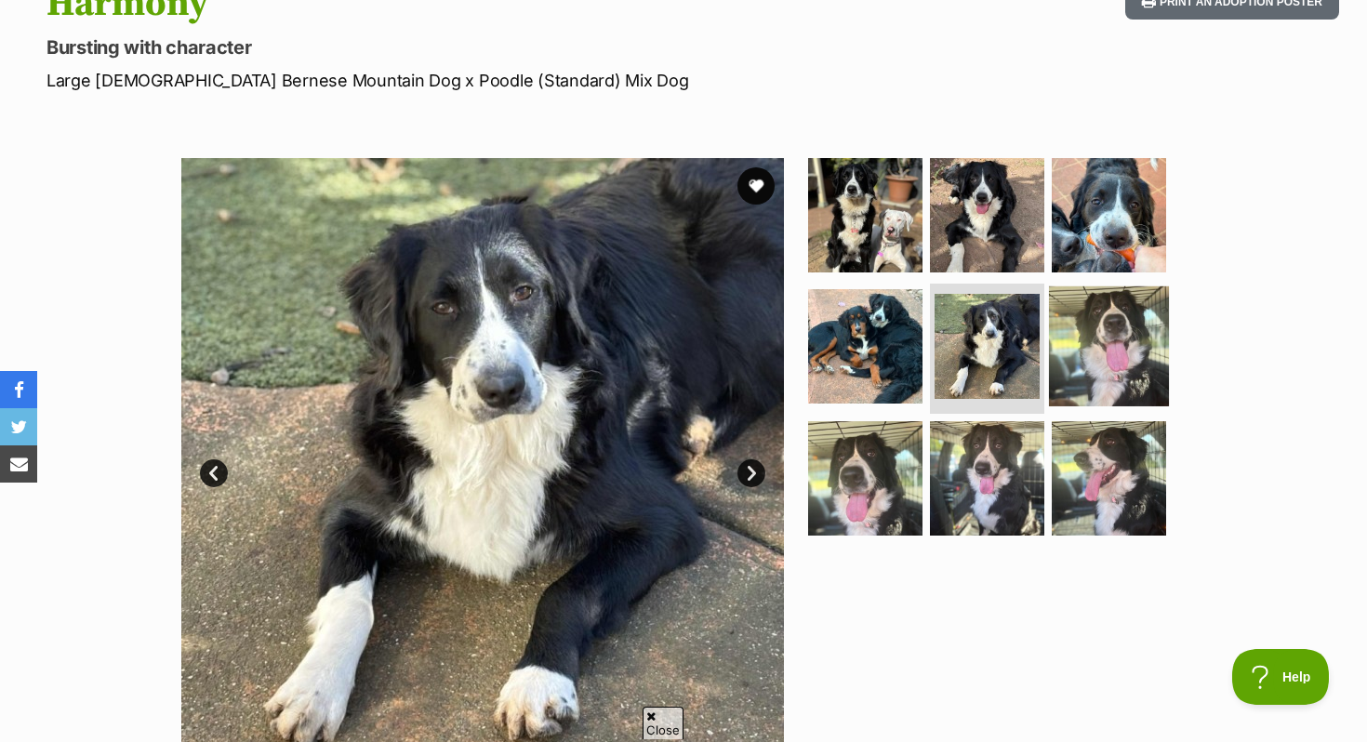
click at [1062, 342] on img at bounding box center [1109, 347] width 120 height 120
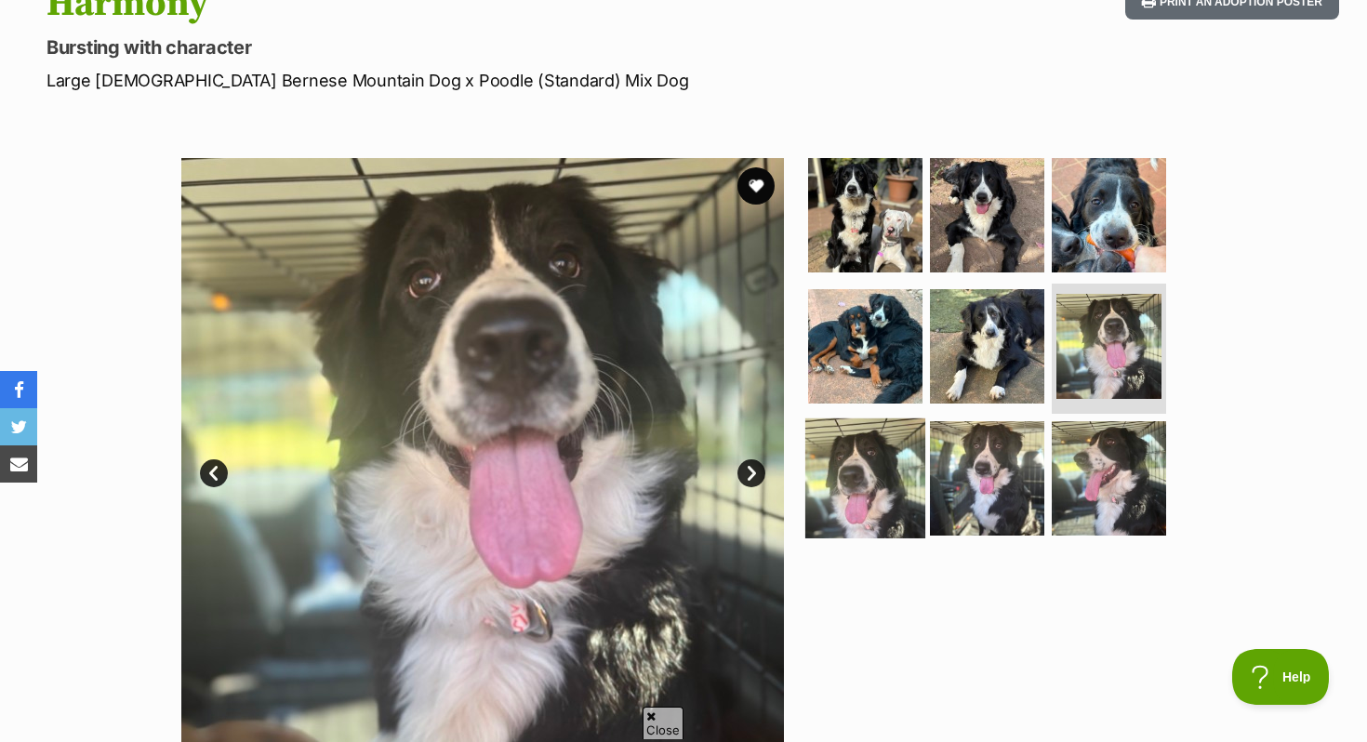
click at [913, 437] on img at bounding box center [866, 479] width 120 height 120
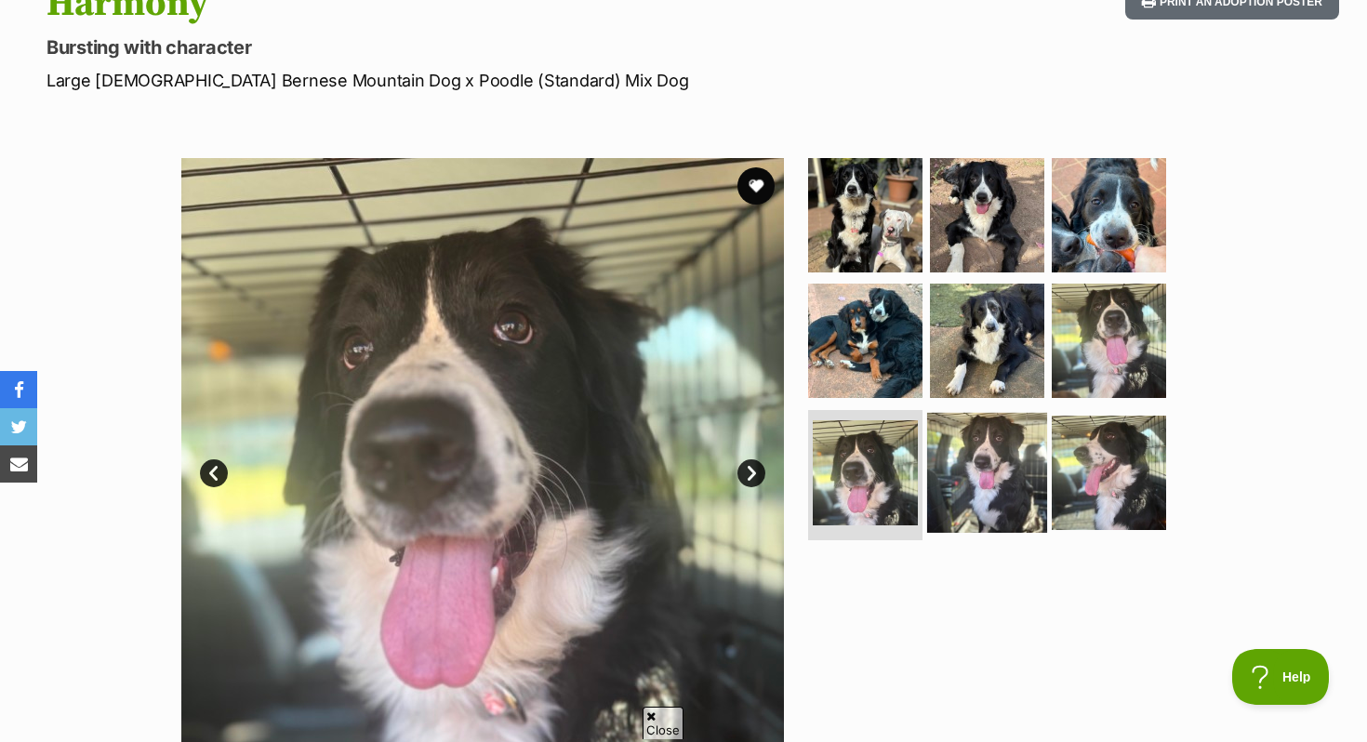
click at [1002, 448] on img at bounding box center [987, 473] width 120 height 120
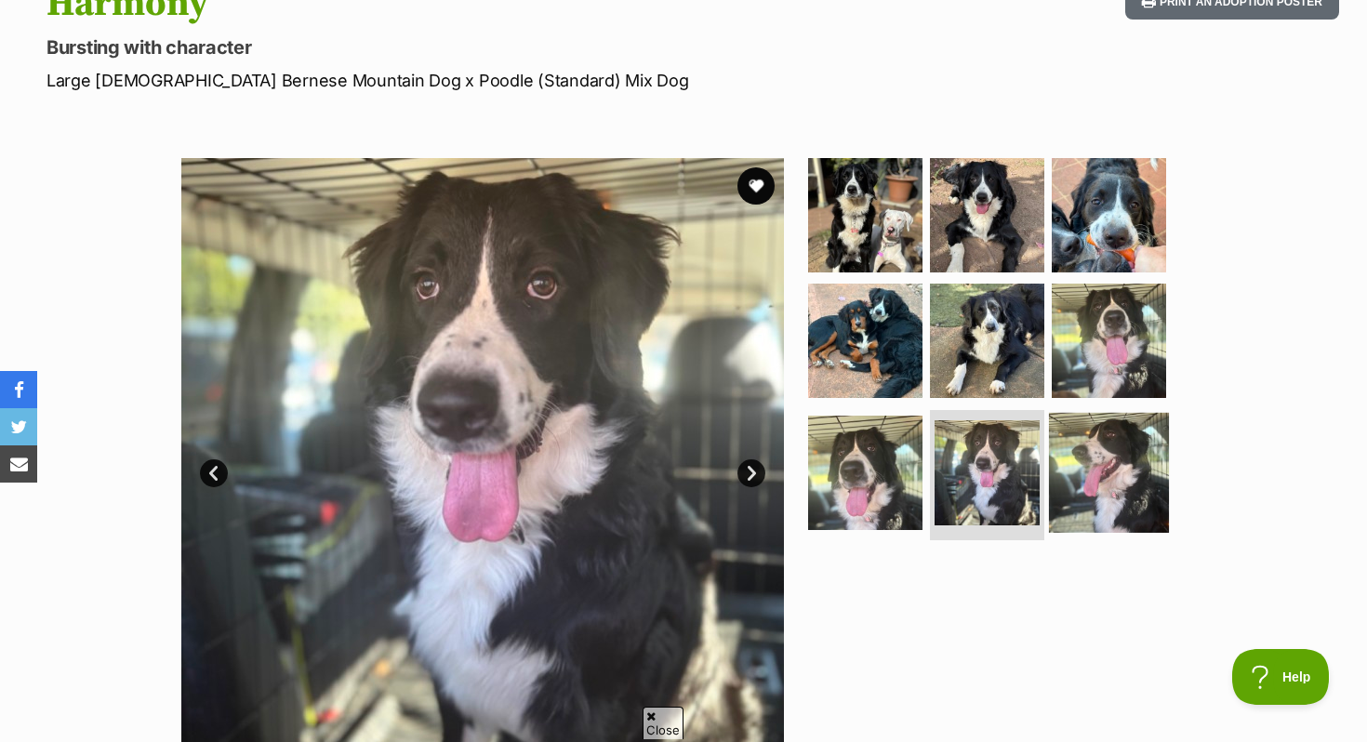
click at [1081, 448] on img at bounding box center [1109, 473] width 120 height 120
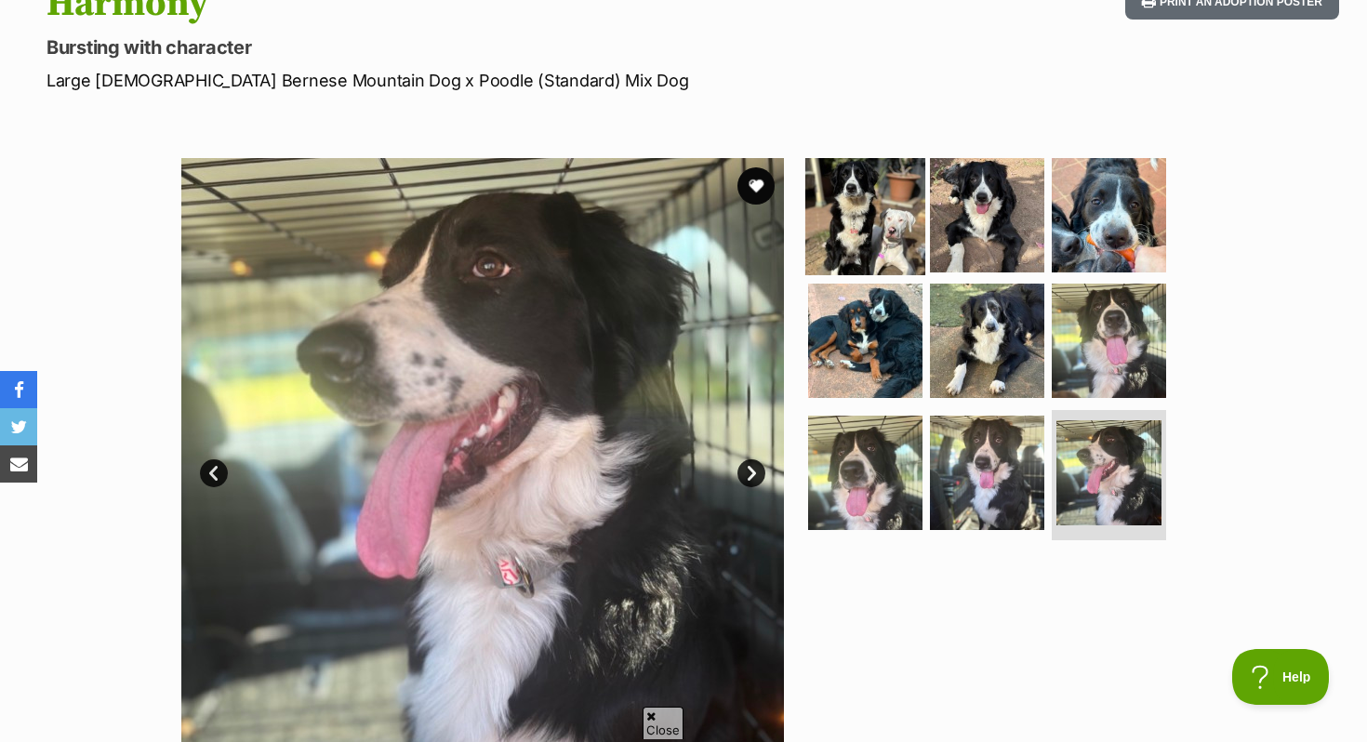
click at [866, 257] on img at bounding box center [866, 214] width 120 height 120
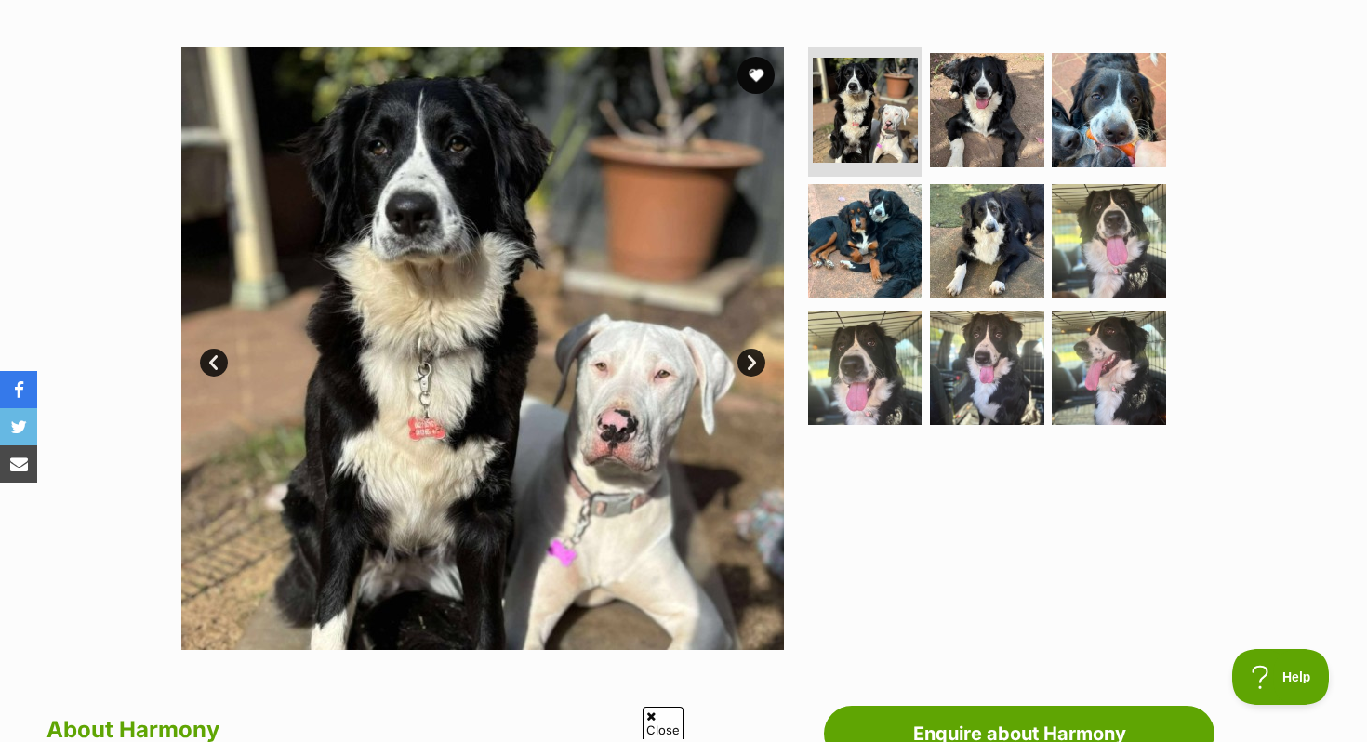
scroll to position [207, 0]
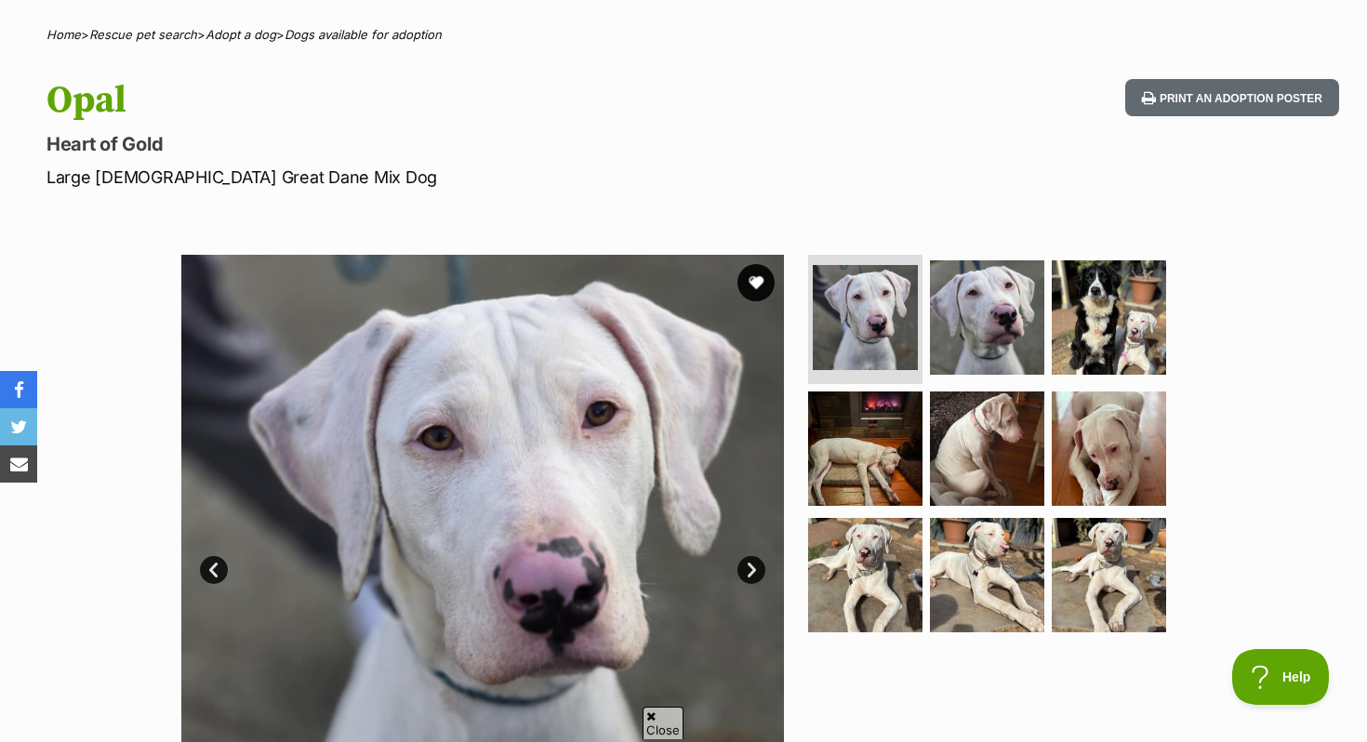
scroll to position [117, 0]
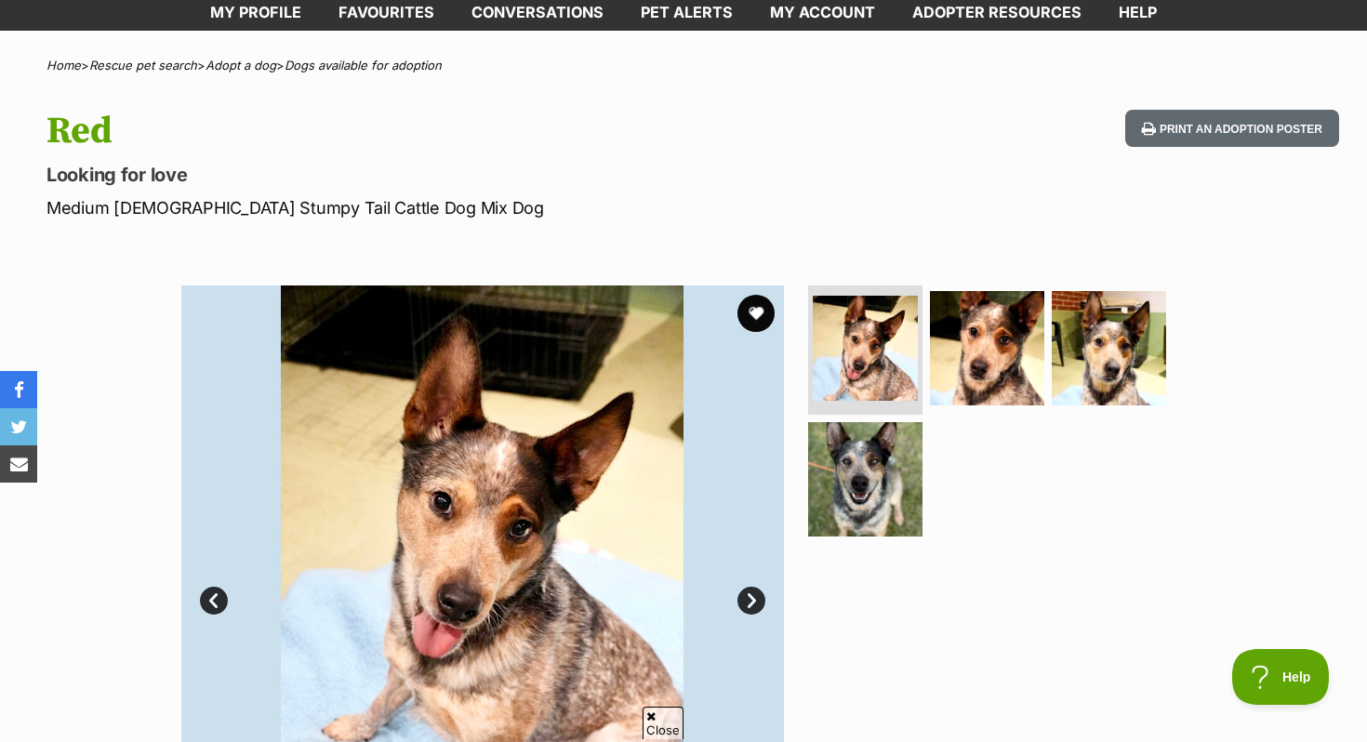
scroll to position [62, 0]
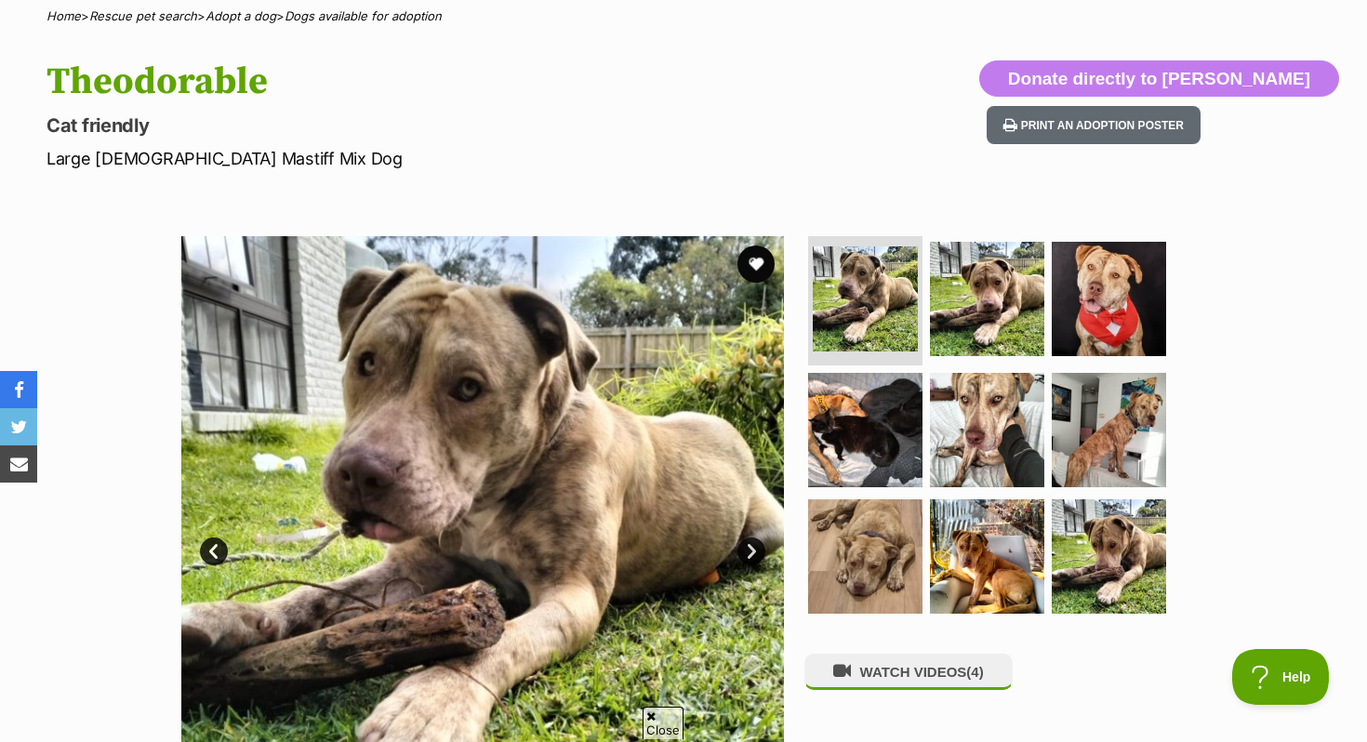
scroll to position [148, 0]
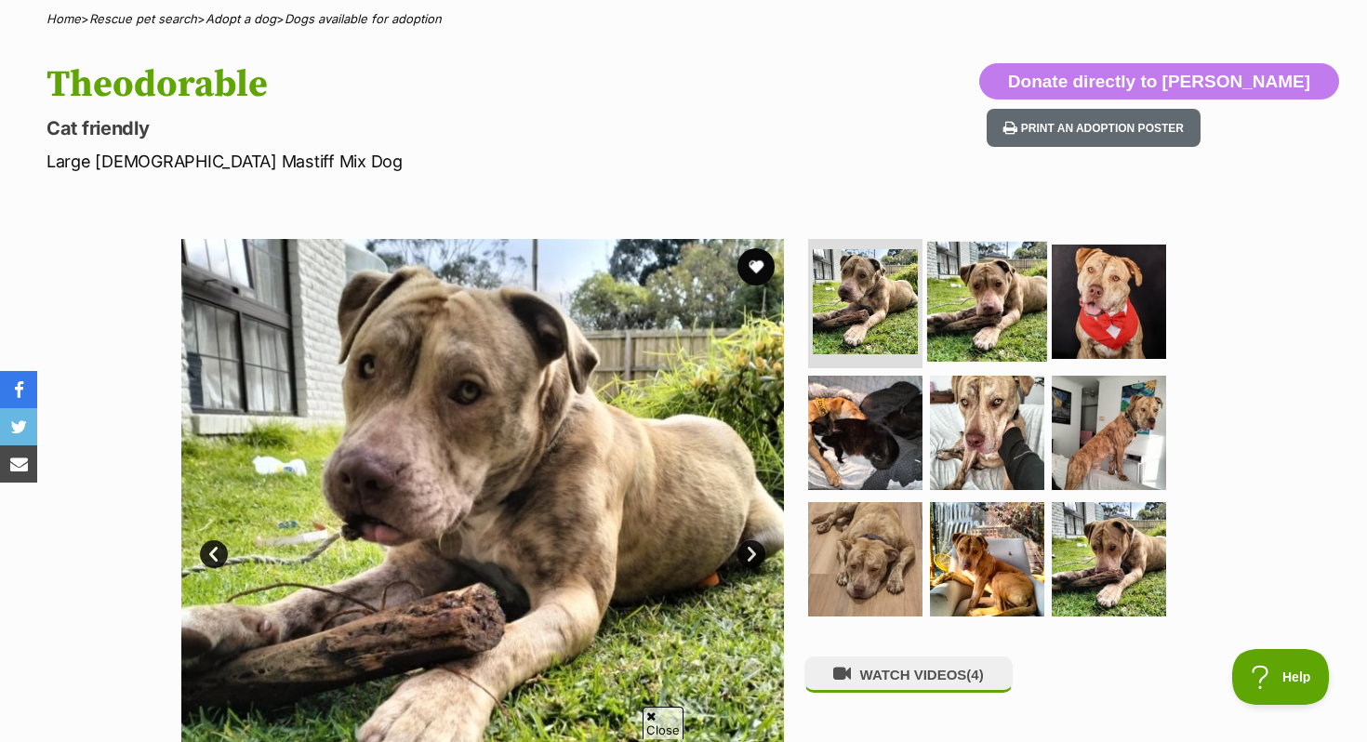
click at [980, 327] on img at bounding box center [987, 301] width 120 height 120
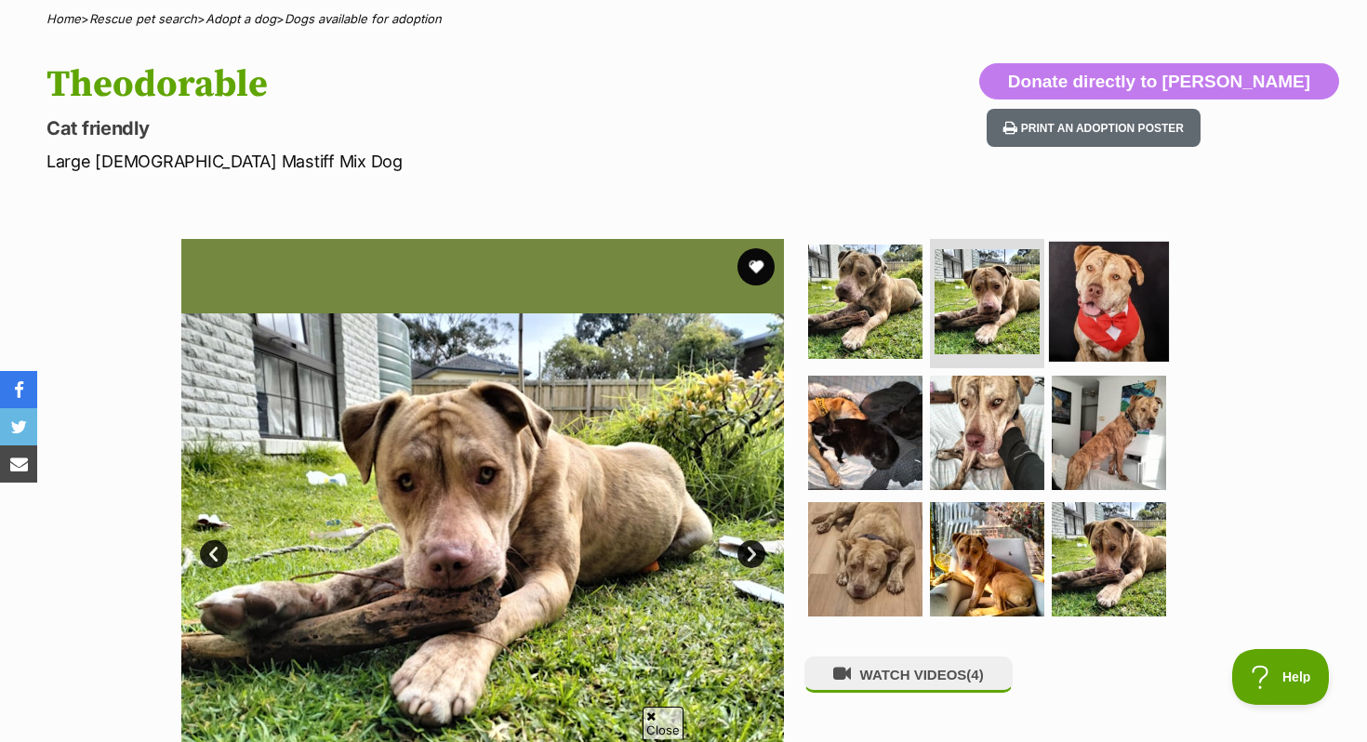
click at [1074, 321] on img at bounding box center [1109, 301] width 120 height 120
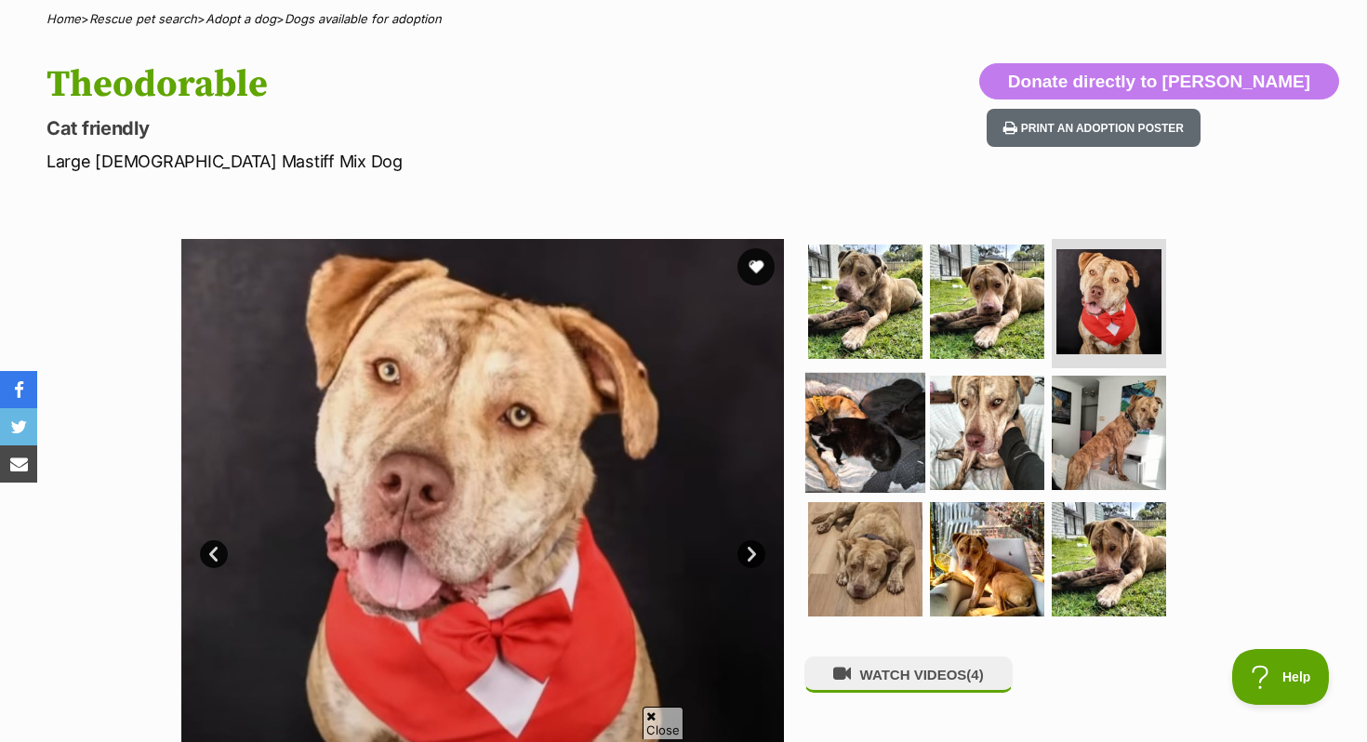
click at [883, 445] on img at bounding box center [866, 433] width 120 height 120
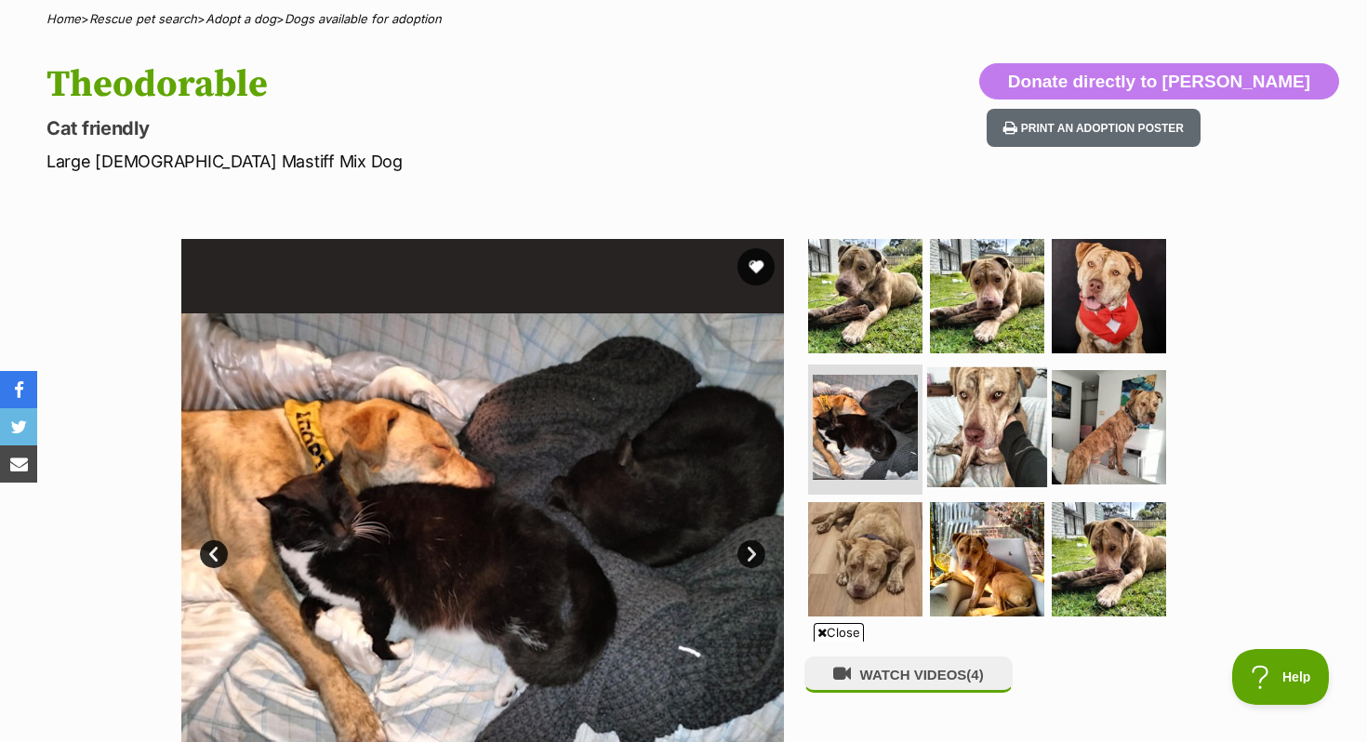
scroll to position [0, 0]
click at [982, 442] on img at bounding box center [987, 427] width 120 height 120
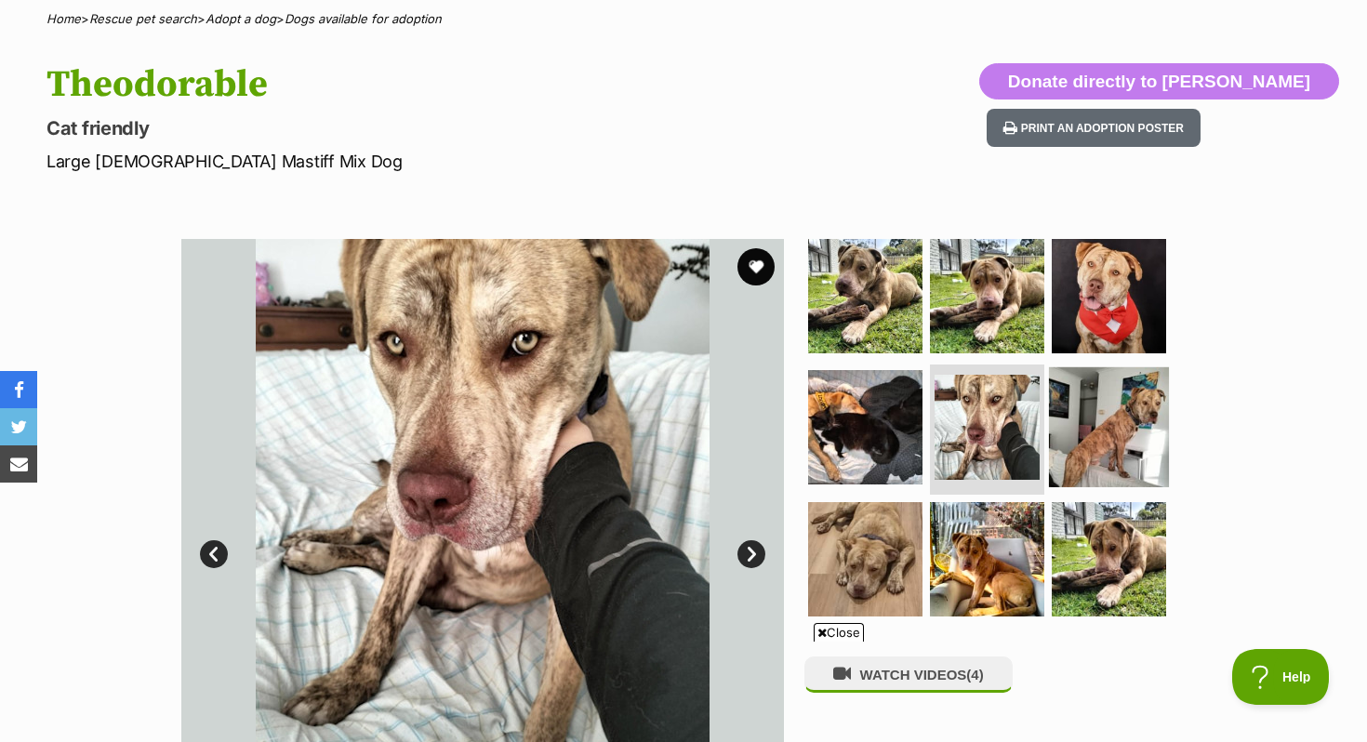
click at [1071, 435] on img at bounding box center [1109, 427] width 120 height 120
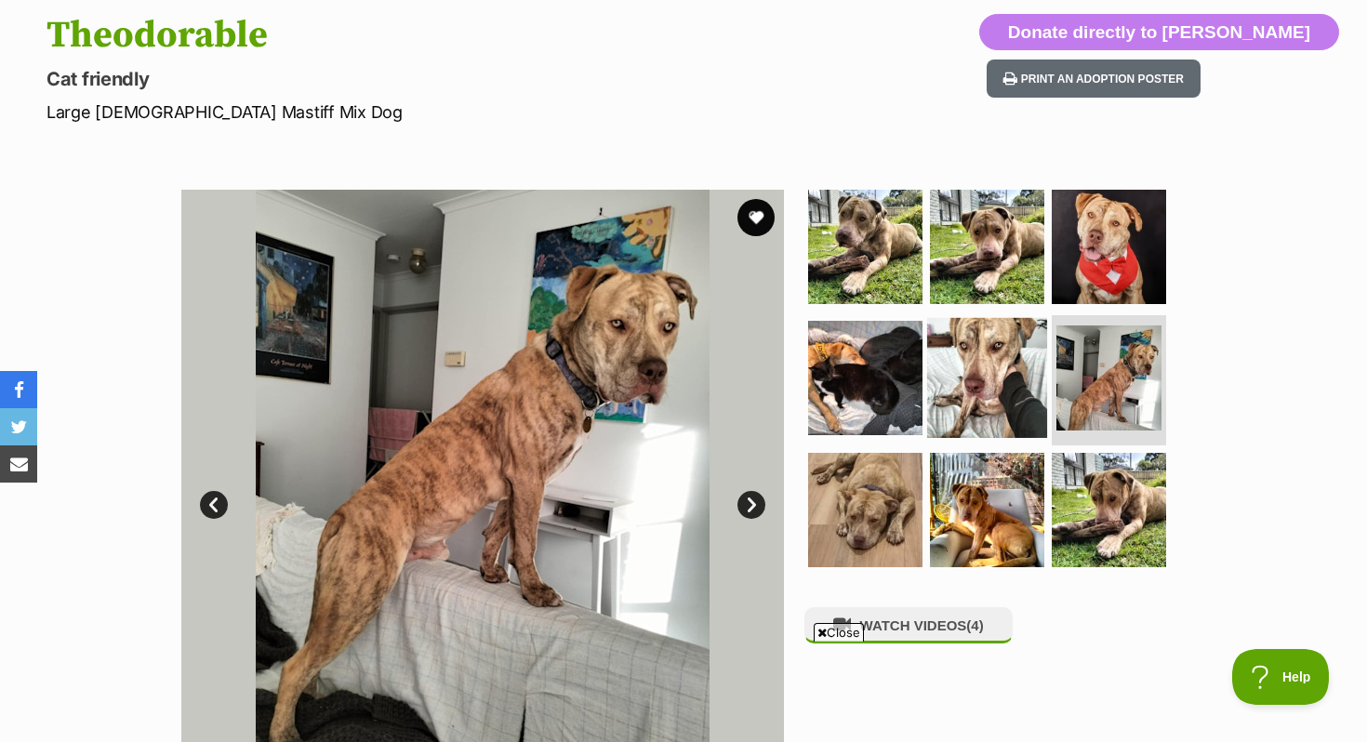
scroll to position [219, 0]
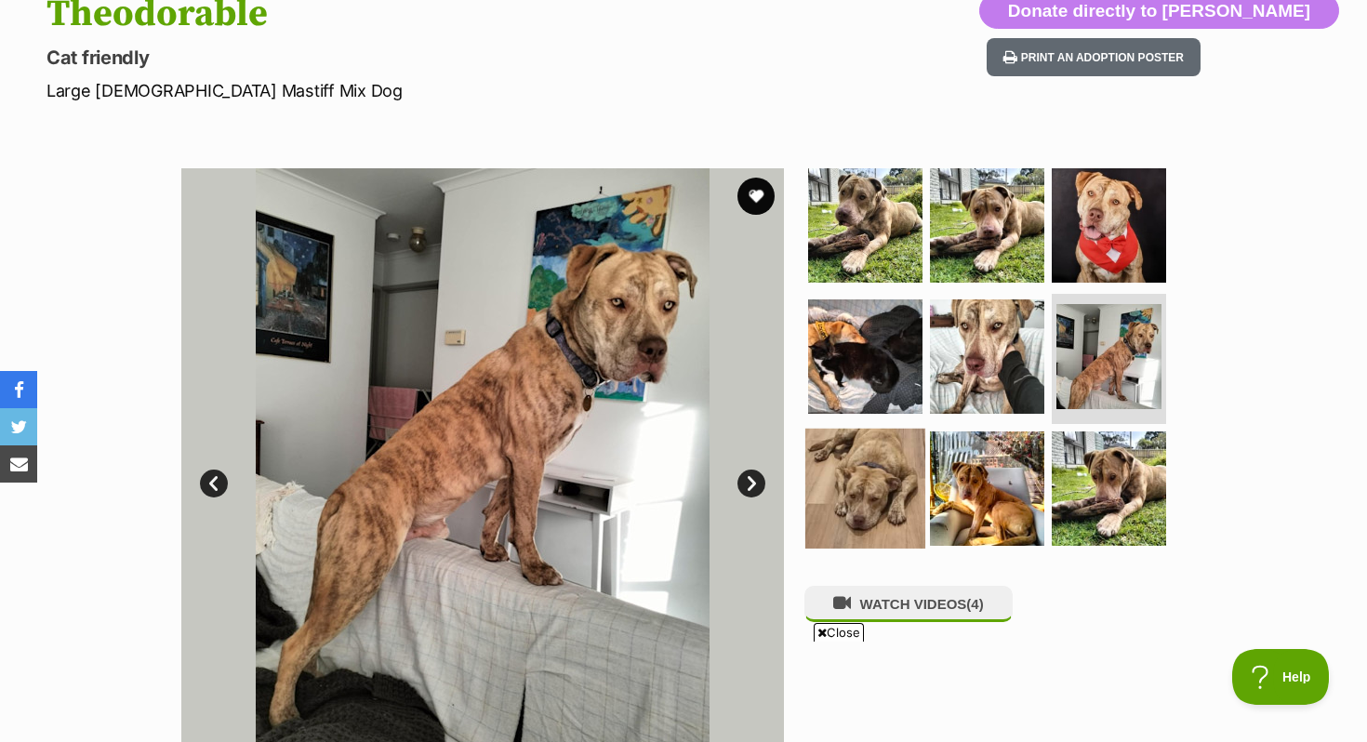
click at [905, 476] on img at bounding box center [866, 489] width 120 height 120
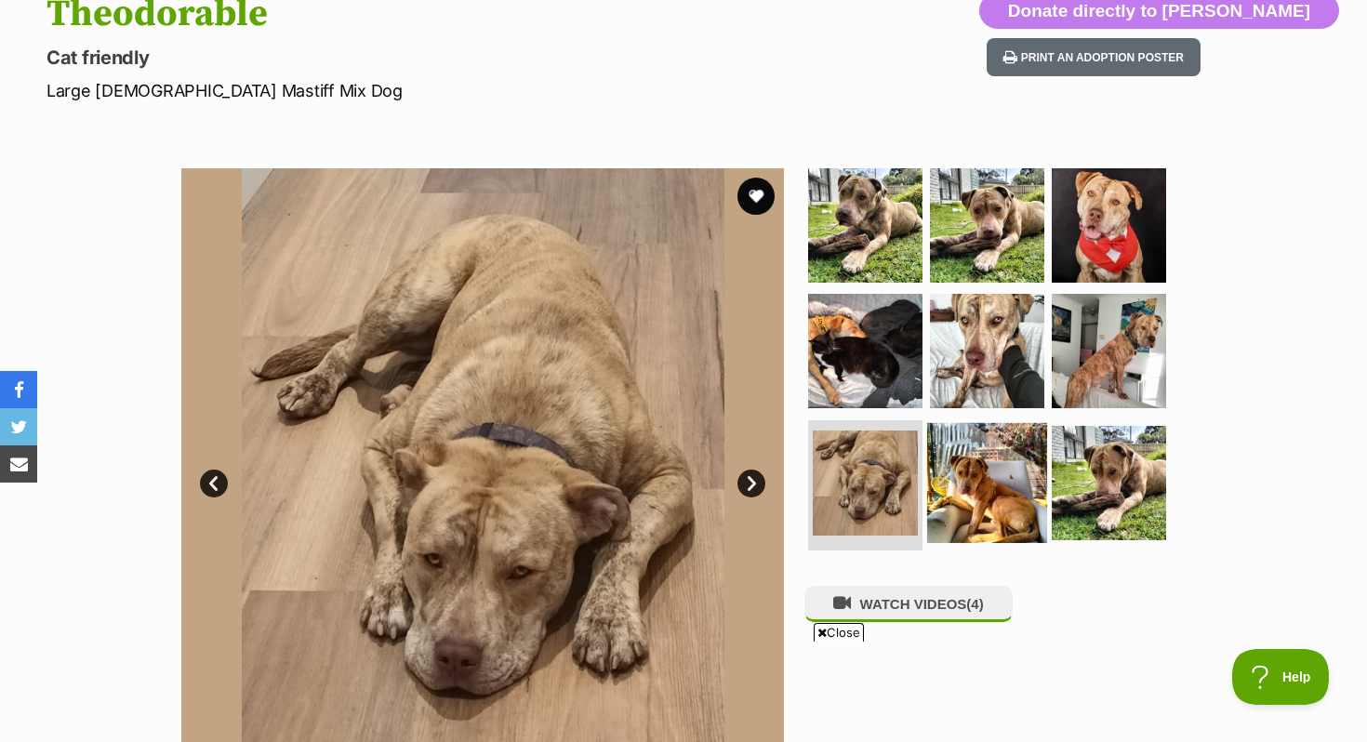
click at [970, 478] on img at bounding box center [987, 483] width 120 height 120
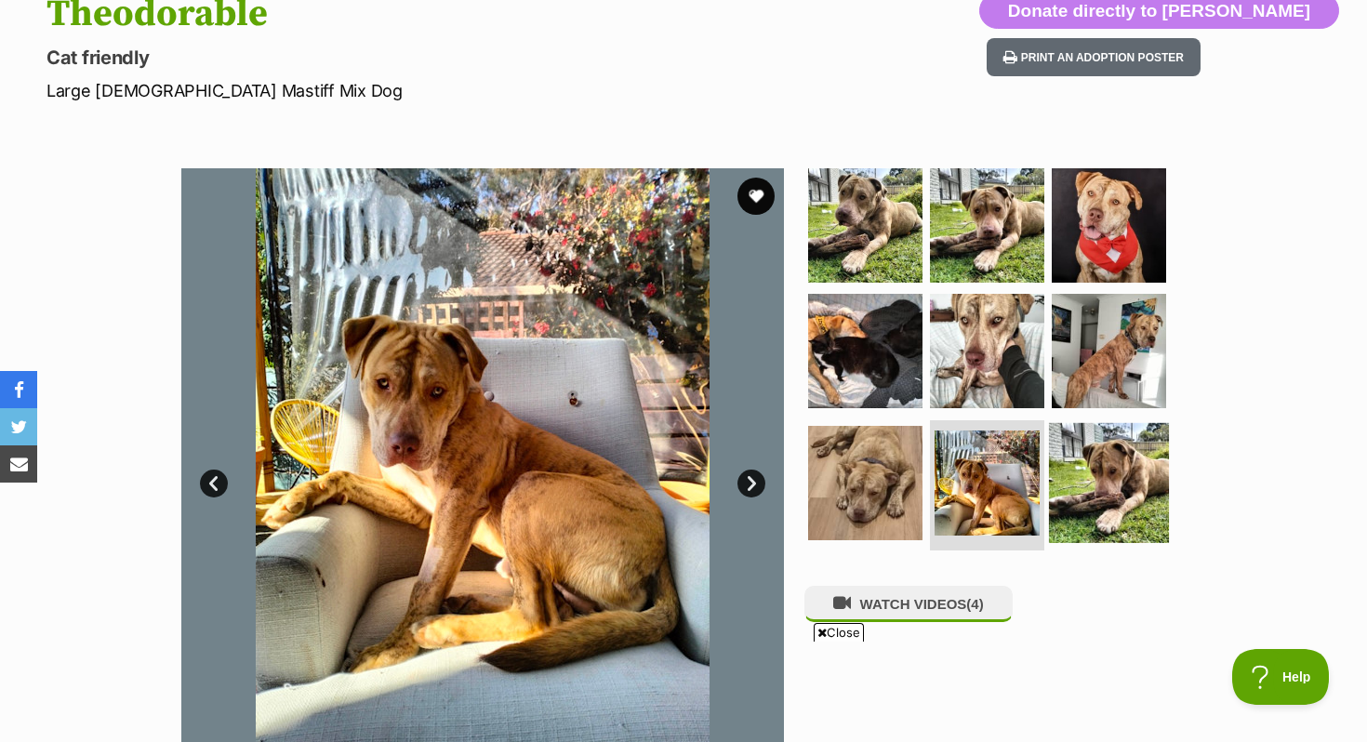
click at [1053, 464] on img at bounding box center [1109, 483] width 120 height 120
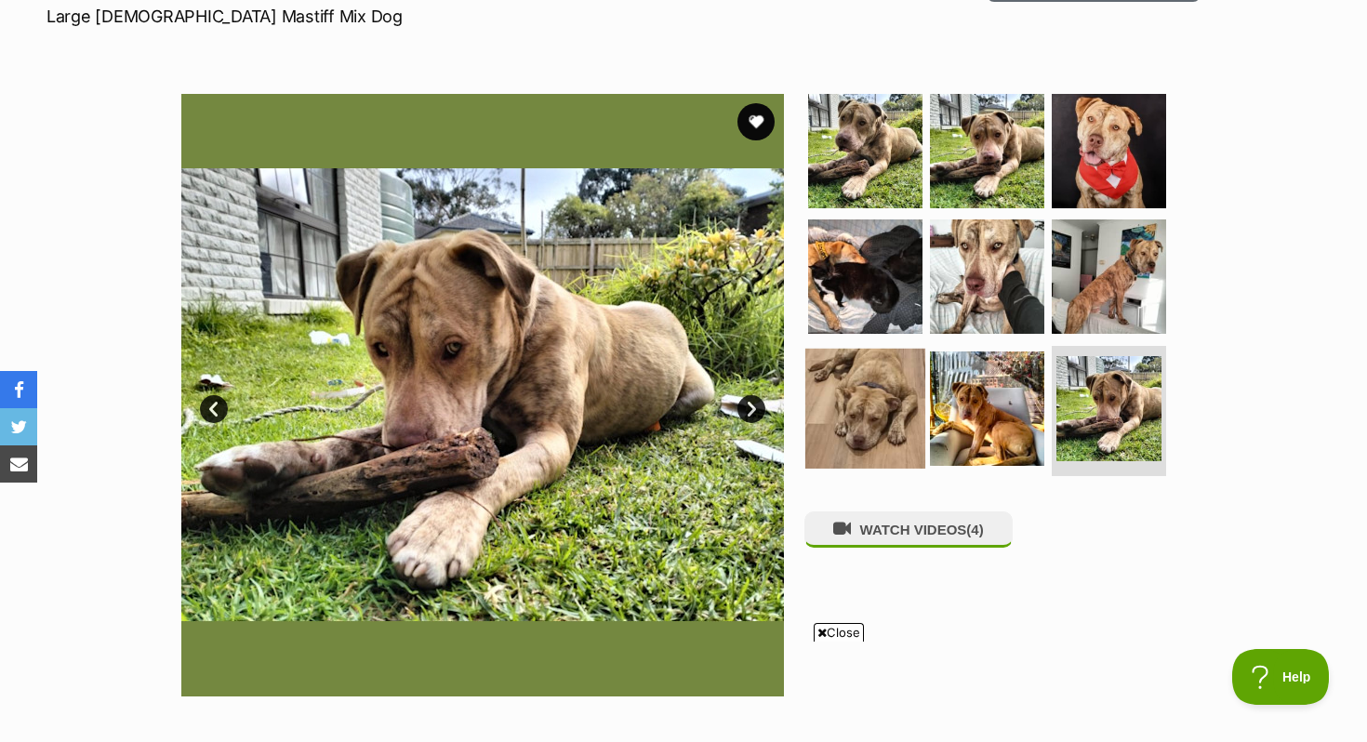
scroll to position [323, 0]
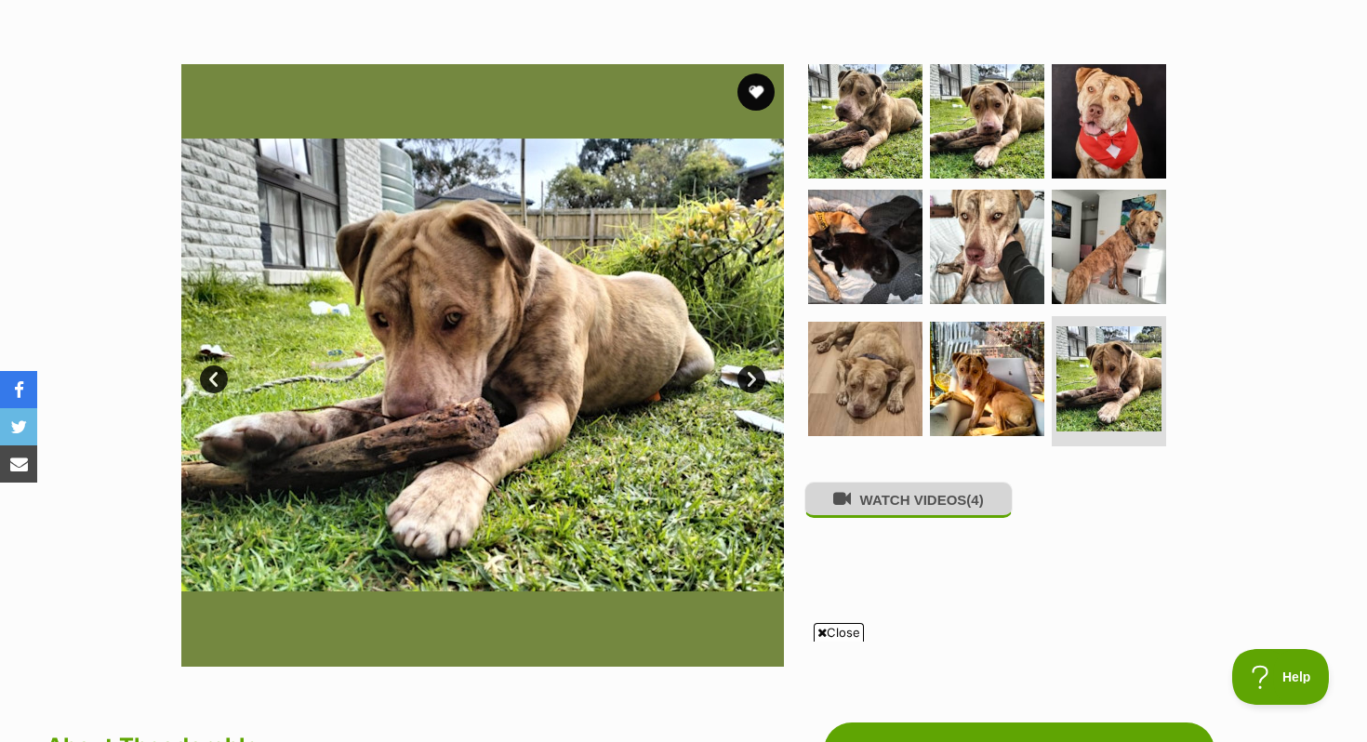
click at [872, 496] on button "WATCH VIDEOS (4)" at bounding box center [909, 500] width 208 height 36
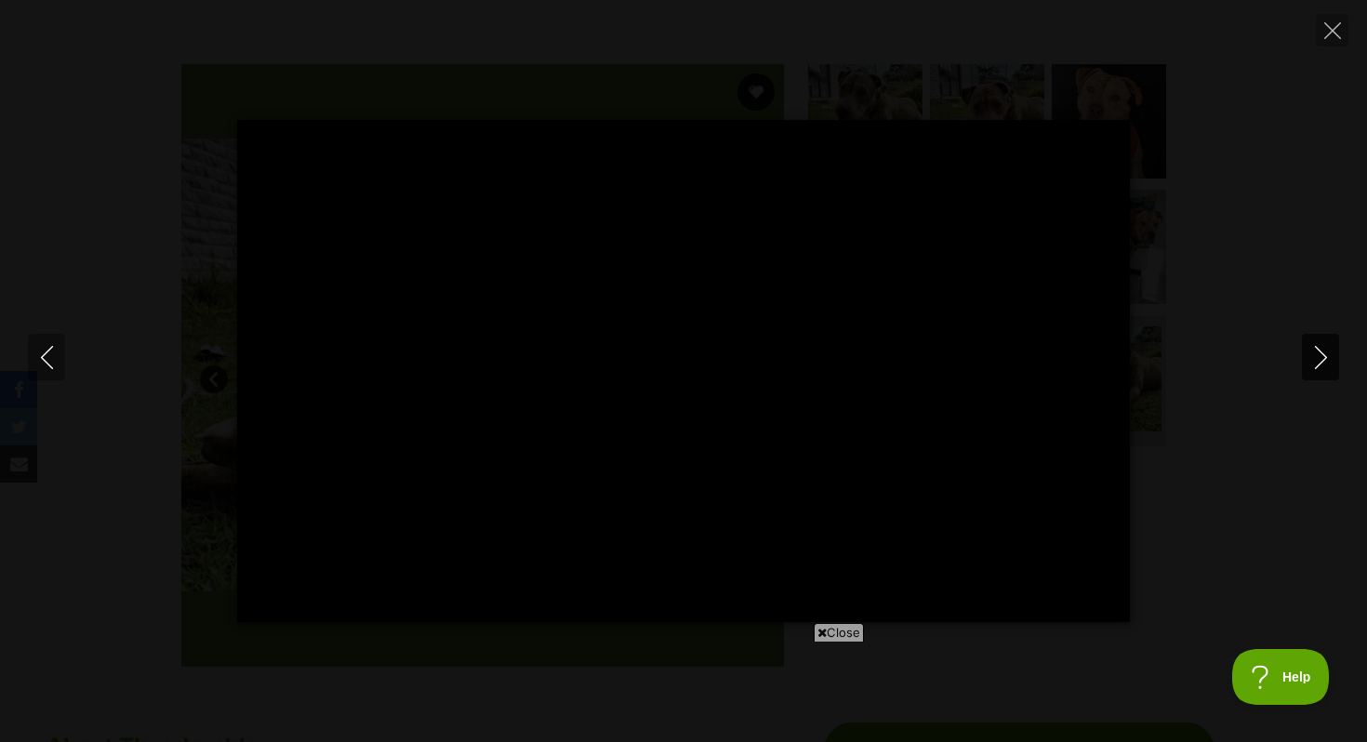
type input "100"
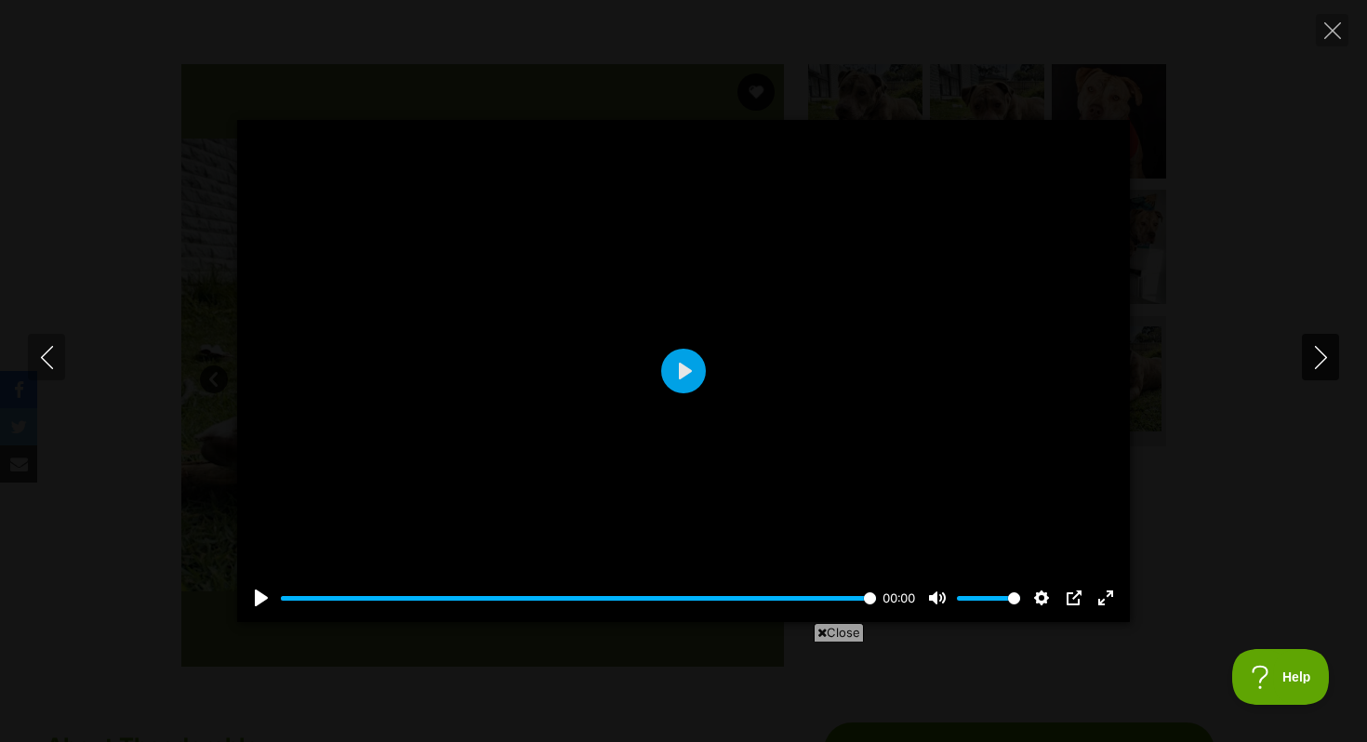
click at [1318, 348] on icon "Next" at bounding box center [1320, 357] width 12 height 23
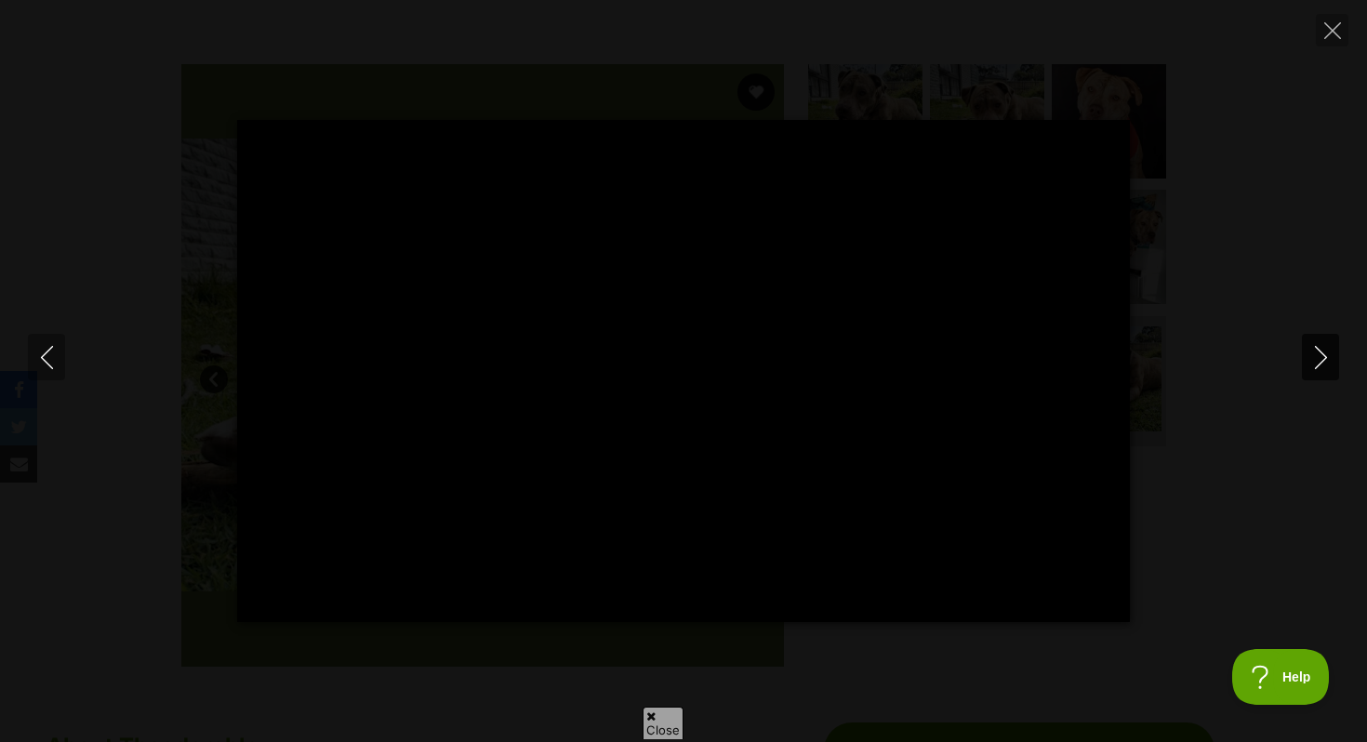
scroll to position [0, 0]
type input "100"
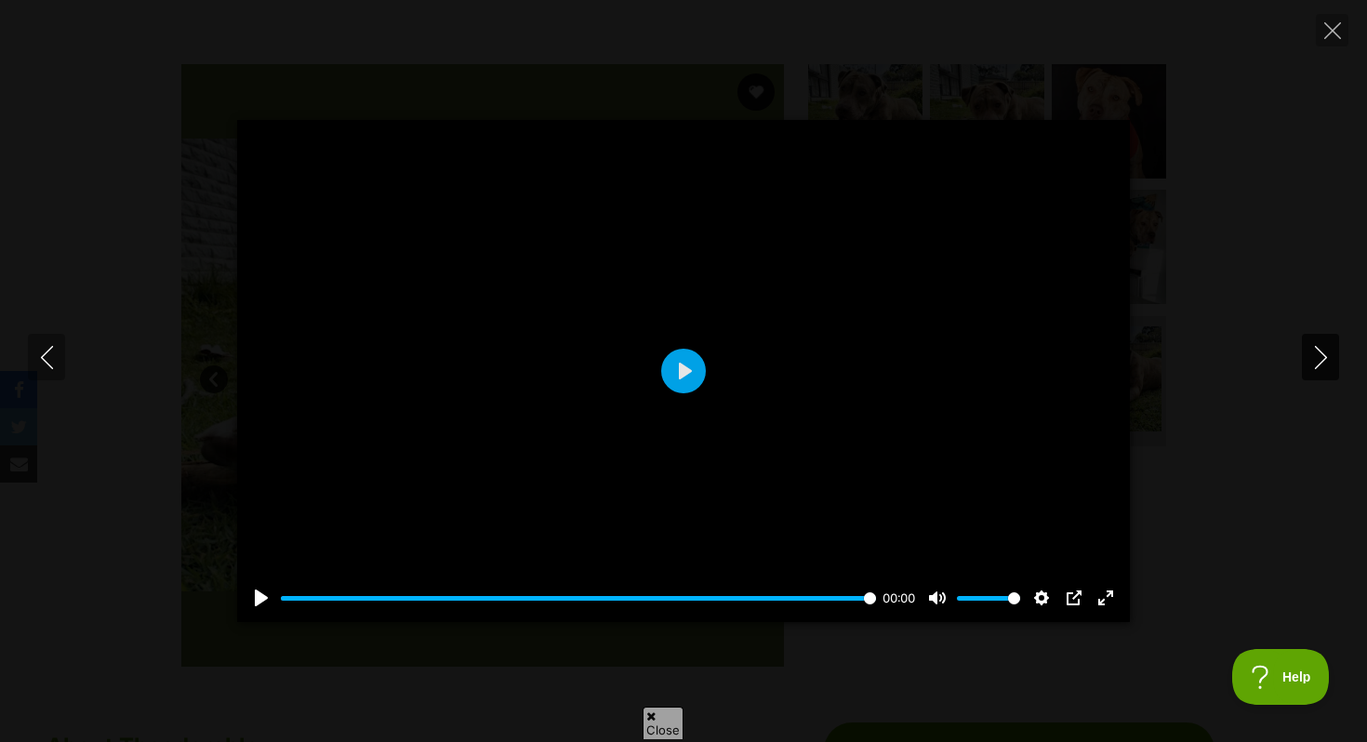
click at [1318, 348] on icon "Next" at bounding box center [1320, 357] width 12 height 23
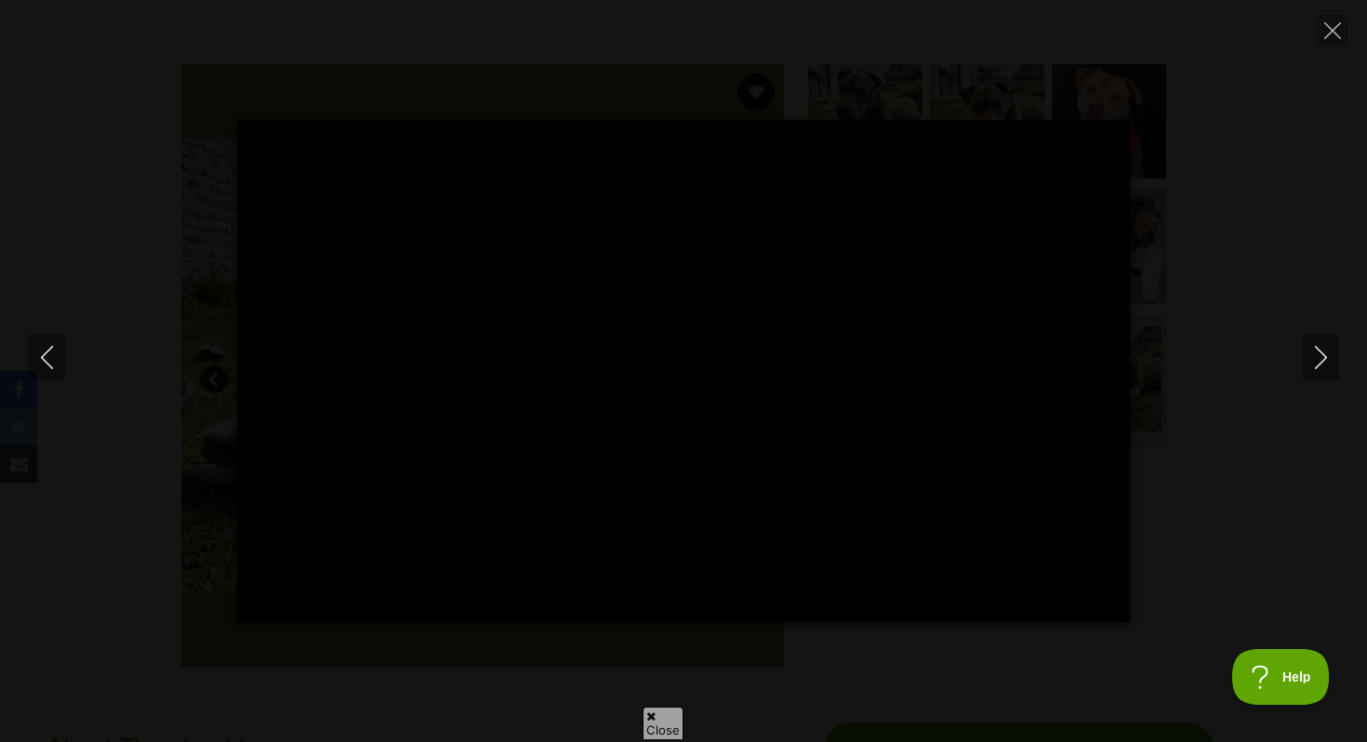
type input "100"
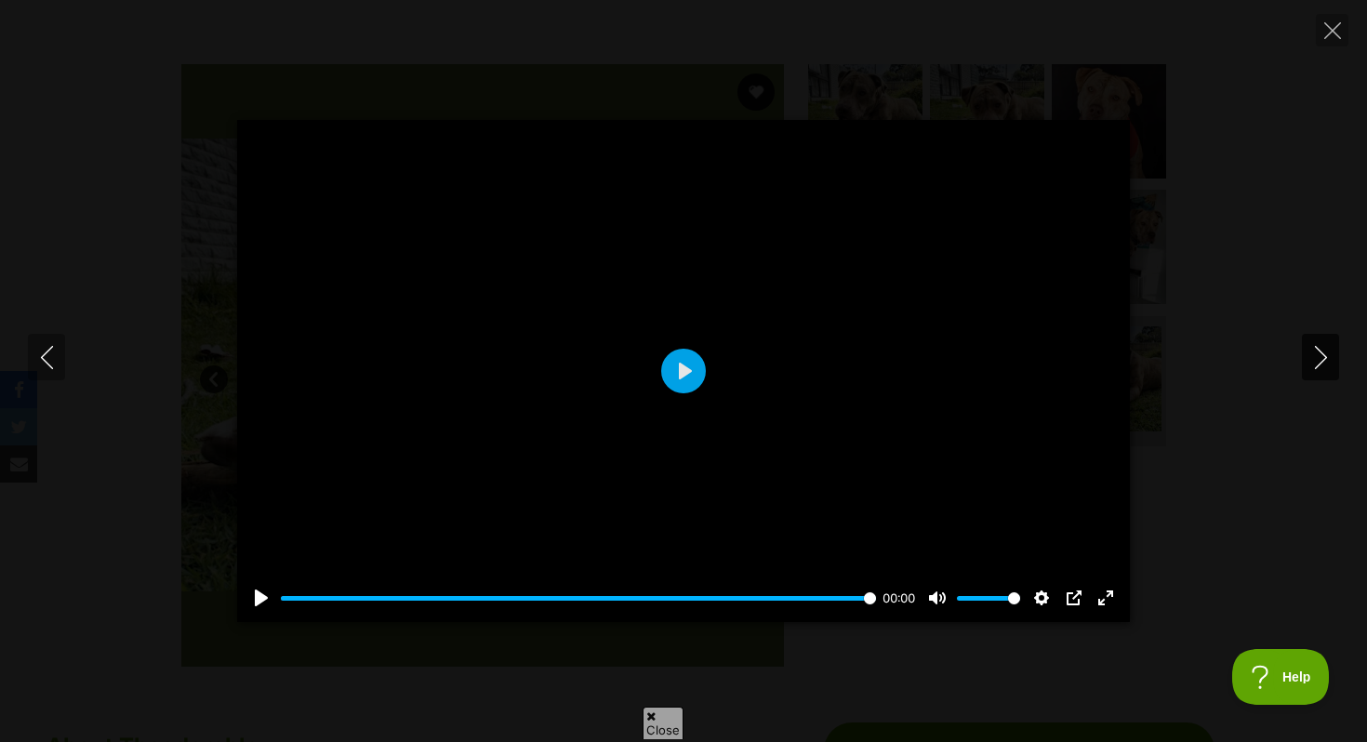
click at [1321, 357] on icon "Next" at bounding box center [1321, 357] width 23 height 23
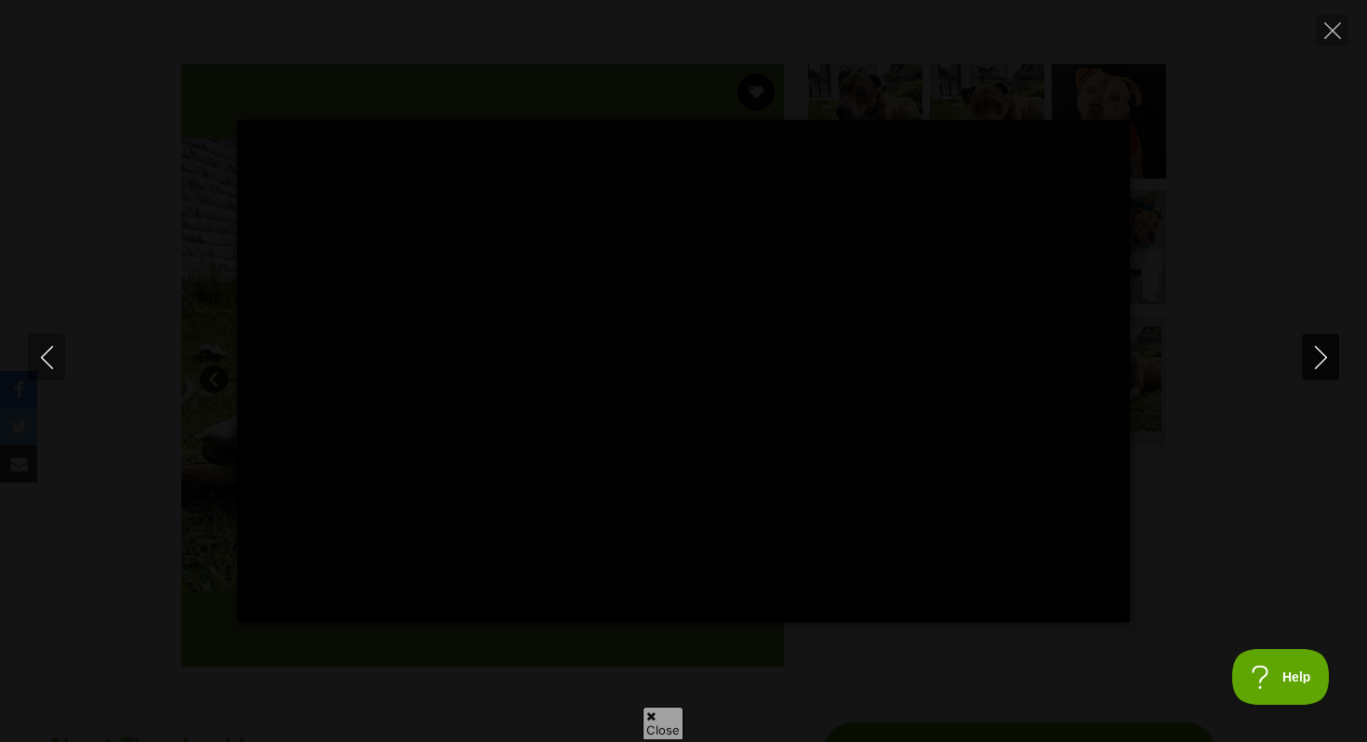
type input "100"
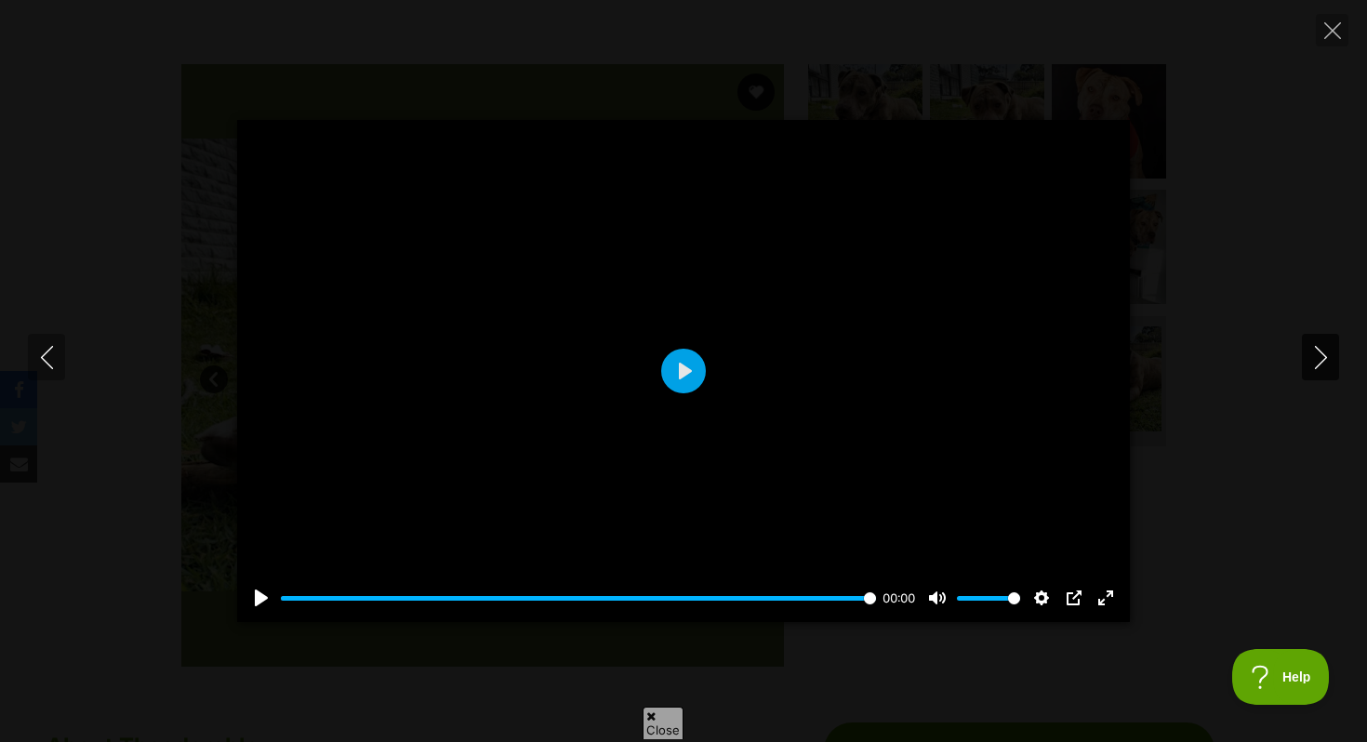
click at [1321, 357] on icon "Next" at bounding box center [1321, 357] width 23 height 23
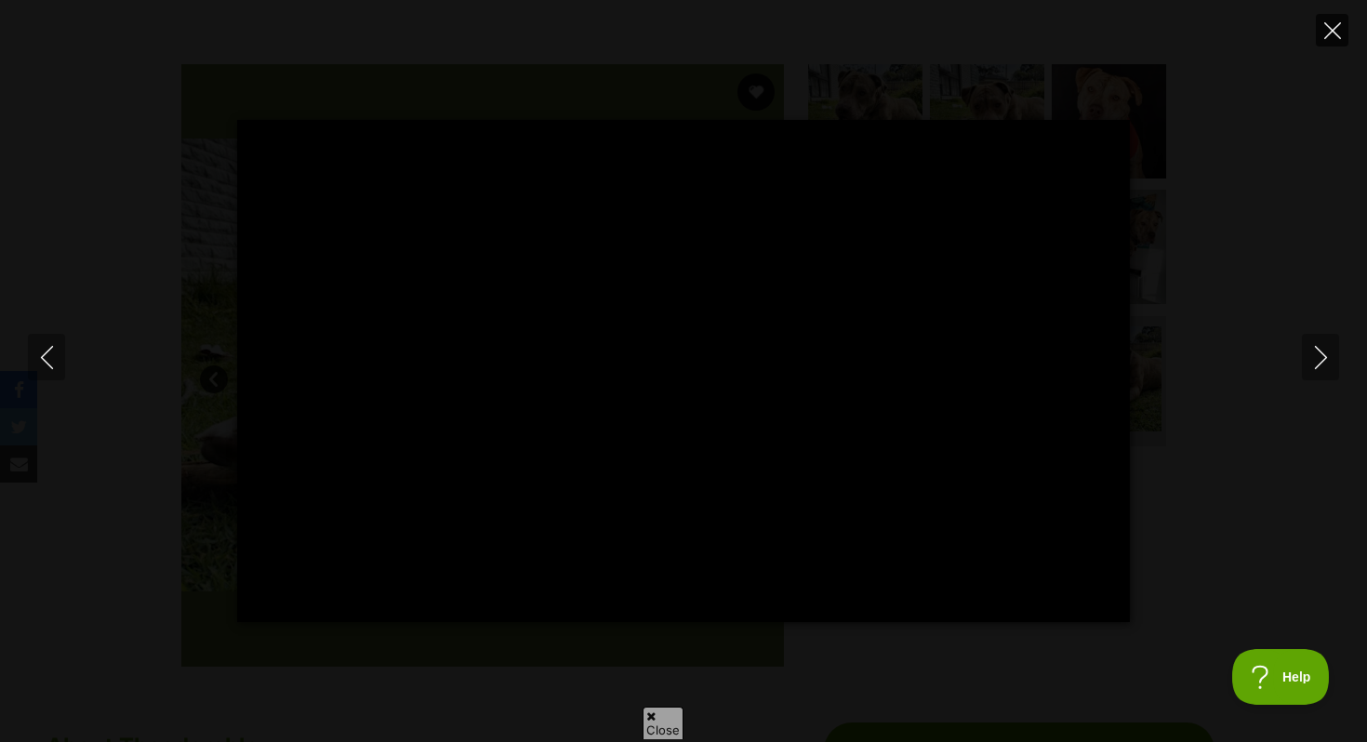
click at [1335, 43] on button "Close" at bounding box center [1332, 30] width 33 height 33
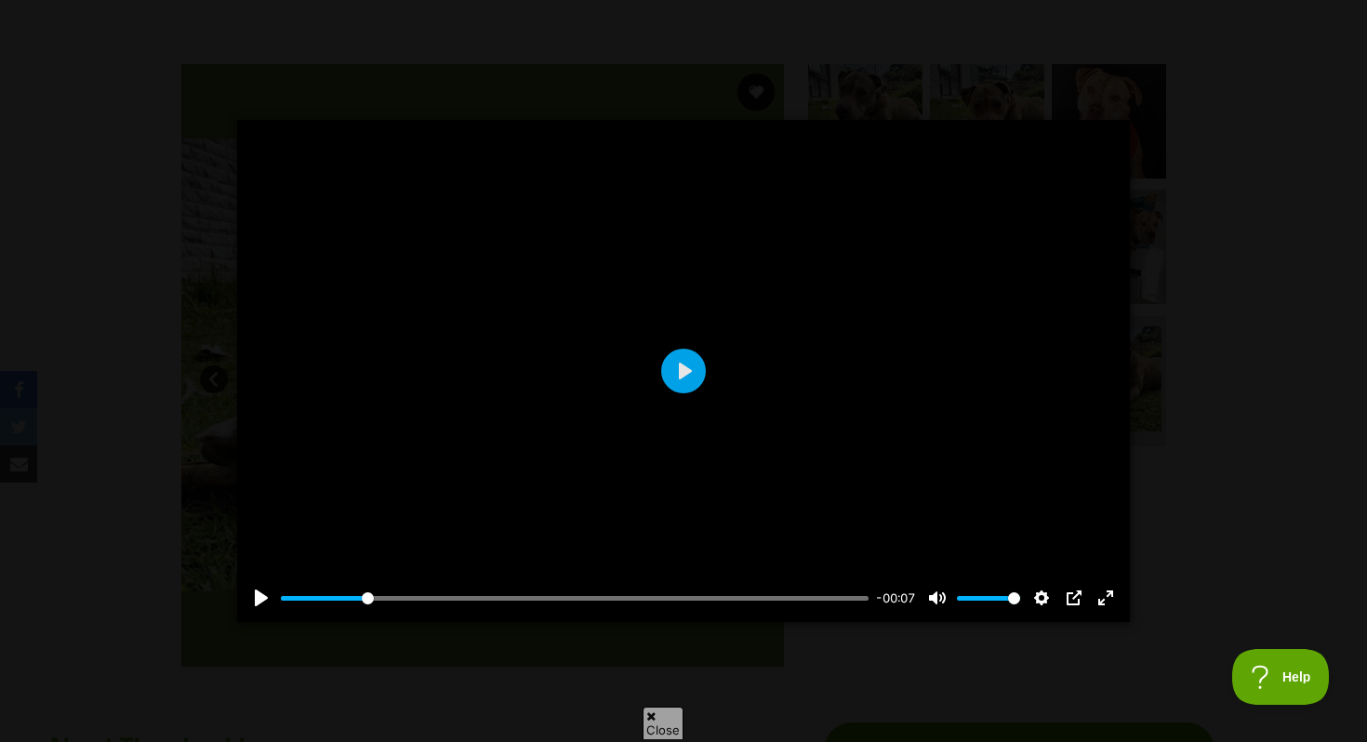
type input "14.33"
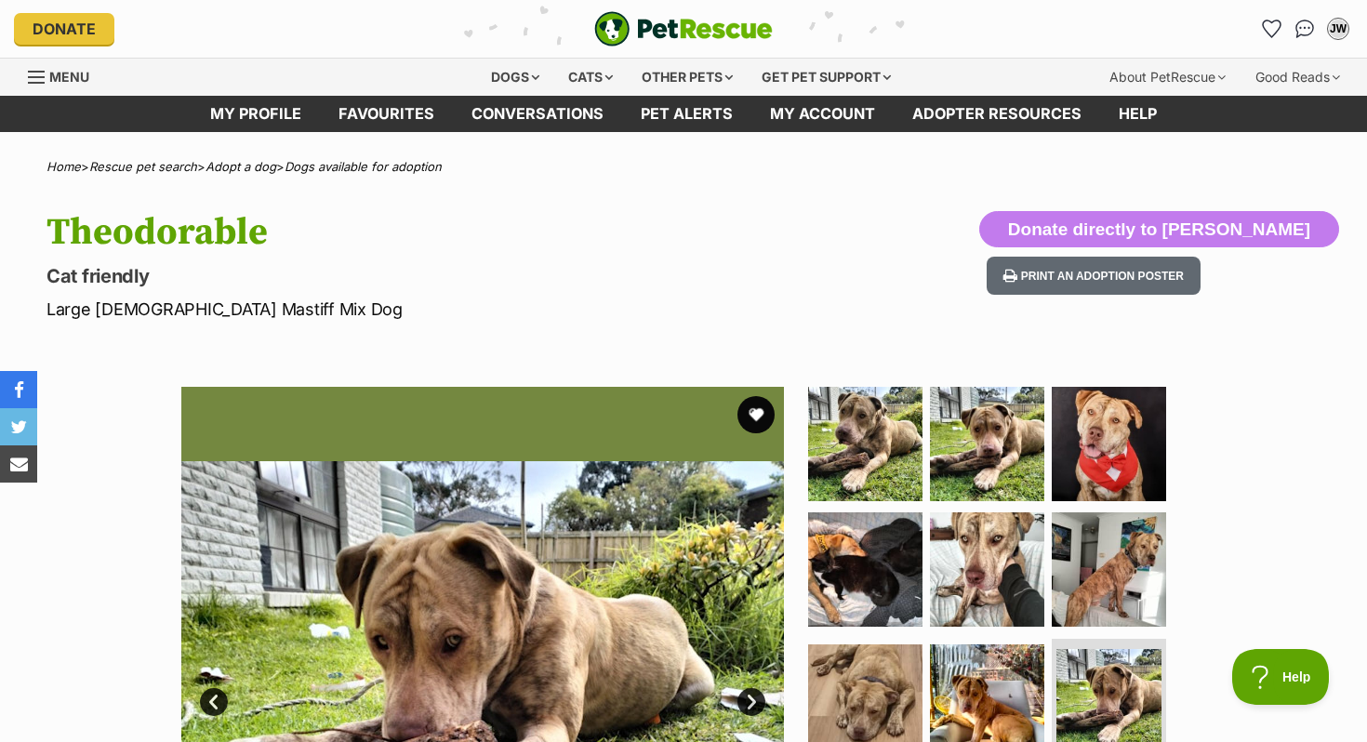
click at [417, 251] on h1 "Theodorable" at bounding box center [440, 232] width 787 height 43
